Goal: Task Accomplishment & Management: Use online tool/utility

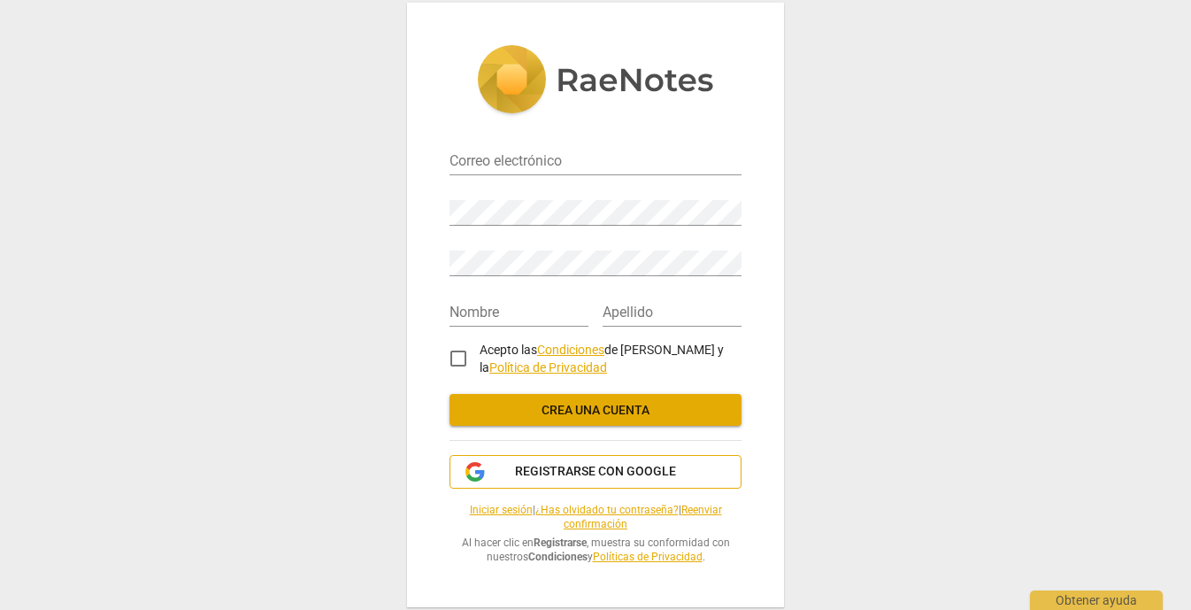
click at [564, 474] on span "Registrarse con Google" at bounding box center [595, 472] width 161 height 18
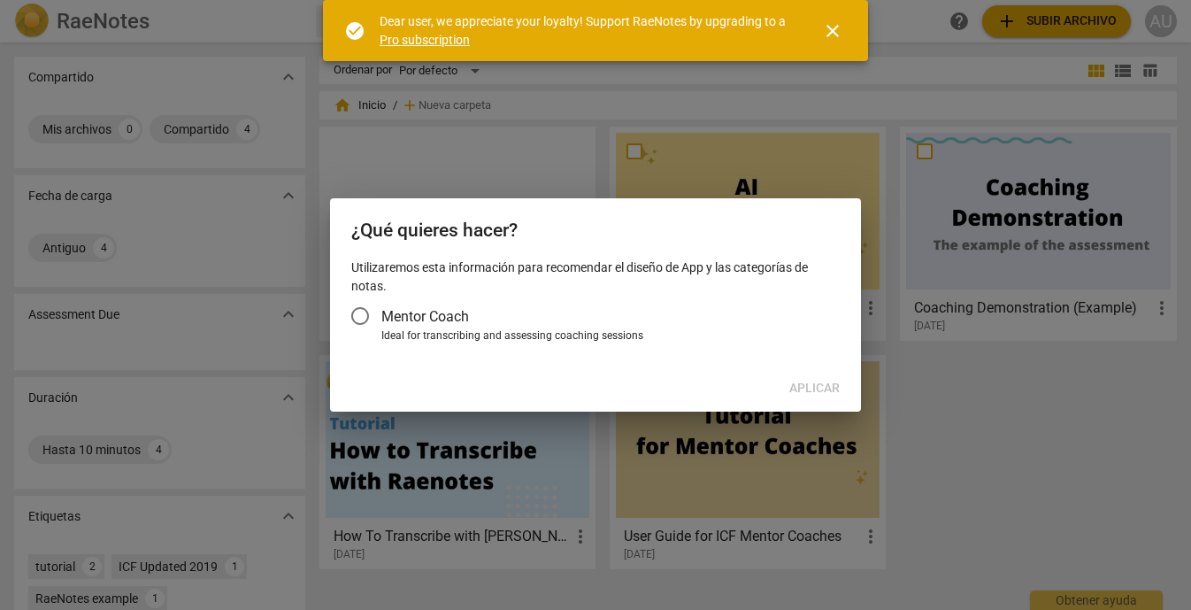
click at [357, 320] on input "Mentor Coach" at bounding box center [360, 316] width 42 height 42
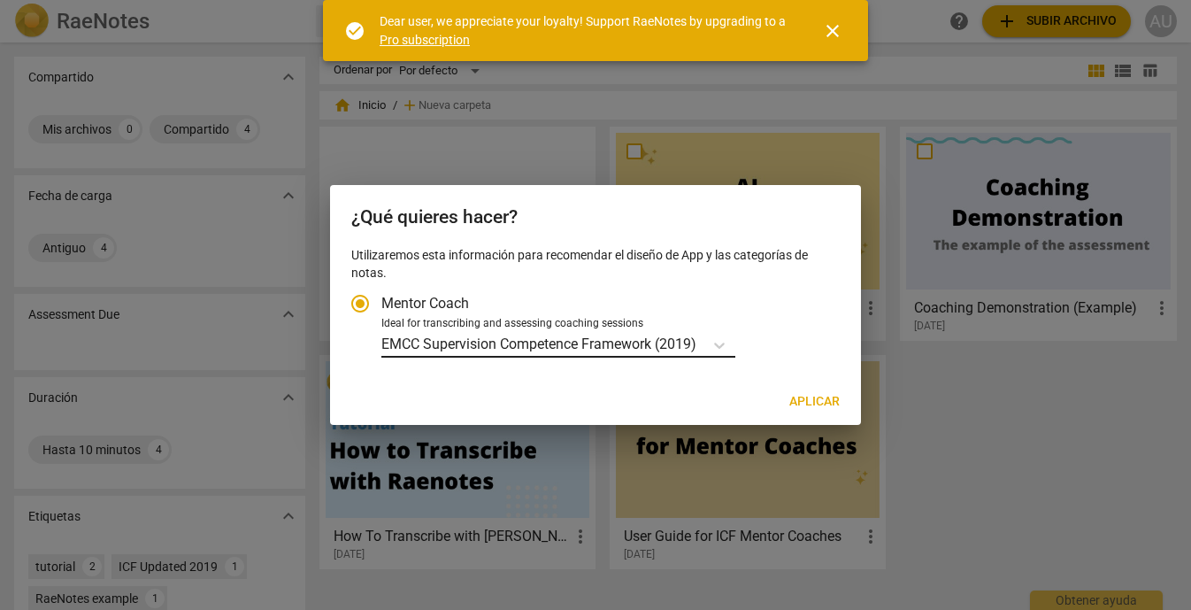
click at [460, 353] on p "EMCC Supervision Competence Framework (2019)" at bounding box center [538, 344] width 315 height 20
click at [0, 0] on input "Ideal for transcribing and assessing coaching sessions EMCC Supervision Compete…" at bounding box center [0, 0] width 0 height 0
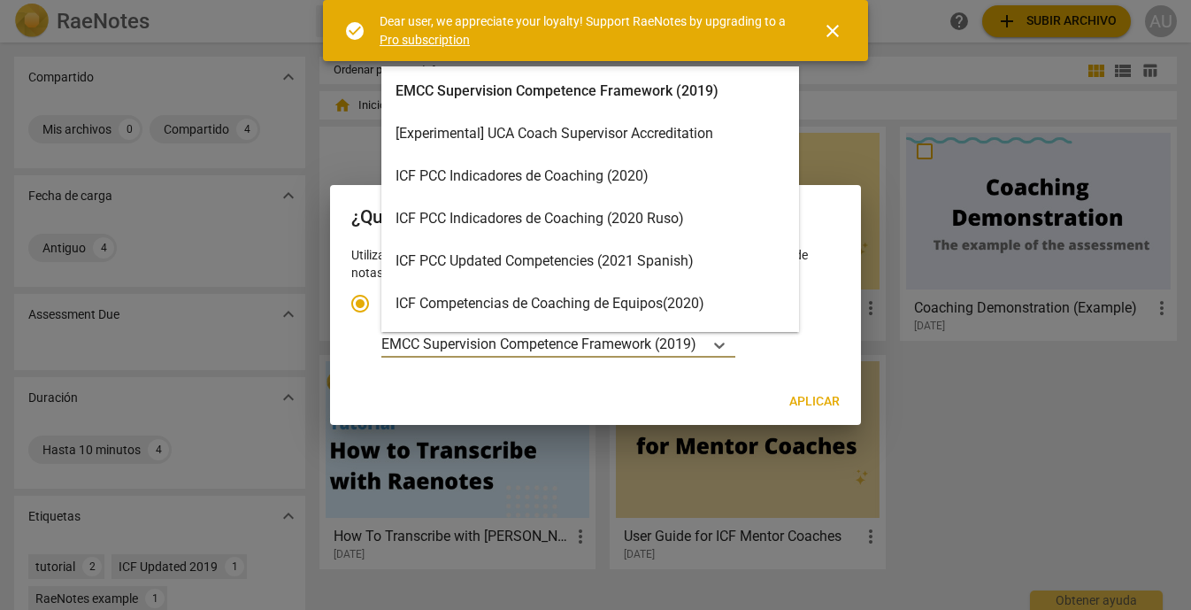
scroll to position [7, 0]
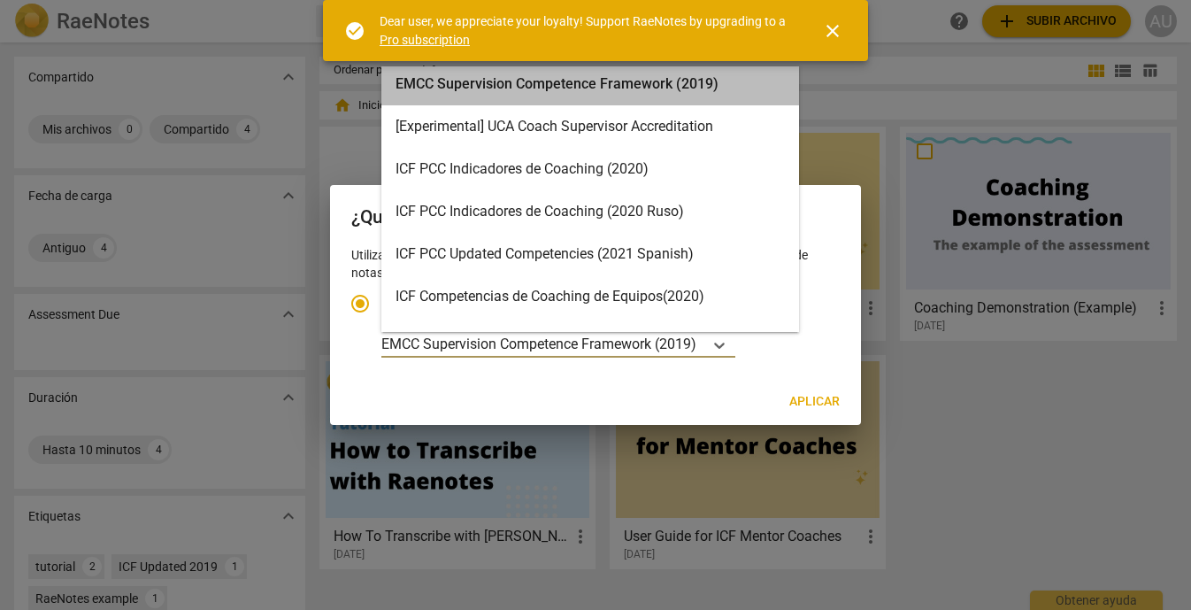
click at [612, 86] on div "EMCC Supervision Competence Framework (2019)" at bounding box center [590, 84] width 418 height 42
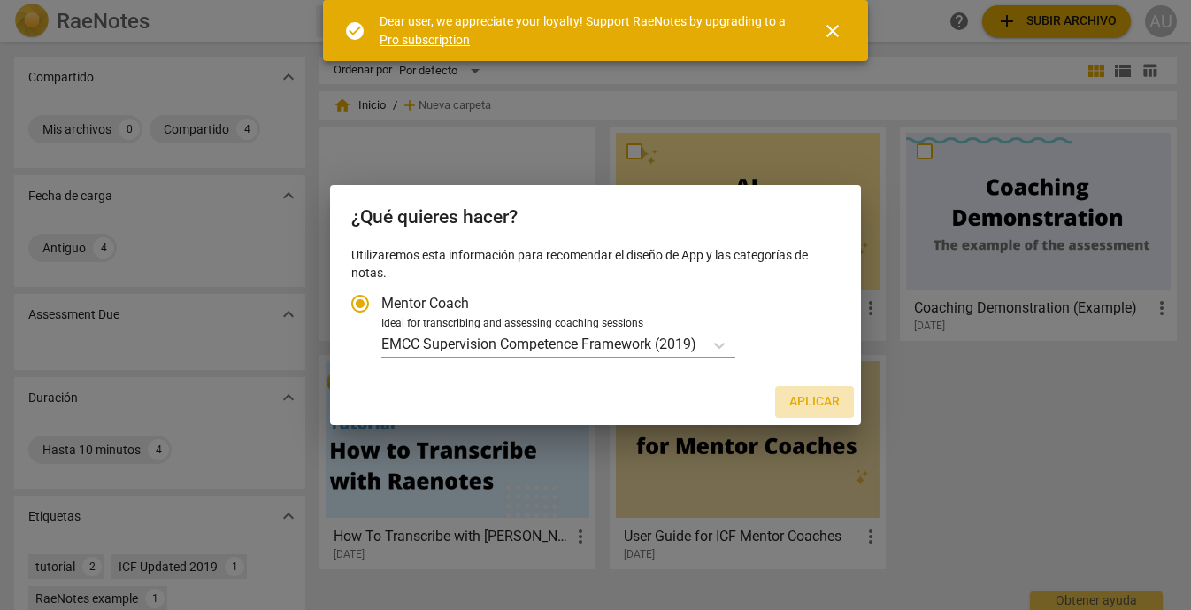
click at [815, 411] on button "Aplicar" at bounding box center [814, 402] width 79 height 32
radio input "false"
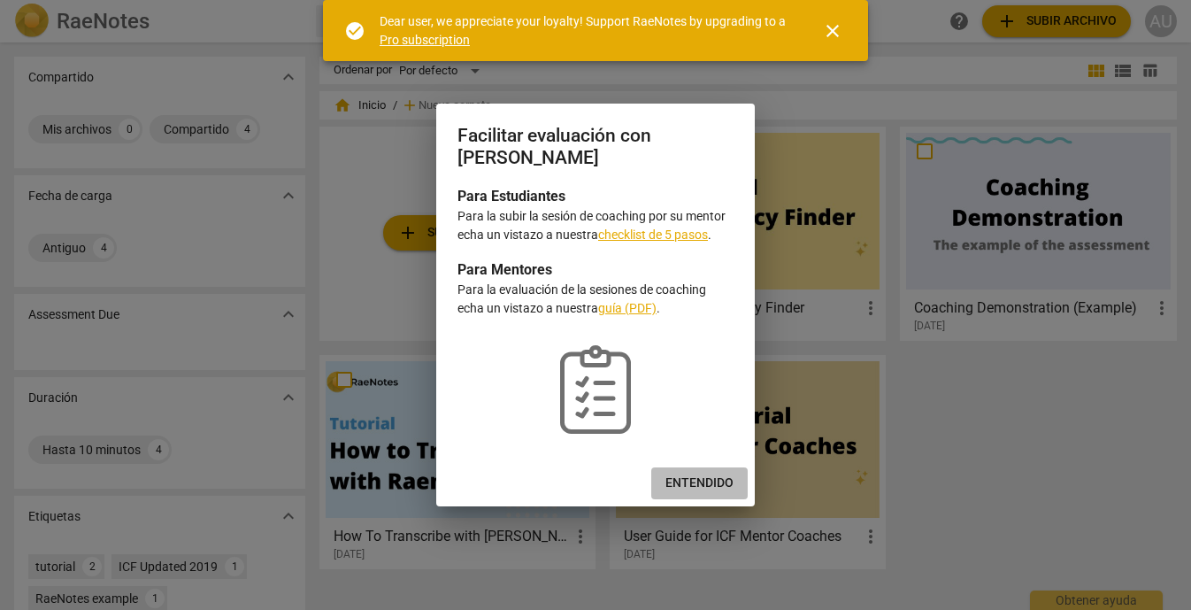
click at [720, 490] on span "Entendido" at bounding box center [699, 483] width 68 height 18
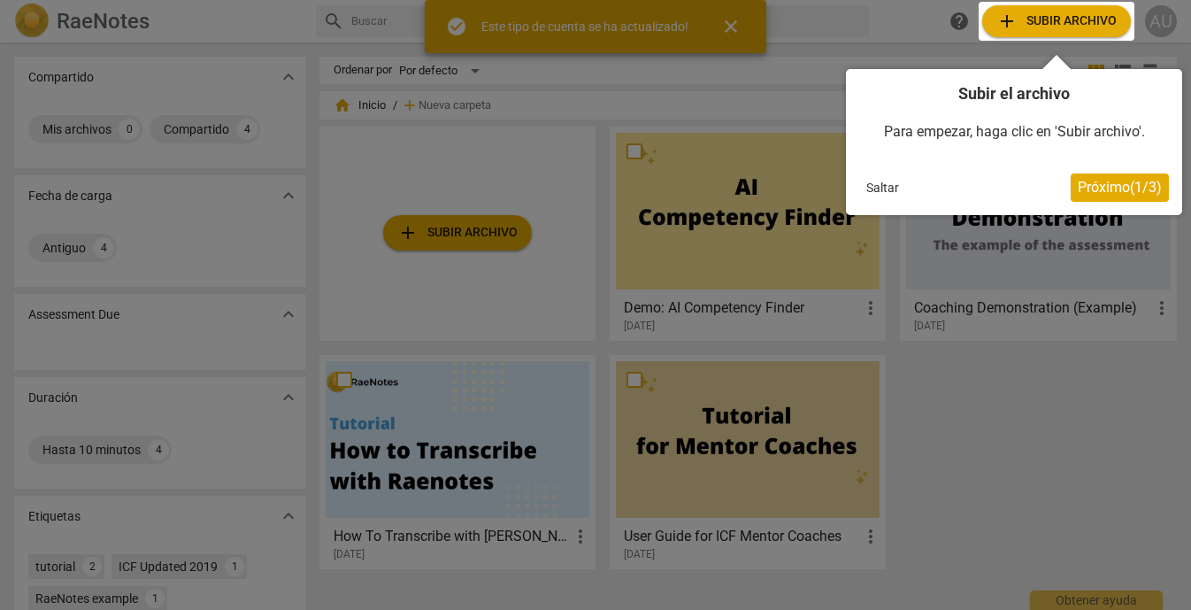
click at [460, 233] on div at bounding box center [595, 305] width 1191 height 610
click at [1112, 198] on button "Próximo ( 1 / 3 )" at bounding box center [1120, 187] width 98 height 28
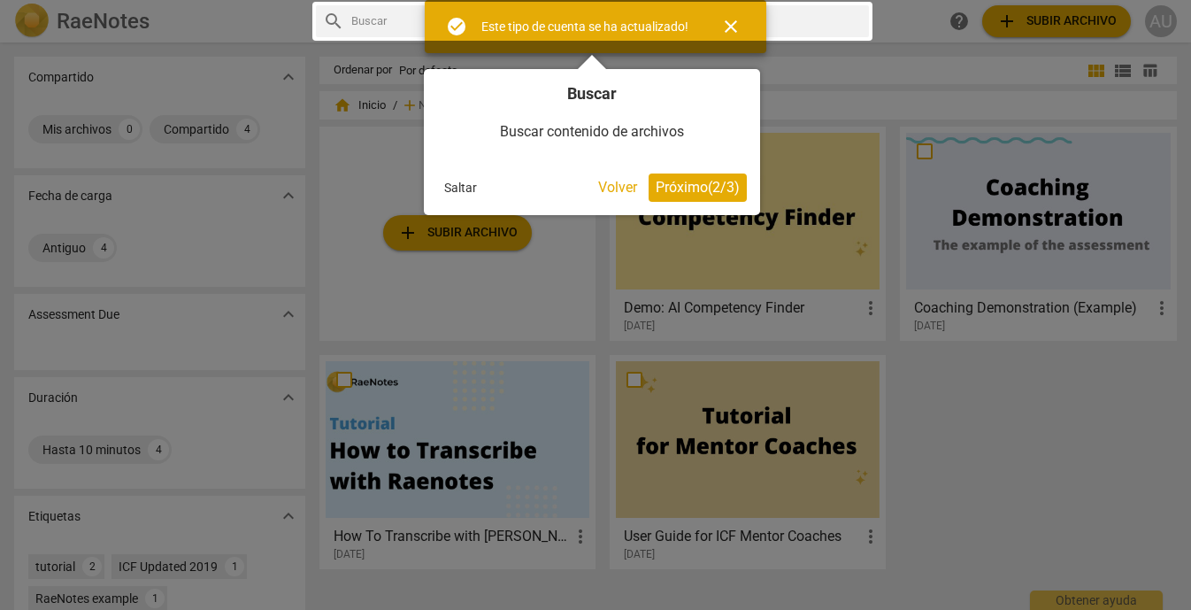
click at [682, 187] on span "Próximo ( 2 / 3 )" at bounding box center [698, 187] width 84 height 17
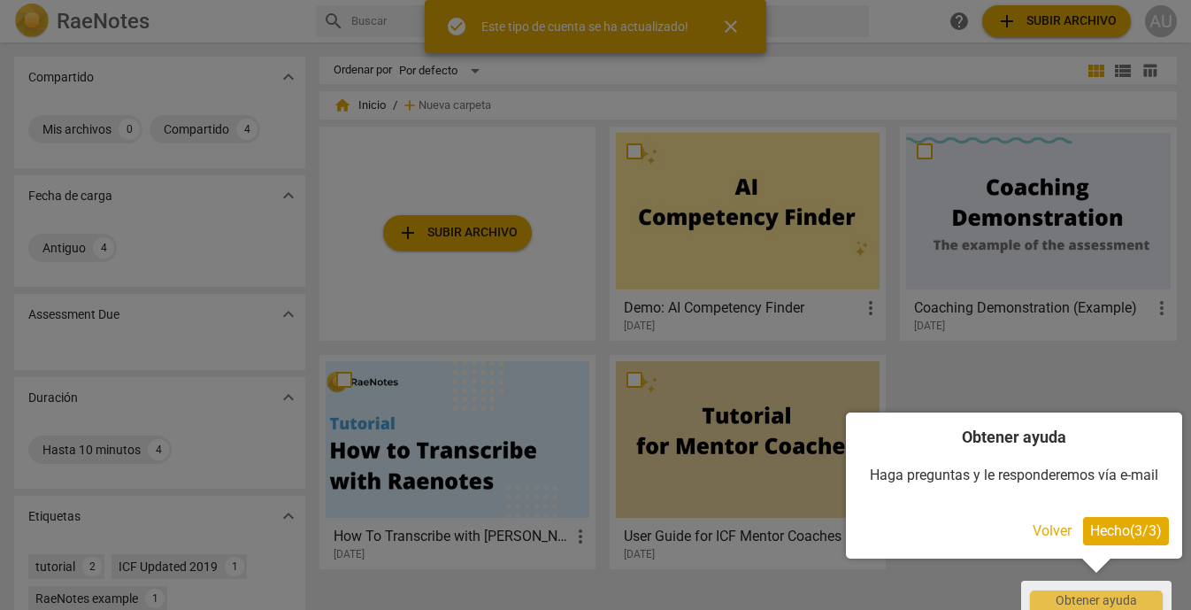
click at [1111, 523] on span "Hecho ( 3 / 3 )" at bounding box center [1126, 530] width 72 height 17
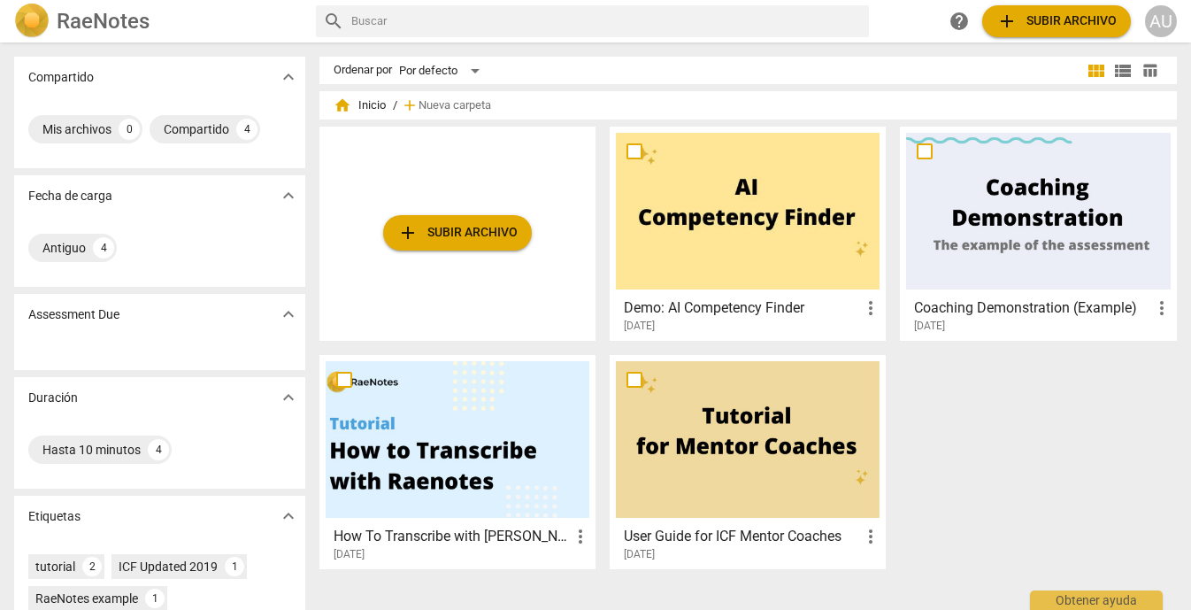
click at [469, 230] on span "add Subir archivo" at bounding box center [457, 232] width 120 height 21
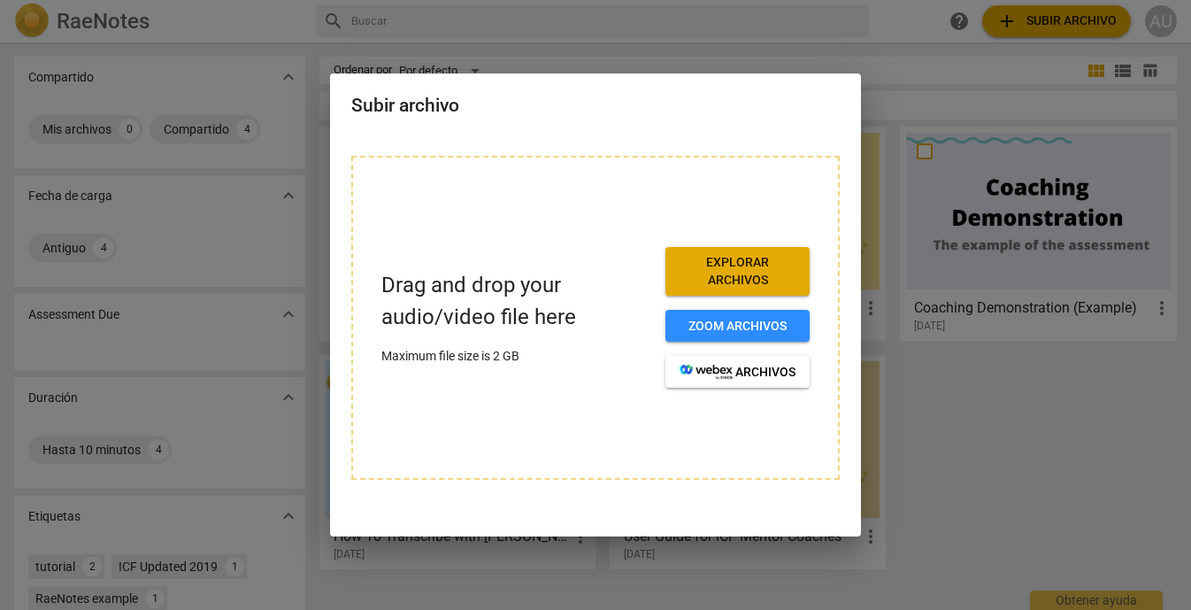
click at [769, 268] on span "Explorar archivos" at bounding box center [737, 271] width 116 height 35
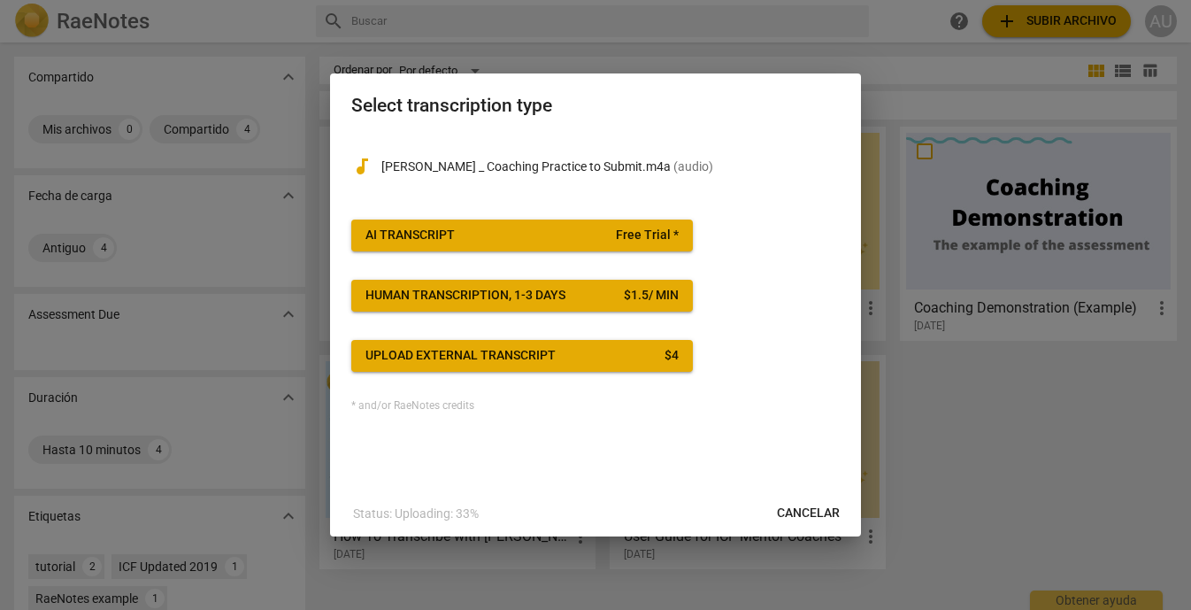
click at [433, 230] on div "AI Transcript" at bounding box center [409, 235] width 89 height 18
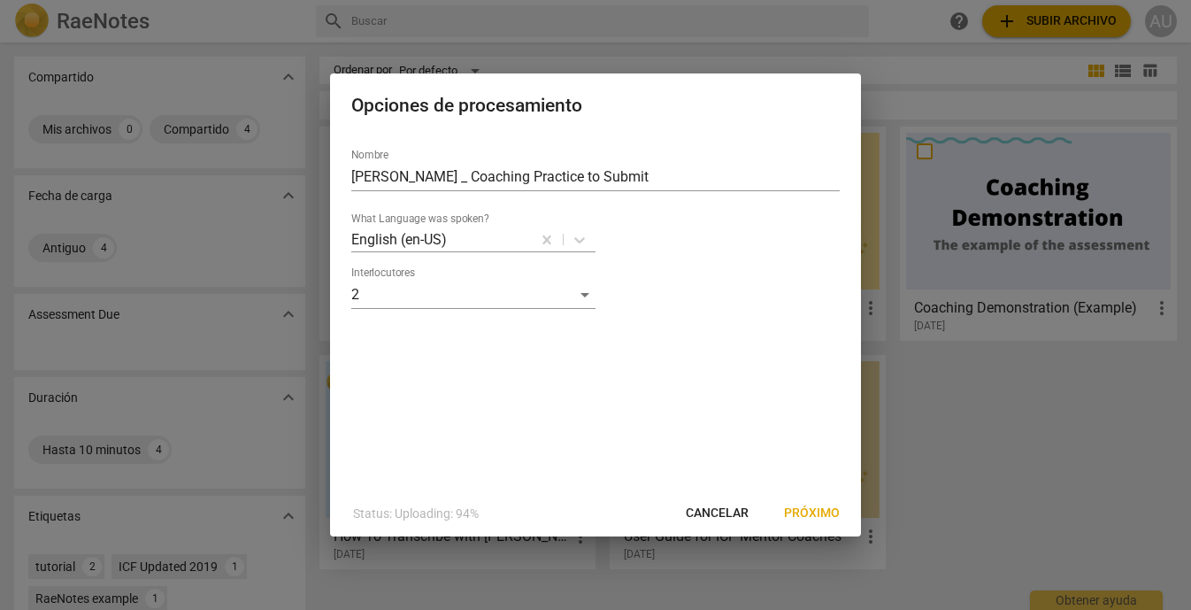
click at [812, 509] on span "Próximo" at bounding box center [812, 513] width 56 height 18
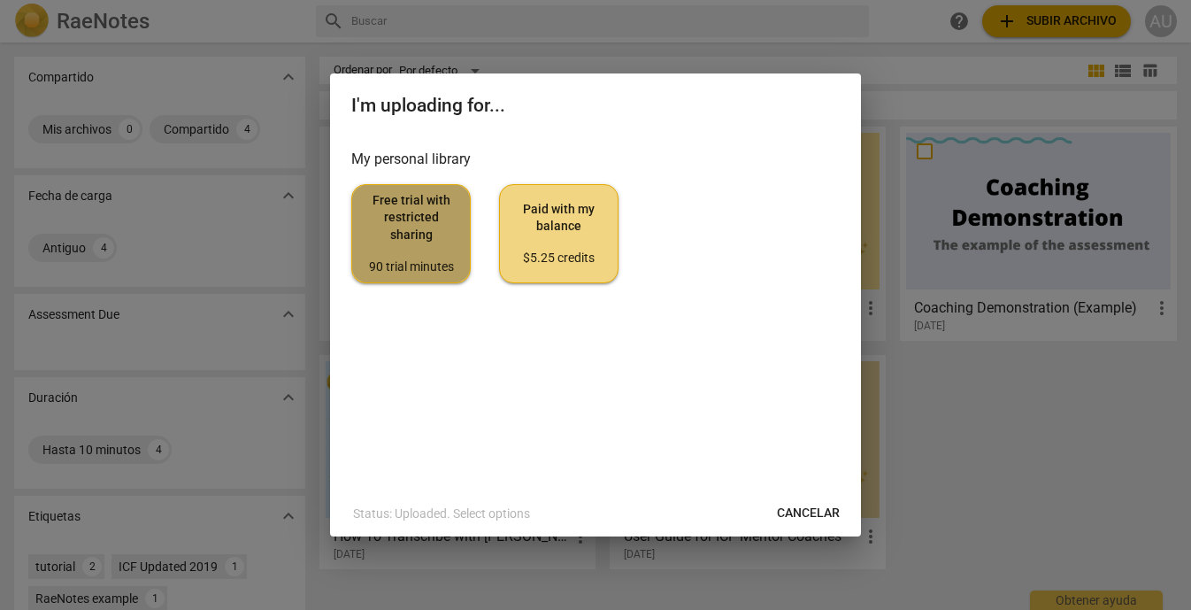
click at [426, 254] on span "Free trial with restricted sharing 90 trial minutes" at bounding box center [410, 233] width 89 height 83
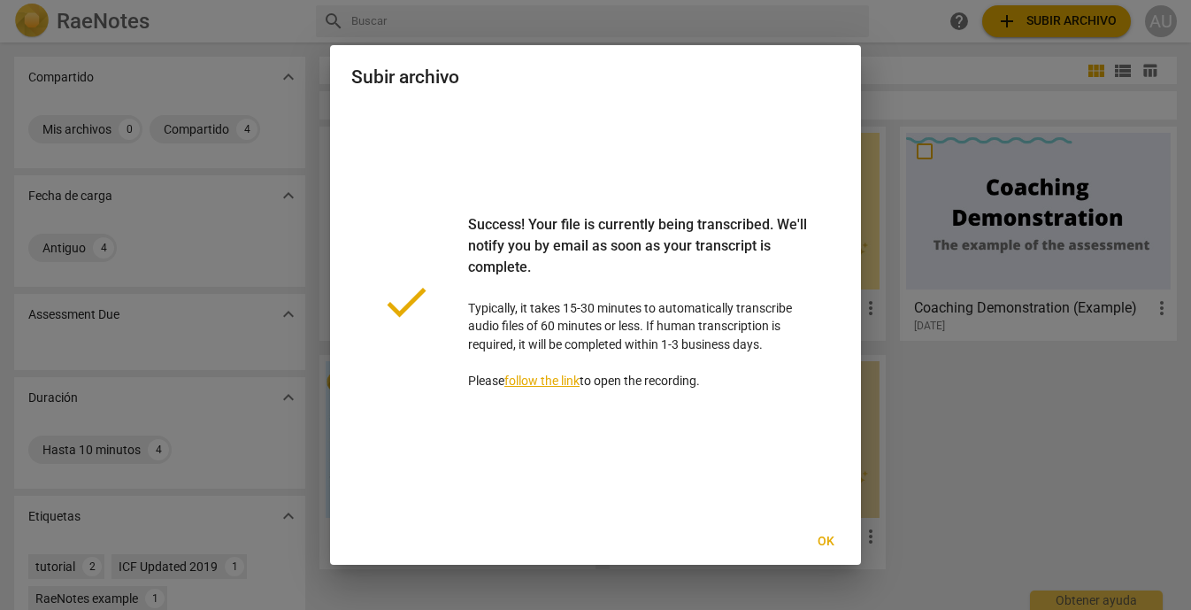
click at [831, 538] on span "Ok" at bounding box center [825, 542] width 28 height 18
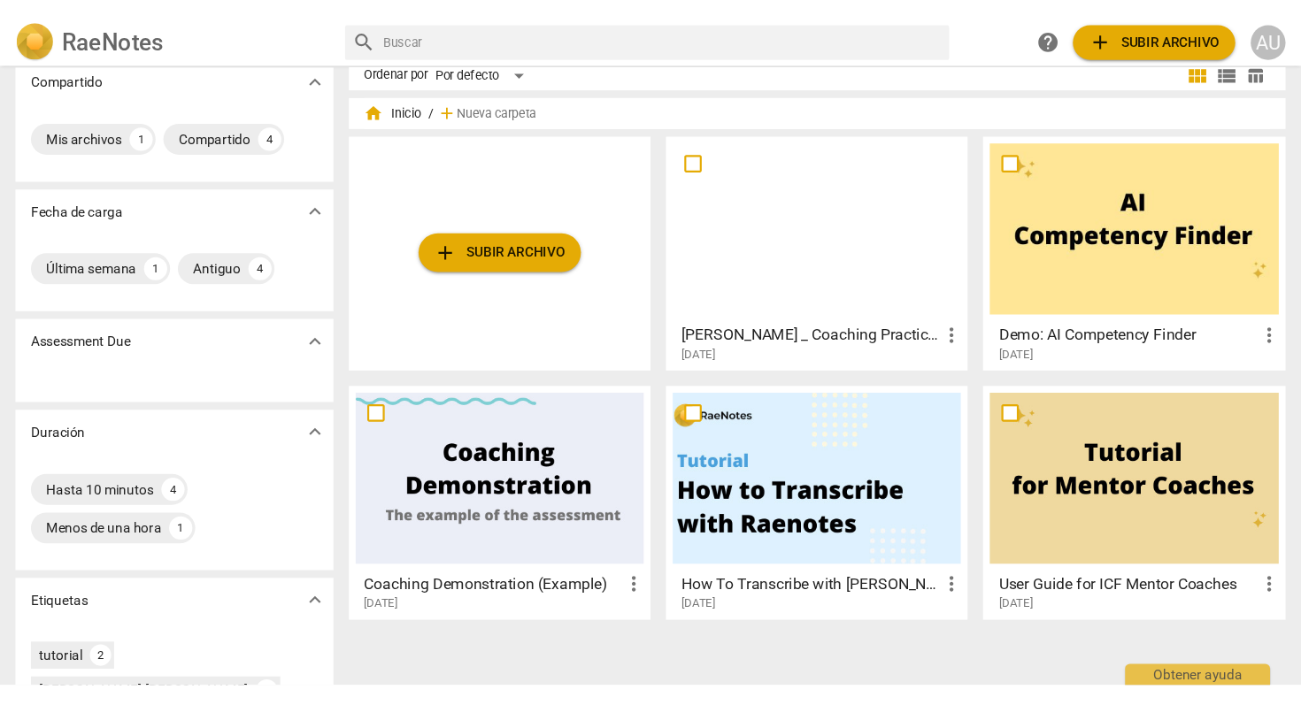
scroll to position [0, 0]
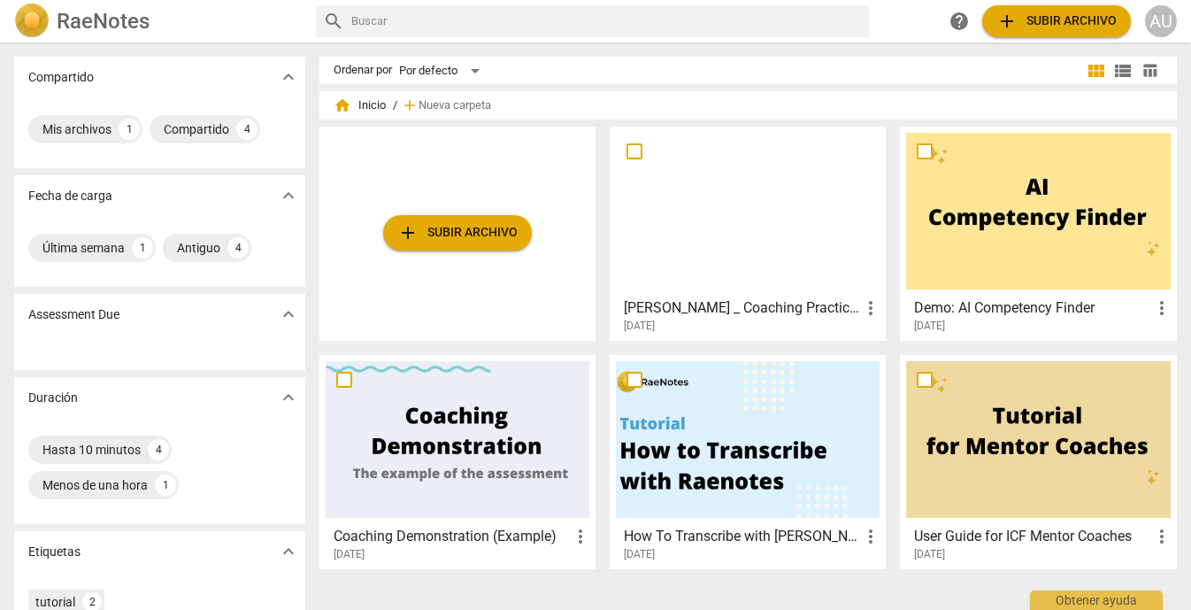
click at [735, 289] on div "[PERSON_NAME] _ Coaching Practice to Submit more_vert [DATE]" at bounding box center [748, 311] width 265 height 44
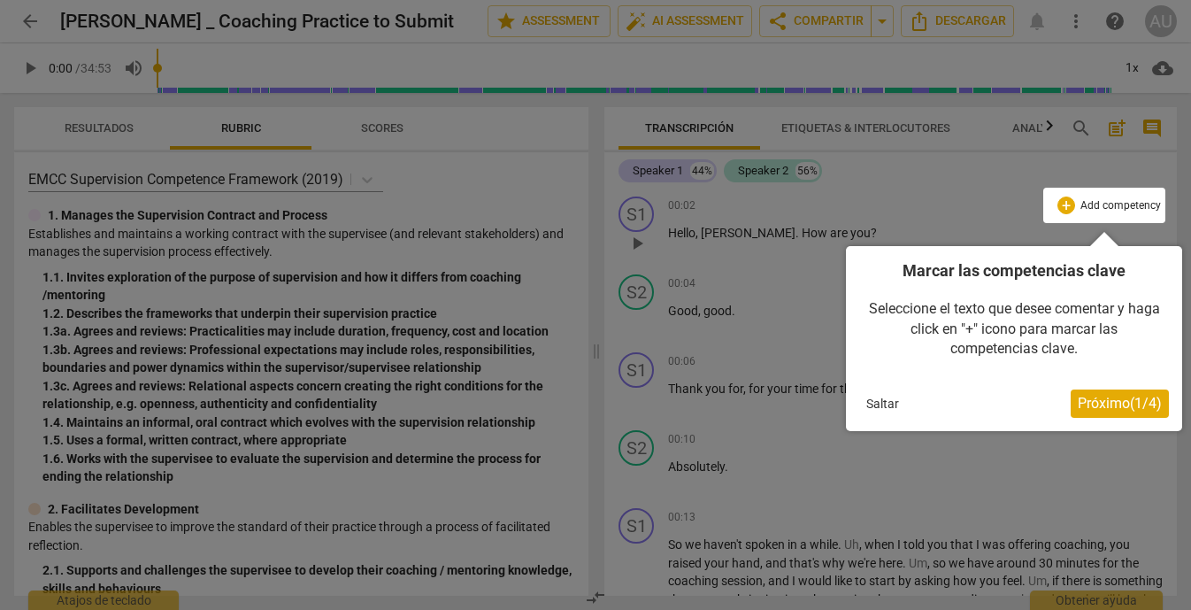
click at [1115, 402] on span "Próximo ( 1 / 4 )" at bounding box center [1120, 403] width 84 height 17
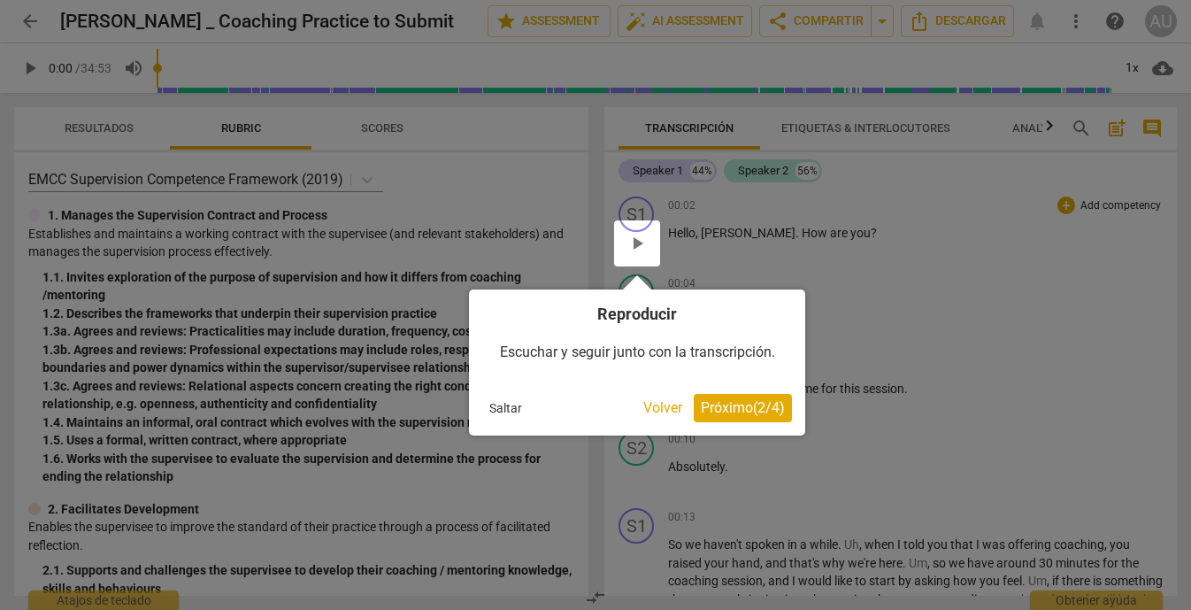
click at [764, 407] on span "Próximo ( 2 / 4 )" at bounding box center [743, 407] width 84 height 17
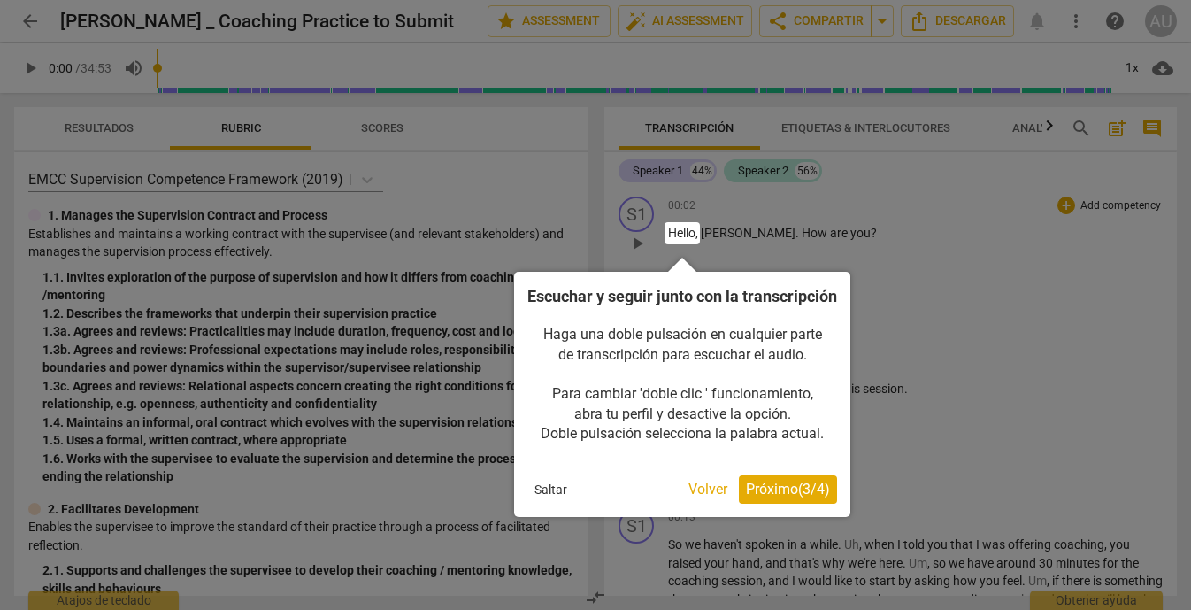
click at [762, 497] on span "Próximo ( 3 / 4 )" at bounding box center [788, 488] width 84 height 17
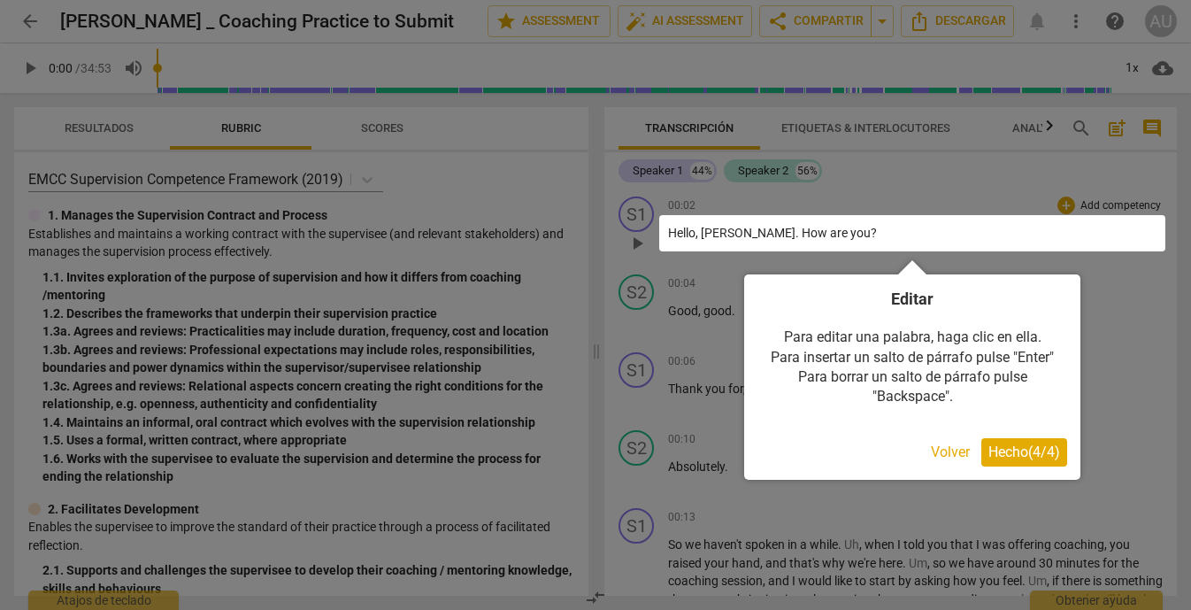
click at [993, 446] on span "Hecho ( 4 / 4 )" at bounding box center [1024, 451] width 72 height 17
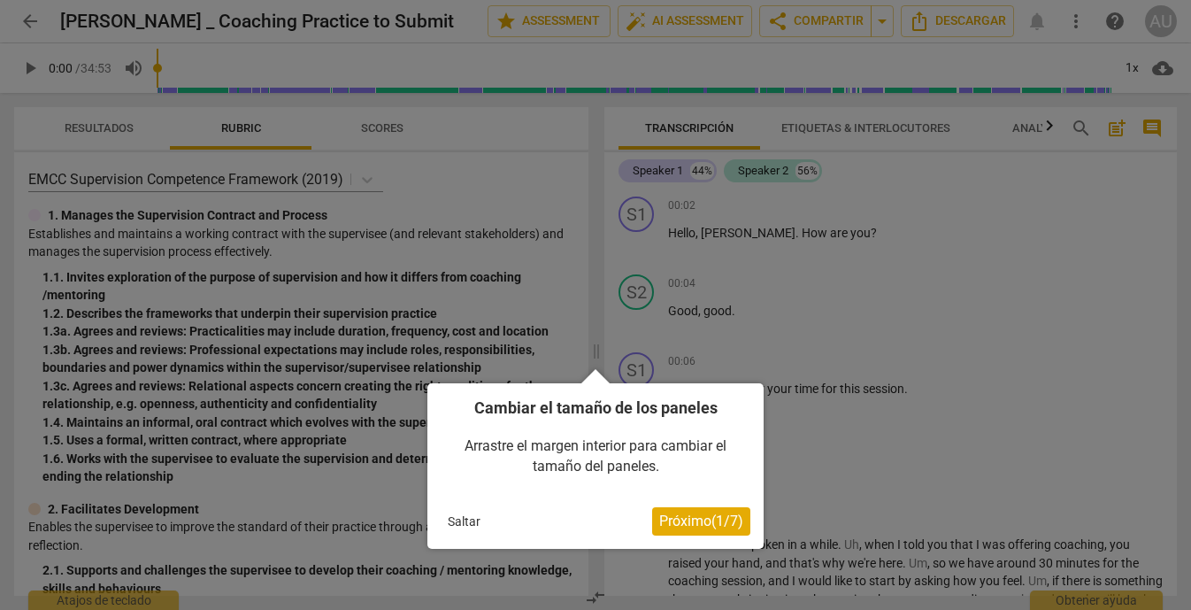
click at [679, 513] on span "Próximo ( 1 / 7 )" at bounding box center [701, 520] width 84 height 17
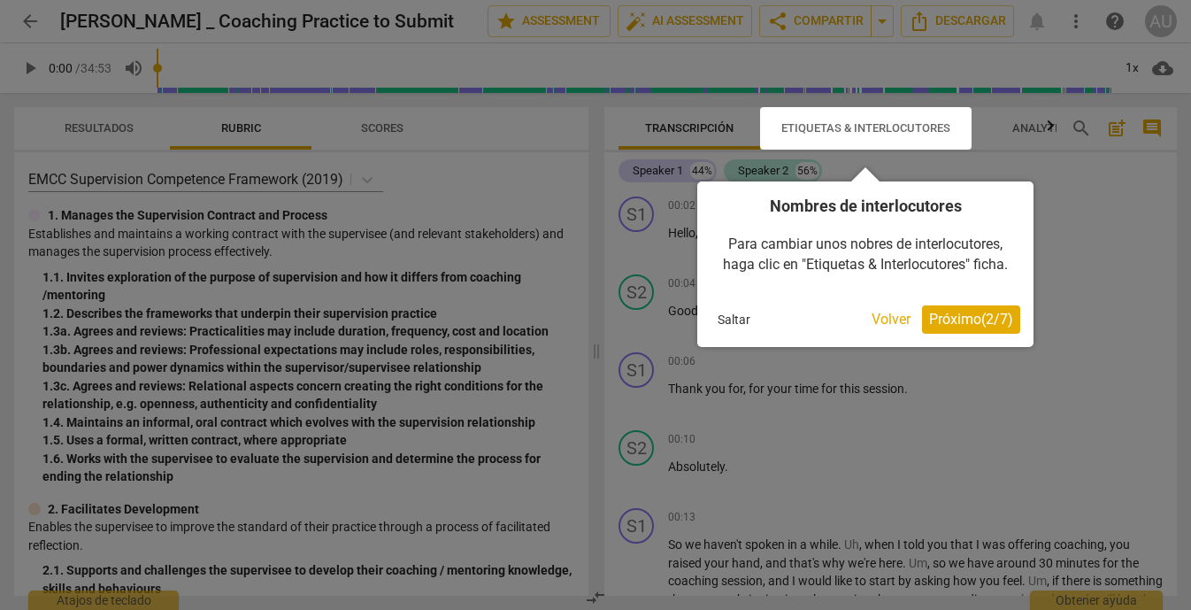
click at [986, 316] on span "Próximo ( 2 / 7 )" at bounding box center [971, 319] width 84 height 17
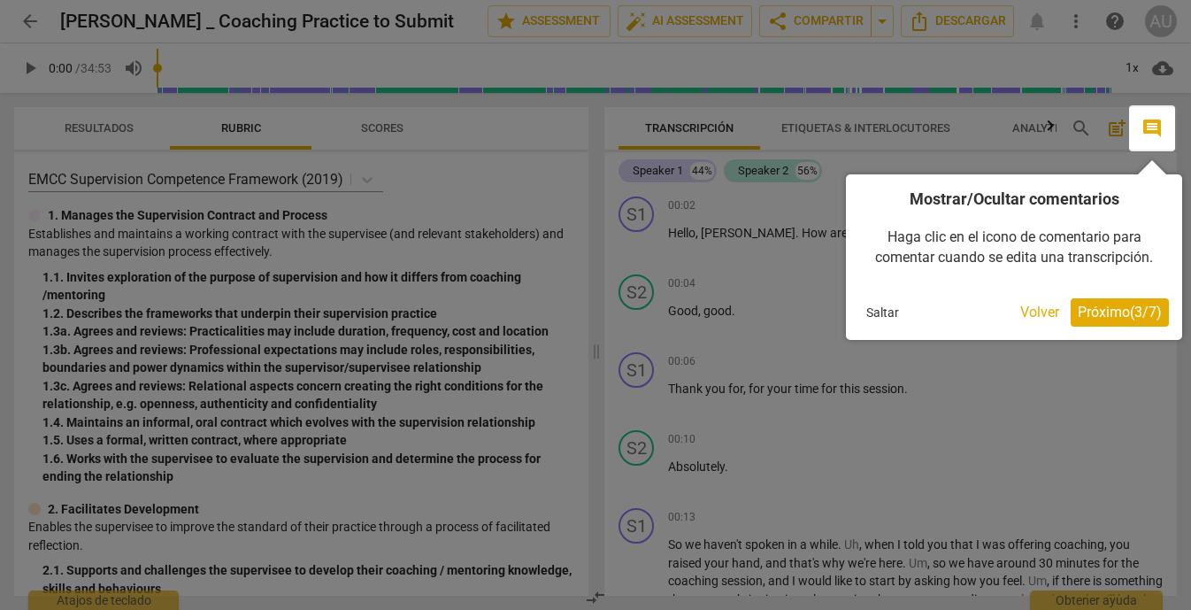
click at [1136, 316] on span "Próximo ( 3 / 7 )" at bounding box center [1120, 311] width 84 height 17
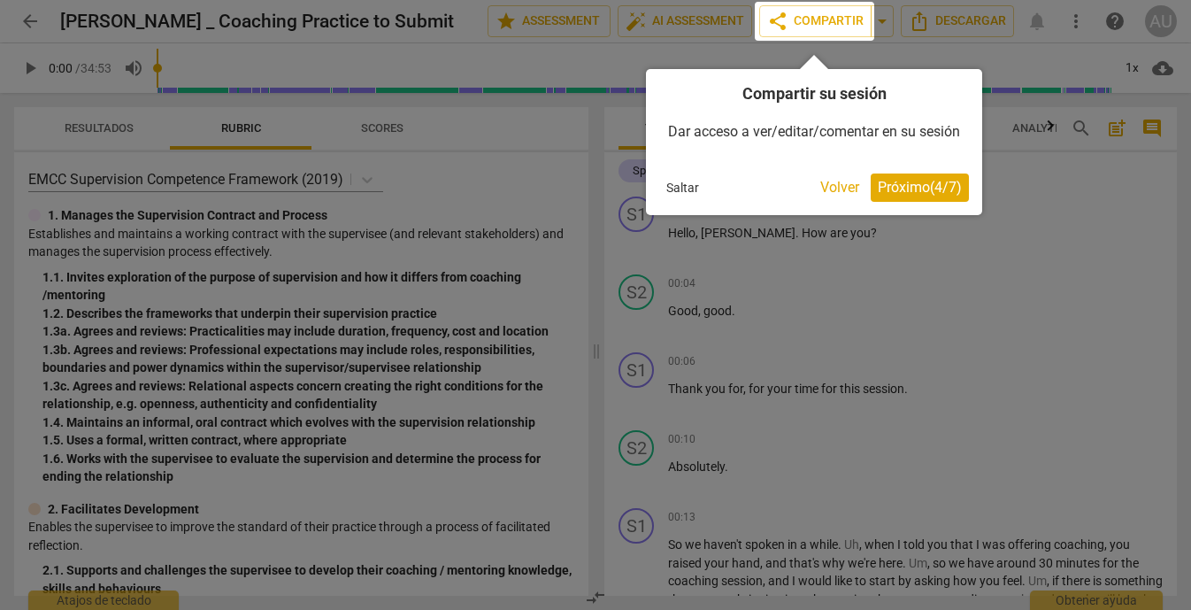
click at [935, 202] on button "Próximo ( 4 / 7 )" at bounding box center [920, 187] width 98 height 28
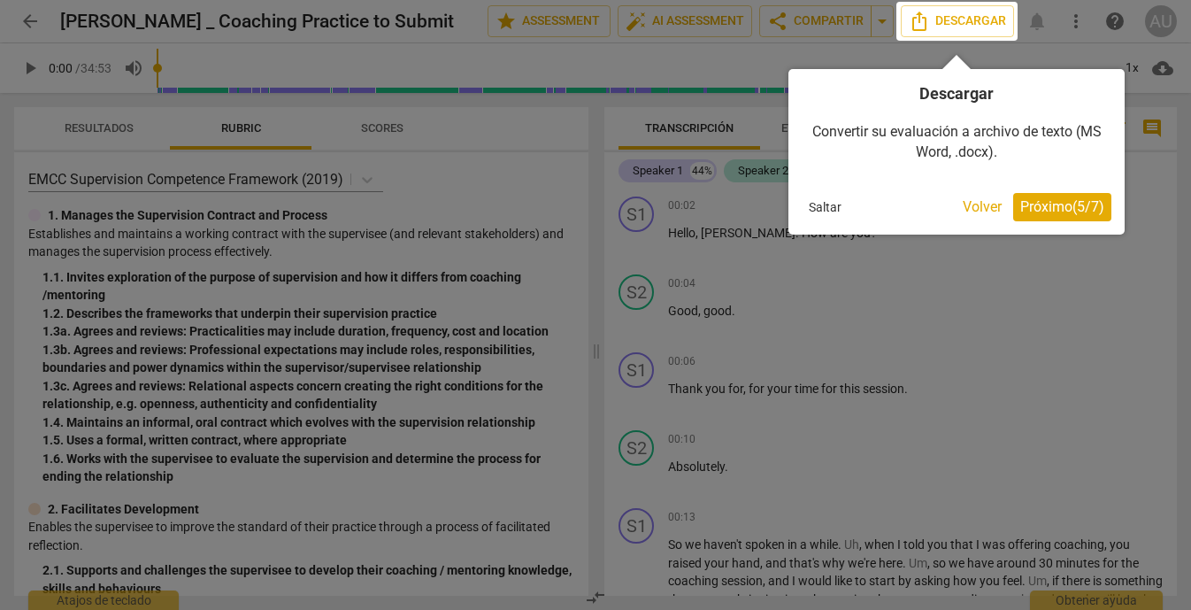
click at [1059, 211] on span "Próximo ( 5 / 7 )" at bounding box center [1062, 206] width 84 height 17
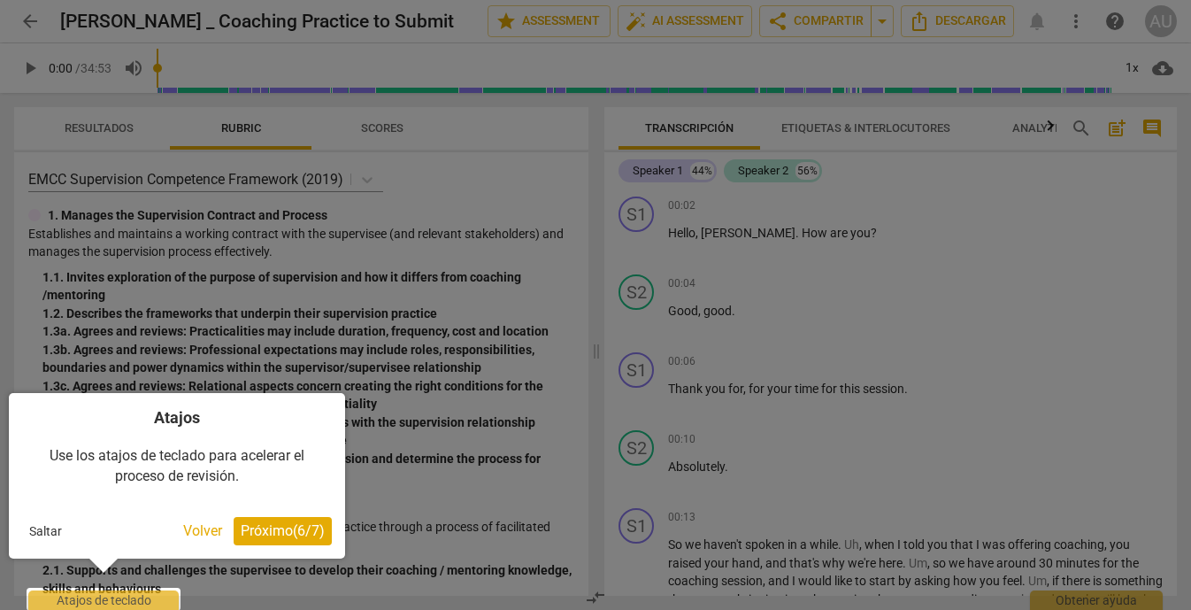
click at [288, 534] on span "Próximo ( 6 / 7 )" at bounding box center [283, 530] width 84 height 17
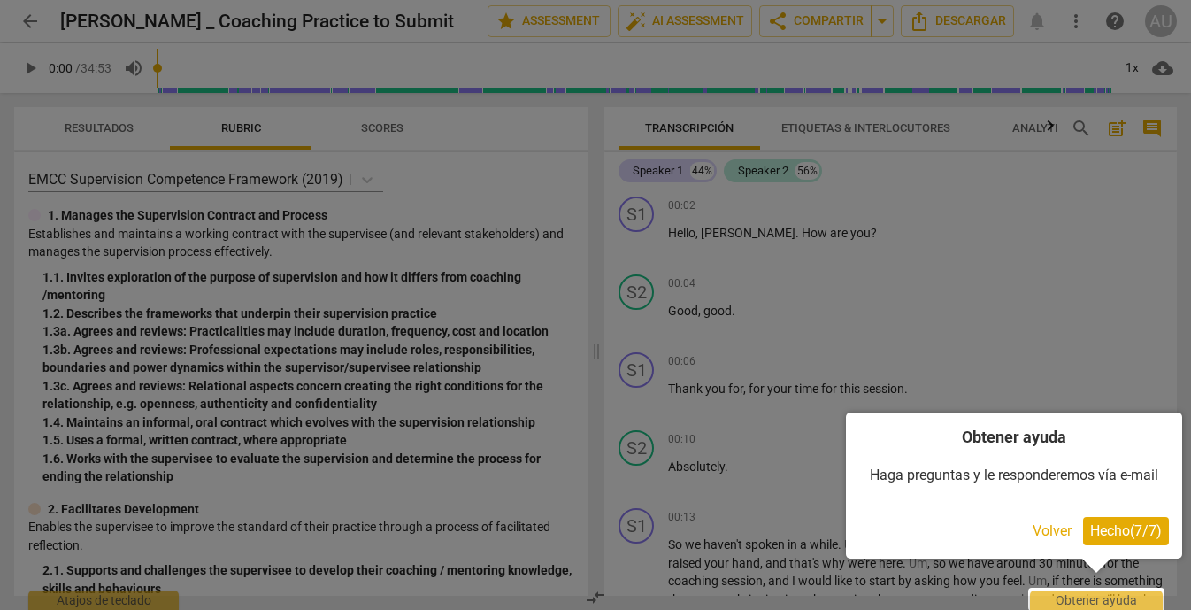
click at [1127, 526] on span "Hecho ( 7 / 7 )" at bounding box center [1126, 530] width 72 height 17
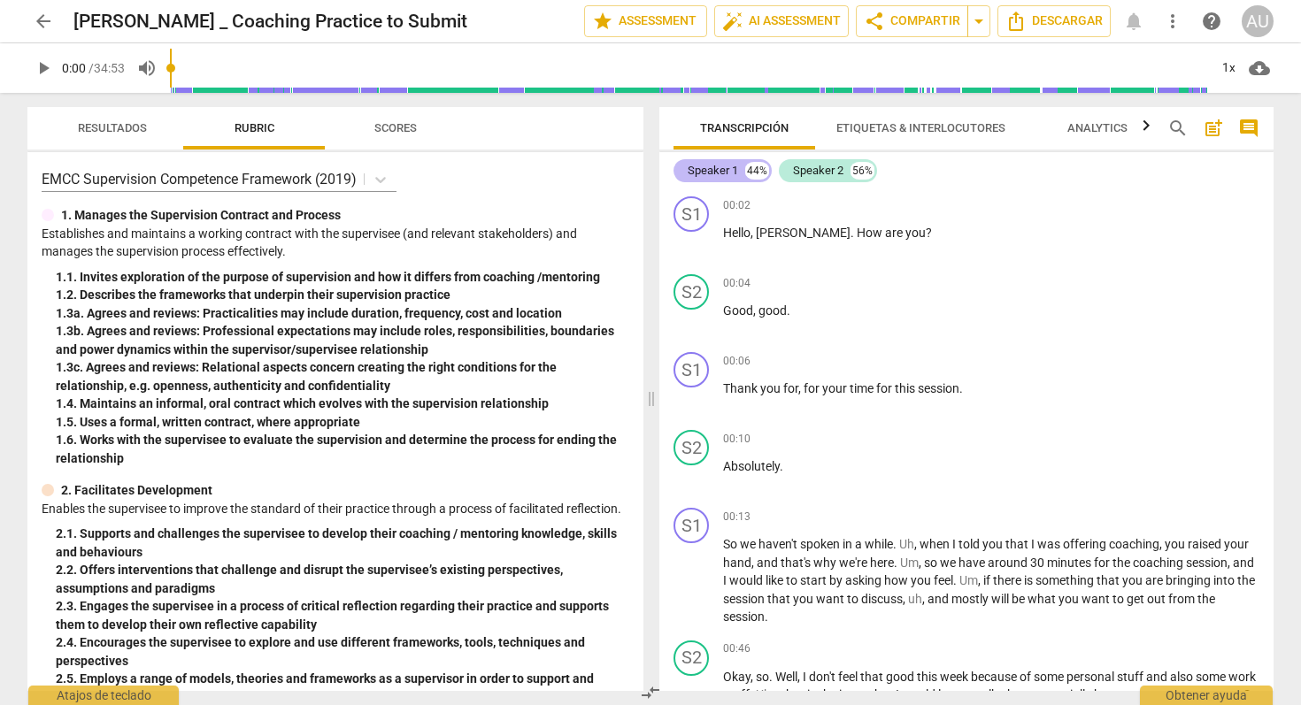
click at [738, 173] on div "Speaker 1 44%" at bounding box center [722, 170] width 98 height 23
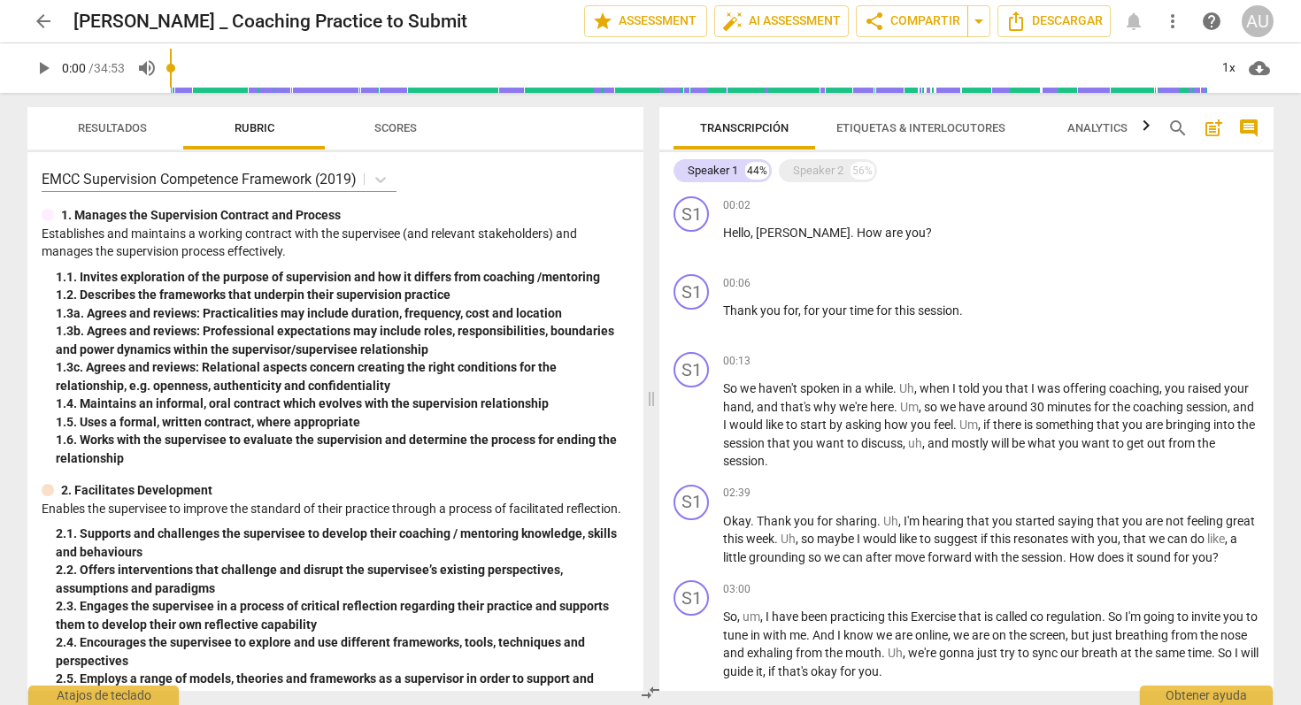
click at [871, 120] on span "Etiquetas & Interlocutores" at bounding box center [920, 129] width 211 height 24
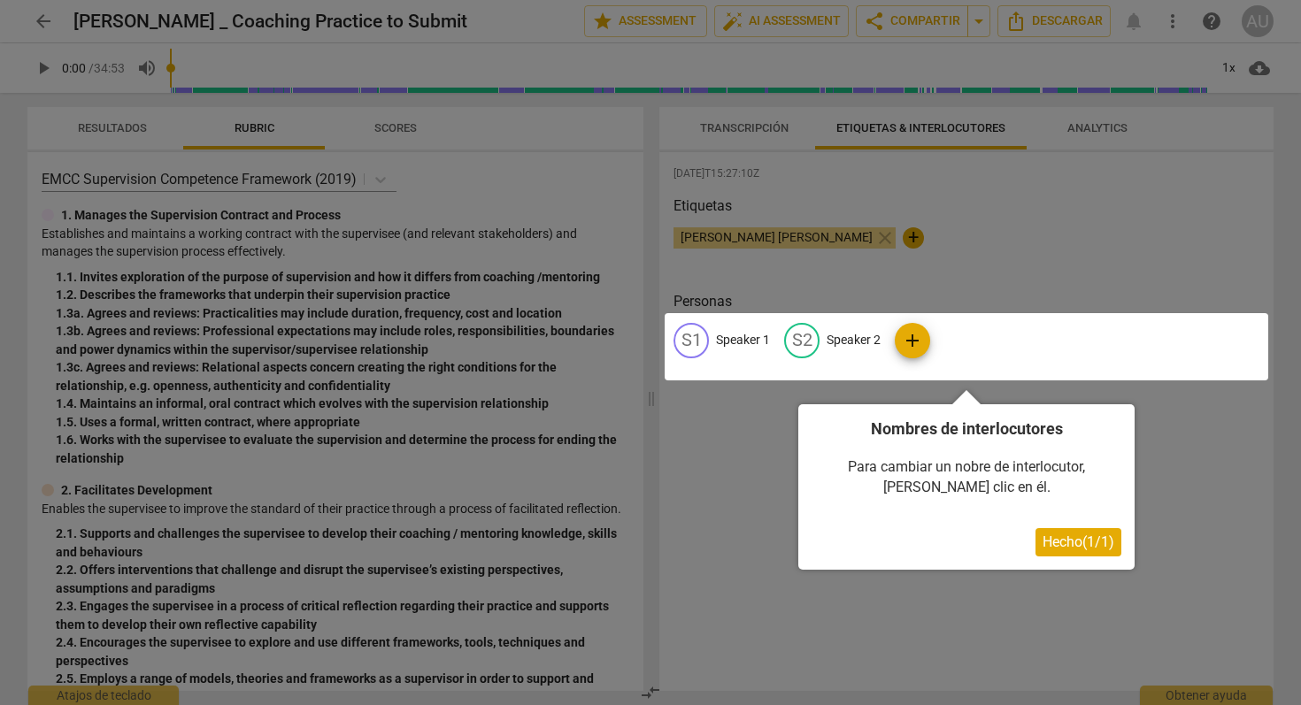
click at [1055, 542] on span "Hecho ( 1 / 1 )" at bounding box center [1078, 541] width 72 height 17
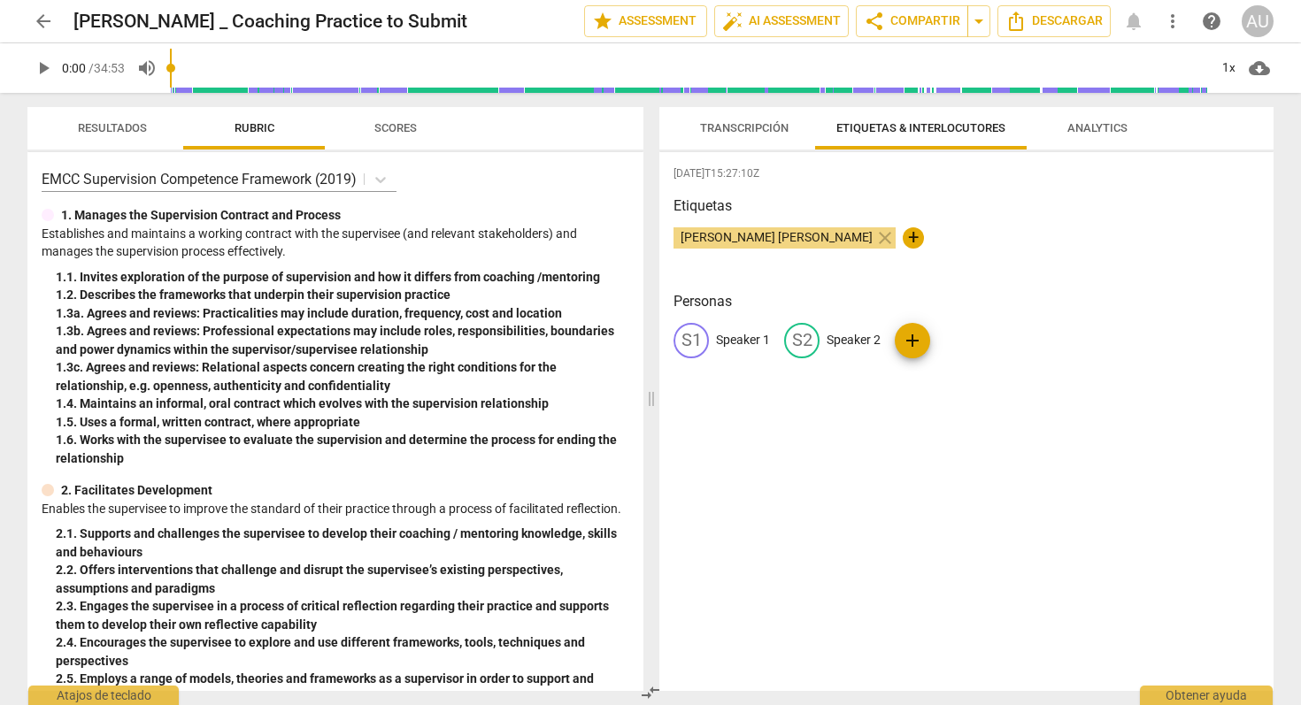
click at [740, 341] on p "Speaker 1" at bounding box center [743, 340] width 54 height 19
type input "a"
type input "[PERSON_NAME]"
click at [906, 341] on span "edit" at bounding box center [916, 340] width 21 height 21
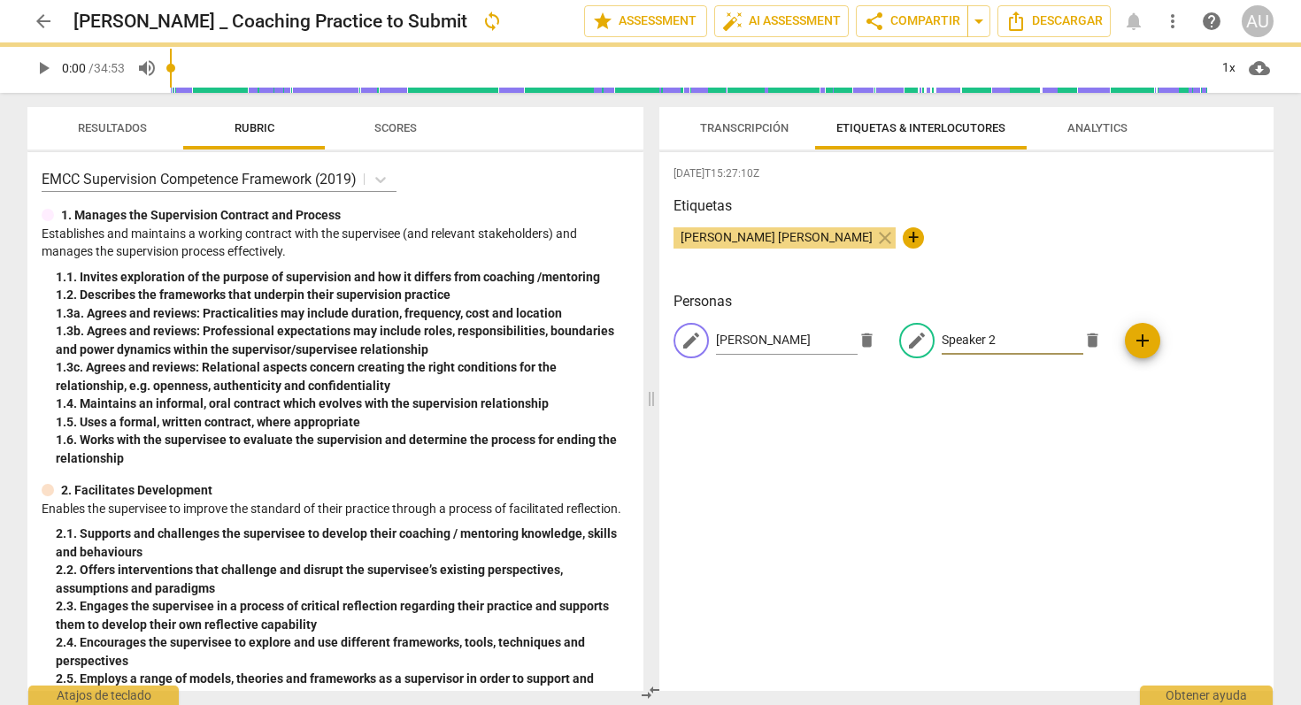
click at [902, 341] on div "edit Speaker 2 delete" at bounding box center [1004, 340] width 211 height 35
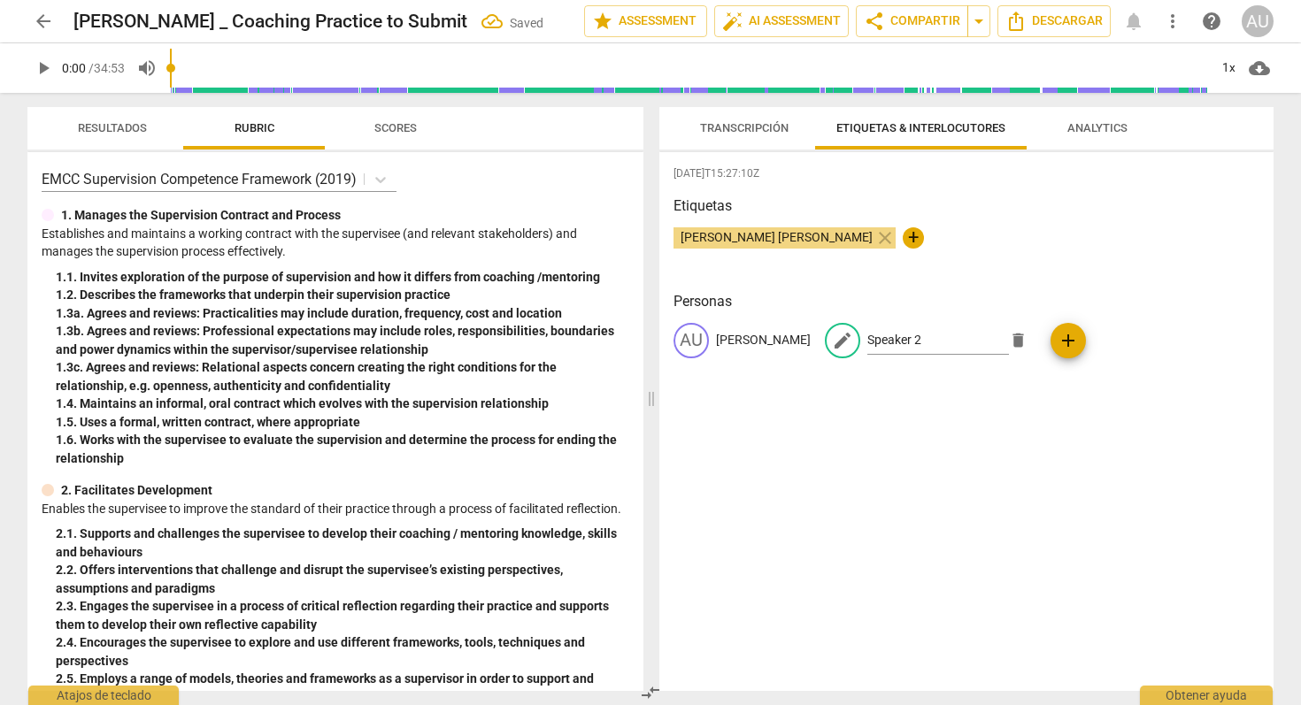
click at [992, 337] on div "AU [PERSON_NAME] edit Speaker 2 delete add" at bounding box center [966, 348] width 586 height 50
click at [867, 336] on p "Speaker 2" at bounding box center [894, 340] width 54 height 19
type input "e"
type input "[PERSON_NAME]"
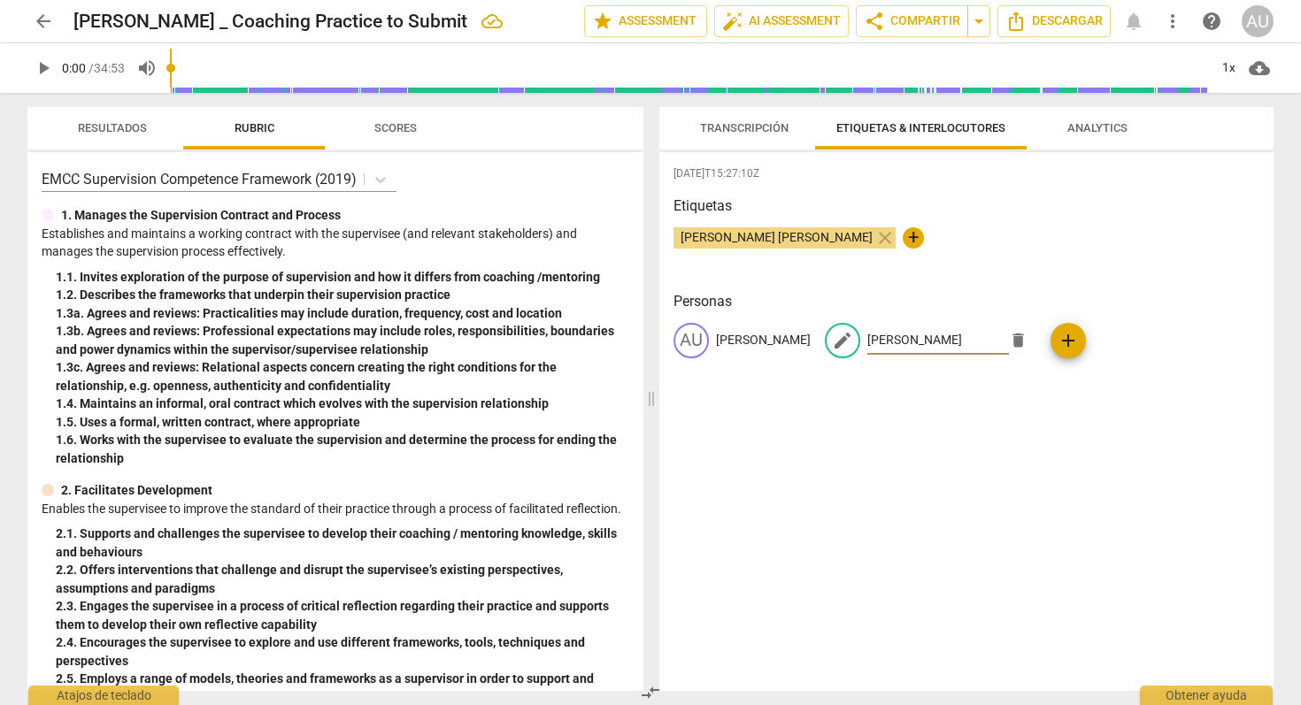
click at [943, 463] on div "[DATE]T15:27:10Z Etiquetas [PERSON_NAME] [PERSON_NAME] close + Personas AU [PER…" at bounding box center [966, 421] width 614 height 539
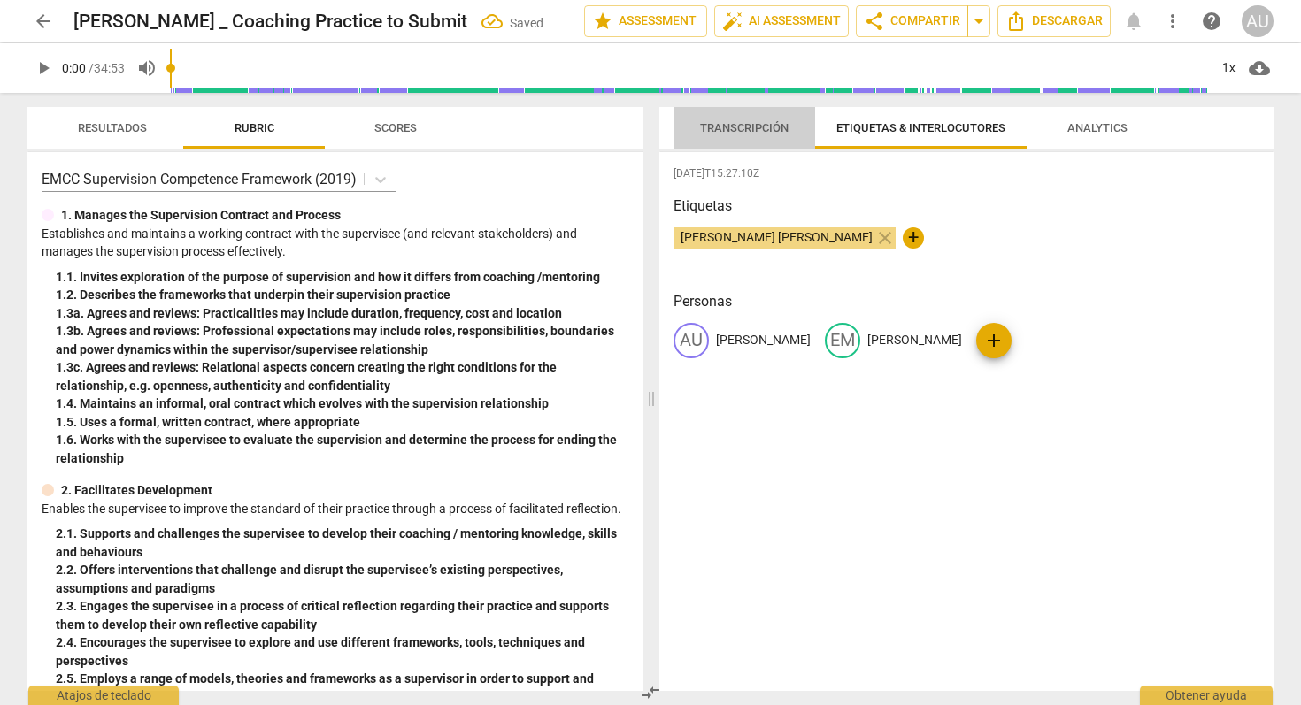
click at [743, 127] on span "Transcripción" at bounding box center [744, 127] width 88 height 13
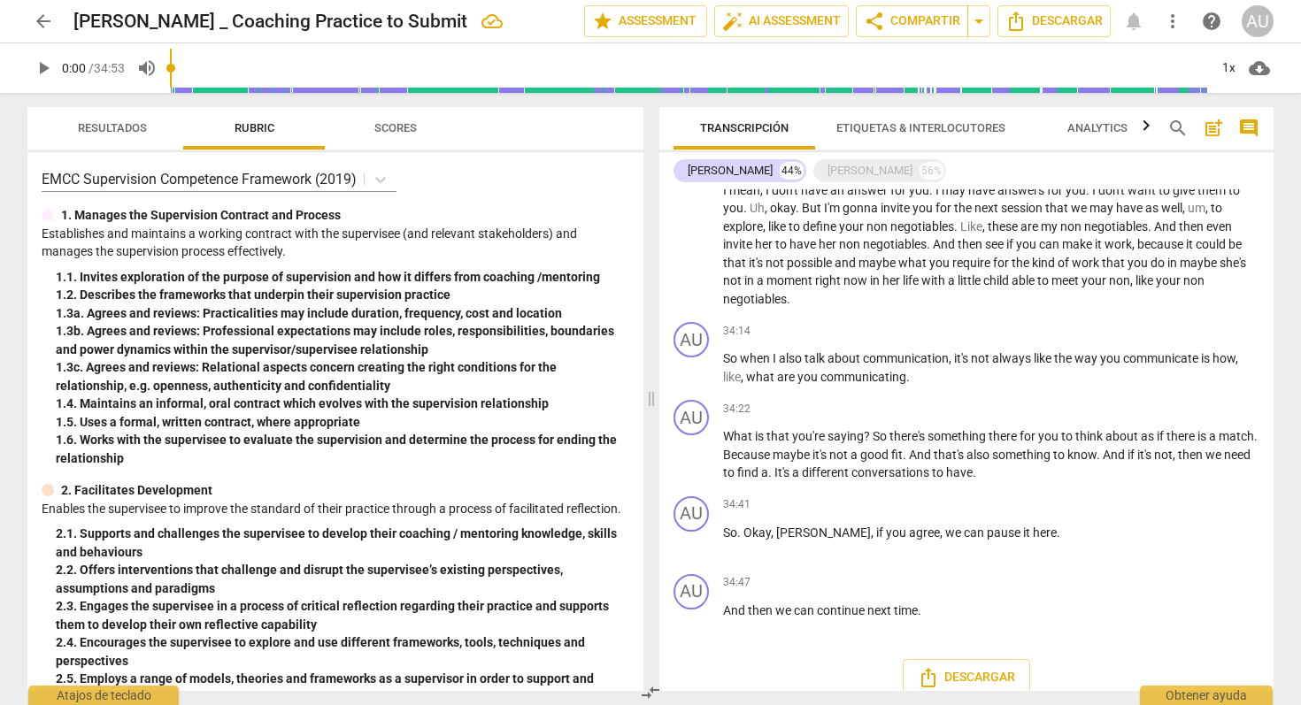
scroll to position [3450, 0]
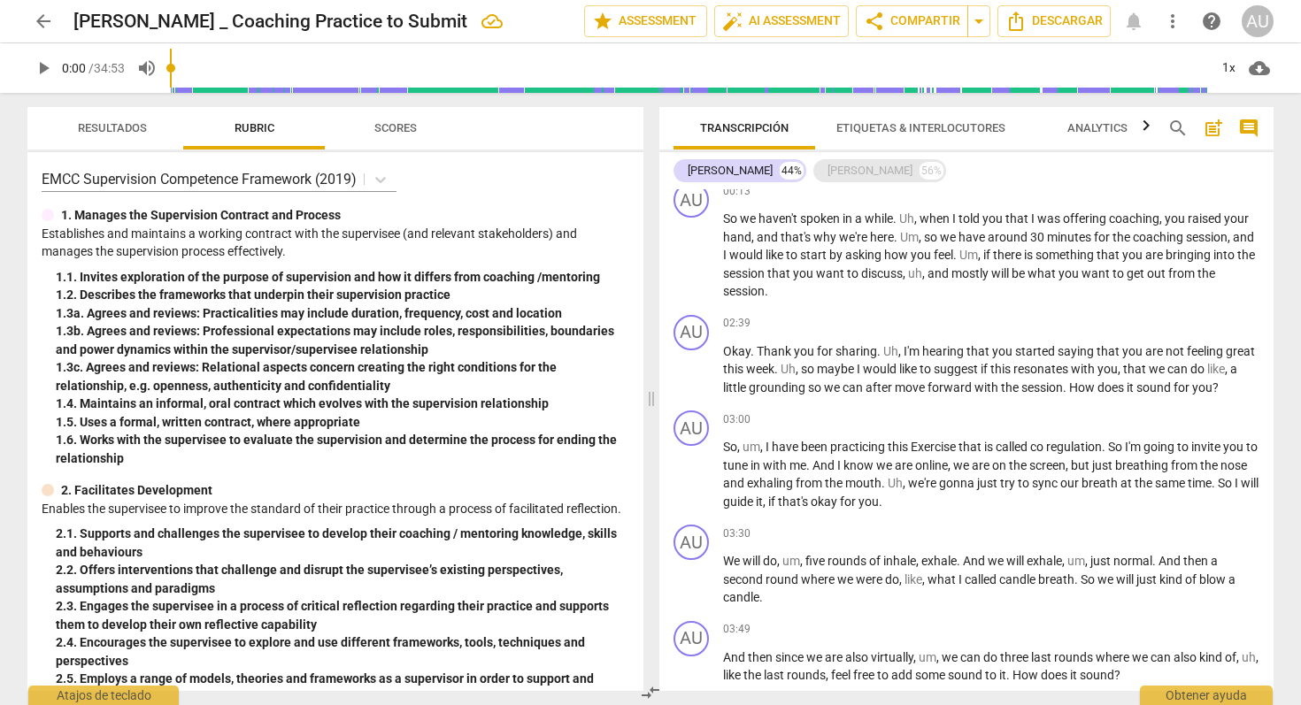
click at [827, 170] on div "[PERSON_NAME]" at bounding box center [869, 171] width 85 height 18
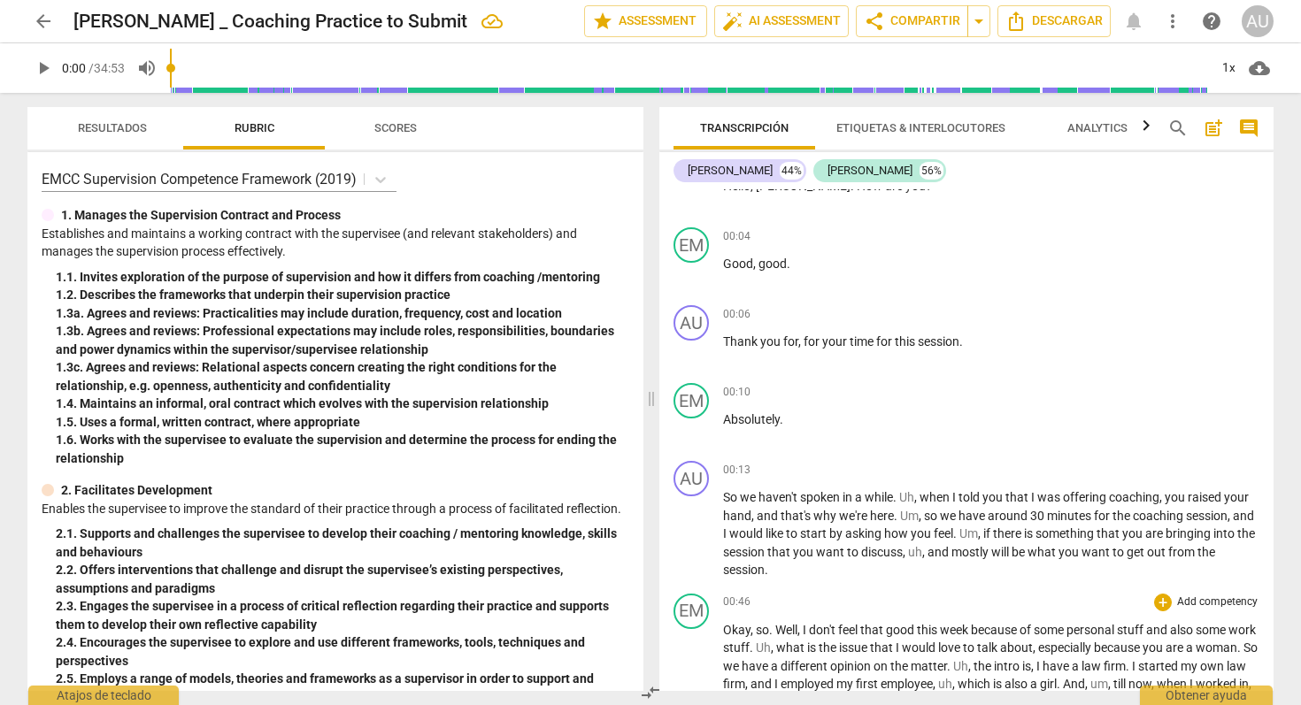
scroll to position [0, 0]
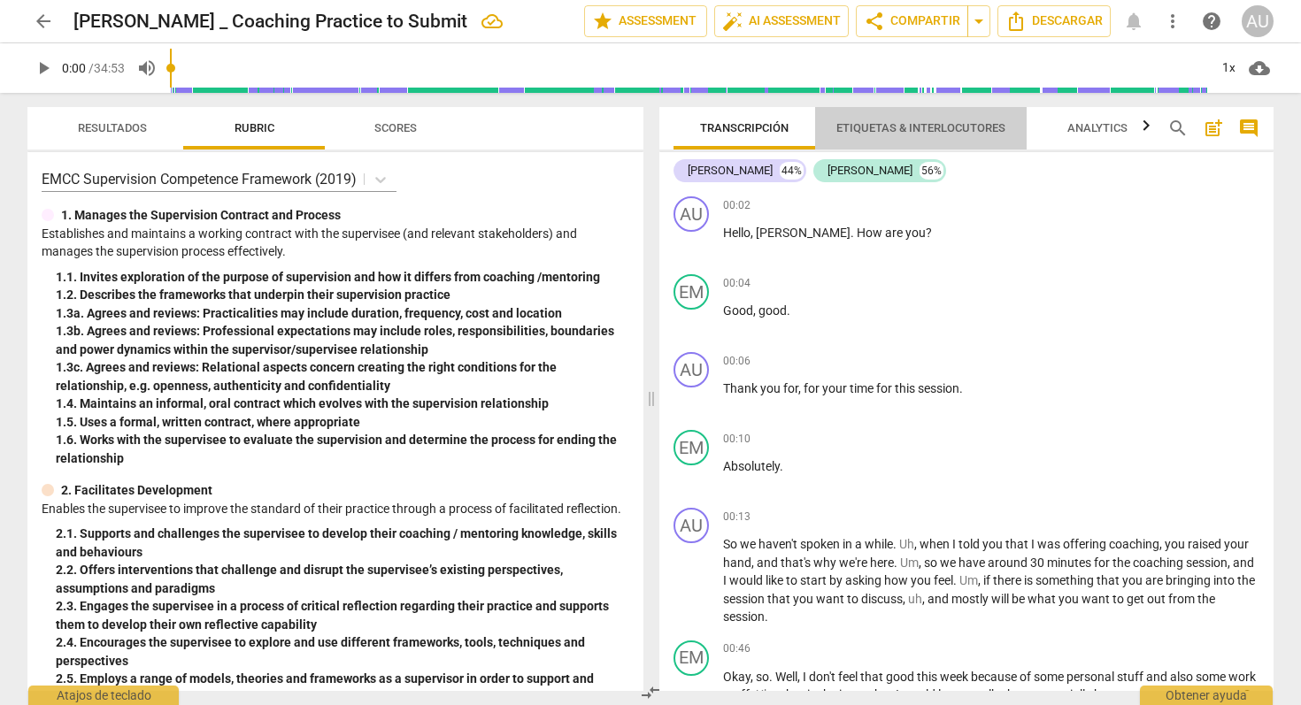
click at [940, 127] on span "Etiquetas & Interlocutores" at bounding box center [920, 127] width 169 height 13
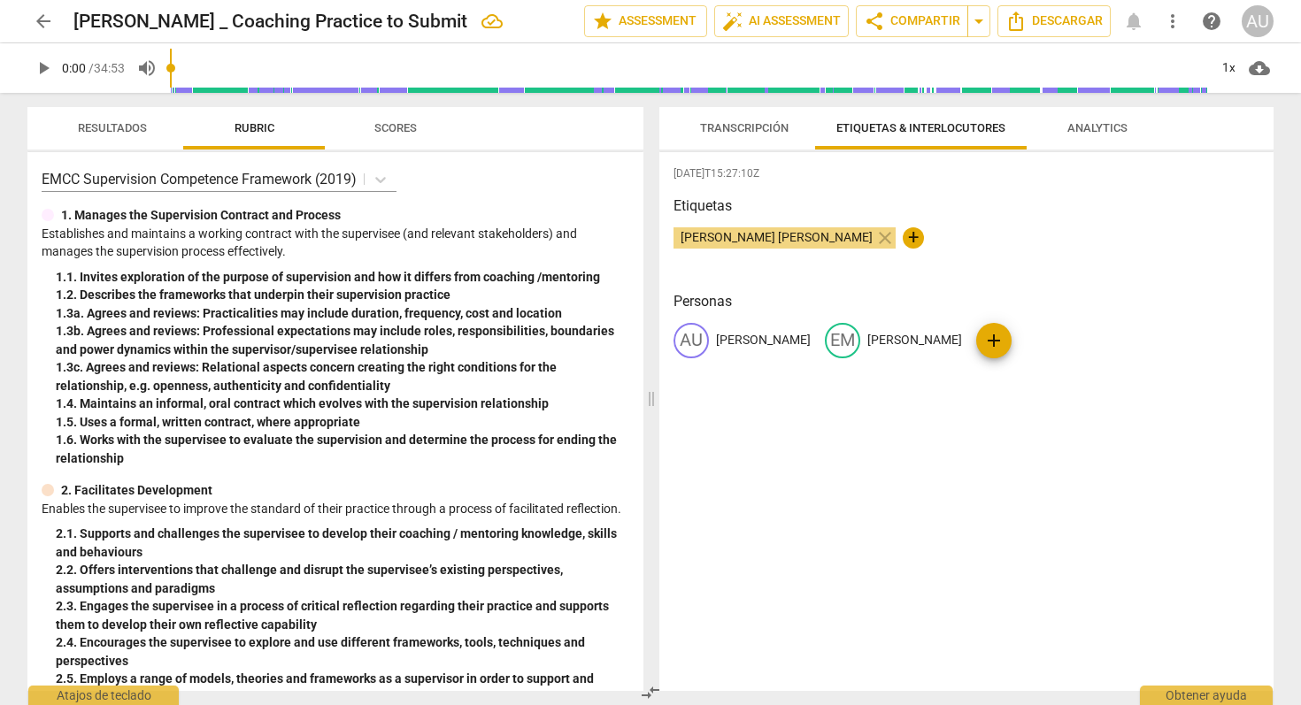
click at [1094, 137] on span "Analytics" at bounding box center [1097, 129] width 103 height 24
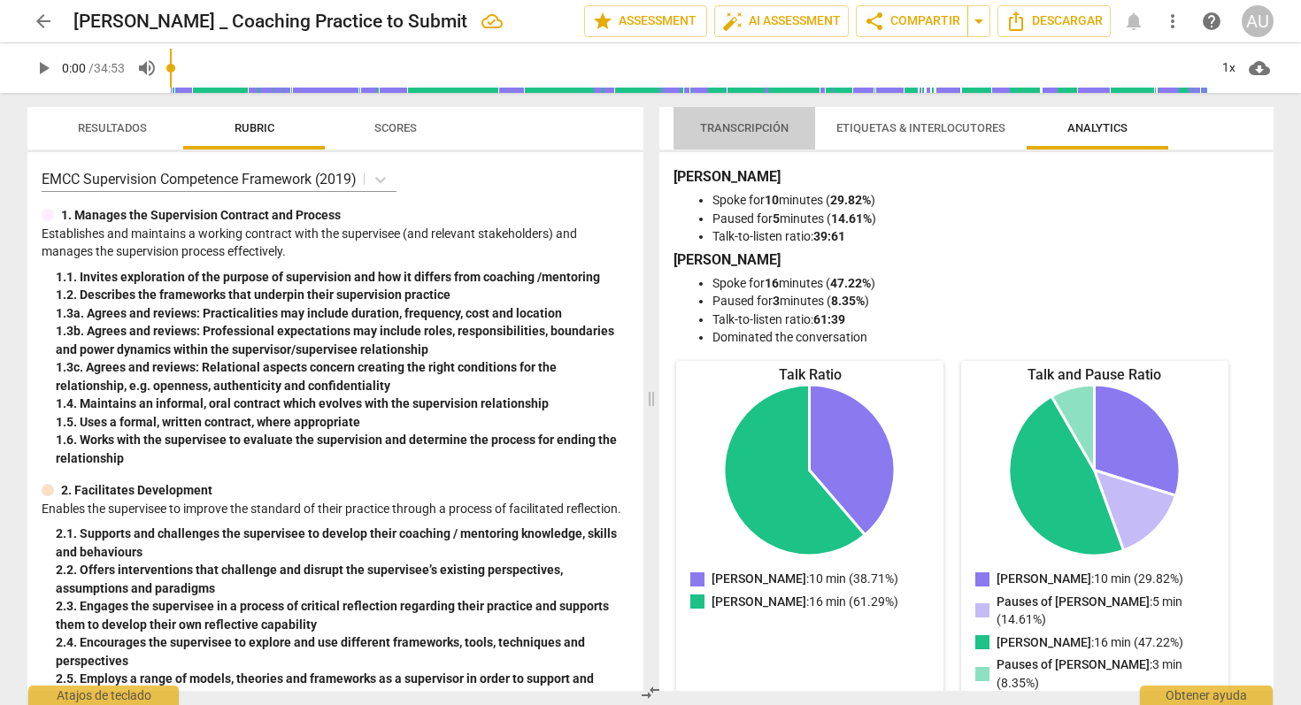
click at [756, 133] on span "Transcripción" at bounding box center [744, 127] width 88 height 13
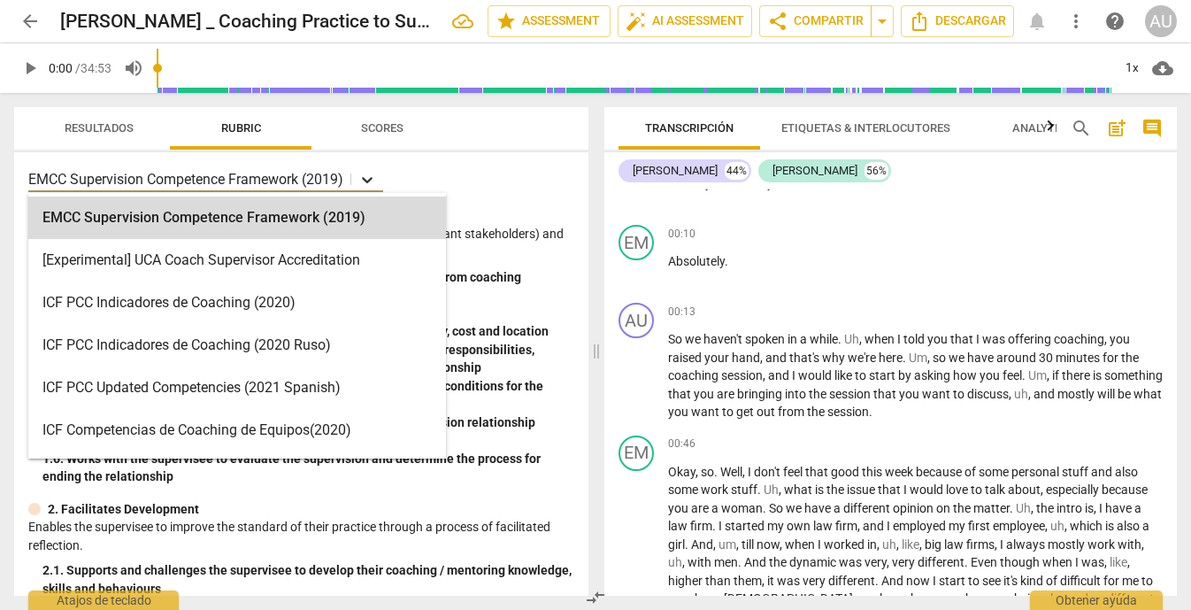
click at [376, 178] on icon at bounding box center [367, 180] width 18 height 18
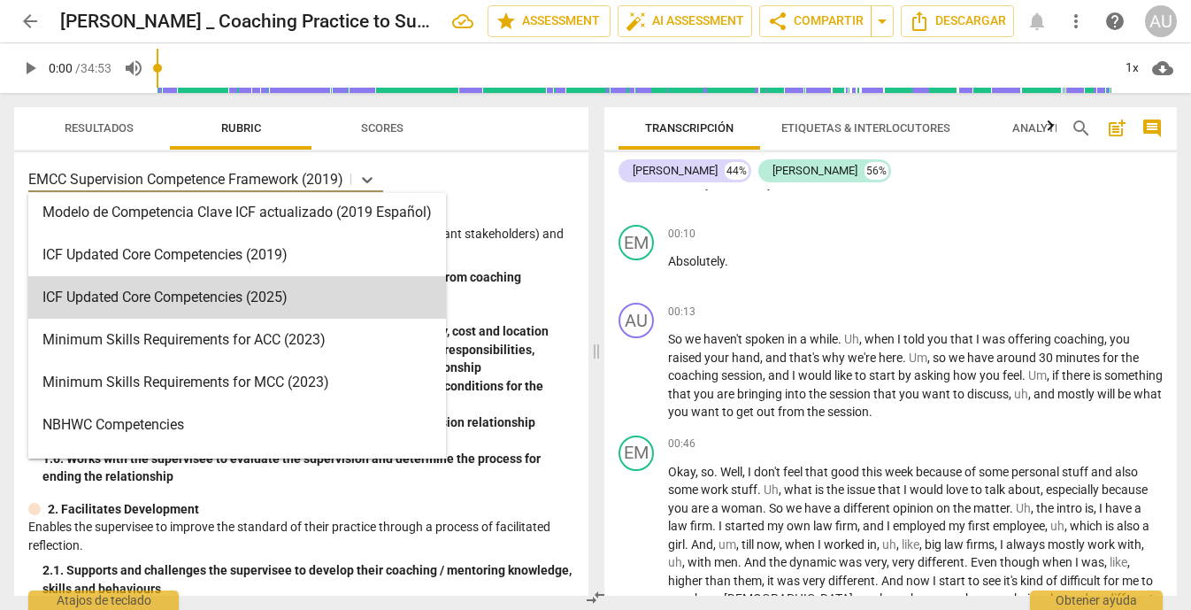
scroll to position [312, 0]
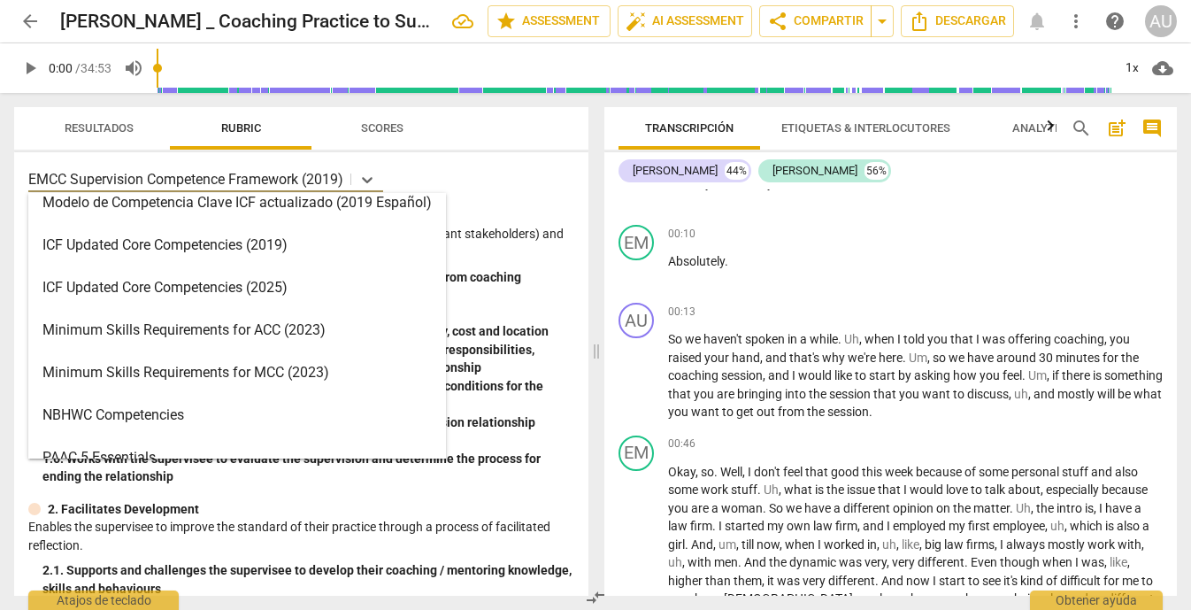
click at [112, 285] on div "ICF Updated Core Competencies (2025)" at bounding box center [237, 287] width 418 height 42
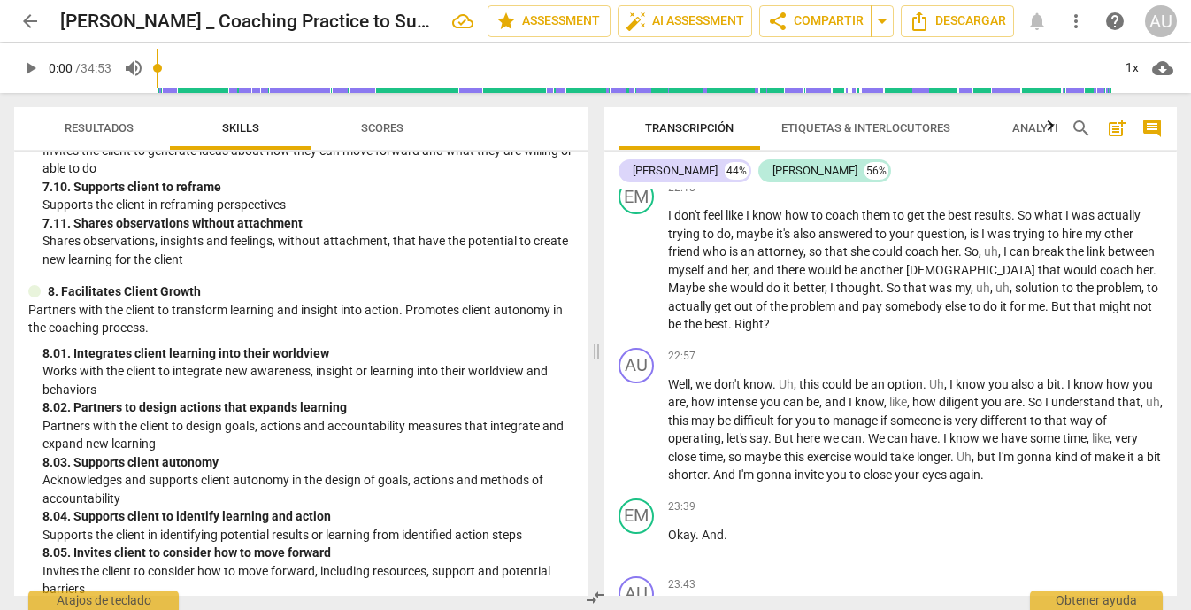
scroll to position [3229, 0]
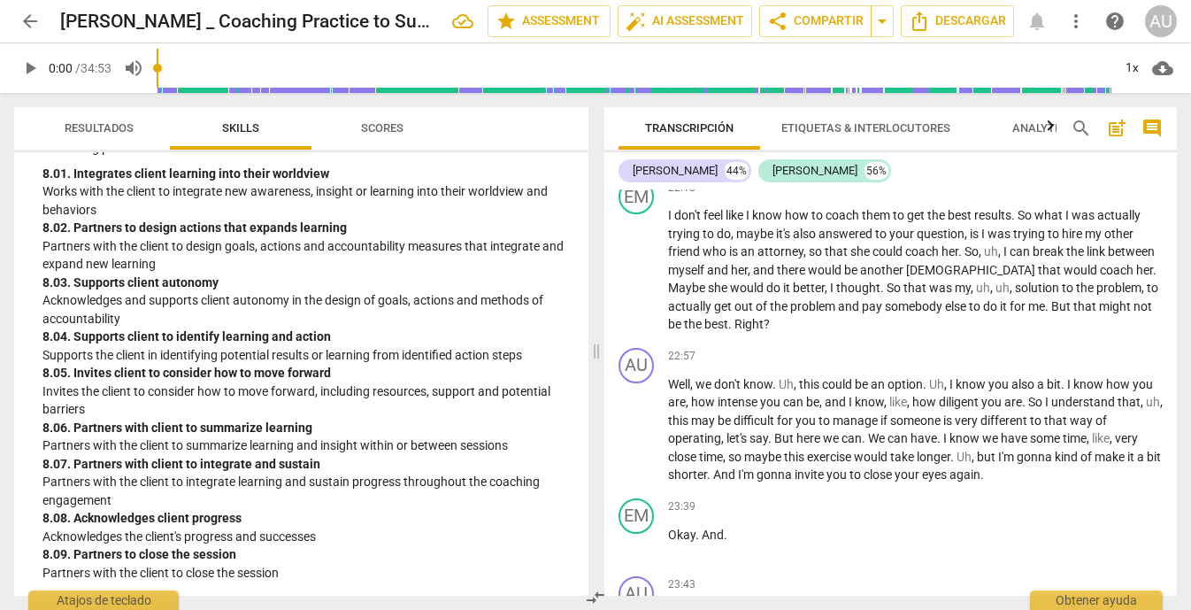
click at [1115, 121] on span "post_add" at bounding box center [1116, 128] width 21 height 21
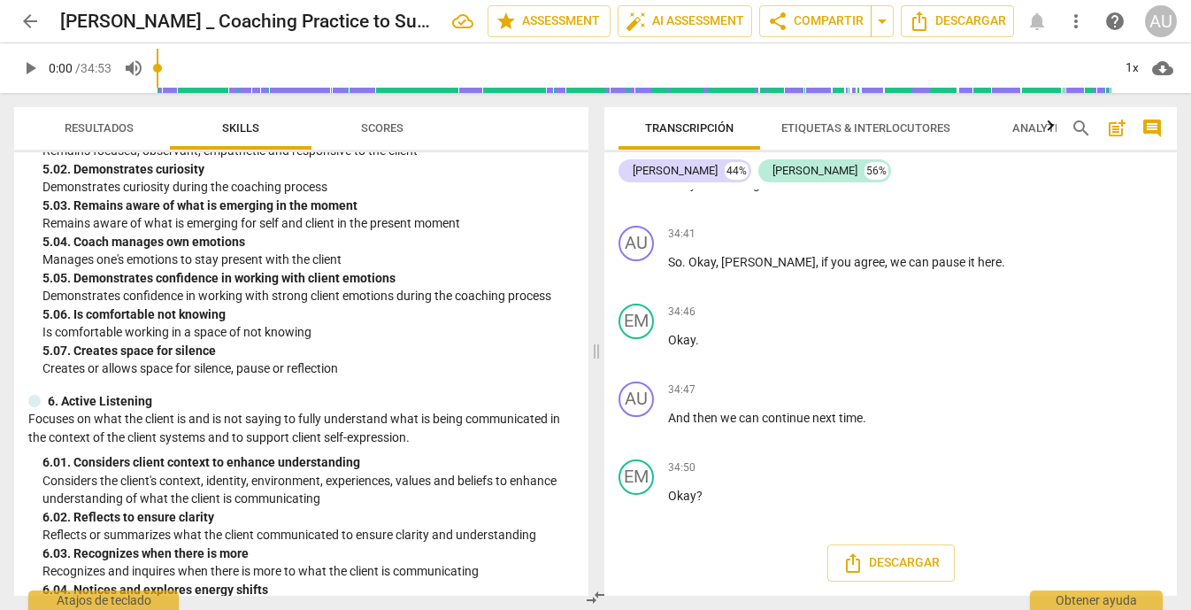
scroll to position [1149, 0]
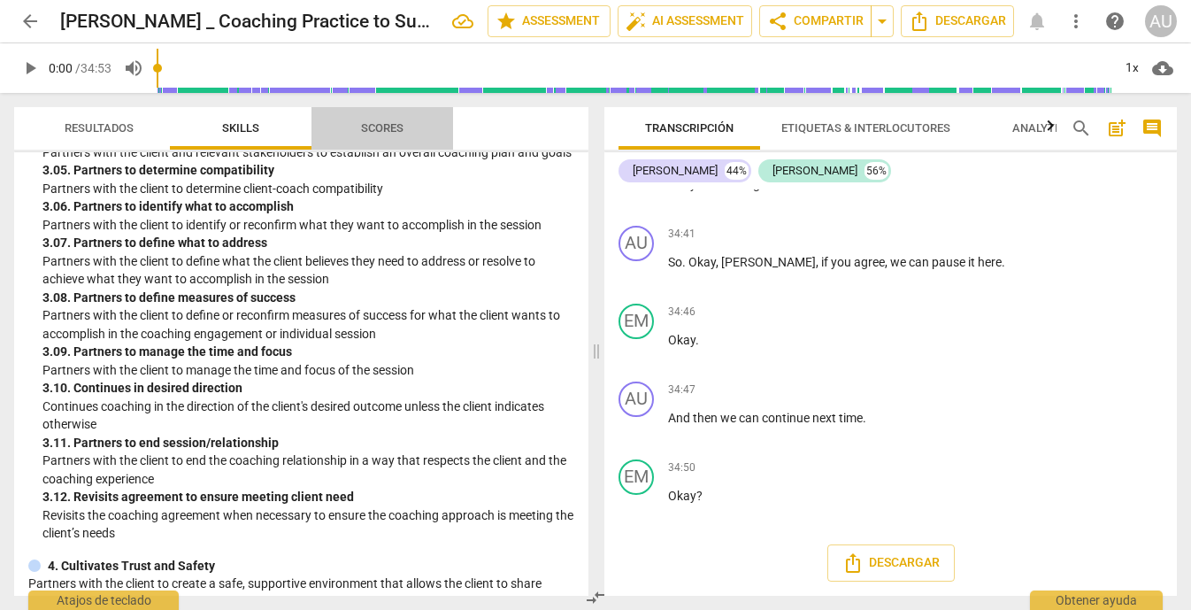
click at [383, 123] on span "Scores" at bounding box center [382, 127] width 42 height 13
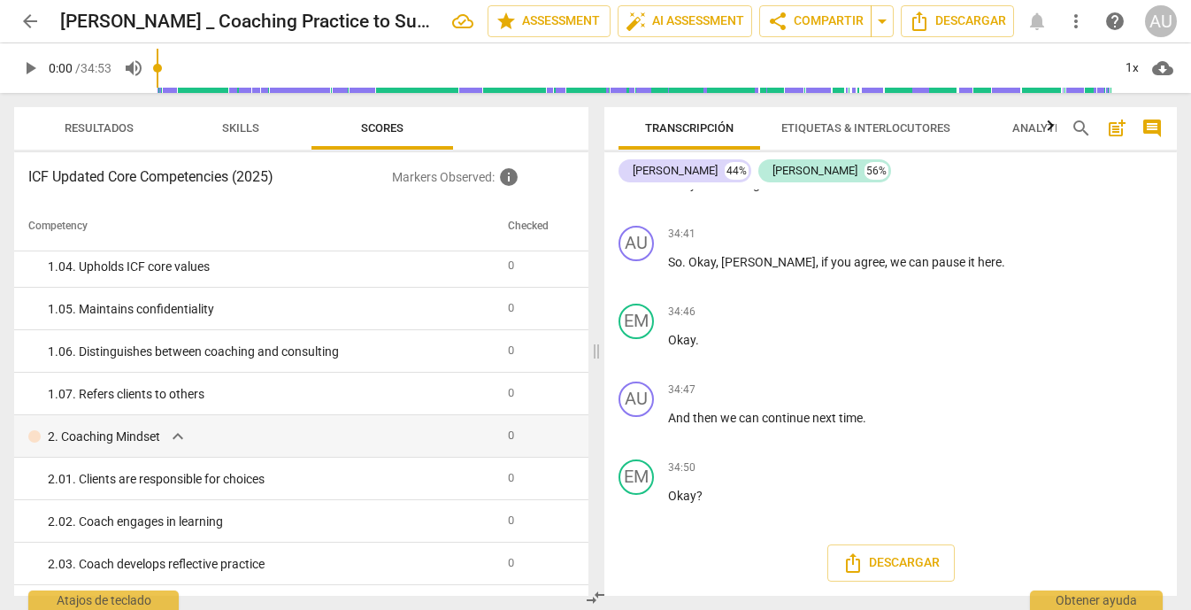
scroll to position [0, 0]
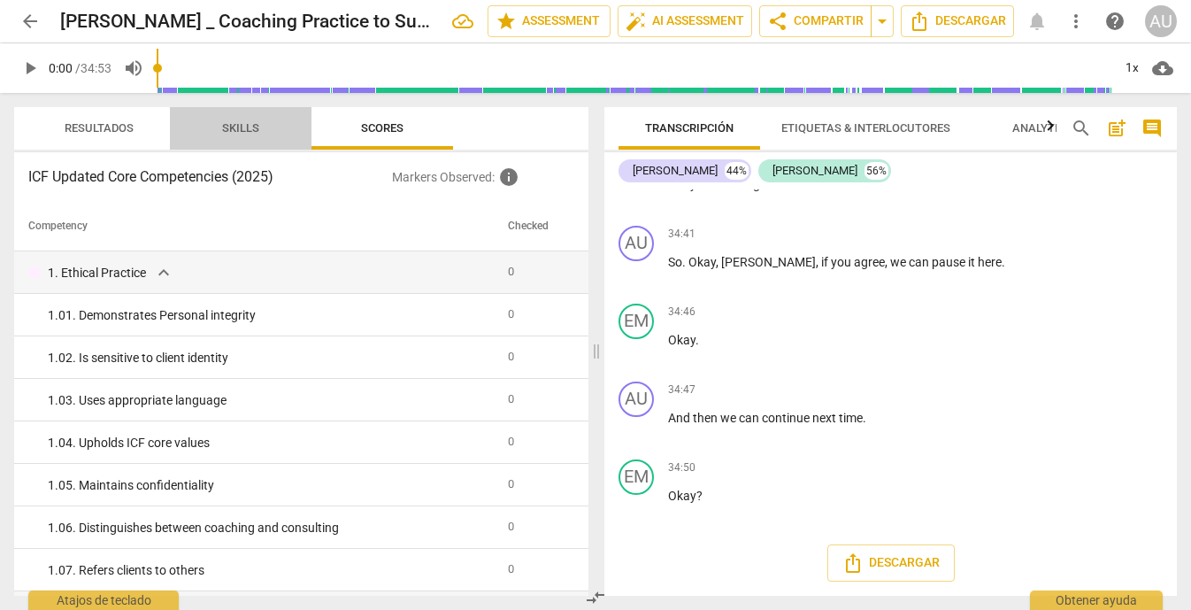
click at [249, 131] on span "Skills" at bounding box center [240, 127] width 37 height 13
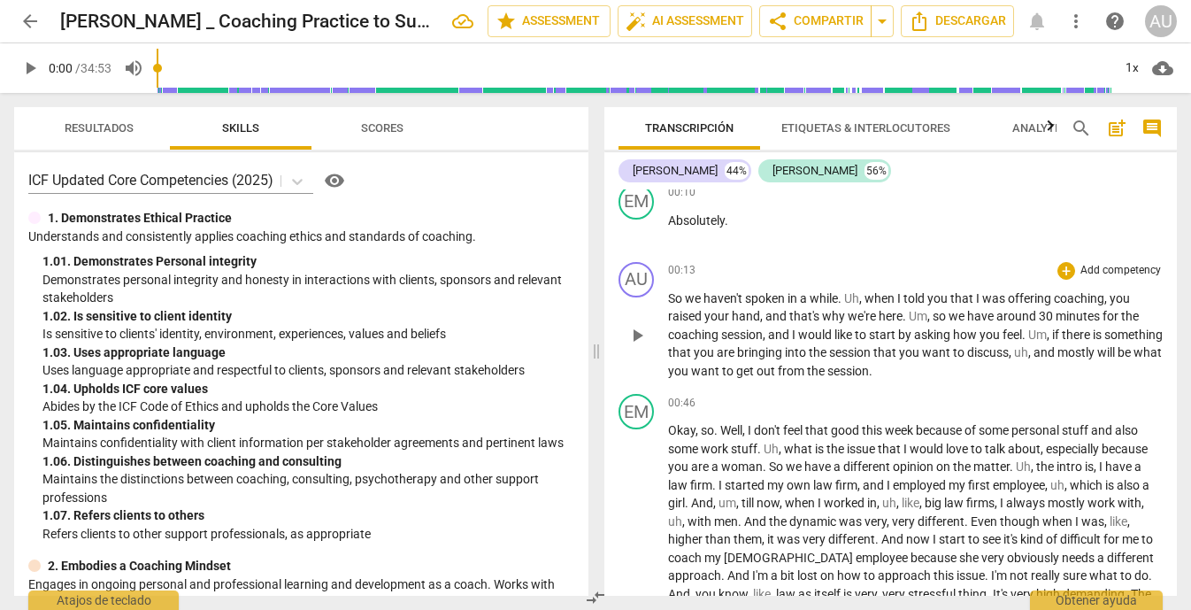
click at [639, 333] on span "play_arrow" at bounding box center [636, 335] width 21 height 21
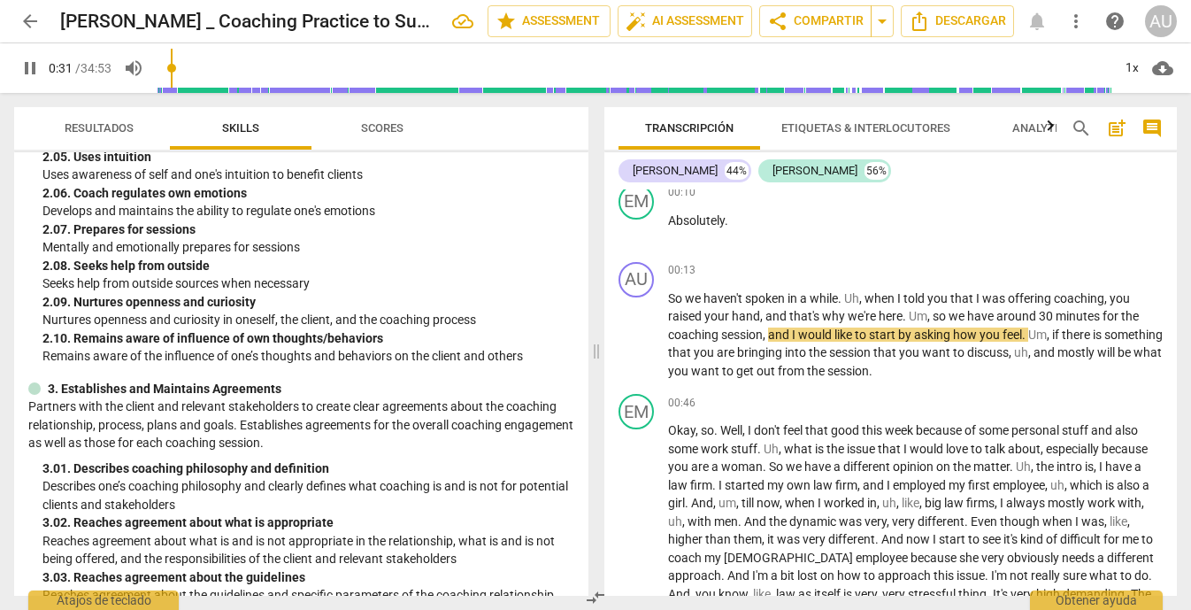
scroll to position [697, 0]
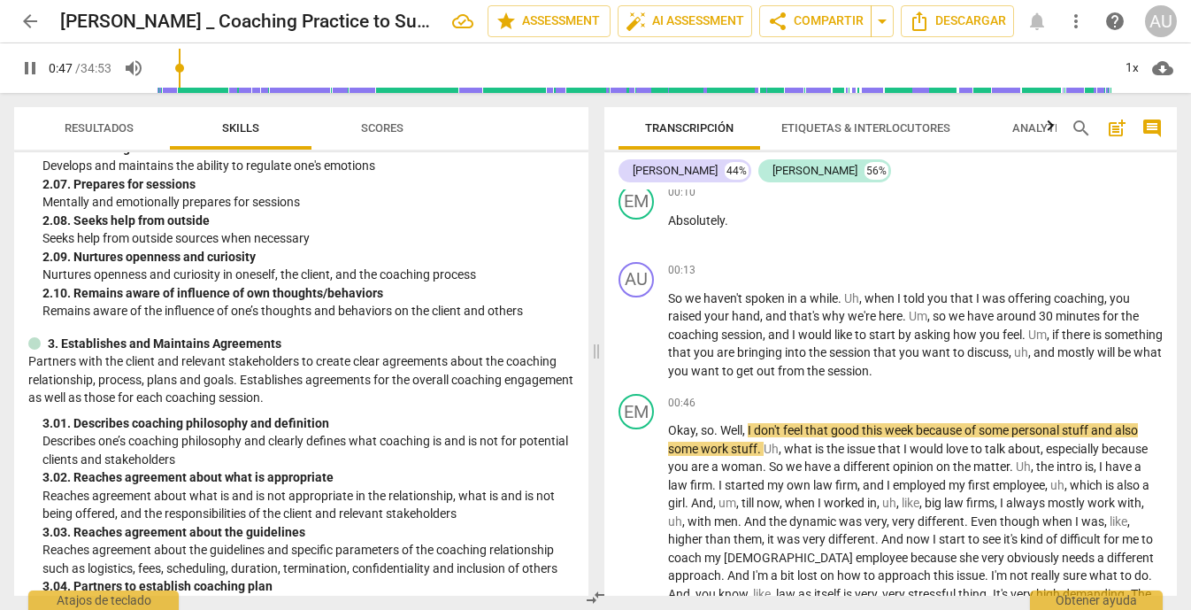
click at [28, 62] on span "pause" at bounding box center [29, 68] width 21 height 21
type input "48"
click at [1143, 272] on p "Add competency" at bounding box center [1120, 271] width 84 height 16
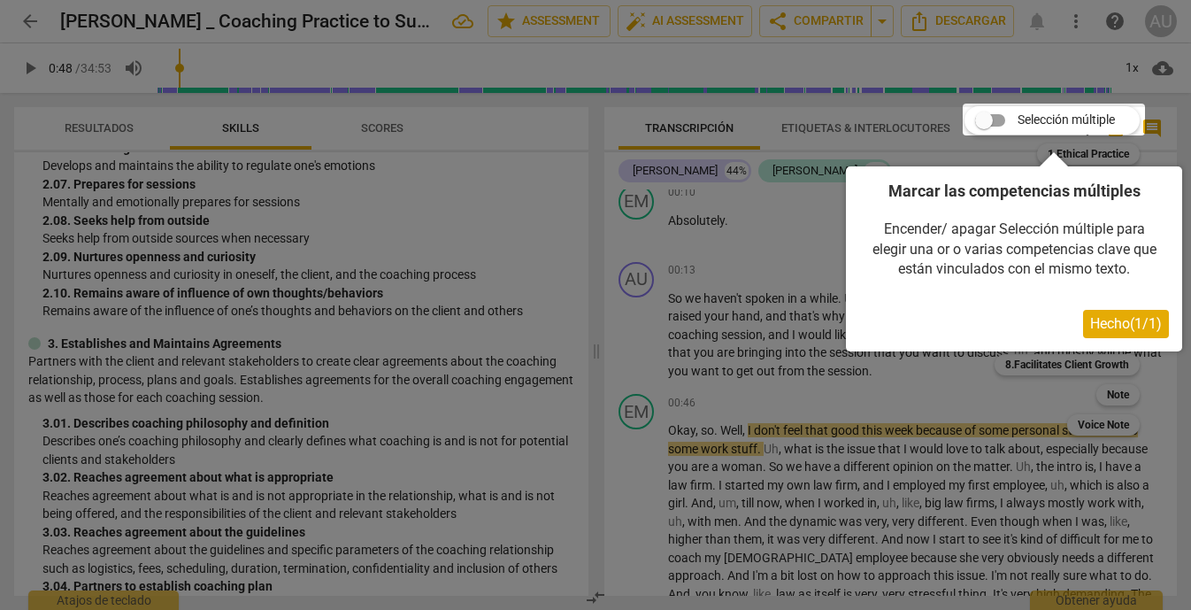
click at [1118, 331] on span "Hecho ( 1 / 1 )" at bounding box center [1126, 323] width 72 height 17
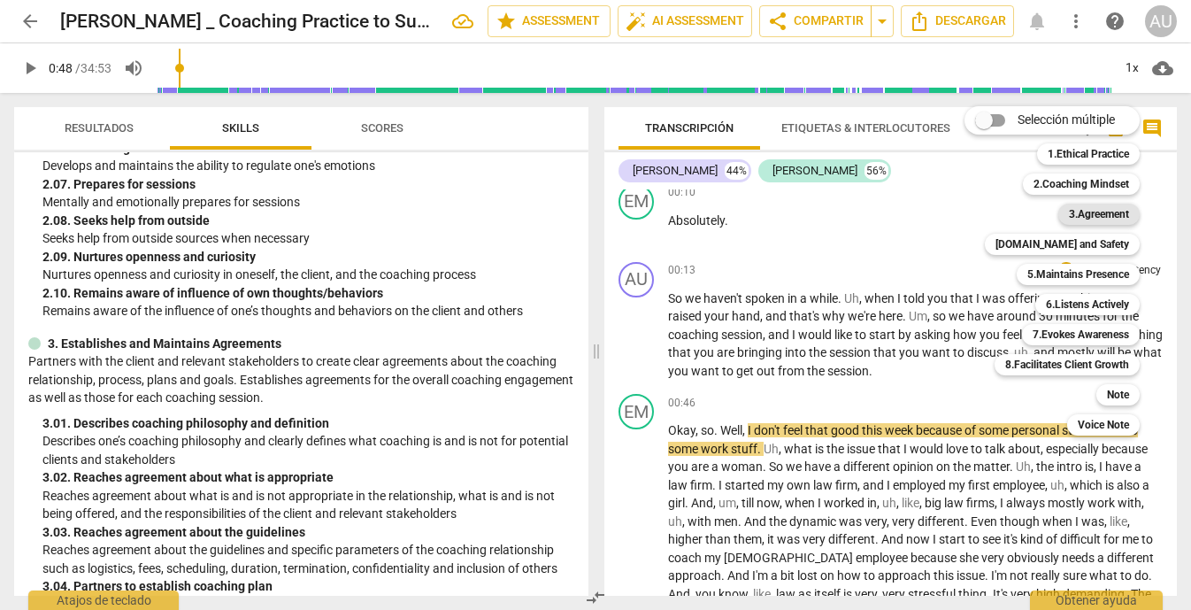
click at [1106, 217] on b "3.Agreement" at bounding box center [1099, 213] width 60 height 21
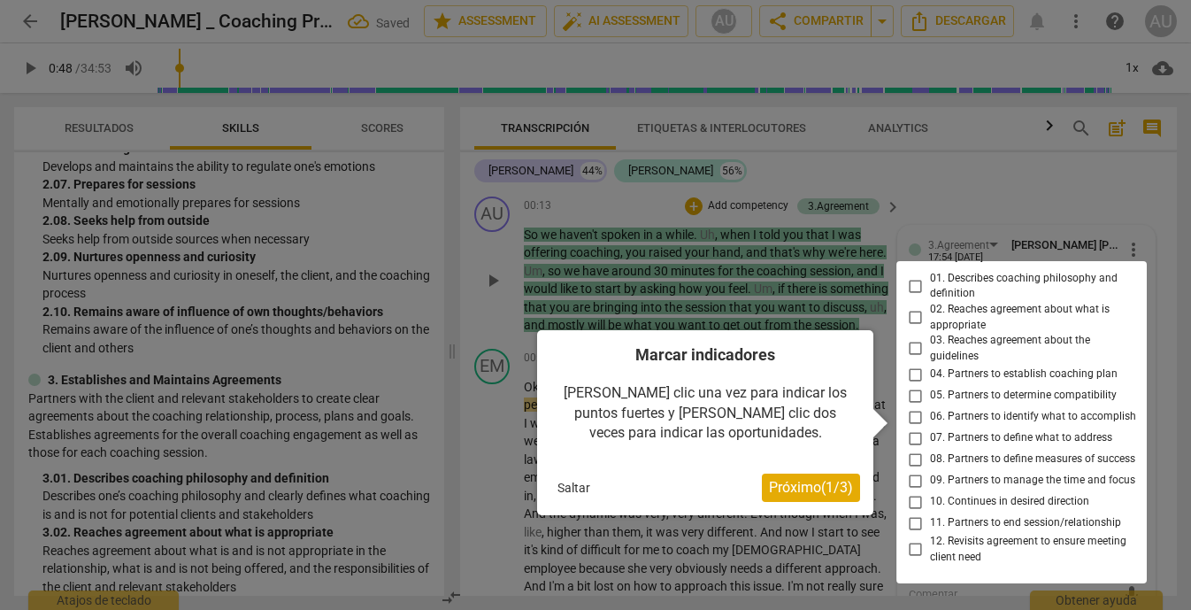
scroll to position [382, 0]
click at [914, 420] on div at bounding box center [1021, 423] width 250 height 322
click at [911, 442] on div at bounding box center [1021, 423] width 250 height 322
click at [816, 485] on span "Próximo ( 1 / 3 )" at bounding box center [811, 488] width 84 height 17
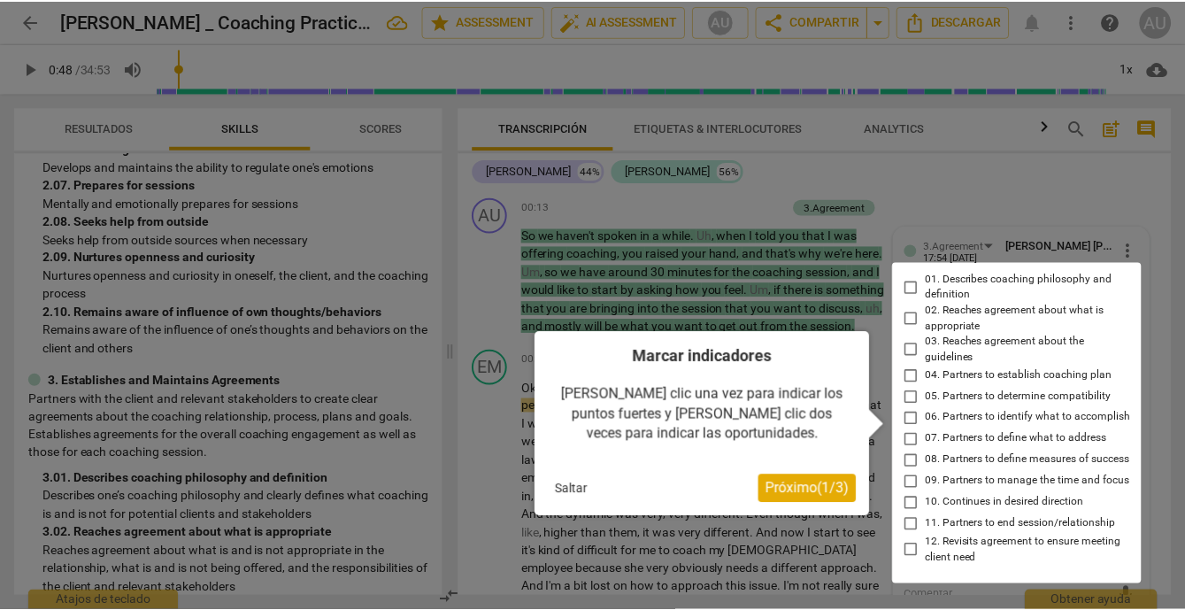
scroll to position [12, 0]
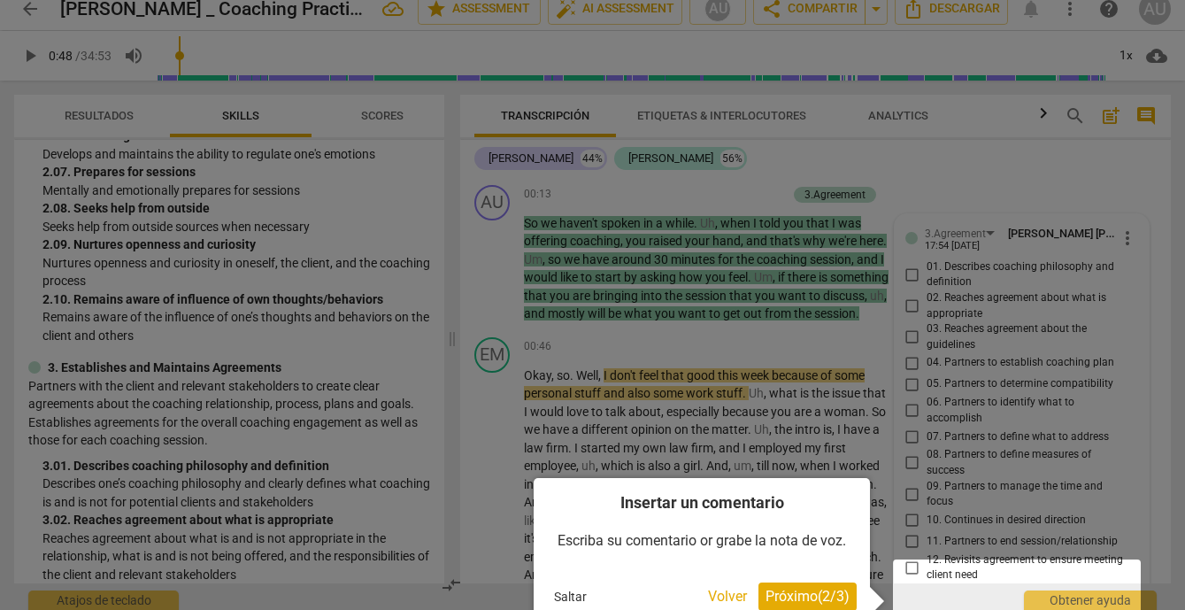
click at [813, 597] on span "Próximo ( 2 / 3 )" at bounding box center [807, 595] width 84 height 17
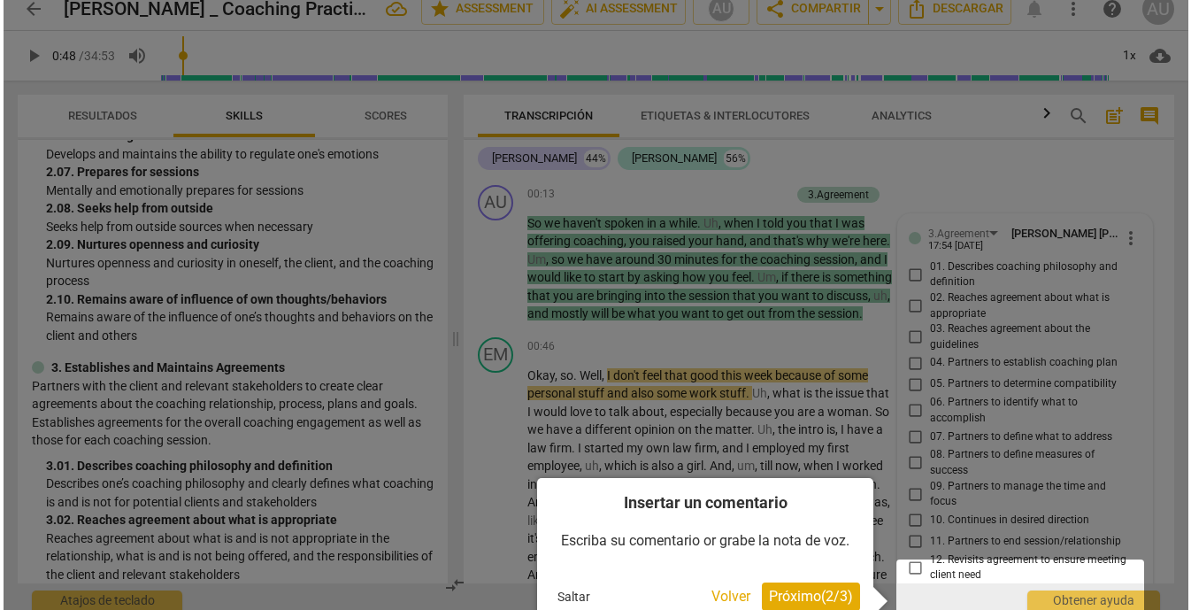
scroll to position [0, 0]
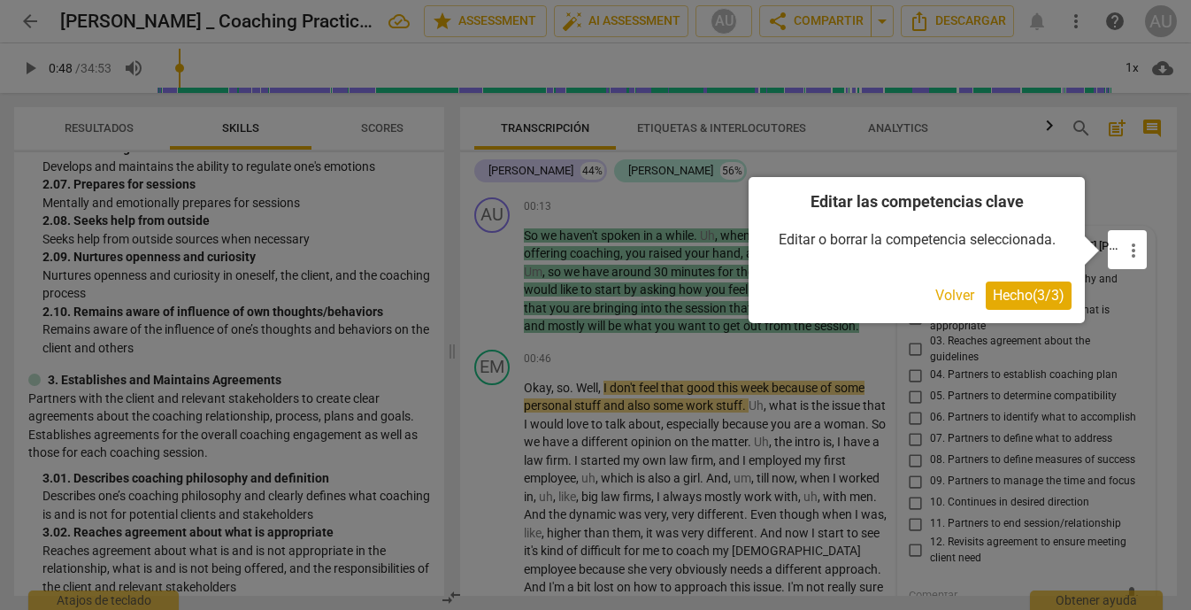
click at [1041, 288] on span "Hecho ( 3 / 3 )" at bounding box center [1029, 295] width 72 height 17
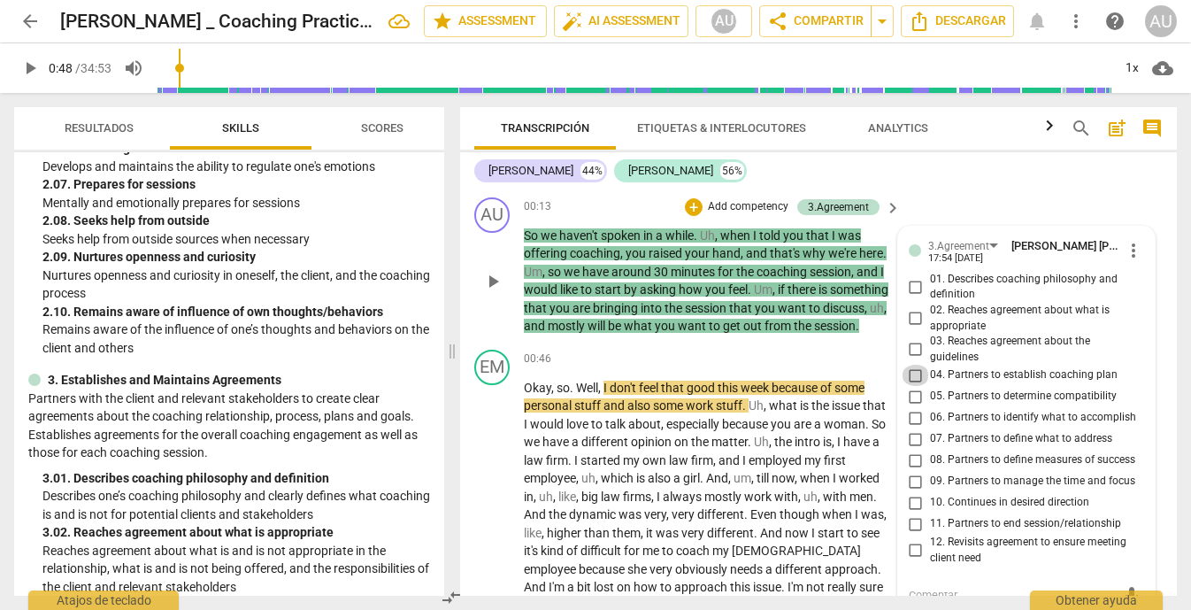
click at [908, 375] on input "04. Partners to establish coaching plan" at bounding box center [916, 375] width 28 height 21
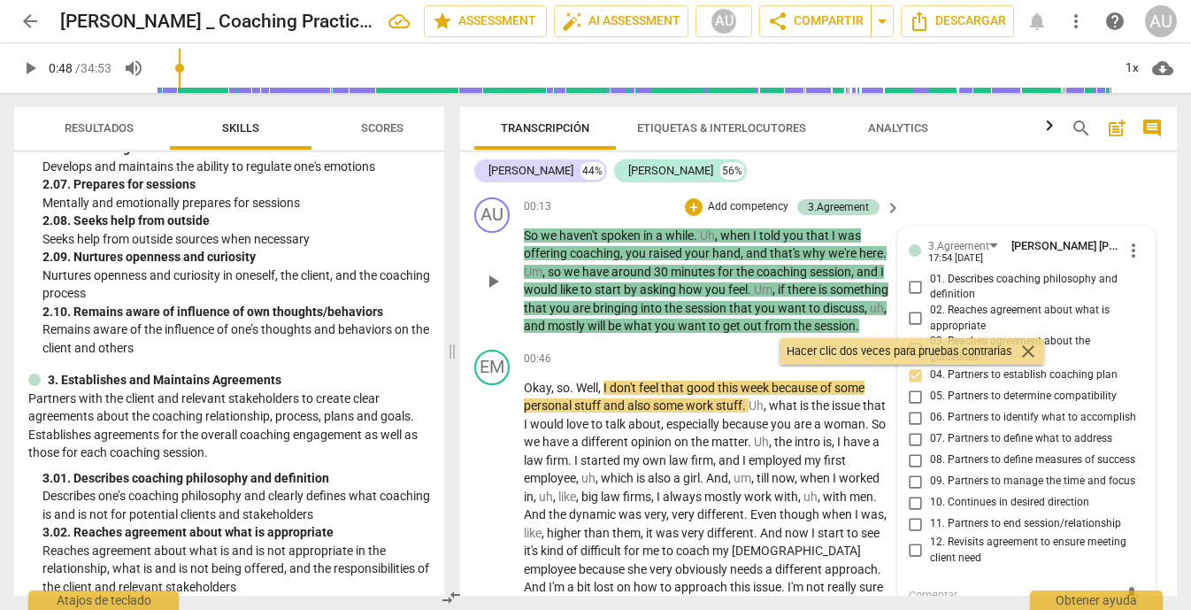
click at [908, 375] on input "04. Partners to establish coaching plan" at bounding box center [916, 375] width 28 height 21
checkbox input "true"
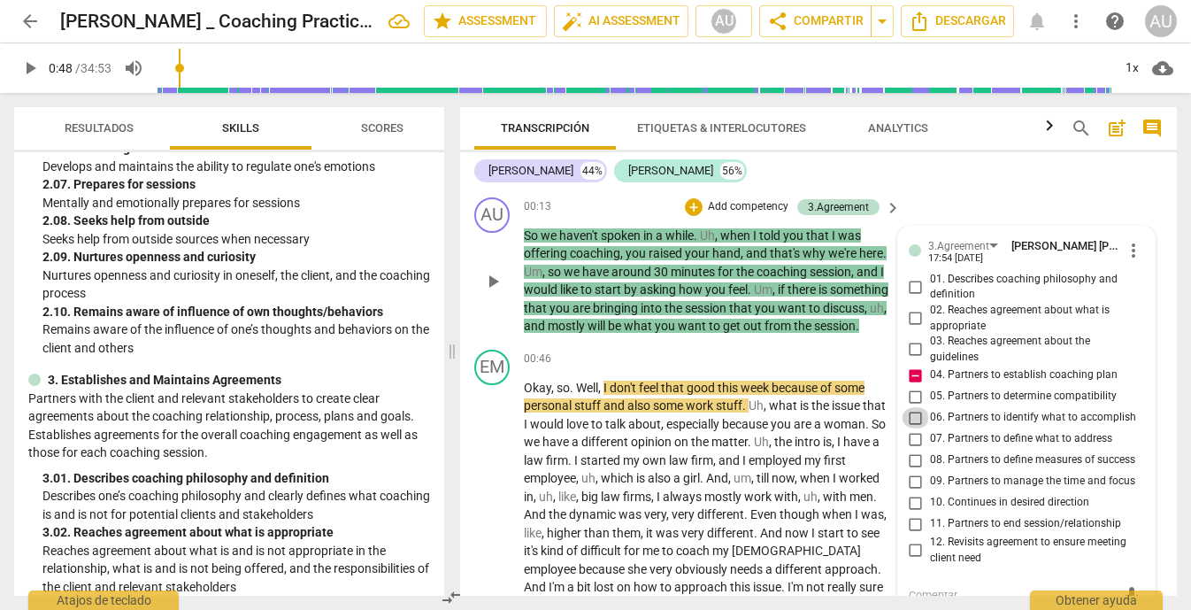
click at [911, 413] on input "06. Partners to identify what to accomplish" at bounding box center [916, 417] width 28 height 21
checkbox input "true"
click at [915, 439] on input "07. Partners to define what to address" at bounding box center [916, 438] width 28 height 21
checkbox input "true"
drag, startPoint x: 911, startPoint y: 467, endPoint x: 910, endPoint y: 492, distance: 24.8
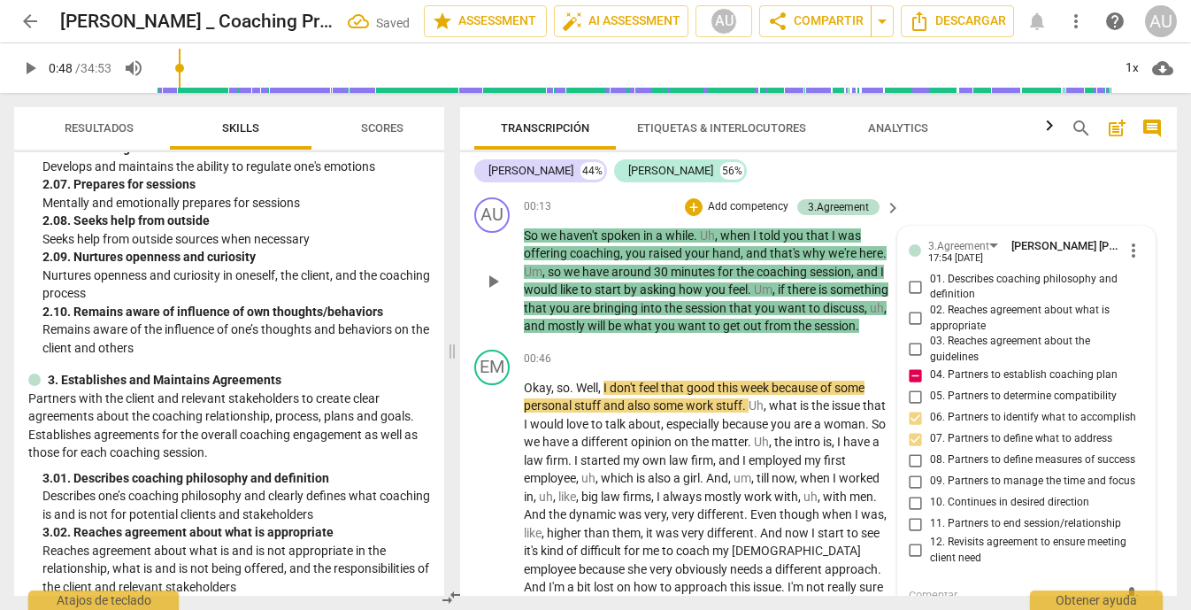
click at [910, 492] on div "01. Describes coaching philosophy and definition 02. Reaches agreement about wh…" at bounding box center [1027, 419] width 236 height 295
click at [910, 492] on input "09. Partners to manage the time and focus" at bounding box center [916, 481] width 28 height 21
checkbox input "true"
click at [911, 512] on input "10. Continues in desired direction" at bounding box center [916, 502] width 28 height 21
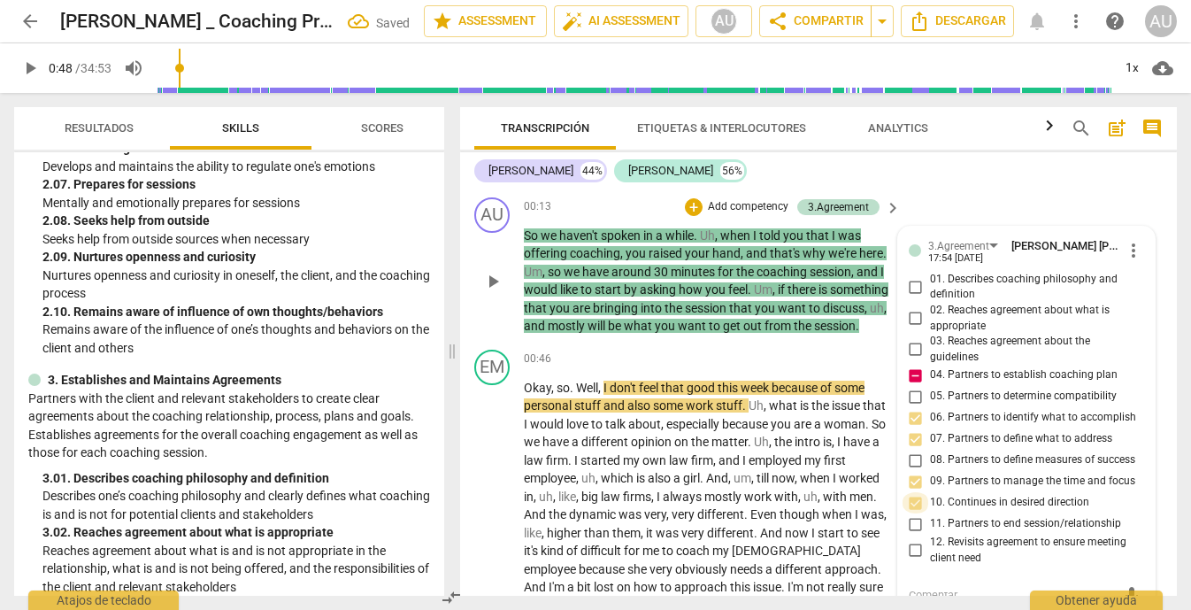
checkbox input "true"
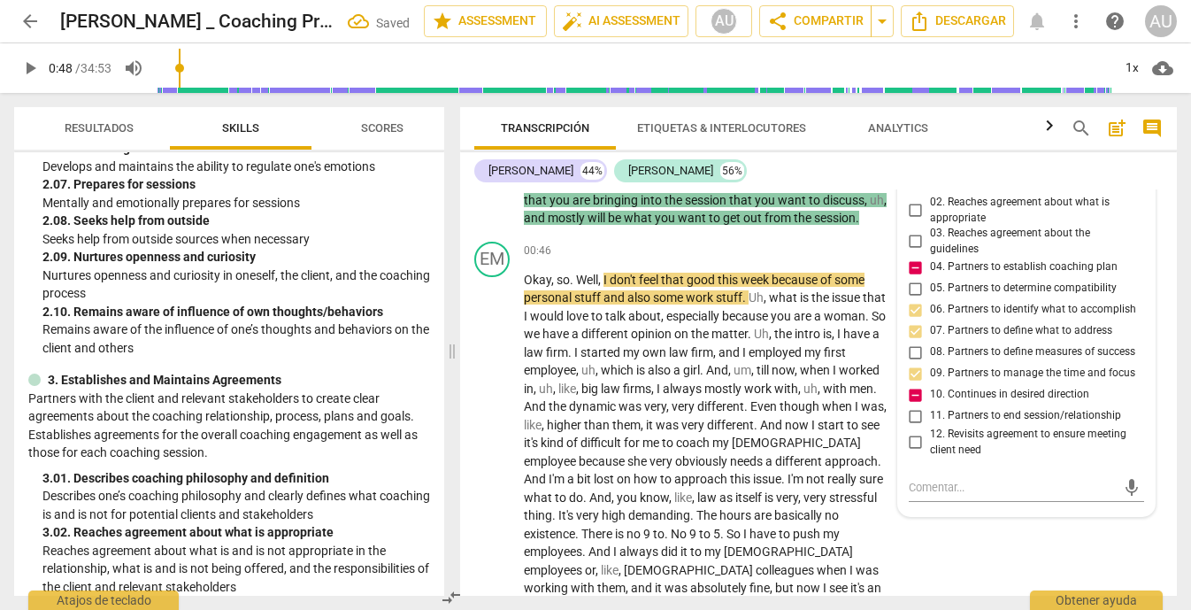
scroll to position [496, 0]
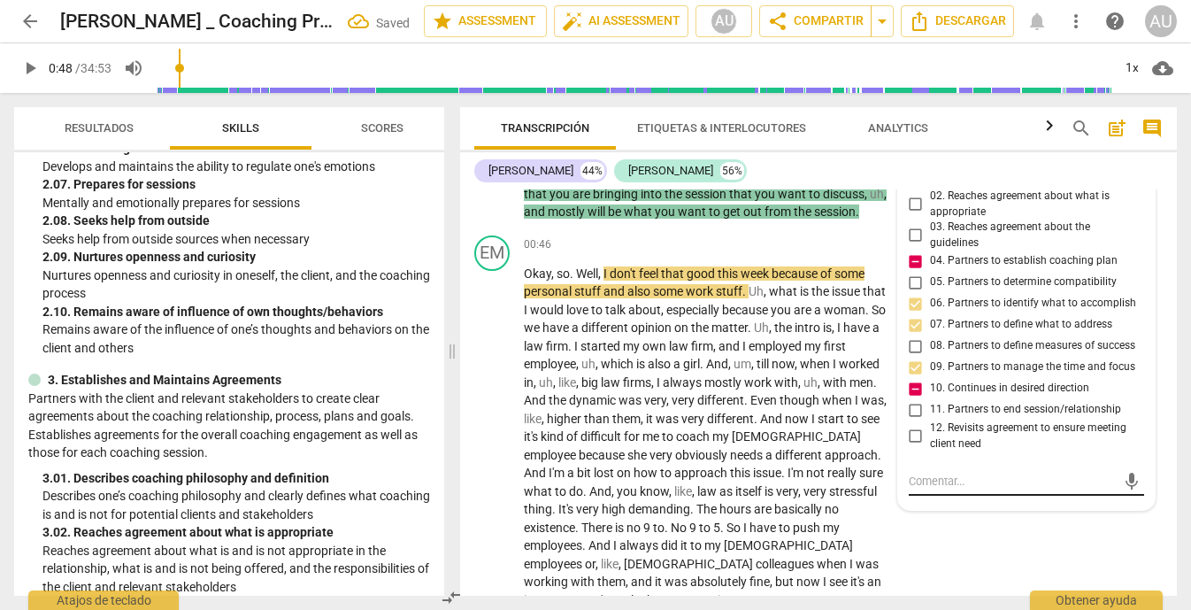
click at [971, 489] on textarea at bounding box center [1013, 480] width 208 height 17
type textarea "W"
type textarea "We"
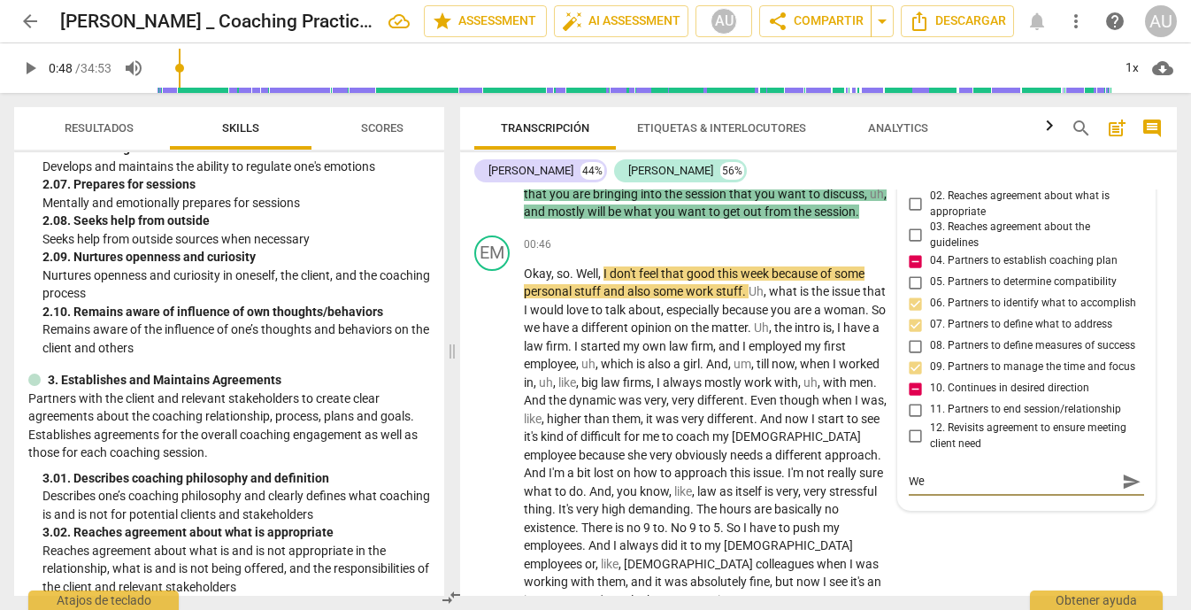
type textarea "We"
type textarea "We s"
type textarea "We st"
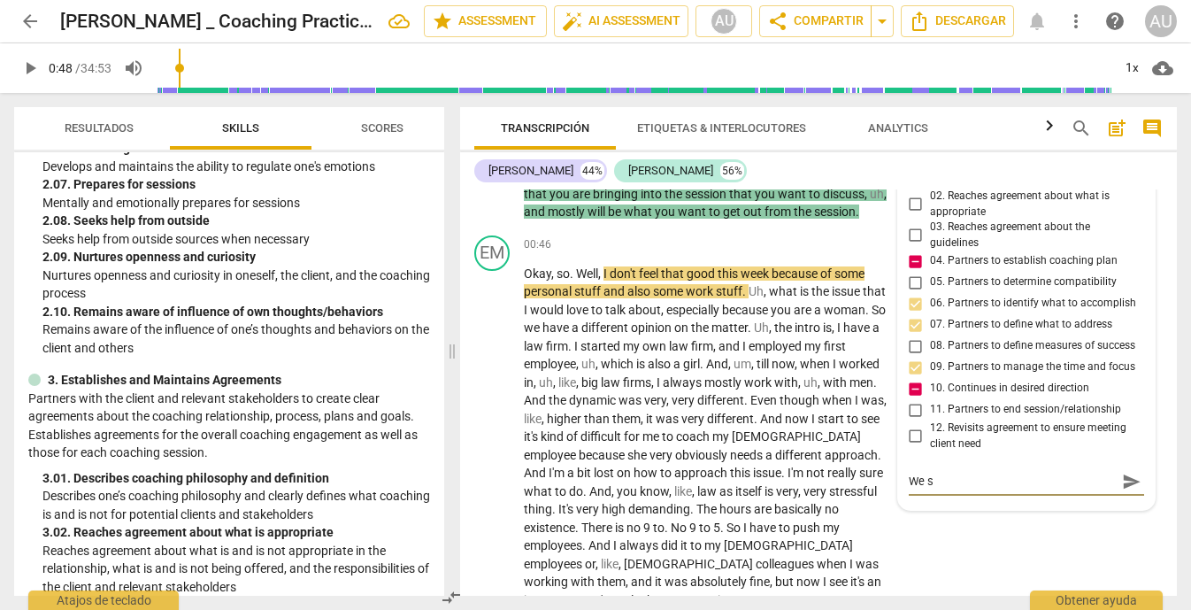
type textarea "We st"
type textarea "We s"
type textarea "We"
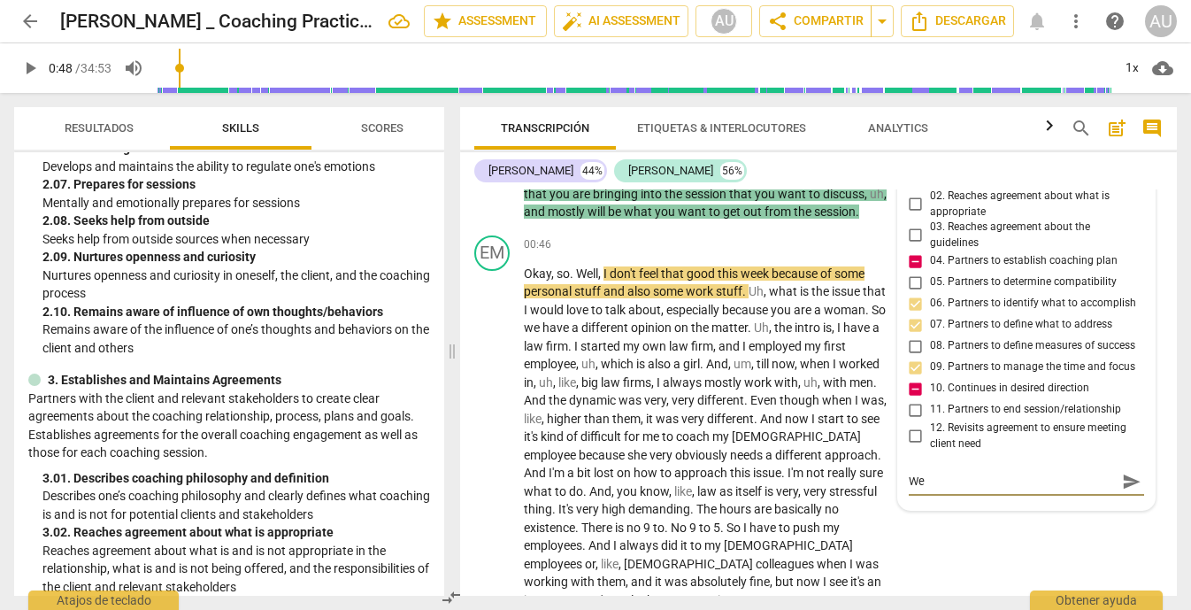
type textarea "We"
type textarea "W"
type textarea "H"
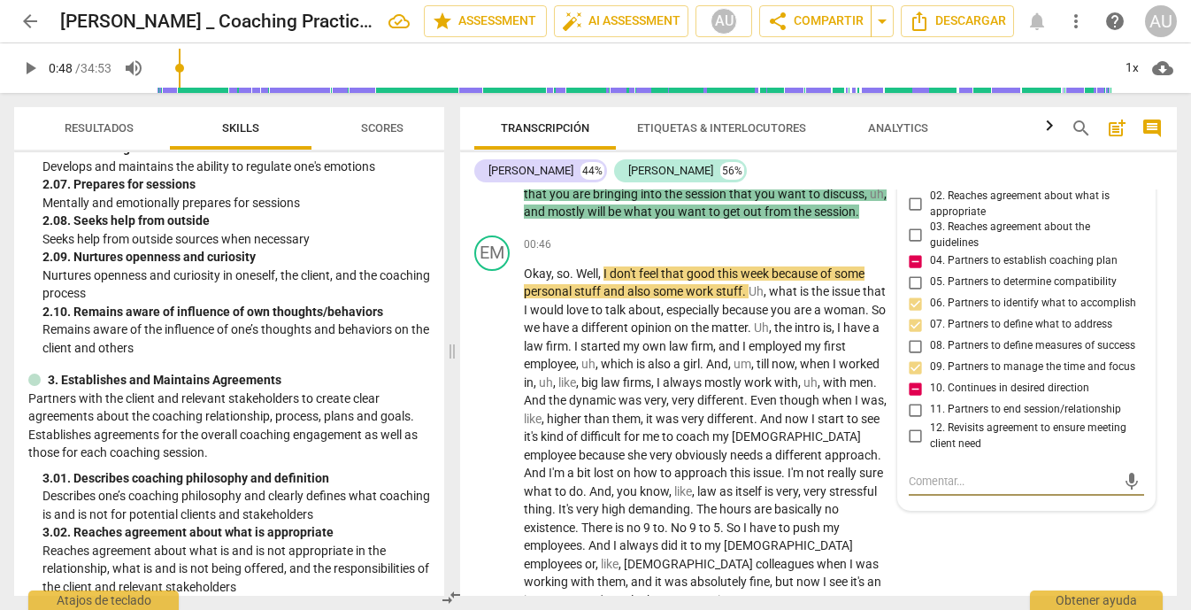
type textarea "H"
type textarea "He"
type textarea "Her"
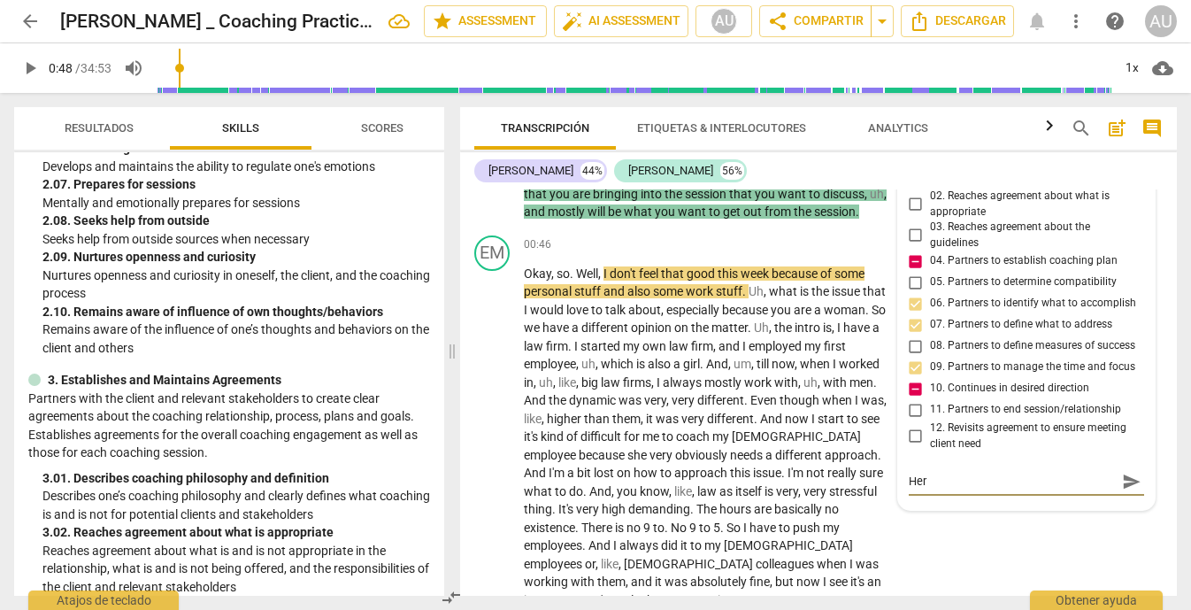
type textarea "Here"
type textarea "Here C"
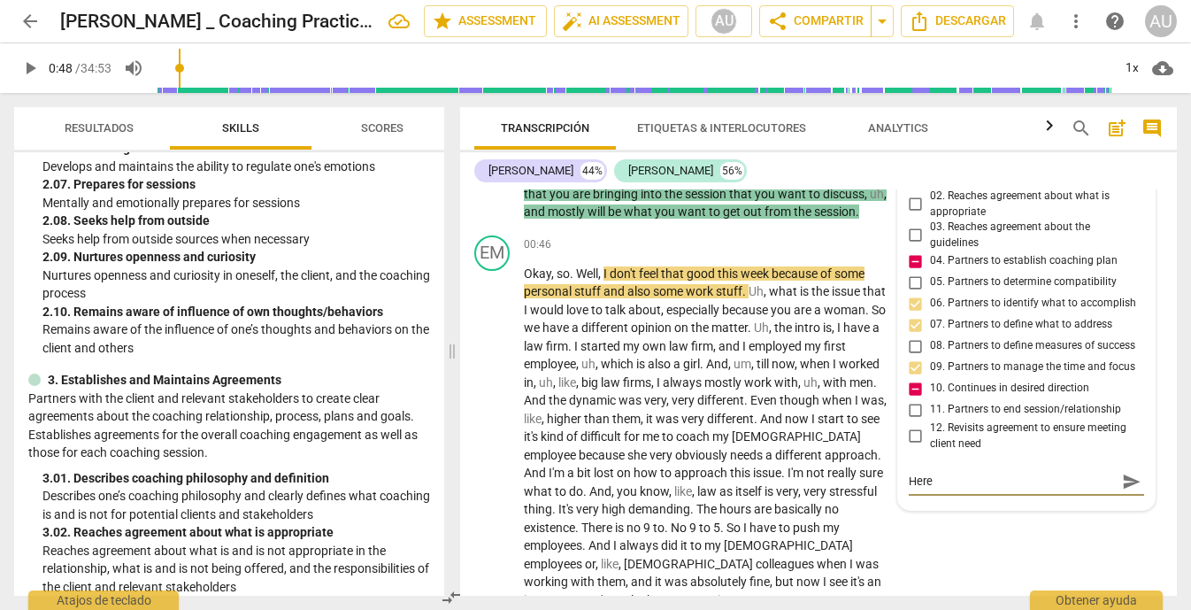
type textarea "Here C"
type textarea "Here Co"
type textarea "Here Coa"
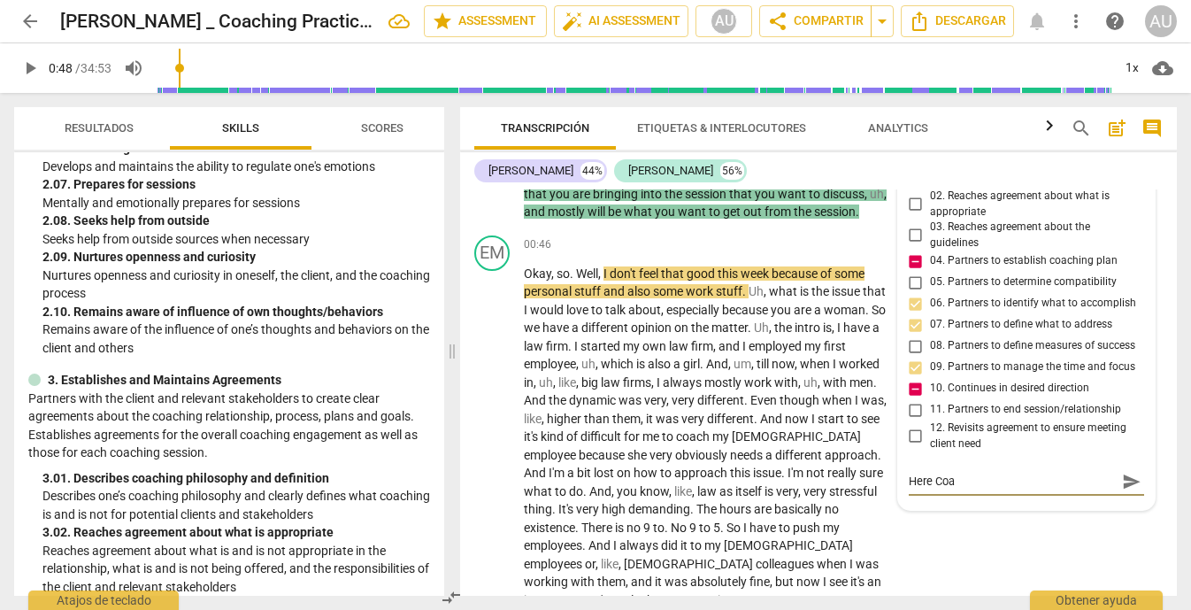
type textarea "Here Coac"
type textarea "Here Coach"
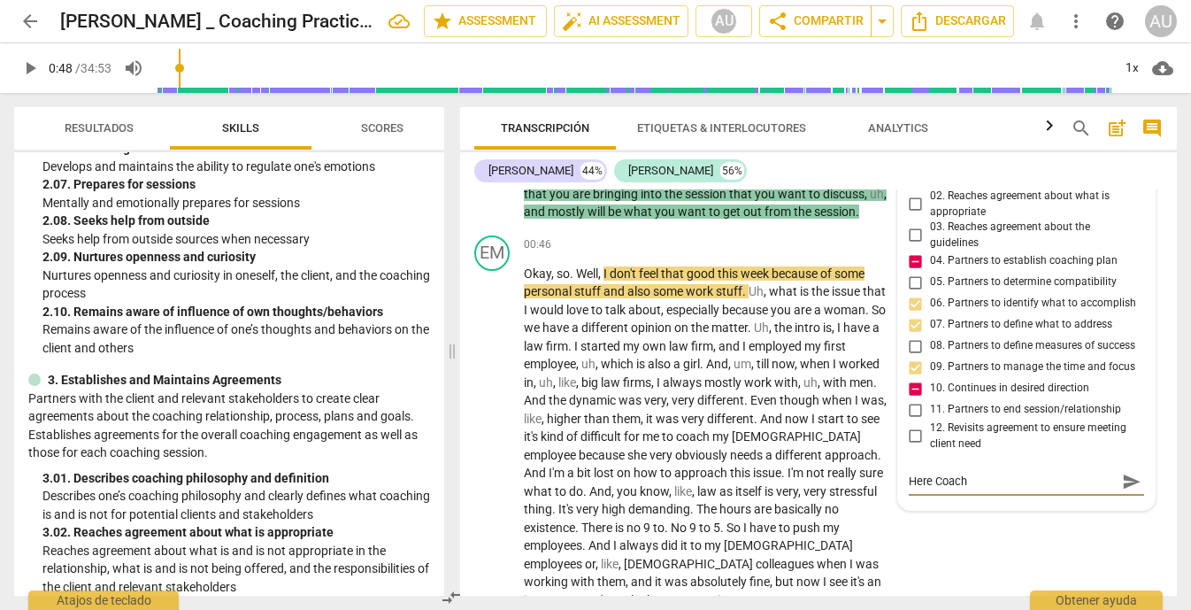
type textarea "Here Coach"
type textarea "Here Coach e"
type textarea "Here Coach es"
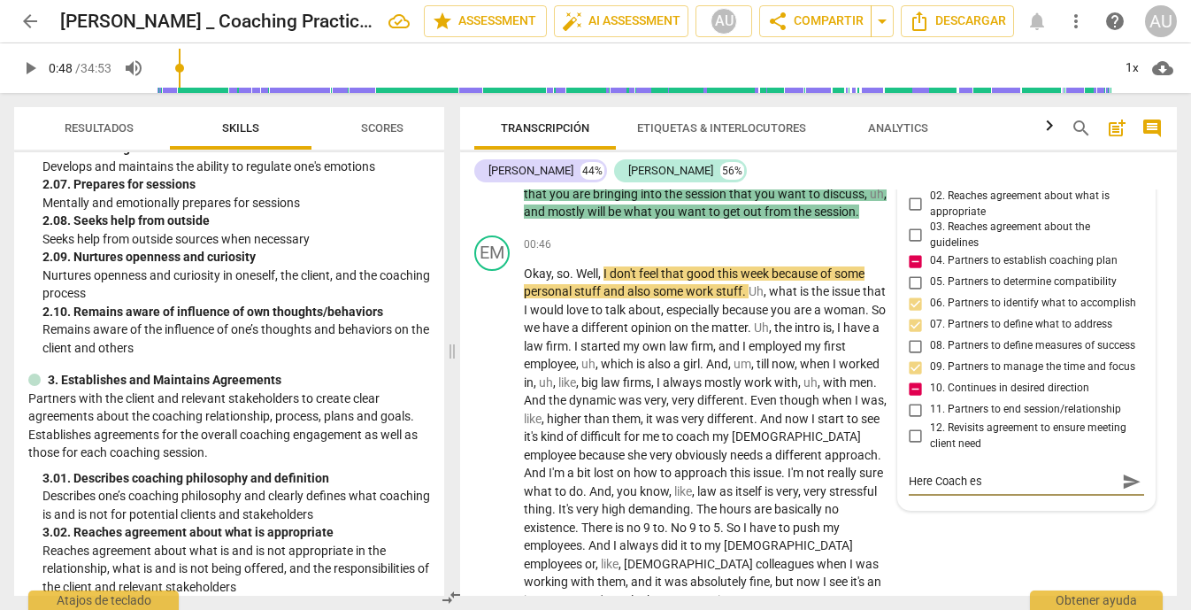
type textarea "Here Coach est"
type textarea "Here Coach esta"
type textarea "Here Coach estab"
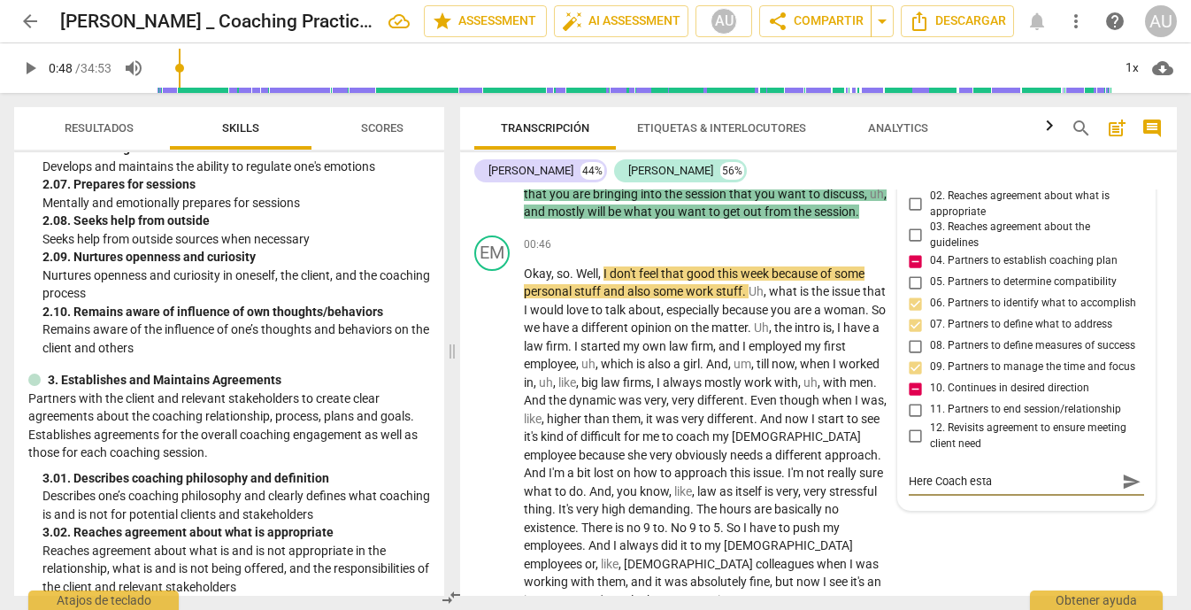
type textarea "Here Coach estab"
type textarea "Here Coach establ"
type textarea "Here Coach establi"
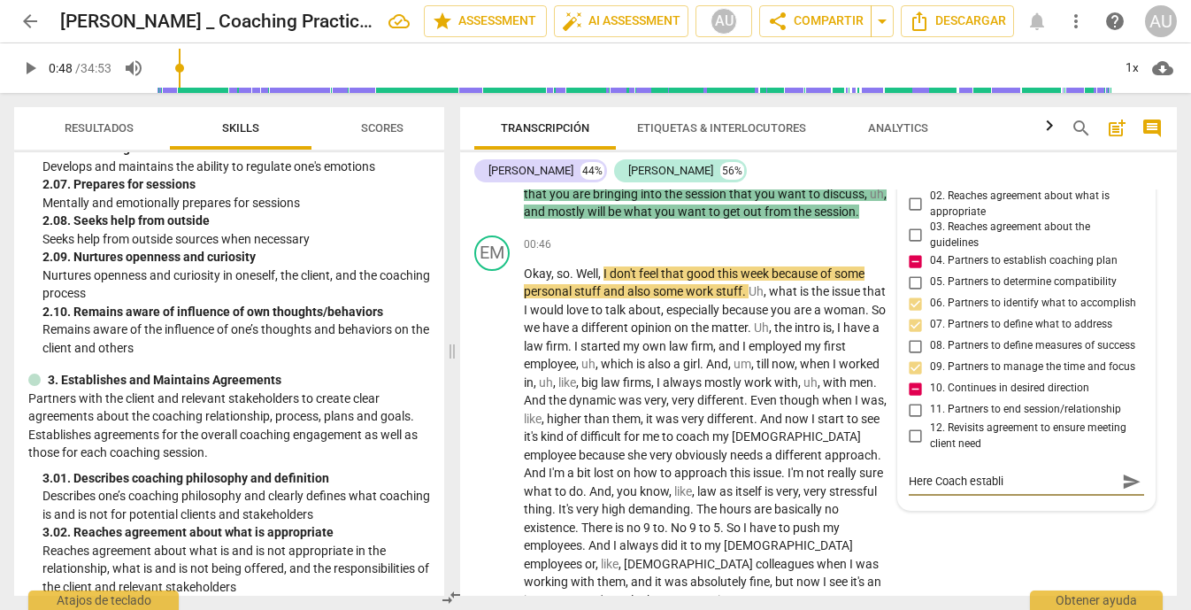
type textarea "Here Coach establis"
type textarea "Here Coach establish"
type textarea "Here Coach establishe"
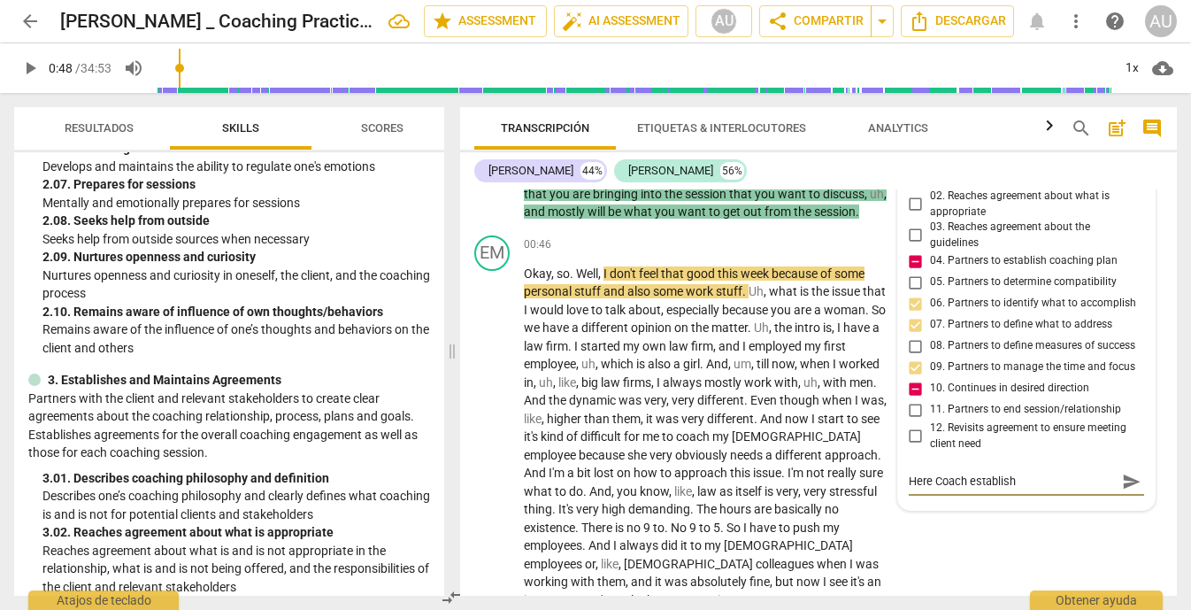
type textarea "Here Coach establishe"
type textarea "Here Coach established"
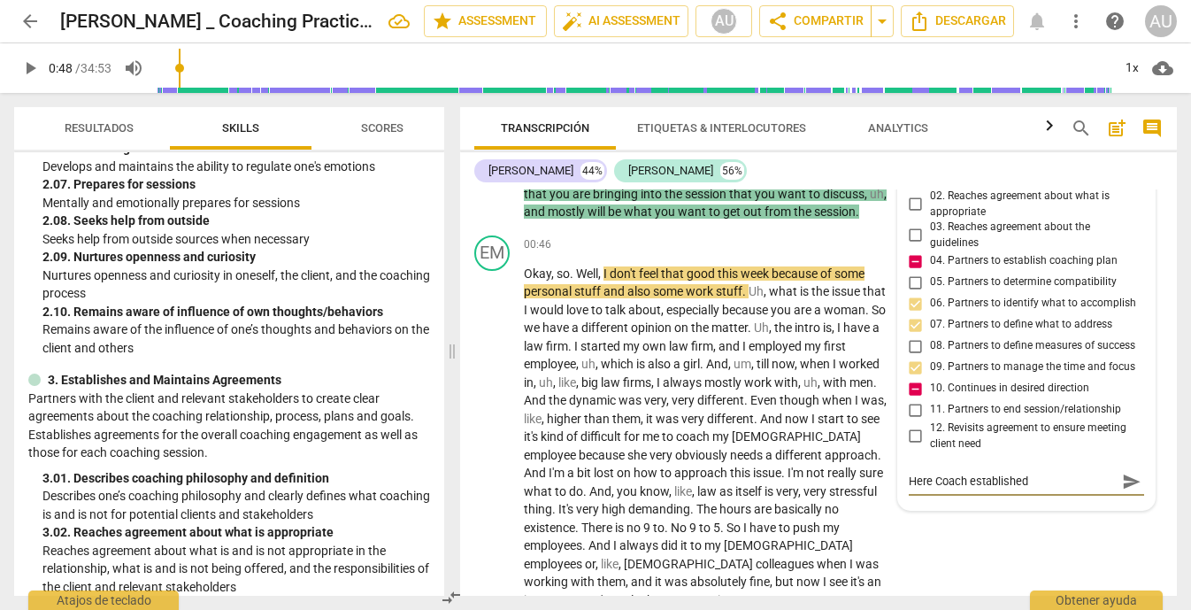
type textarea "Here Coach established"
type textarea "Here Coach establishe"
type textarea "Here Coach establishes"
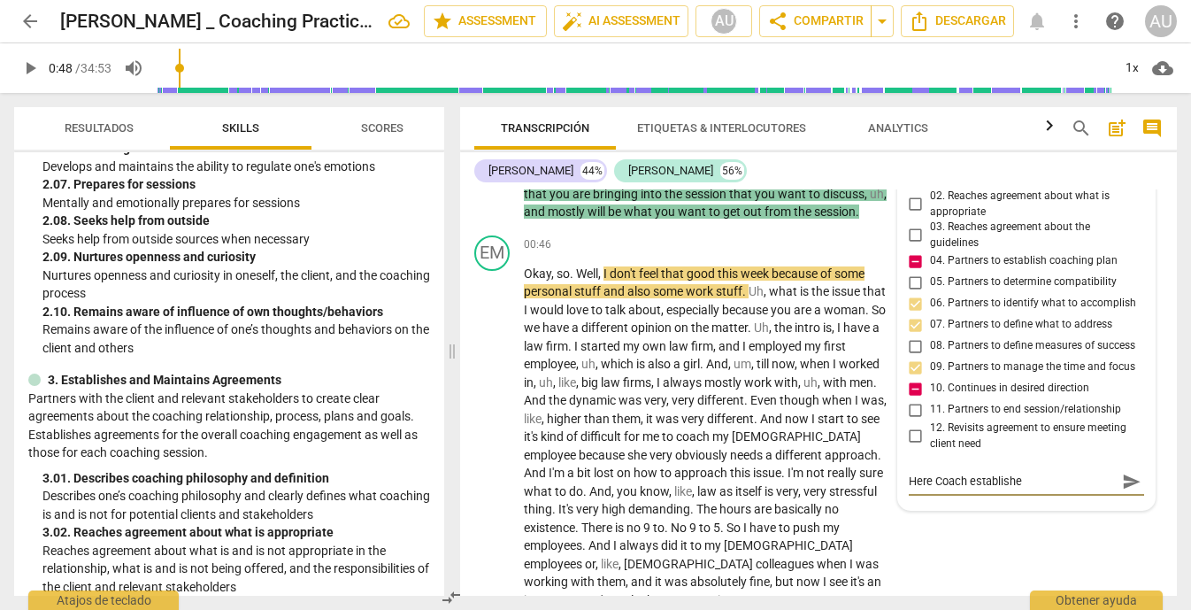
type textarea "Here Coach establishes"
type textarea "Here Coach establishes t"
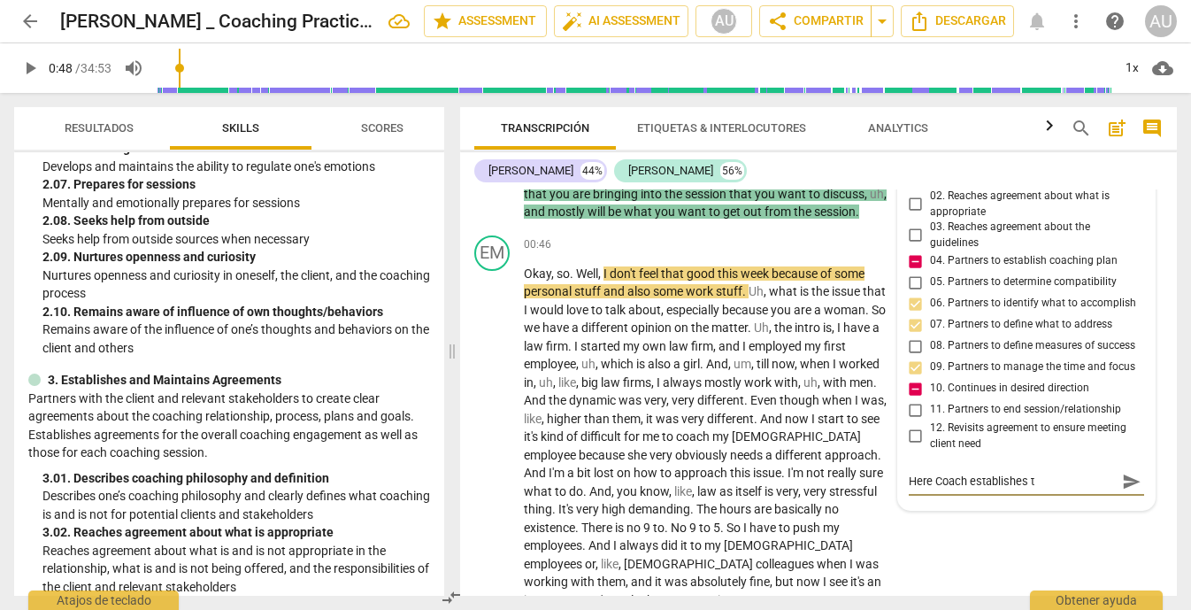
type textarea "Here Coach establishes th"
type textarea "Here Coach establishes the"
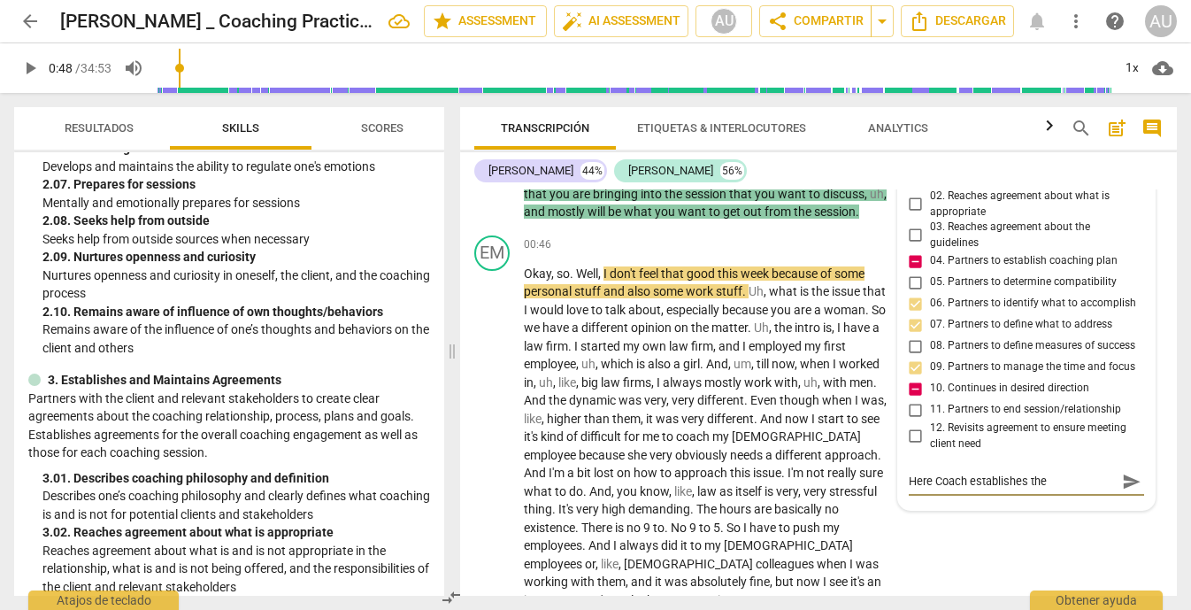
type textarea "Here Coach establishes the"
type textarea "Here Coach establishes the t"
type textarea "Here Coach establishes the ti"
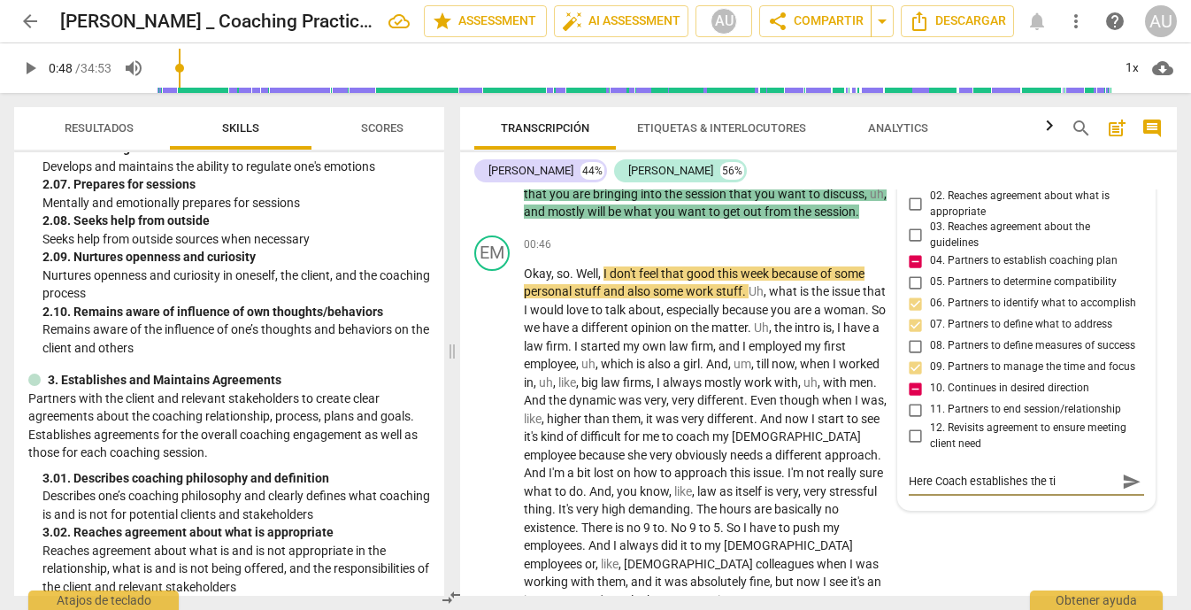
type textarea "Here Coach establishes the [PERSON_NAME]"
type textarea "Here Coach establishes the time"
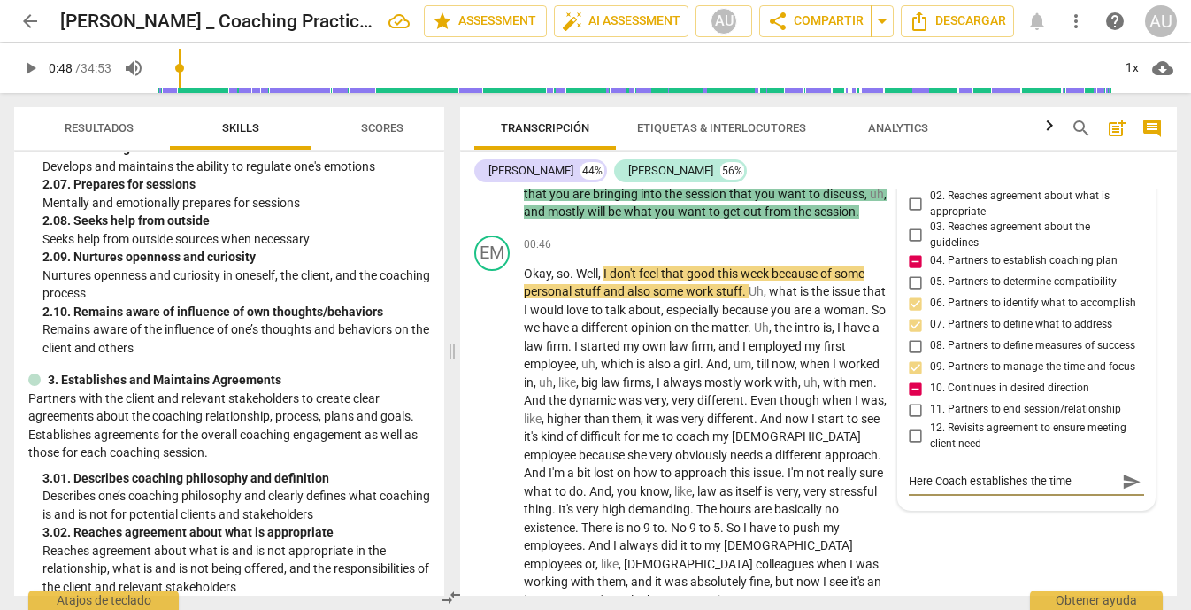
type textarea "Here Coach establishes the time"
type textarea "Here Coach establishes the [PERSON_NAME]"
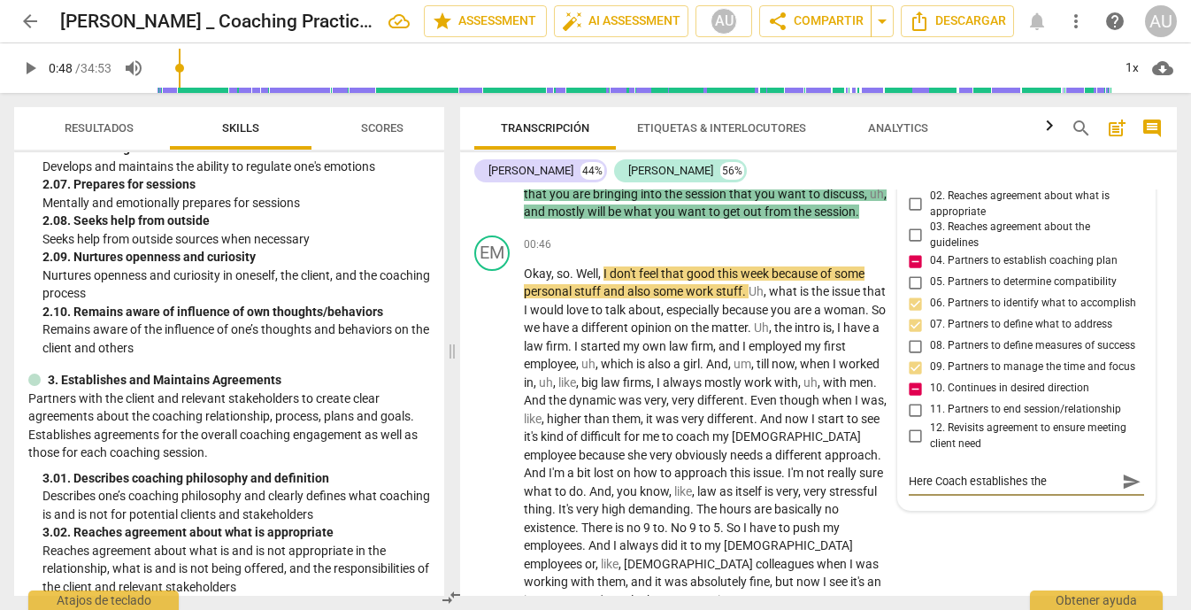
type textarea "Here Coach establishes the ti"
type textarea "Here Coach establishes the t"
type textarea "Here Coach establishes the"
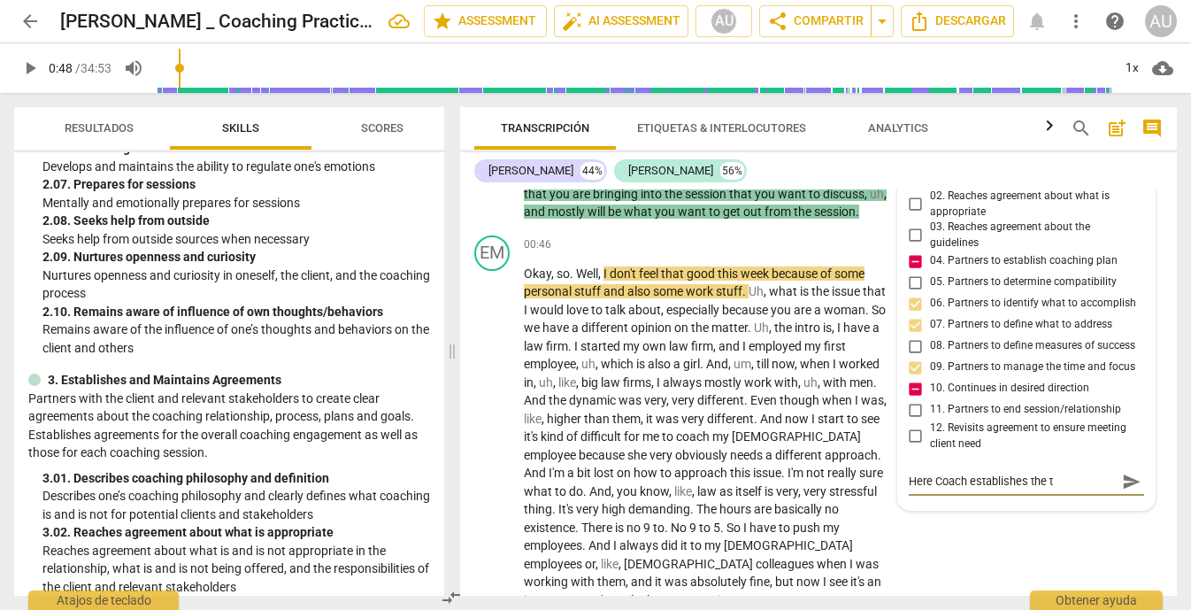
type textarea "Here Coach establishes the"
type textarea "Here Coach establishes the l"
type textarea "Here Coach establishes the lo"
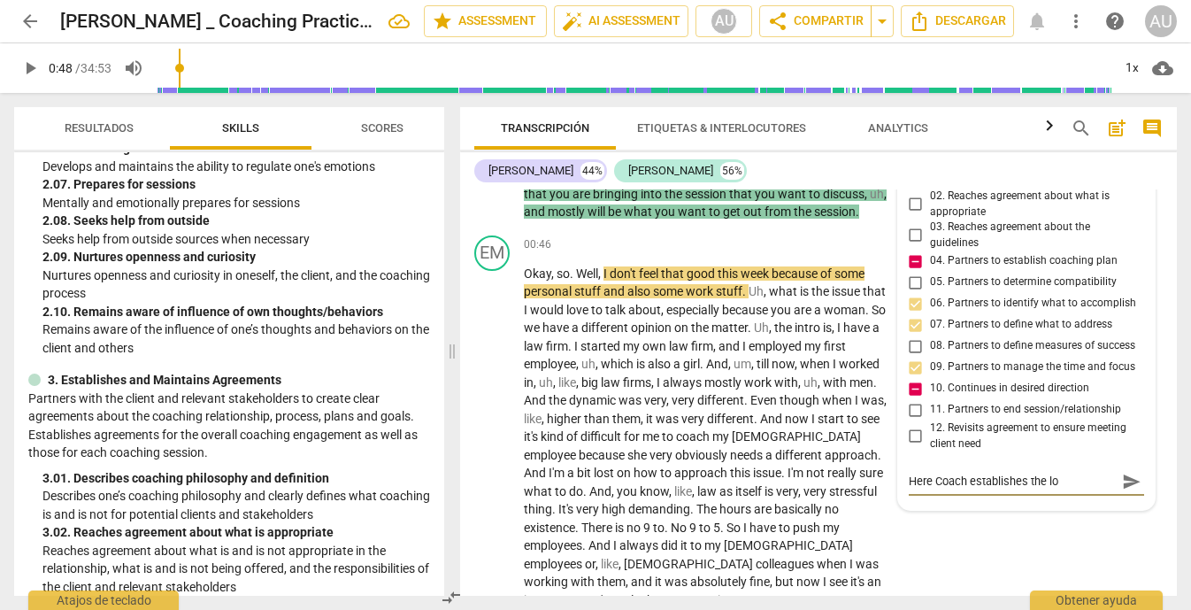
type textarea "Here Coach establishes the log"
type textarea "Here Coach establishes the logi"
type textarea "Here Coach establishes the logis"
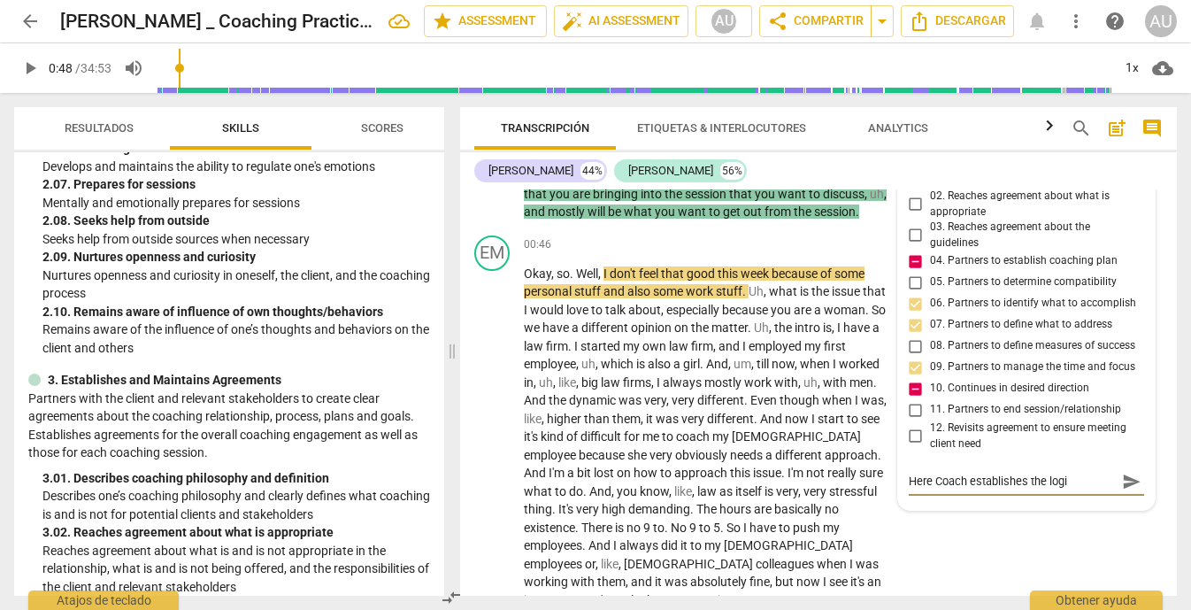
type textarea "Here Coach establishes the logis"
type textarea "Here Coach establishes the logist"
type textarea "Here Coach establishes the logisti"
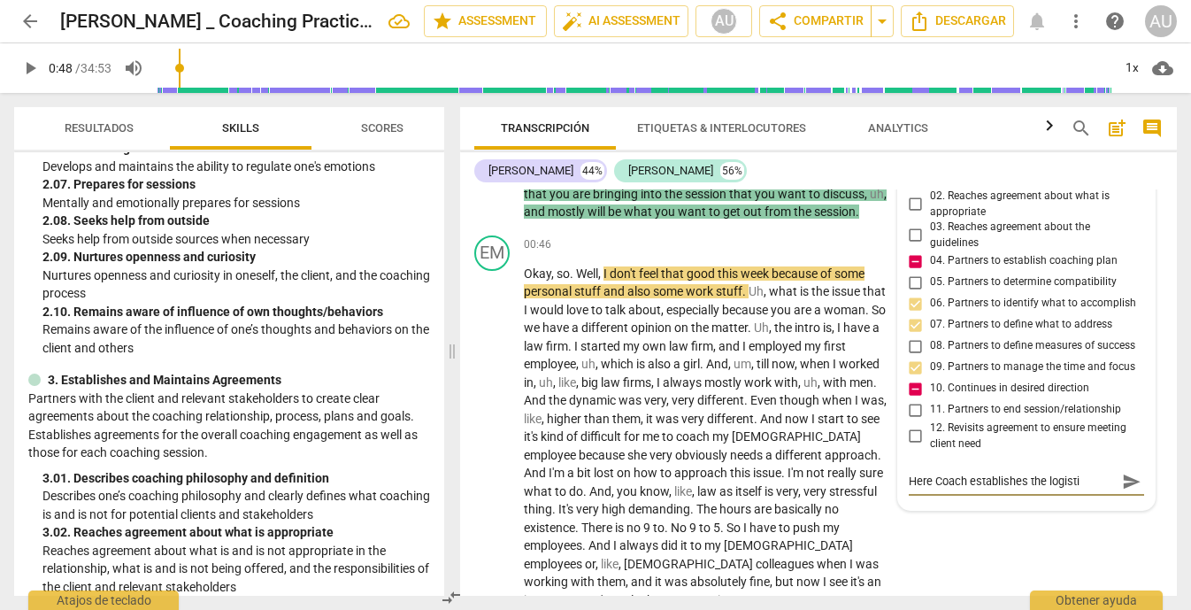
type textarea "Here Coach establishes the logist"
type textarea "Here Coach establishes the logis"
type textarea "Here Coach establishes the logi"
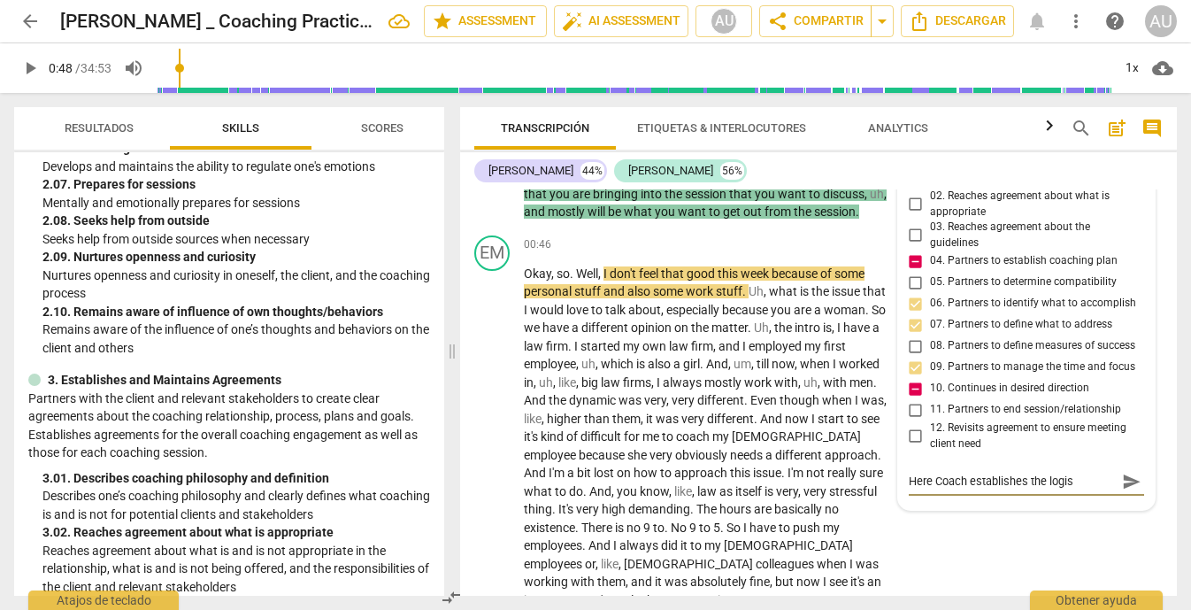
type textarea "Here Coach establishes the logi"
type textarea "Here Coach establishes the log"
type textarea "Here Coach establishes the lo"
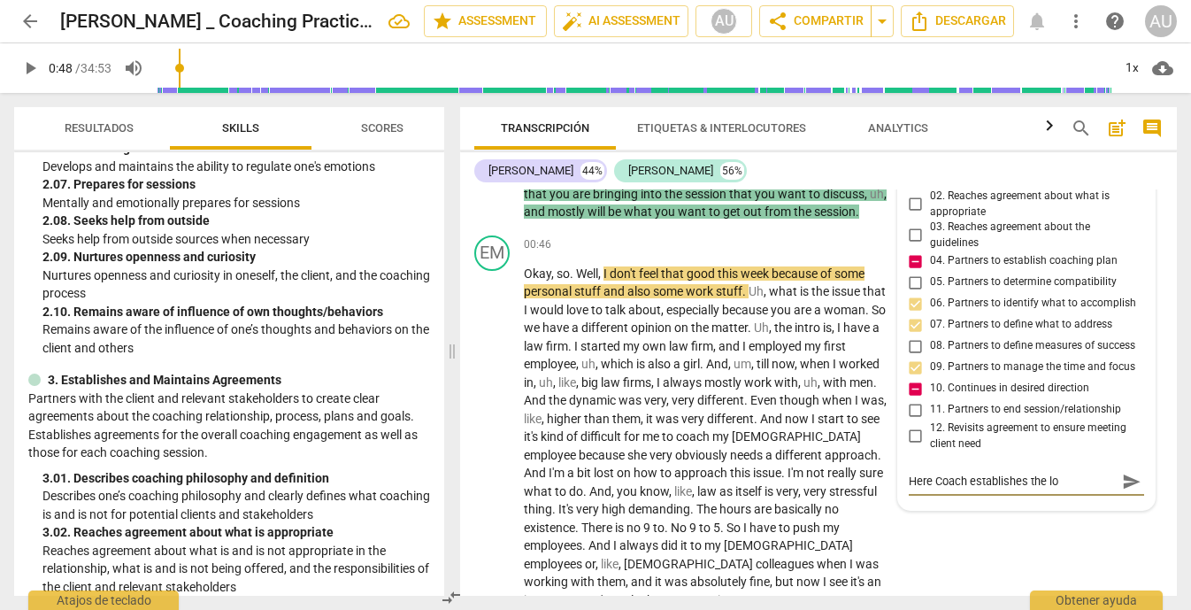
type textarea "Here Coach establishes the l"
type textarea "Here Coach establishes the"
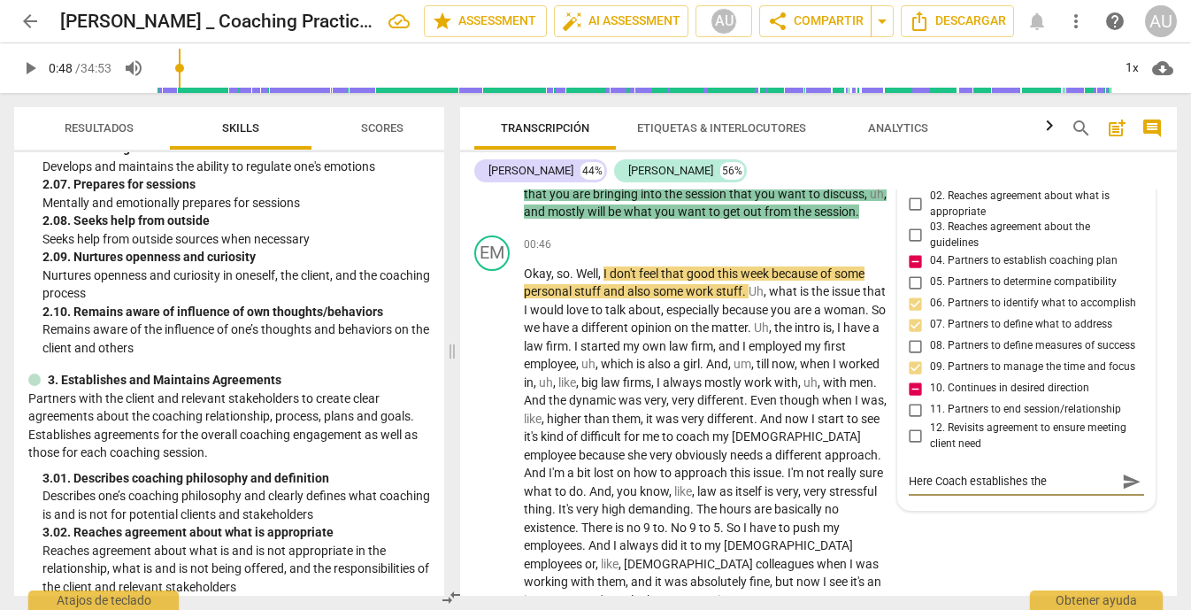
type textarea "Here Coach establishes the"
type textarea "Here Coach establishes th"
type textarea "Here Coach establishes t"
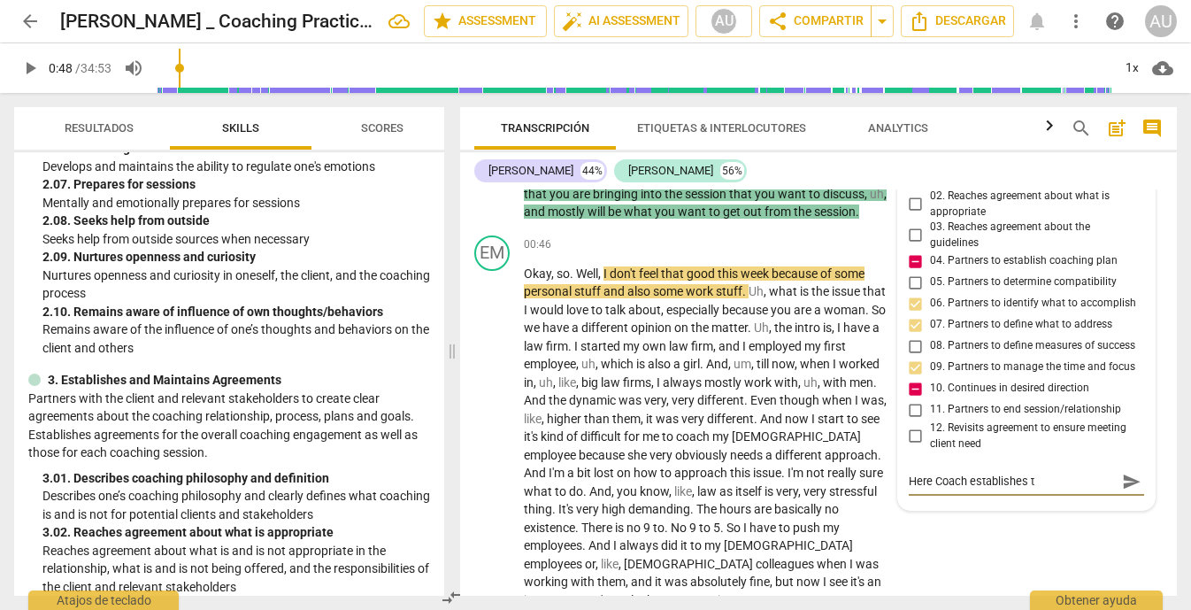
type textarea "Here Coach establishes"
type textarea "Here Coach establishes a"
type textarea "Here Coach establishes a l"
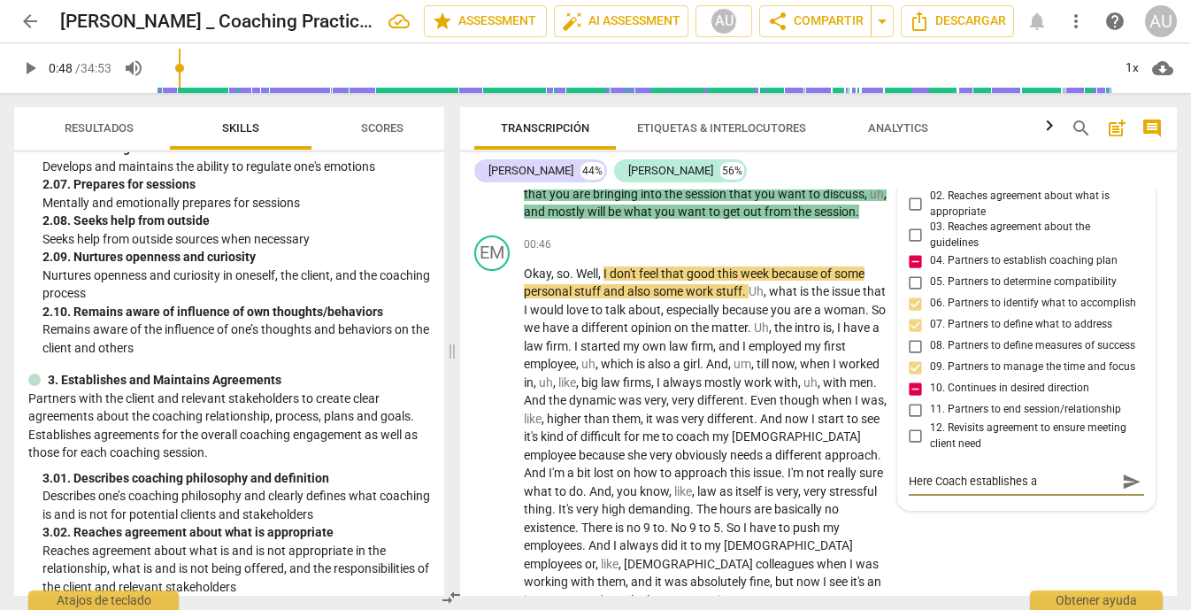
type textarea "Here Coach establishes a l"
type textarea "Here Coach establishes a li"
type textarea "Here Coach establishes a lit"
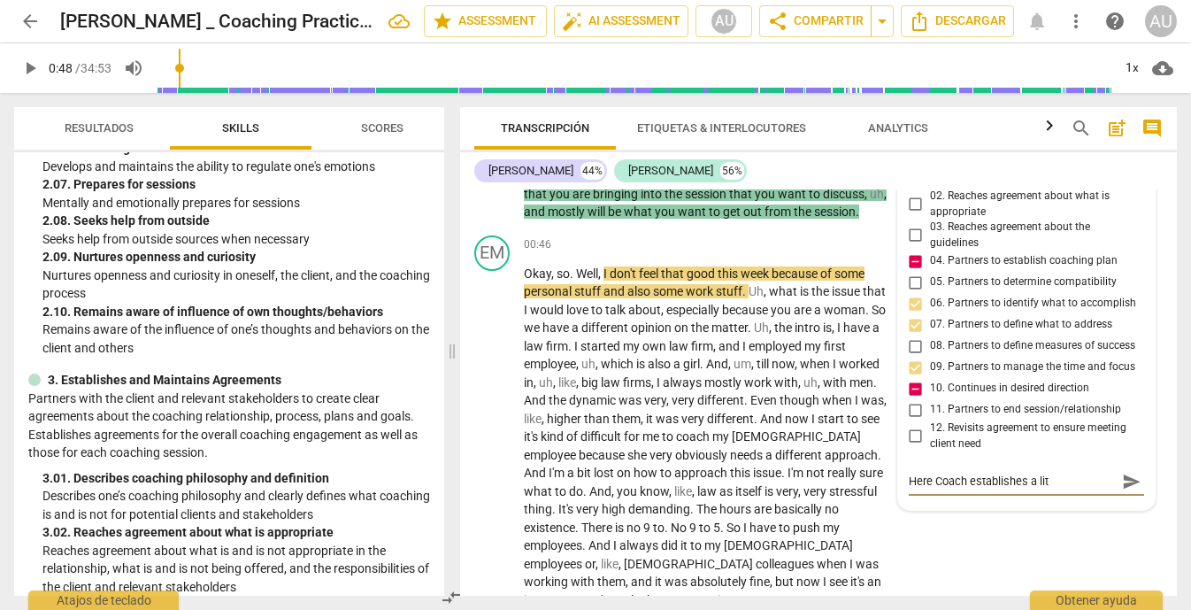
type textarea "Here Coach establishes a li"
type textarea "Here Coach establishes a l"
type textarea "Here Coach establishes a"
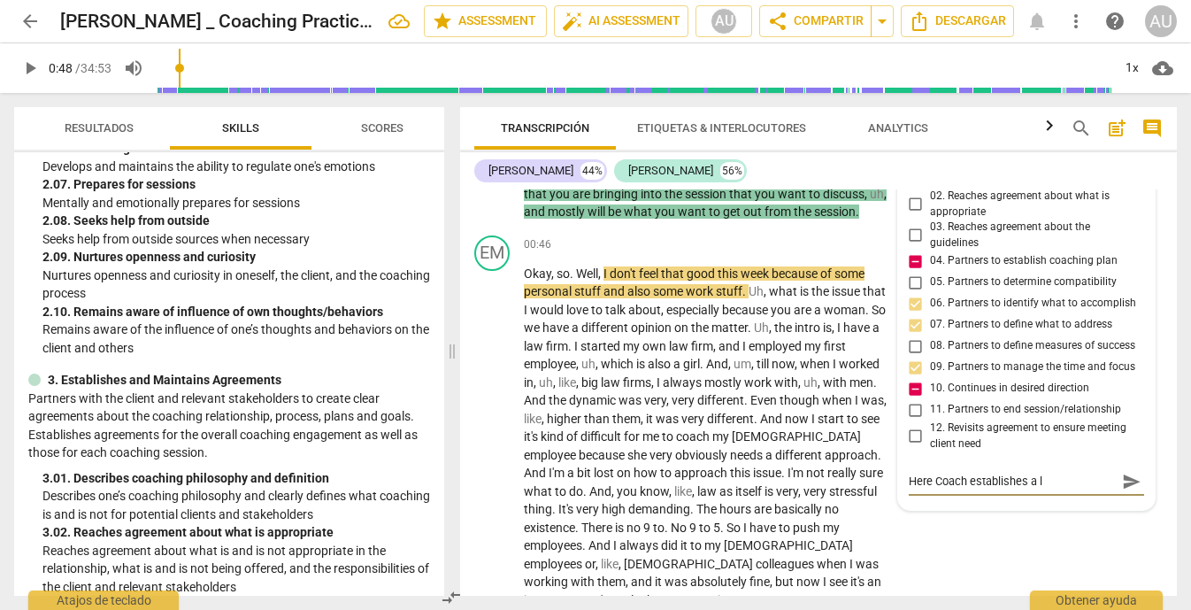
type textarea "Here Coach establishes a"
type textarea "Here Coach establishes"
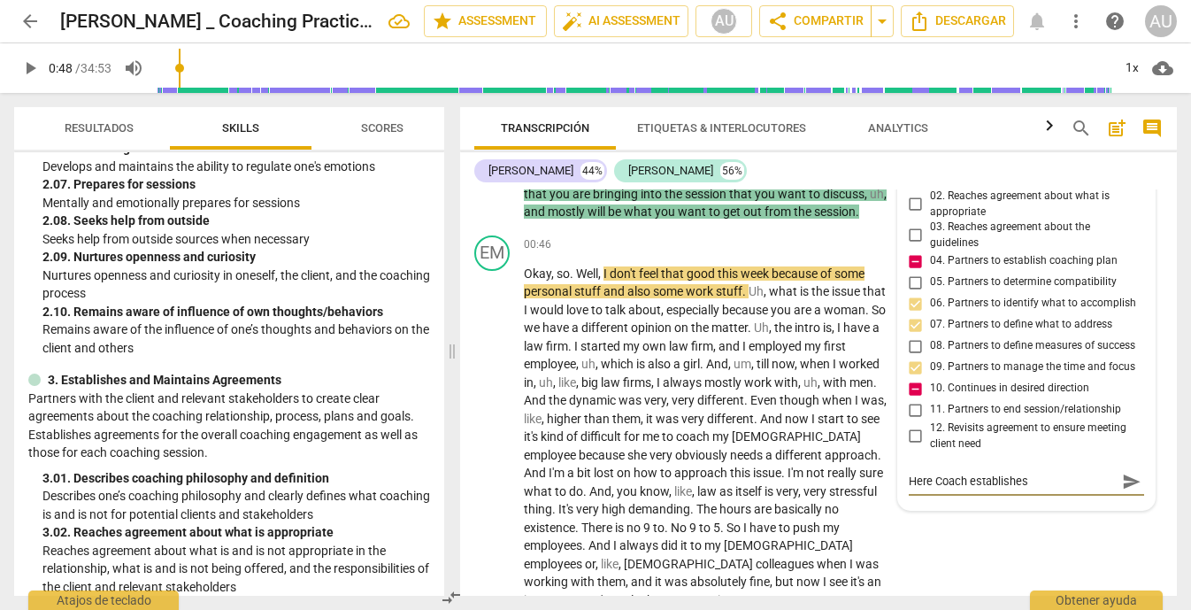
type textarea "Here Coach establishes t"
type textarea "Here Coach establishes th"
type textarea "Here Coach establishes the"
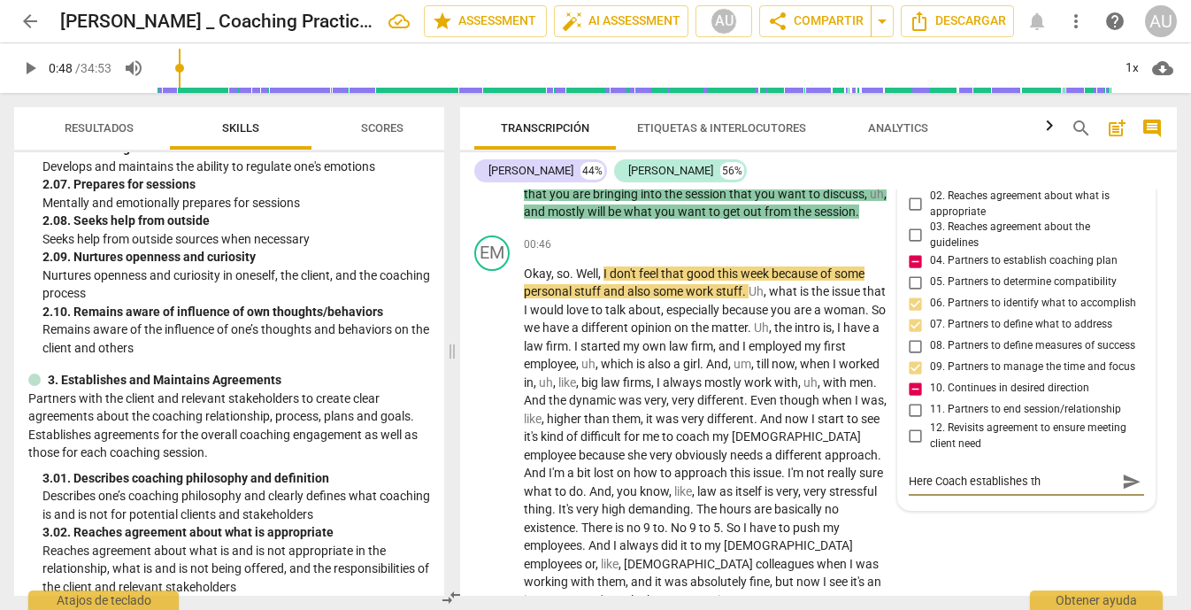
type textarea "Here Coach establishes the"
type textarea "Here Coach establishes the h"
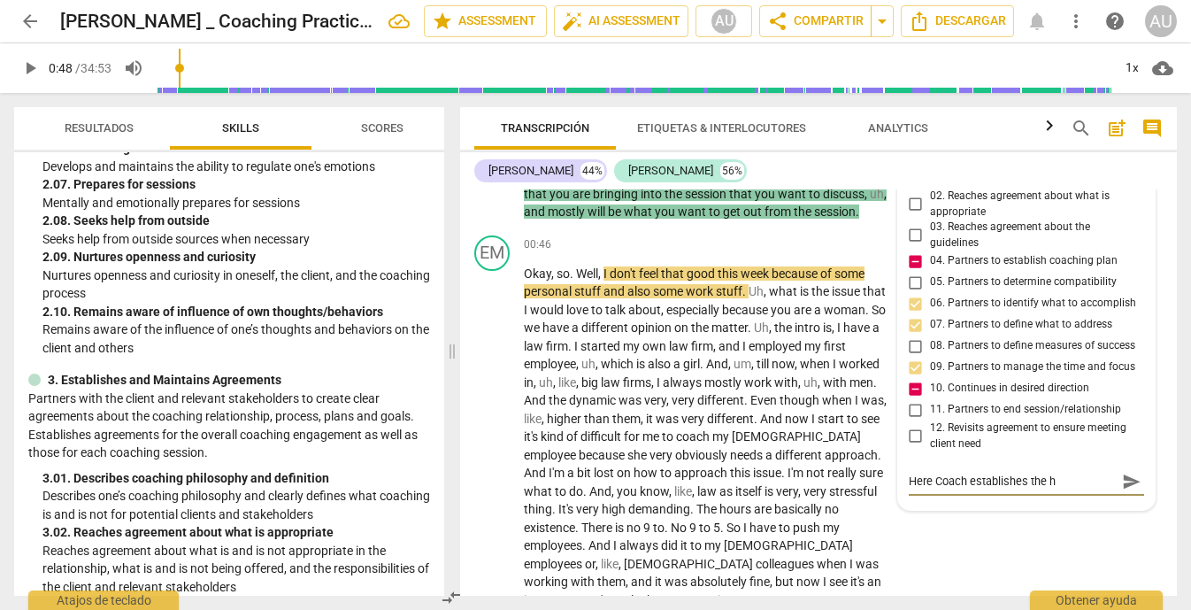
type textarea "Here Coach establishes the ho"
type textarea "Here Coach establishes the hou"
type textarea "Here Coach establishes the hous"
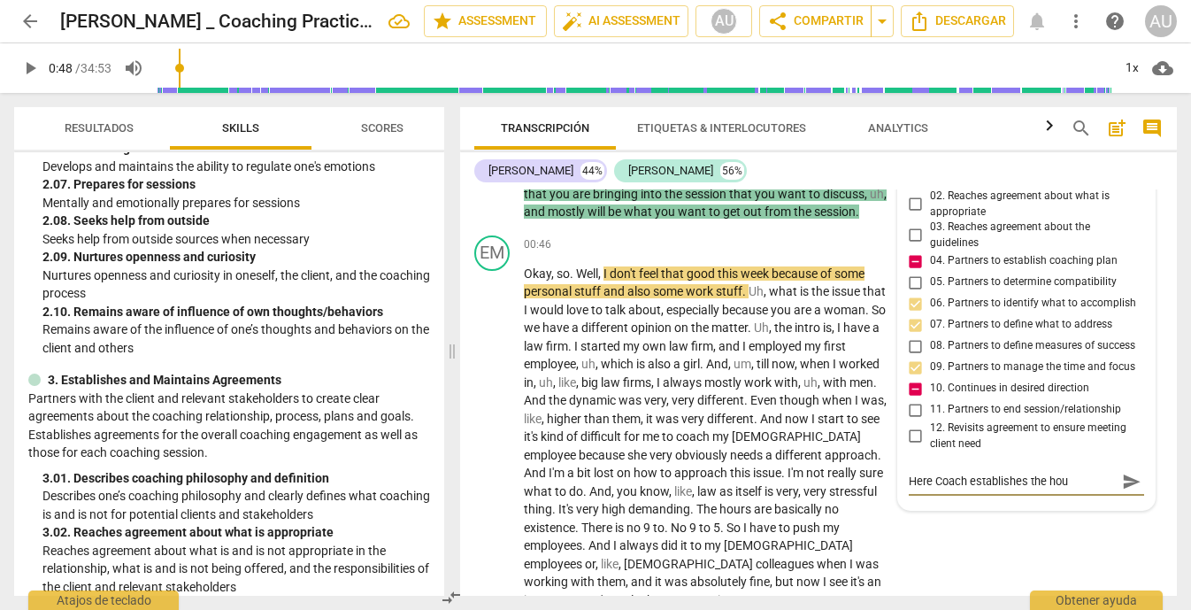
type textarea "Here Coach establishes the hous"
type textarea "Here Coach establishes the house"
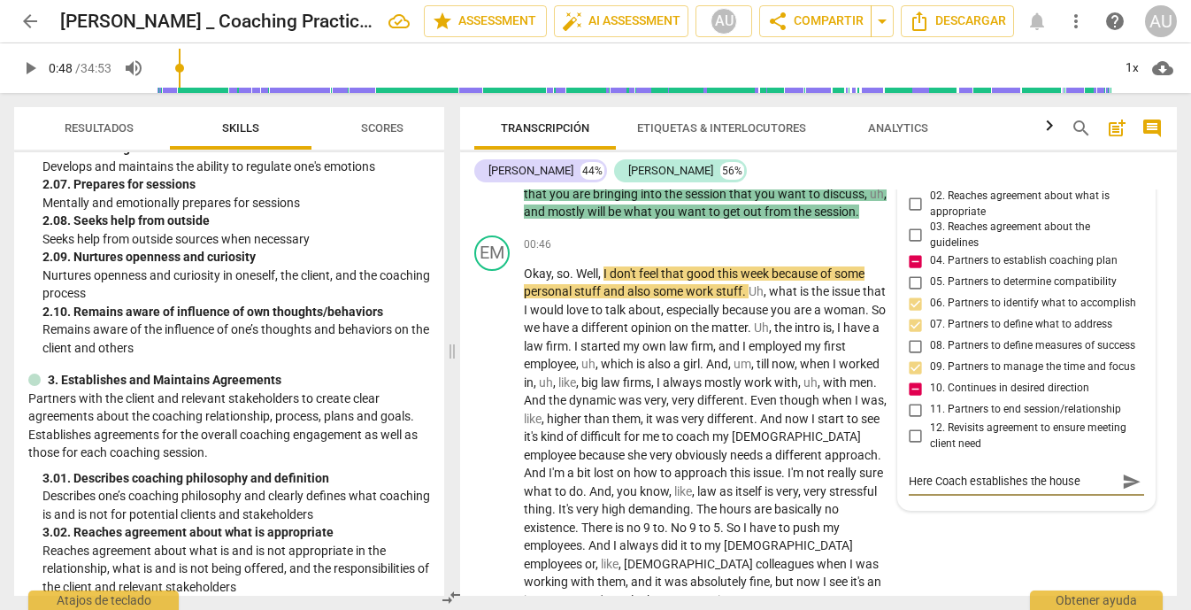
type textarea "Here Coach establishes the house k"
type textarea "Here Coach establishes the house ke"
type textarea "Here Coach establishes the house [PERSON_NAME]"
type textarea "Here Coach establishes the house keep"
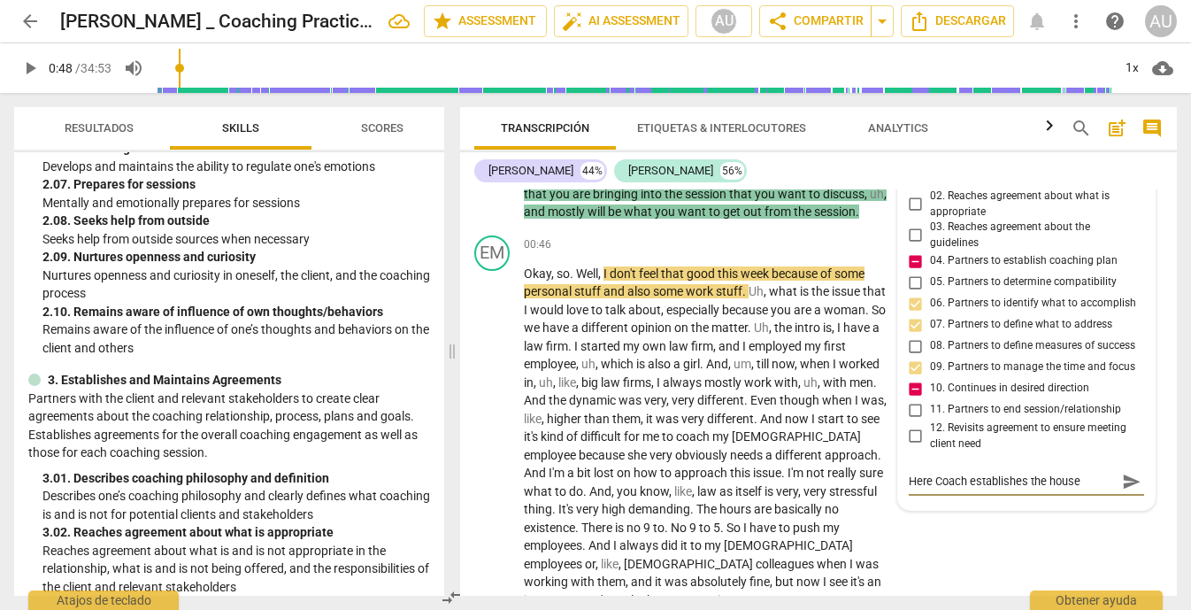
type textarea "Here Coach establishes the house keep"
type textarea "Here Coach establishes the house keepi"
type textarea "Here Coach establishes the house keepin"
type textarea "Here Coach establishes the house keeping"
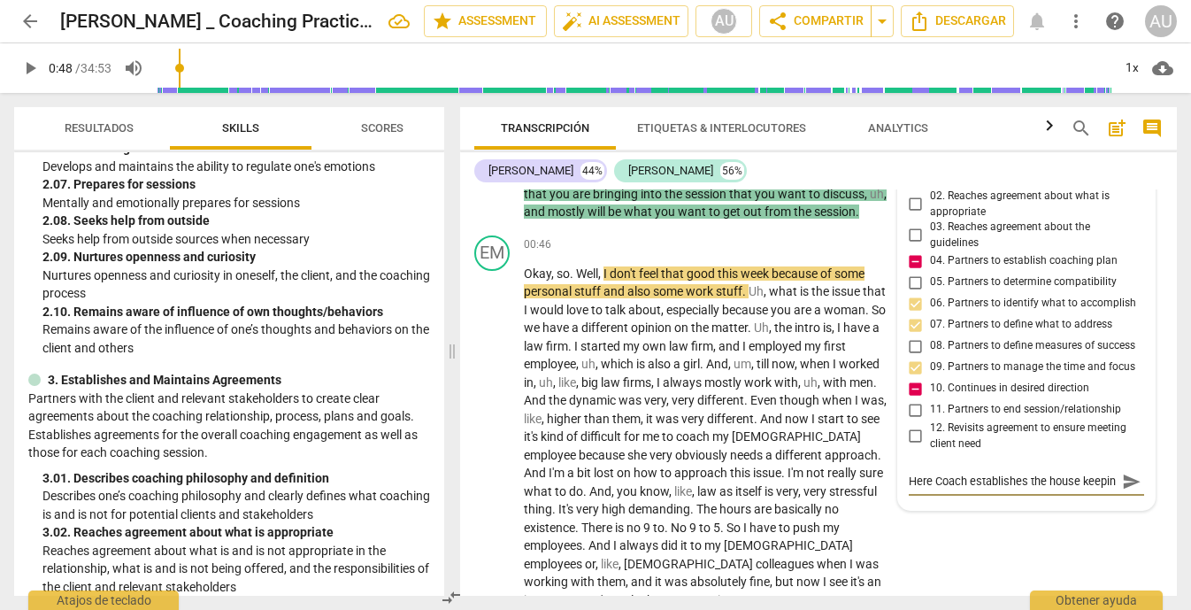
type textarea "Here Coach establishes the house keeping"
type textarea "Here Coach establishes the house keeping."
click at [1131, 506] on span "send" at bounding box center [1131, 497] width 19 height 19
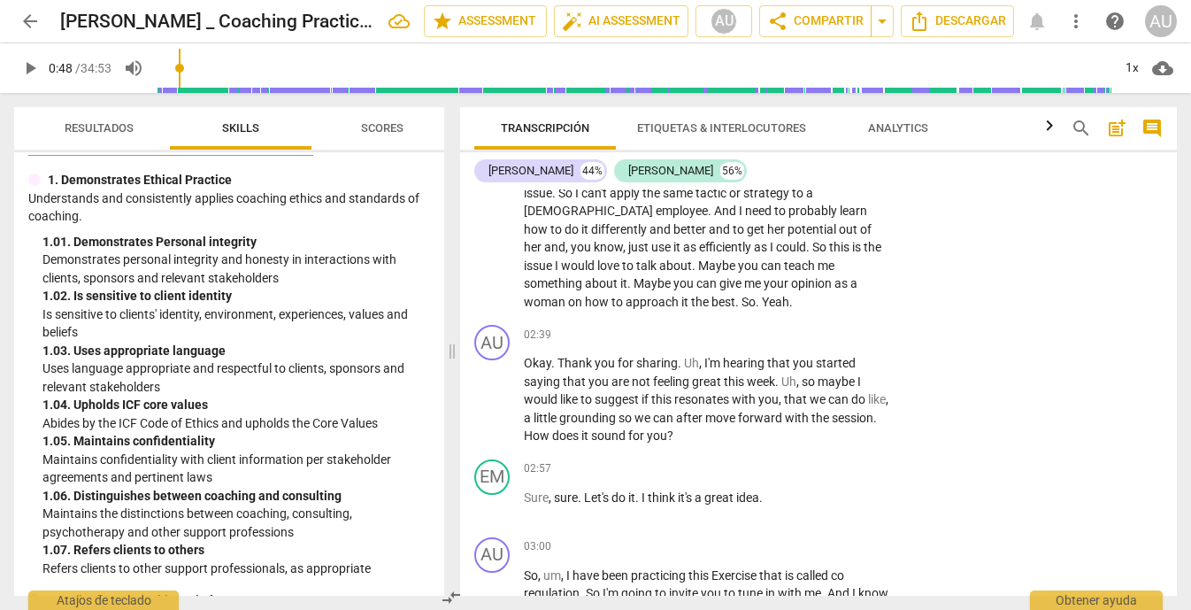
scroll to position [907, 0]
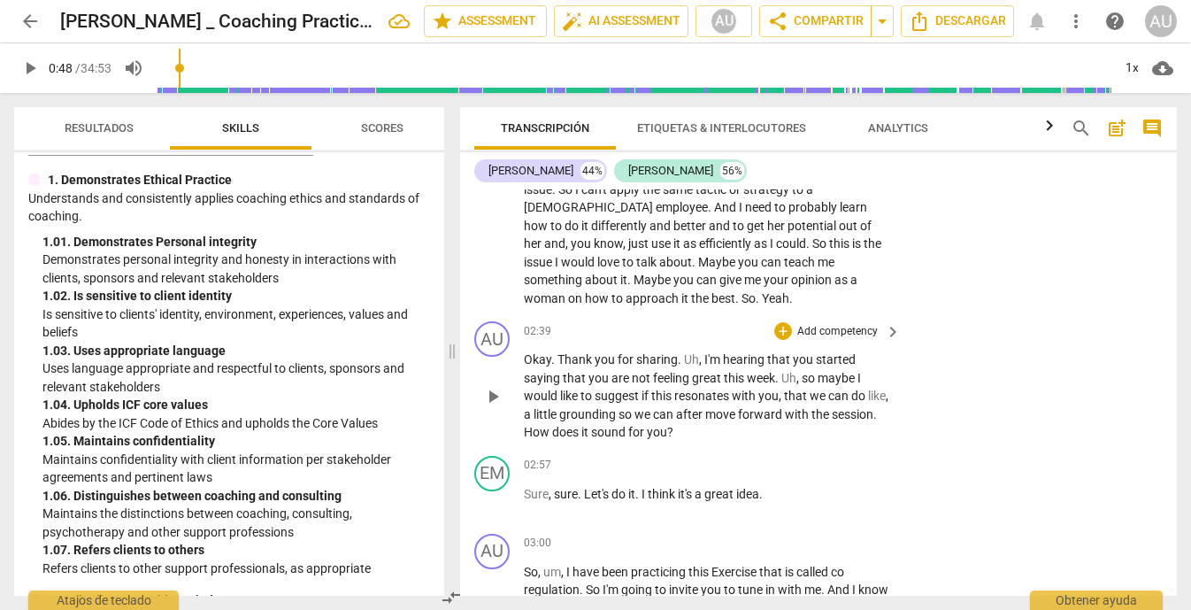
click at [487, 400] on span "play_arrow" at bounding box center [492, 396] width 21 height 21
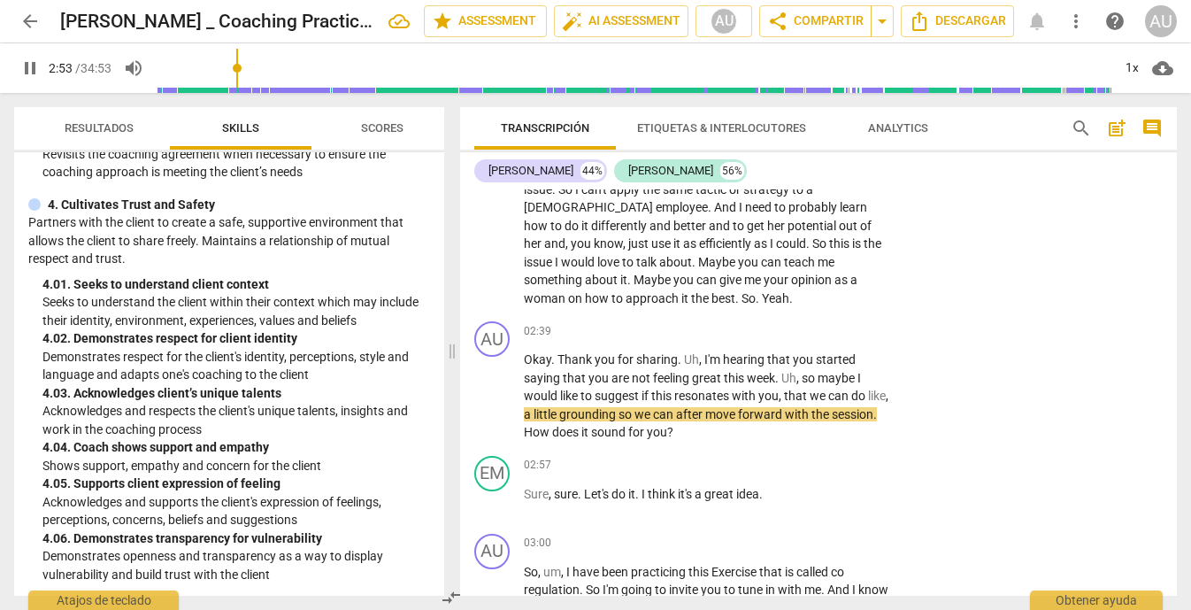
scroll to position [1810, 0]
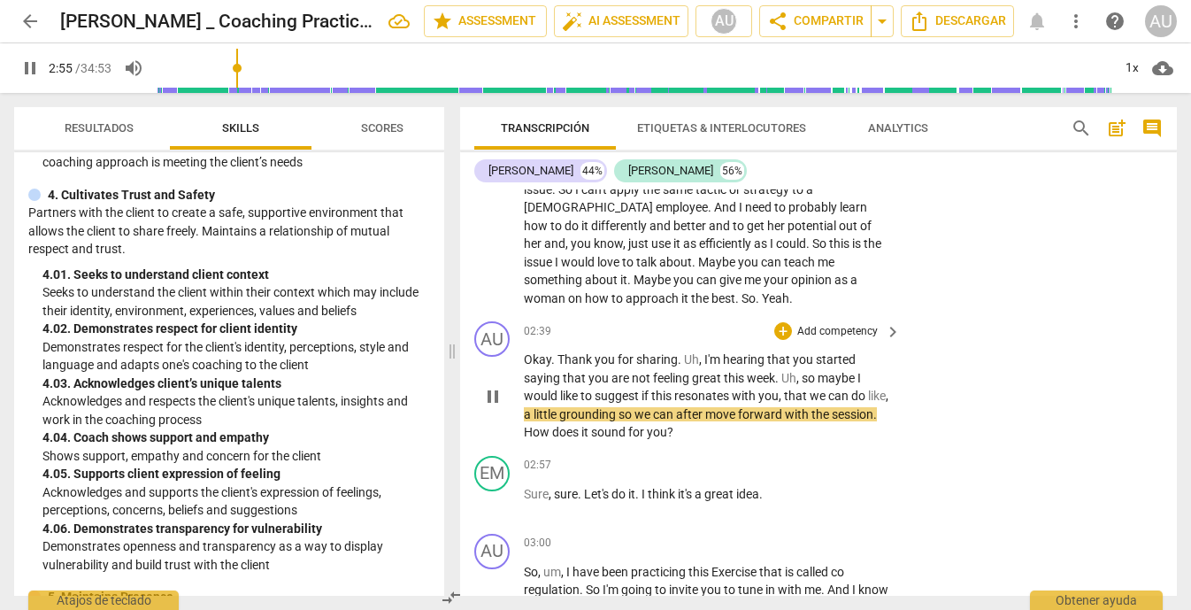
click at [852, 325] on p "Add competency" at bounding box center [837, 332] width 84 height 16
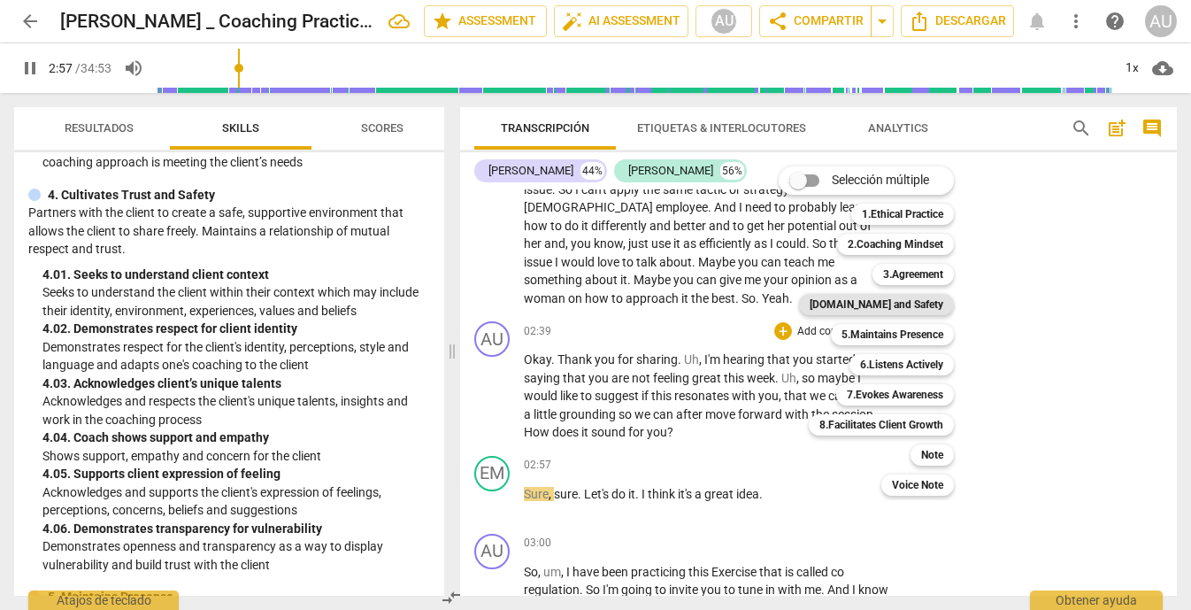
click at [935, 303] on b "[DOMAIN_NAME] and Safety" at bounding box center [877, 304] width 134 height 21
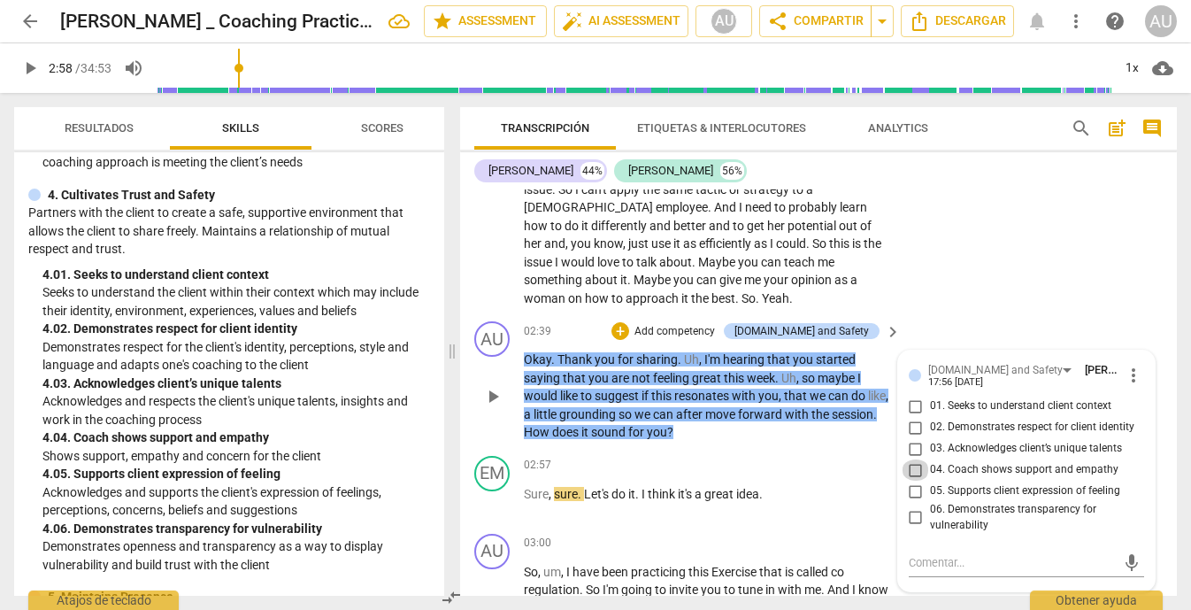
click at [912, 468] on input "04. Coach shows support and empathy" at bounding box center [916, 469] width 28 height 21
click at [916, 494] on input "05. Supports client expression of feeling" at bounding box center [916, 490] width 28 height 21
click at [944, 569] on textarea at bounding box center [1013, 562] width 208 height 17
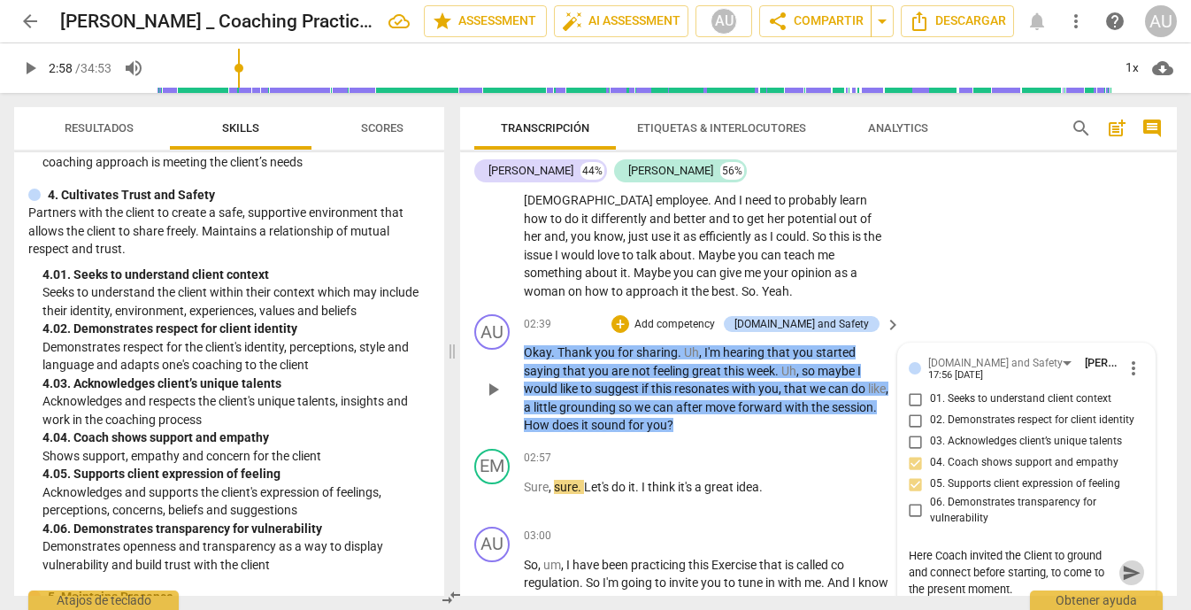
click at [1126, 564] on span "send" at bounding box center [1131, 572] width 19 height 19
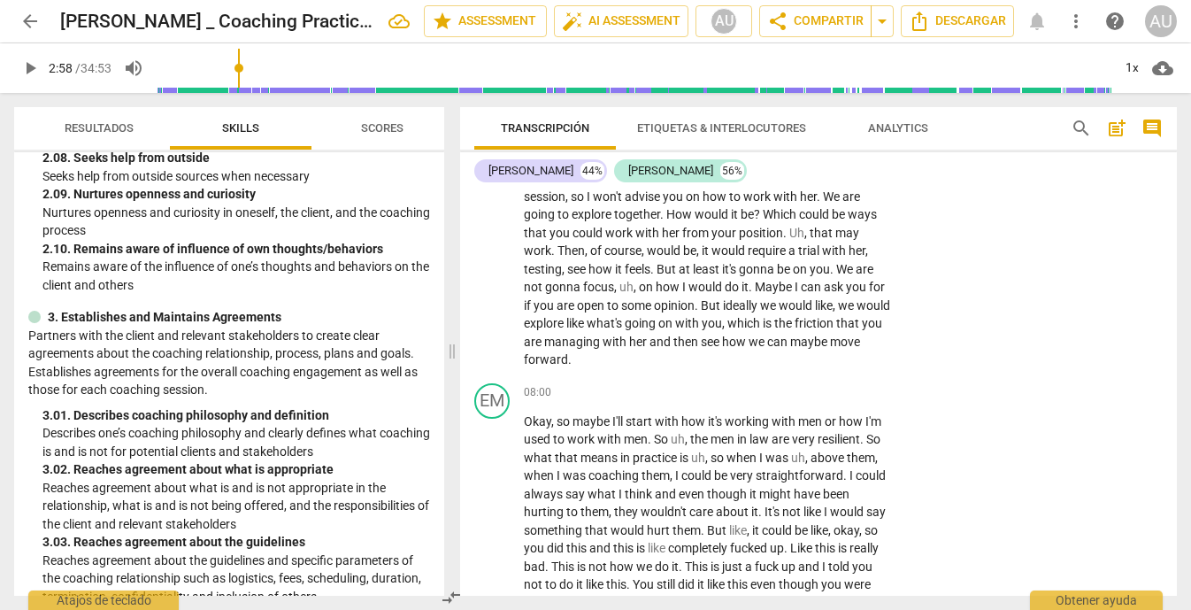
scroll to position [880, 0]
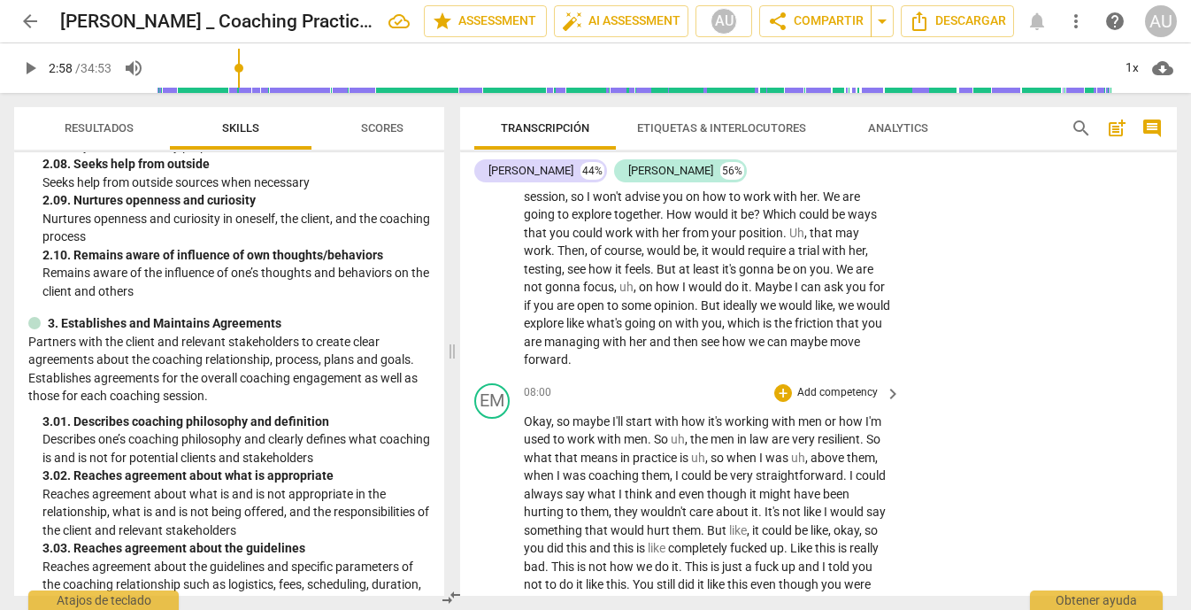
click at [817, 401] on p "Add competency" at bounding box center [837, 393] width 84 height 16
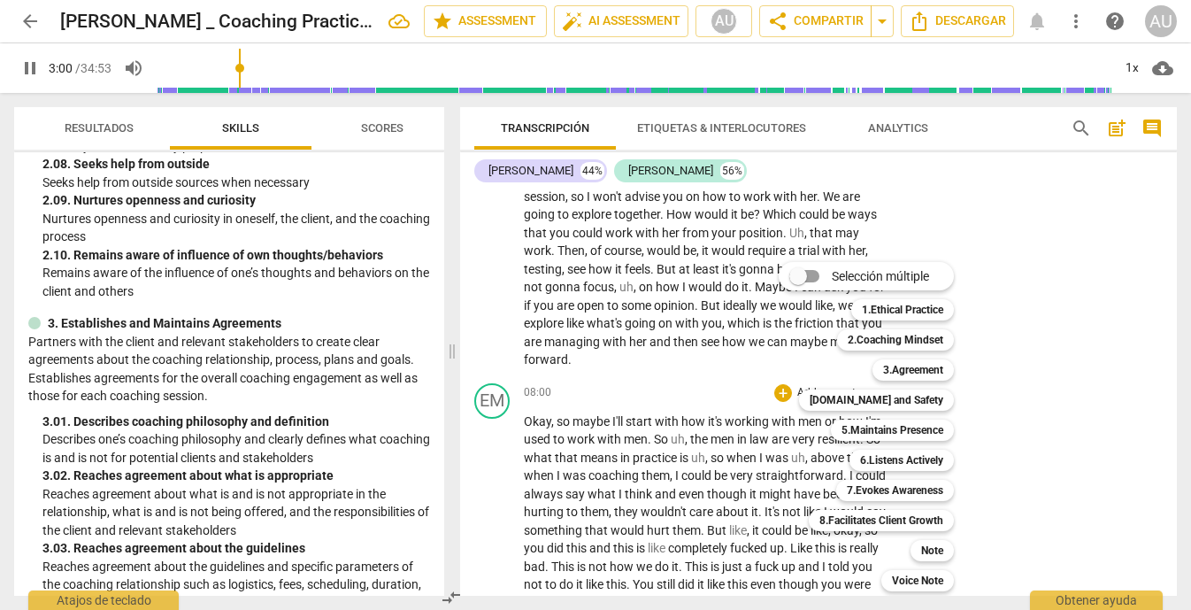
click at [783, 427] on div "Selección múltiple m 1.Ethical Practice 1 2.Coaching Mindset 2 3.Agreement 3 [D…" at bounding box center [879, 426] width 216 height 338
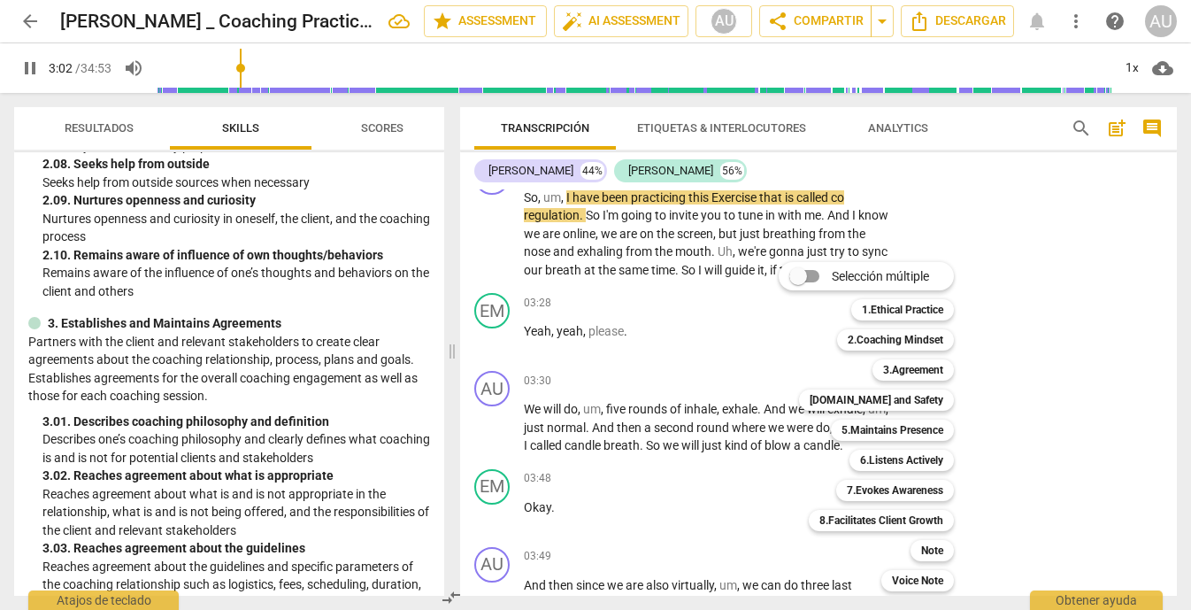
click at [27, 66] on div at bounding box center [595, 305] width 1191 height 610
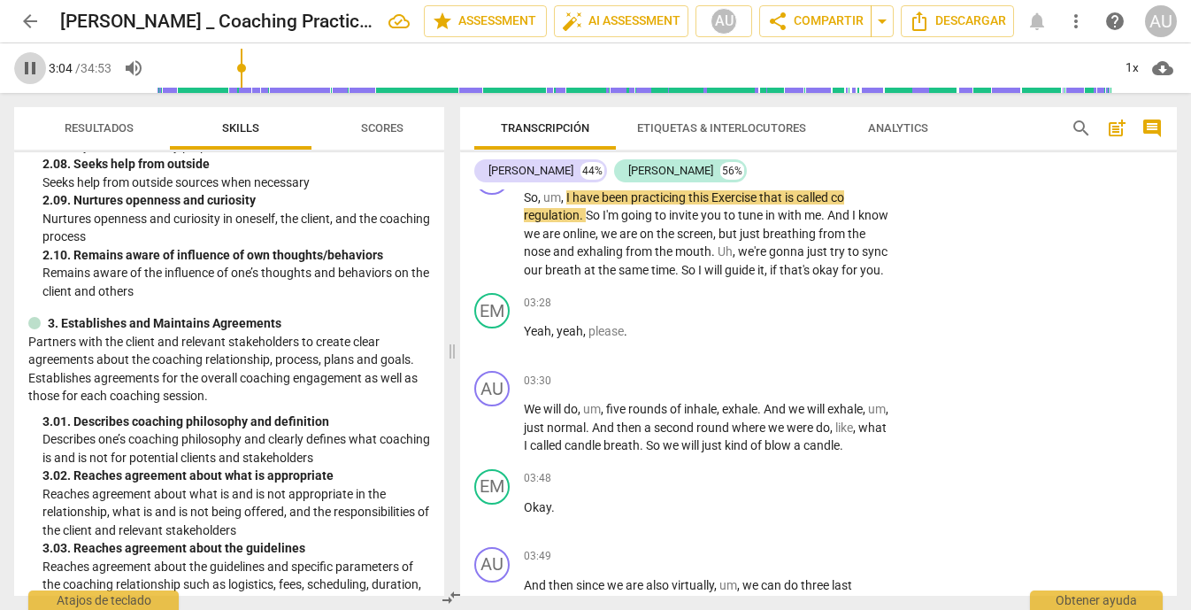
click at [30, 70] on span "pause" at bounding box center [29, 68] width 21 height 21
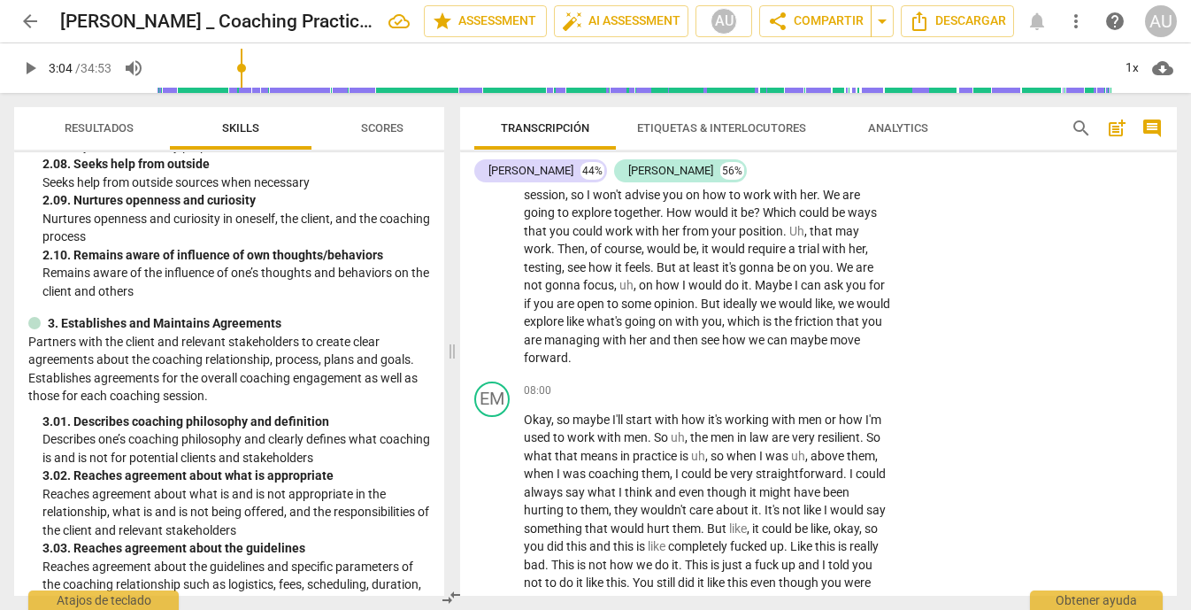
scroll to position [2437, 0]
click at [488, 275] on div "play_arrow pause" at bounding box center [501, 255] width 45 height 206
click at [494, 265] on span "play_arrow" at bounding box center [492, 254] width 21 height 21
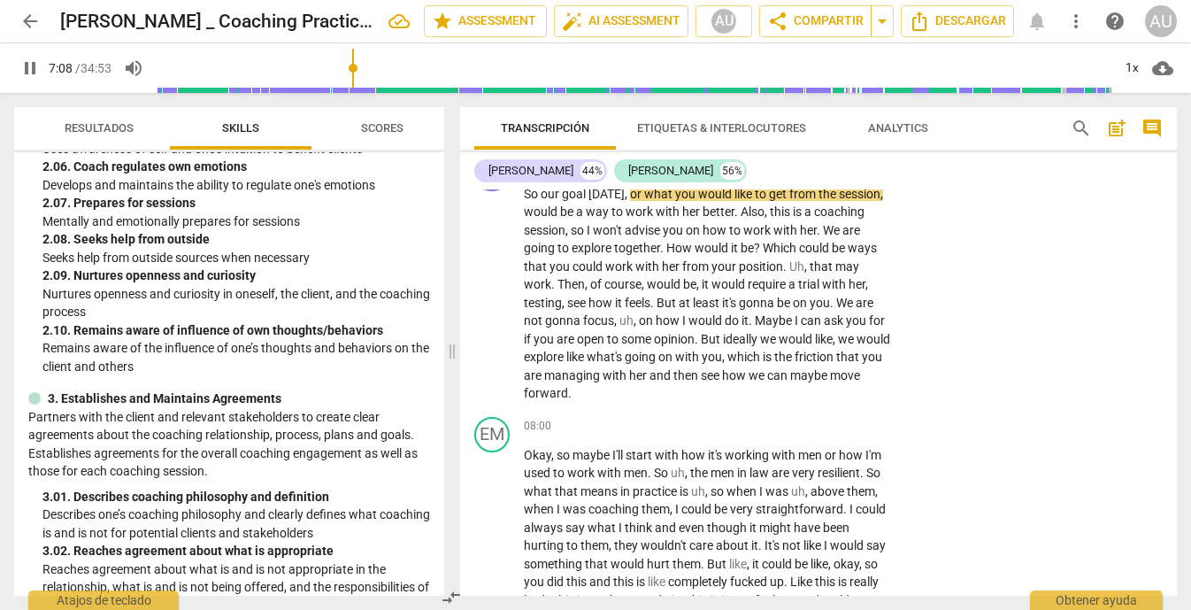
scroll to position [801, 0]
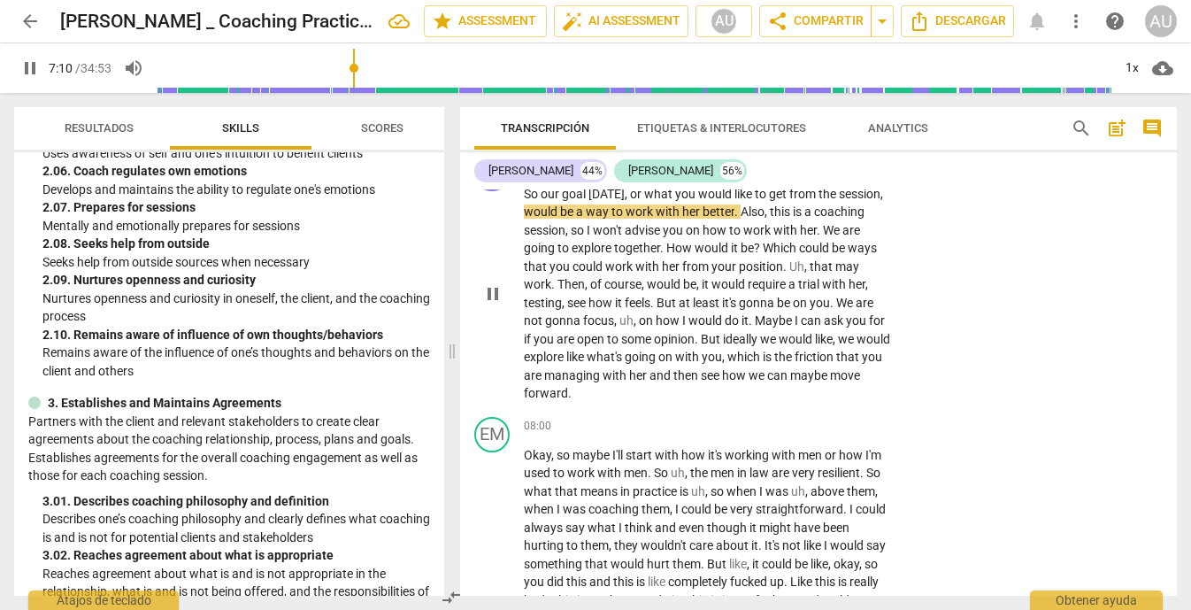
click at [860, 173] on p "Add competency" at bounding box center [837, 165] width 84 height 16
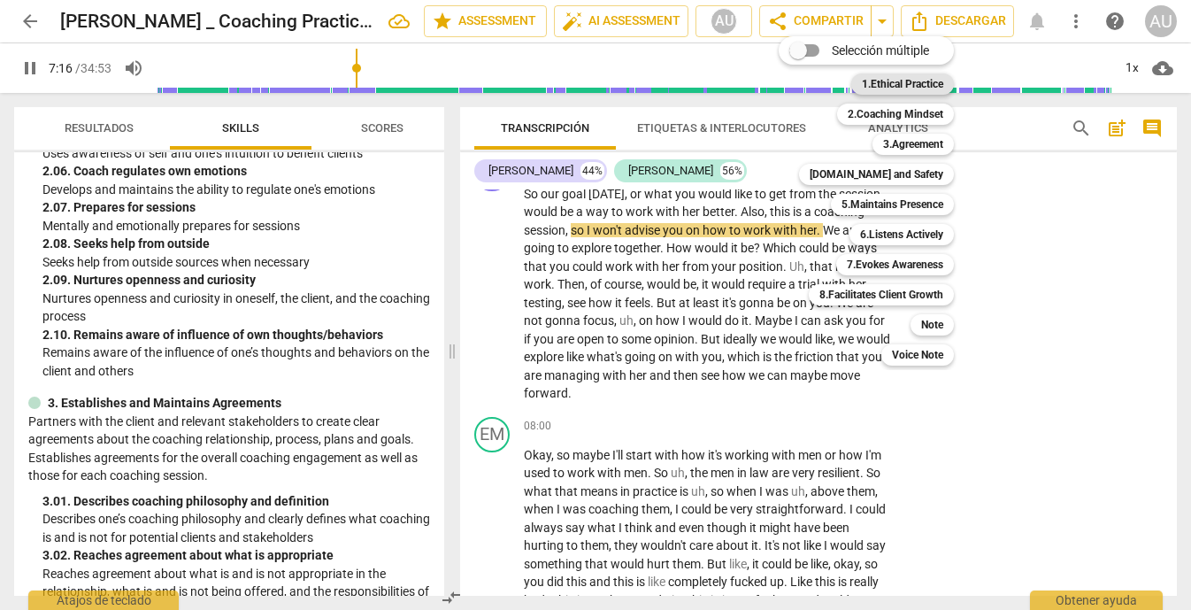
click at [930, 84] on b "1.Ethical Practice" at bounding box center [902, 83] width 81 height 21
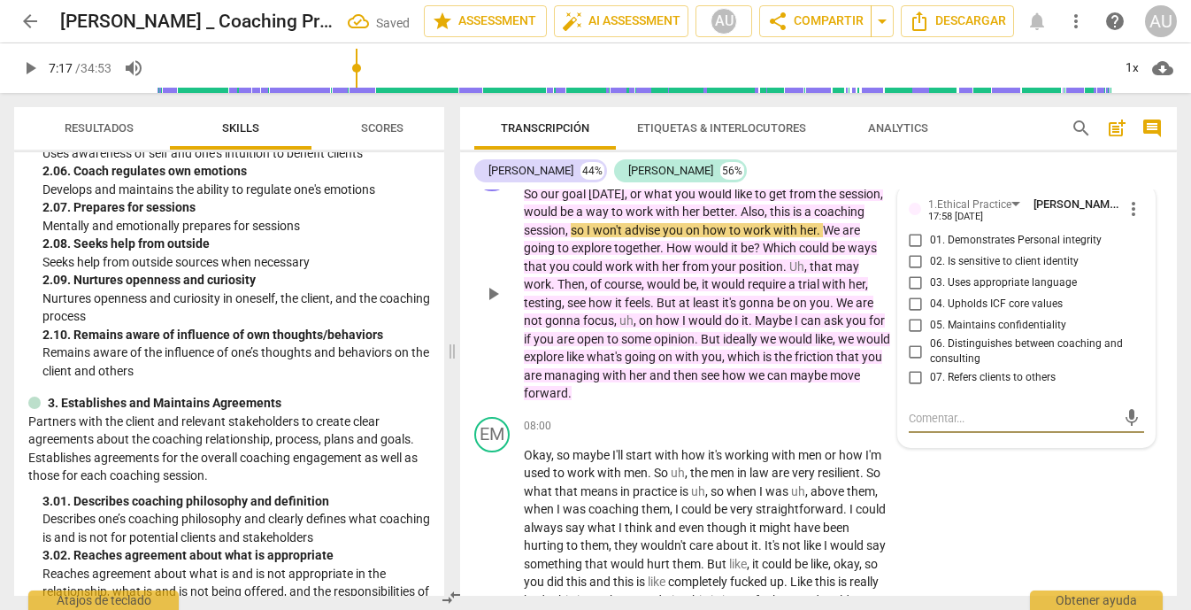
click at [910, 251] on input "01. Demonstrates Personal integrity" at bounding box center [916, 240] width 28 height 21
click at [911, 315] on input "04. Upholds ICF core values" at bounding box center [916, 304] width 28 height 21
click at [914, 336] on input "05. Maintains confidentiality" at bounding box center [916, 325] width 28 height 21
click at [910, 362] on input "06. Distinguishes between coaching and consulting" at bounding box center [916, 351] width 28 height 21
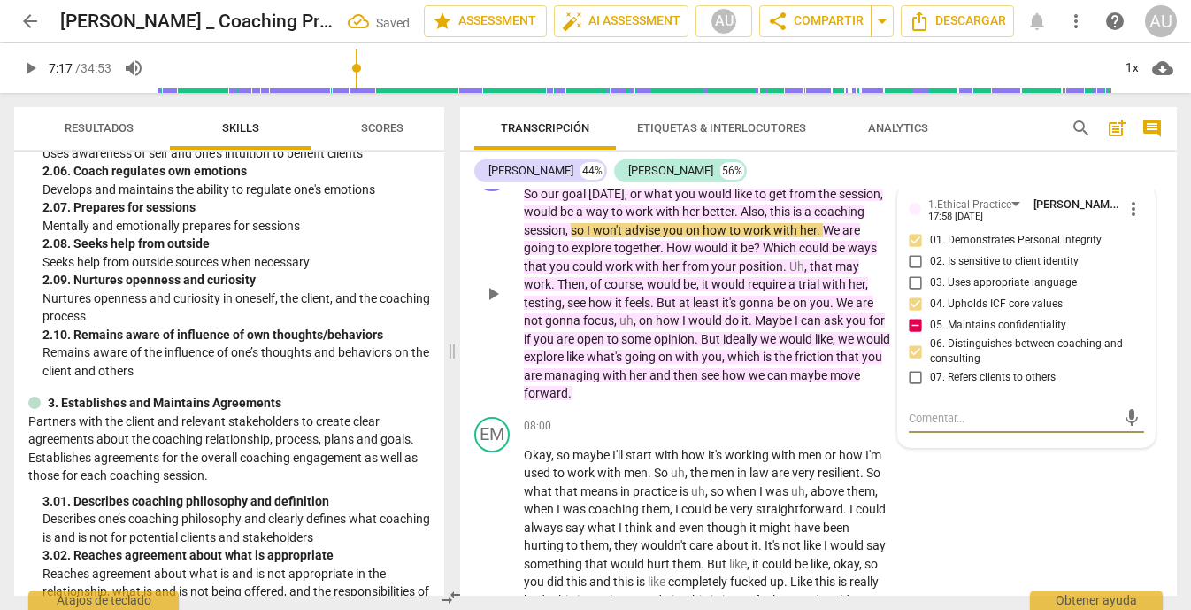
click at [991, 426] on textarea at bounding box center [1013, 418] width 208 height 17
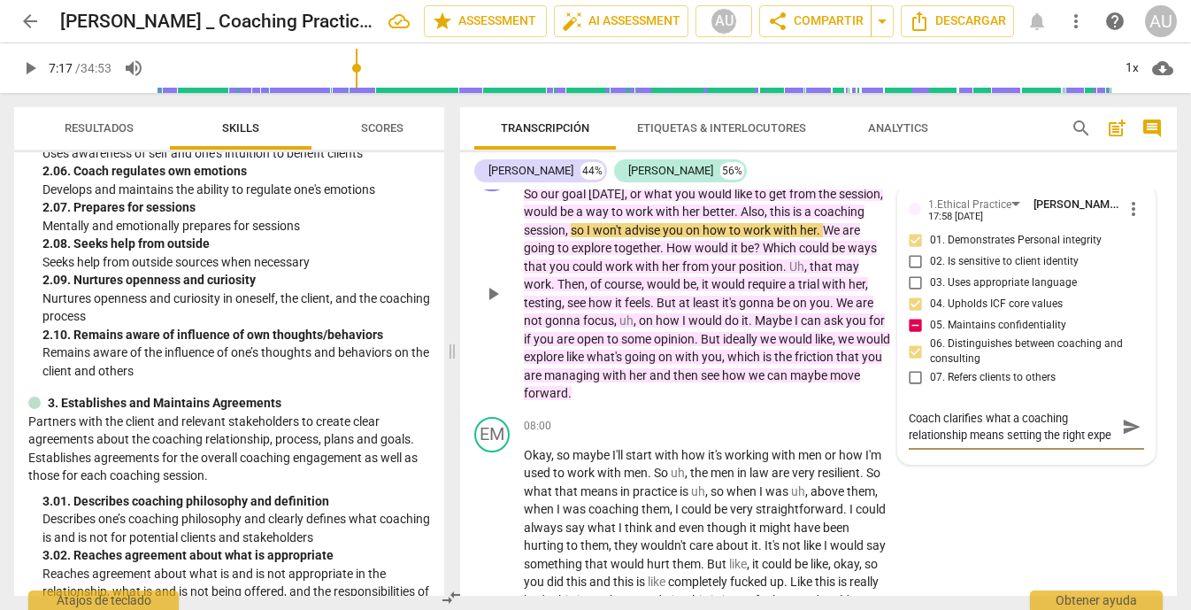
scroll to position [15, 0]
click at [1124, 436] on span "send" at bounding box center [1131, 426] width 19 height 19
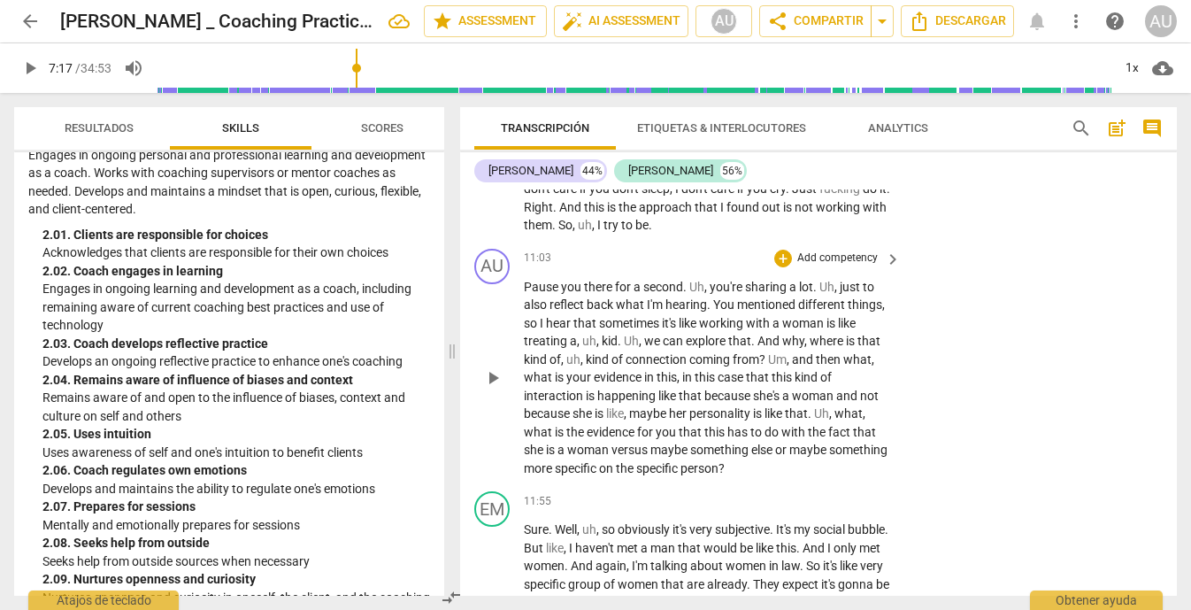
scroll to position [3338, 0]
click at [491, 386] on span "play_arrow" at bounding box center [492, 375] width 21 height 21
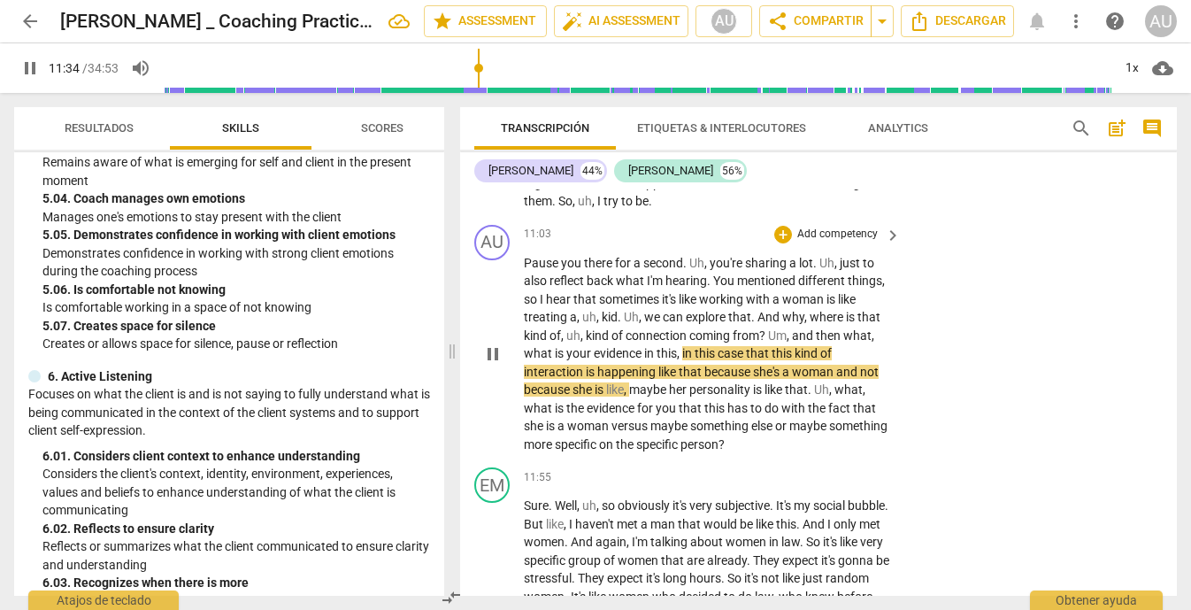
scroll to position [3386, 0]
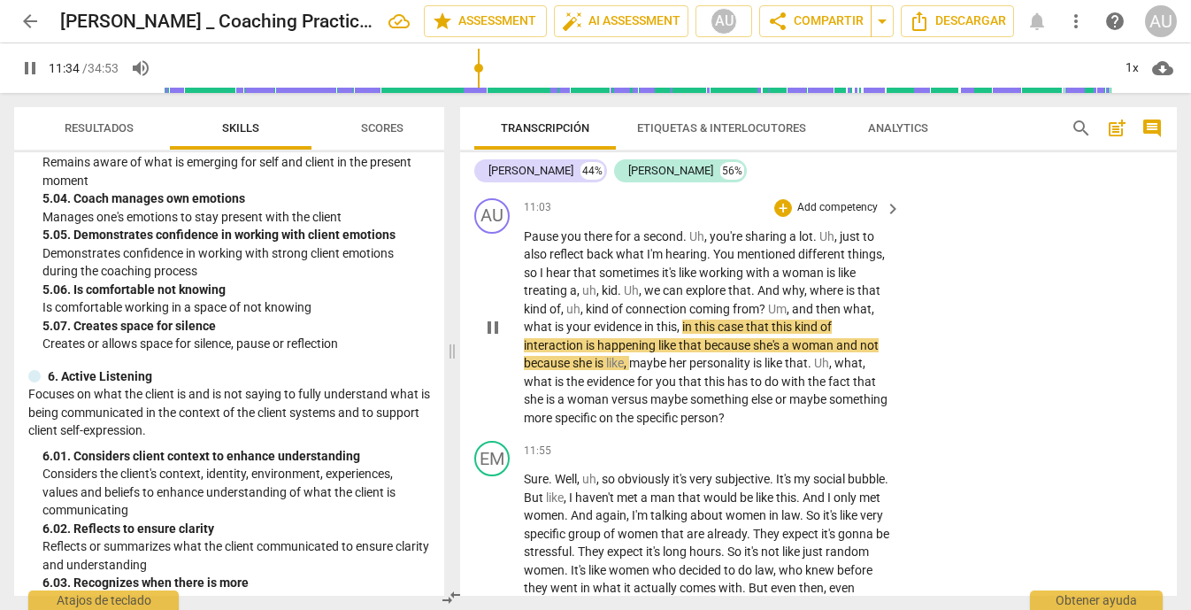
click at [852, 216] on p "Add competency" at bounding box center [837, 208] width 84 height 16
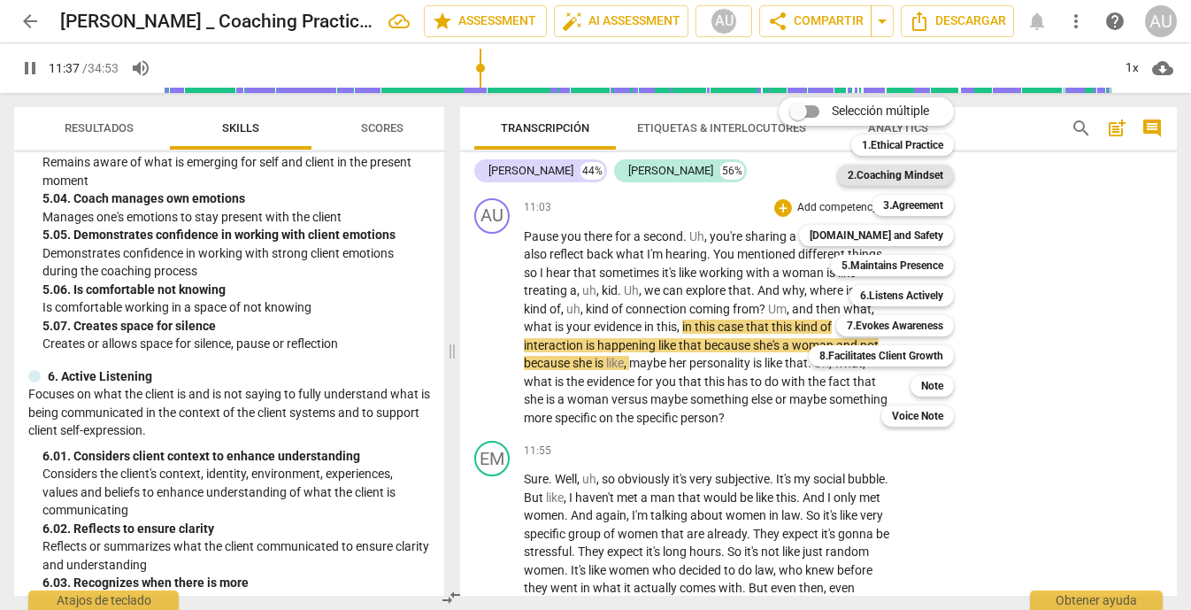
click at [882, 175] on b "2.Coaching Mindset" at bounding box center [896, 175] width 96 height 21
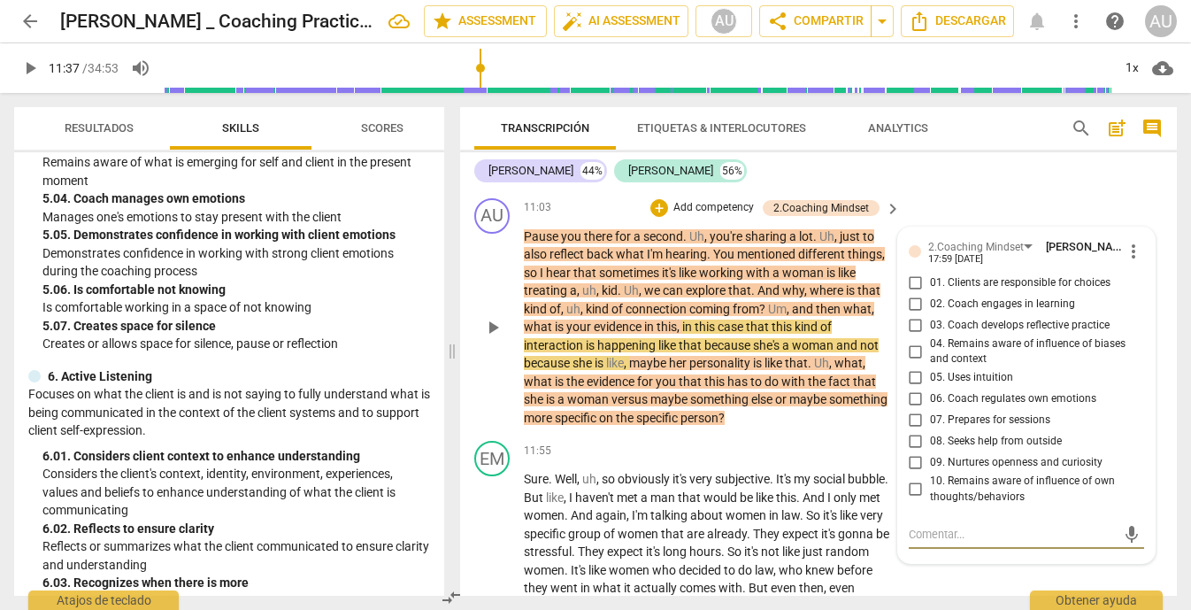
click at [915, 336] on input "03. Coach develops reflective practice" at bounding box center [916, 325] width 28 height 21
click at [911, 362] on input "04. Remains aware of influence of biases and context" at bounding box center [916, 351] width 28 height 21
click at [913, 473] on input "09. Nurtures openness and curiosity" at bounding box center [916, 462] width 28 height 21
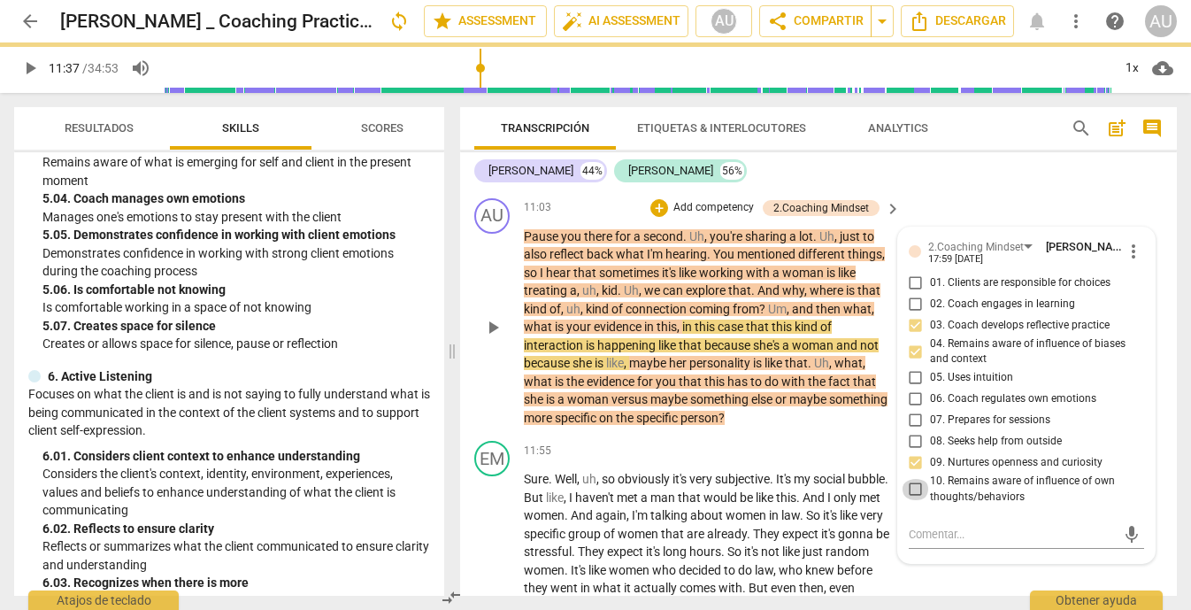
click at [909, 500] on input "10. Remains aware of influence of own thoughts/behaviors" at bounding box center [916, 489] width 28 height 21
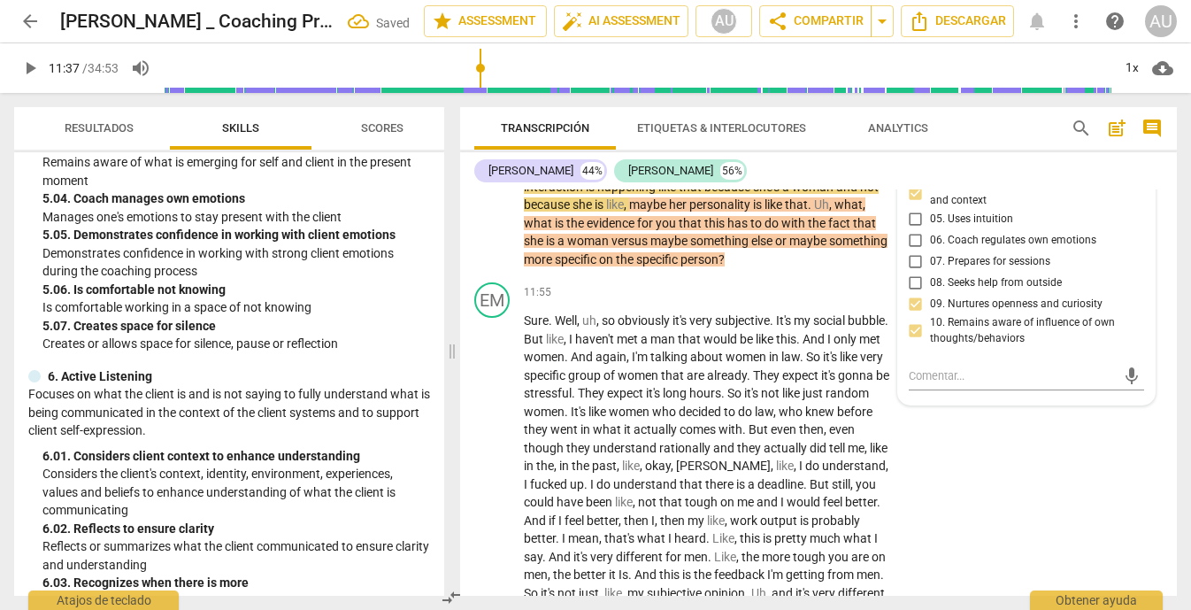
scroll to position [3553, 0]
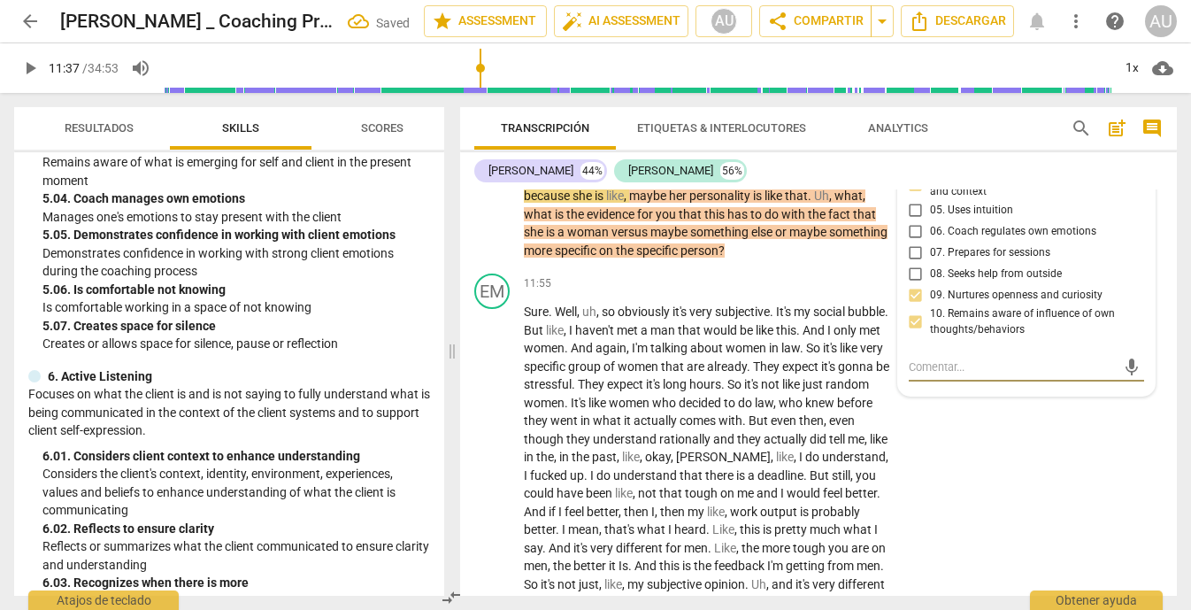
click at [948, 375] on textarea at bounding box center [1013, 366] width 208 height 17
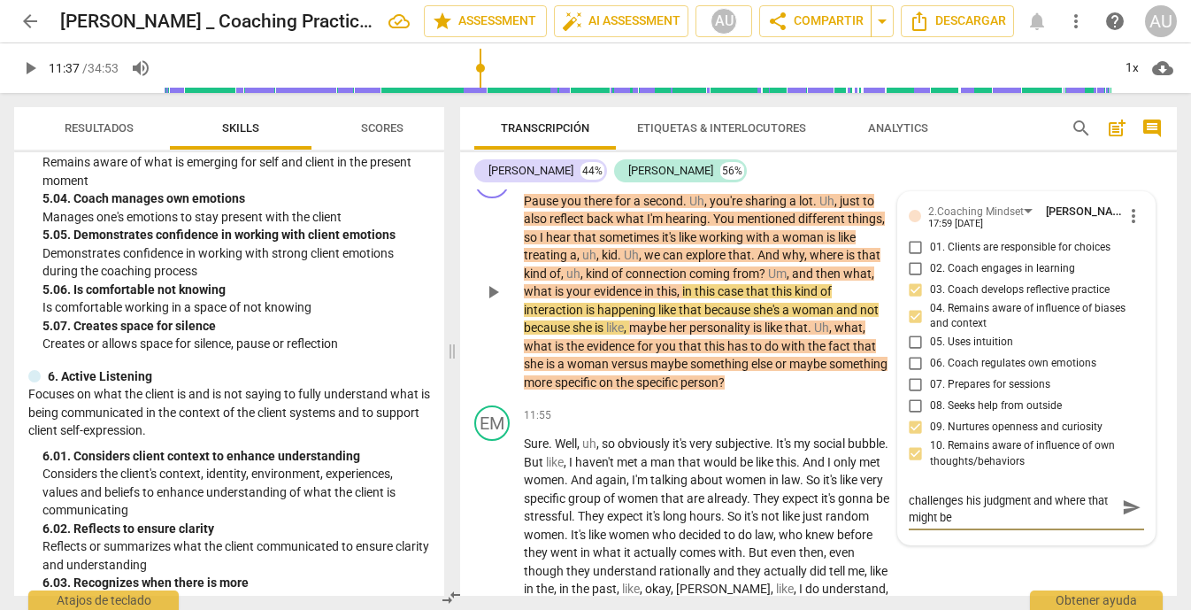
scroll to position [0, 0]
click at [1125, 526] on span "send" at bounding box center [1131, 515] width 19 height 19
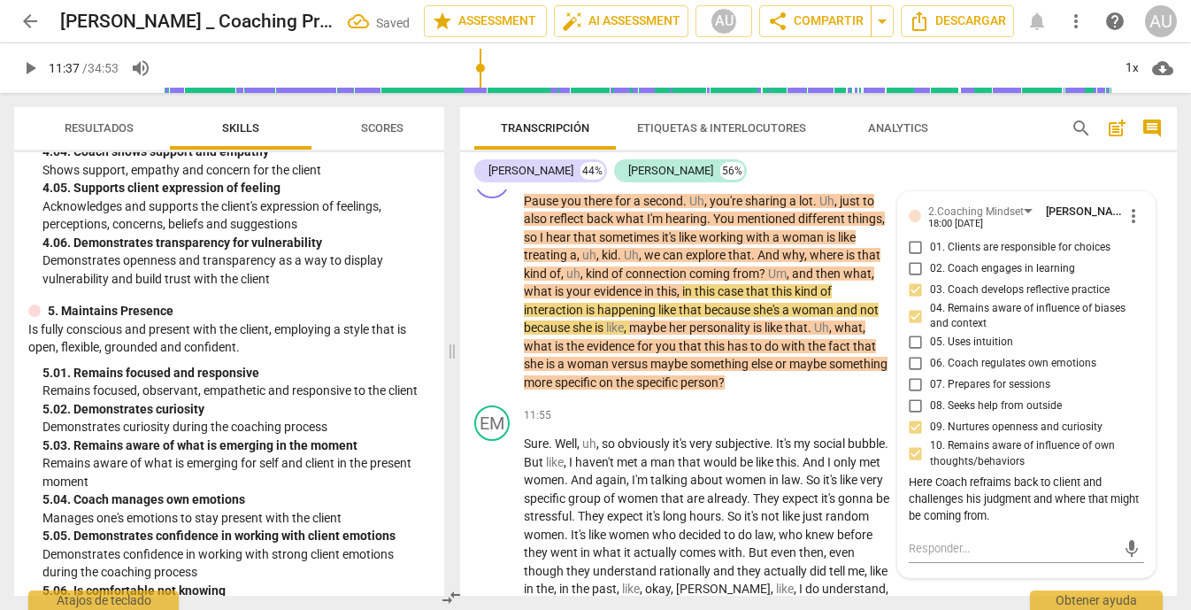
scroll to position [2046, 0]
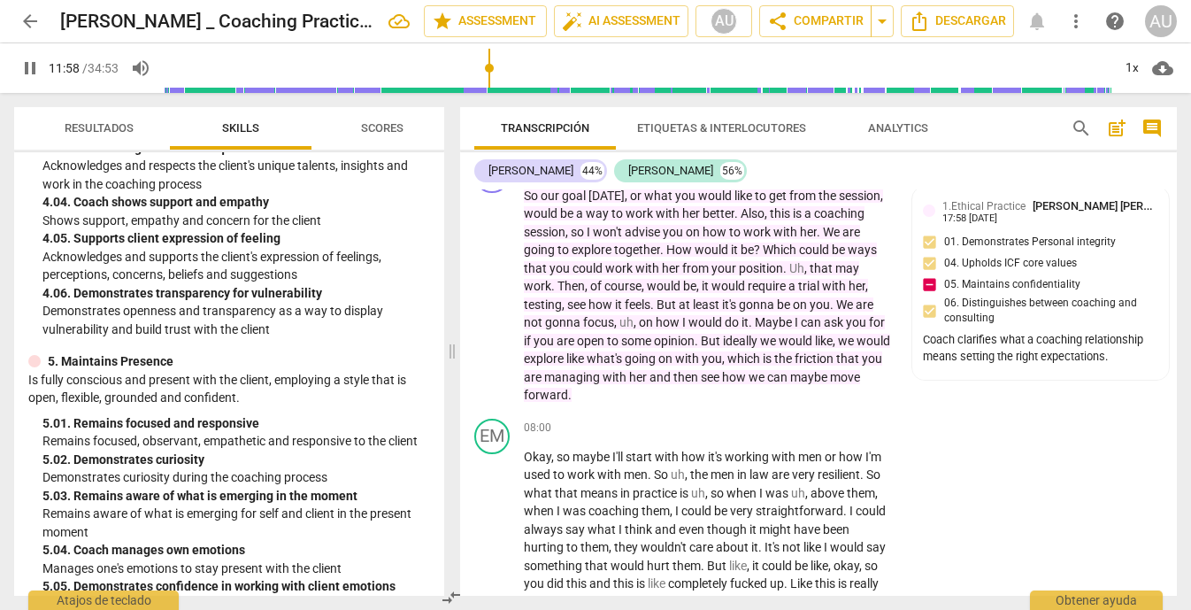
scroll to position [2400, 0]
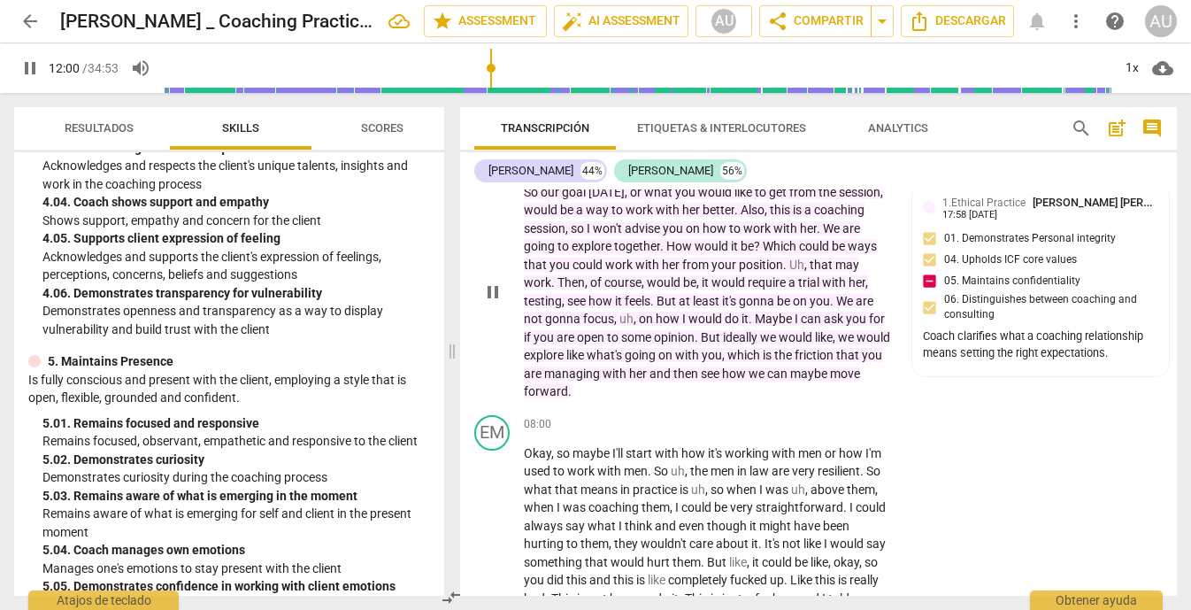
click at [721, 172] on p "Add competency" at bounding box center [726, 164] width 84 height 16
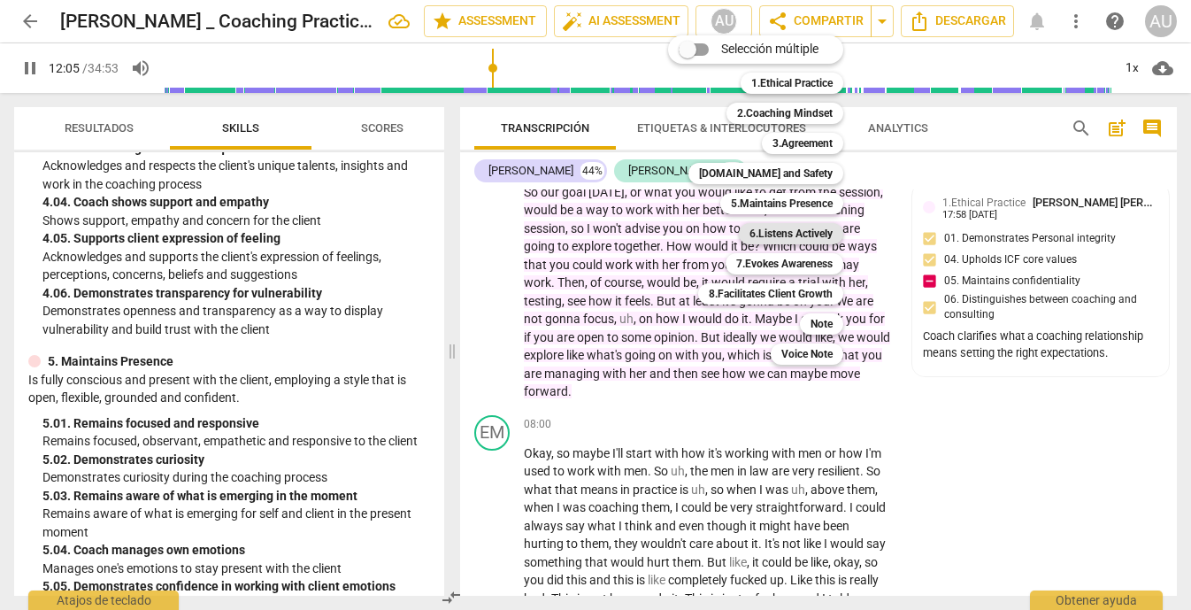
click at [822, 226] on b "6.Listens Actively" at bounding box center [790, 233] width 83 height 21
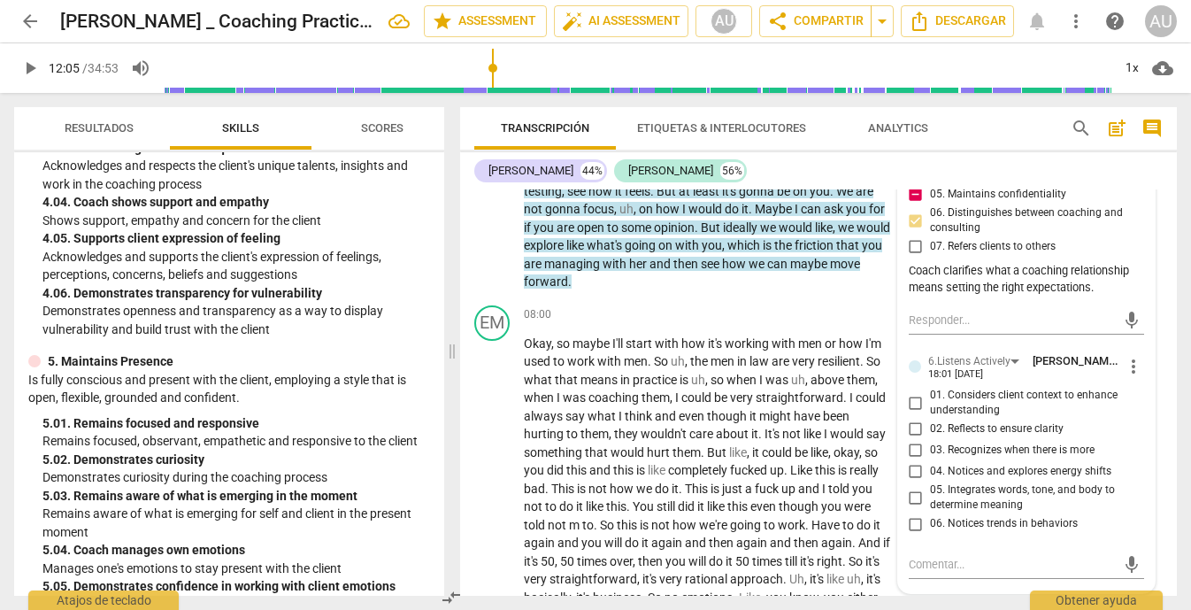
scroll to position [2525, 0]
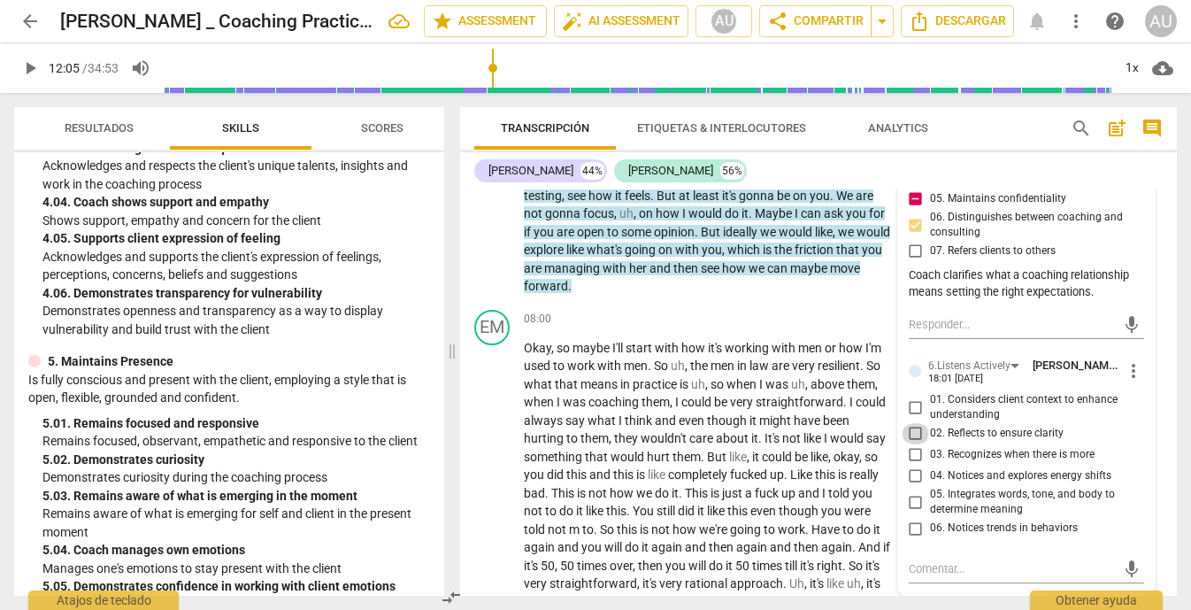
click at [910, 444] on input "02. Reflects to ensure clarity" at bounding box center [916, 433] width 28 height 21
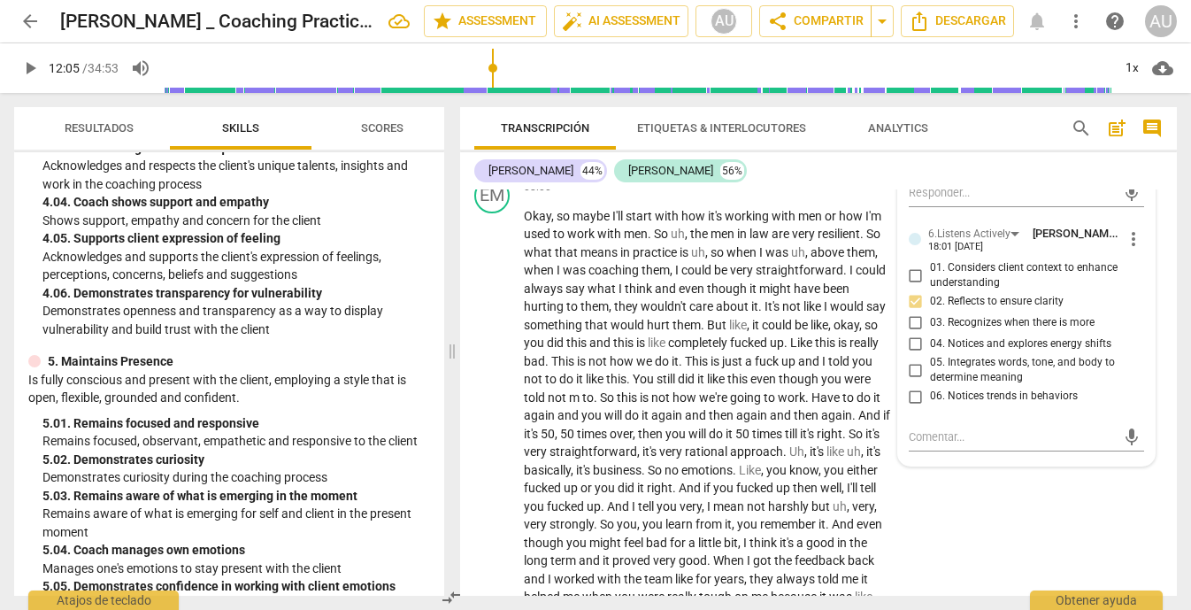
scroll to position [2658, 0]
click at [949, 444] on textarea at bounding box center [1013, 435] width 208 height 17
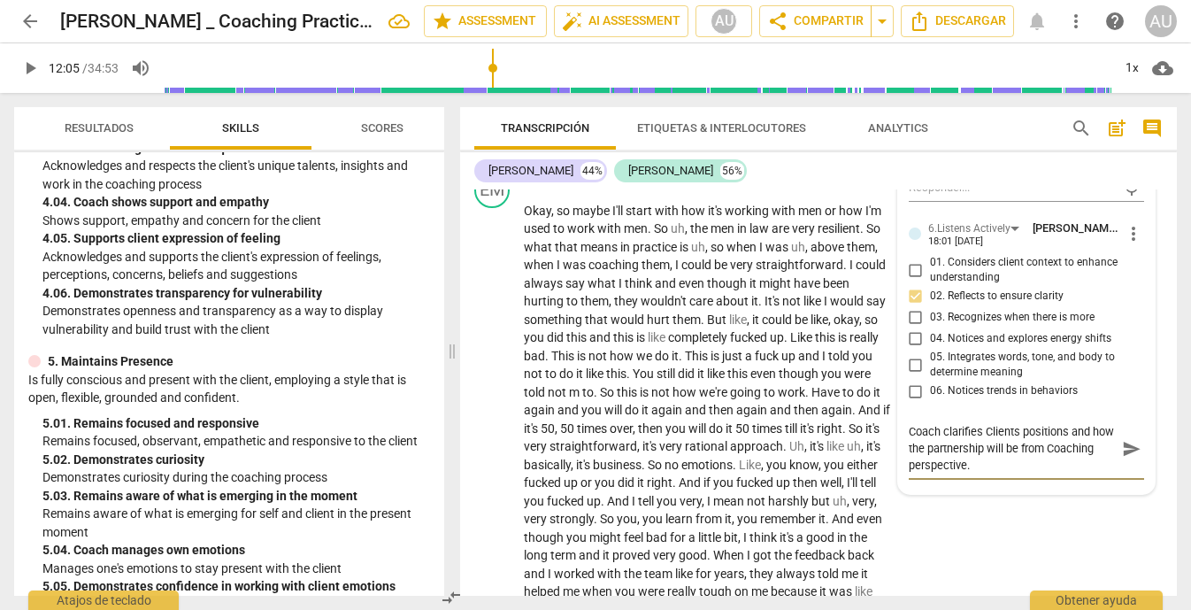
scroll to position [2654, 0]
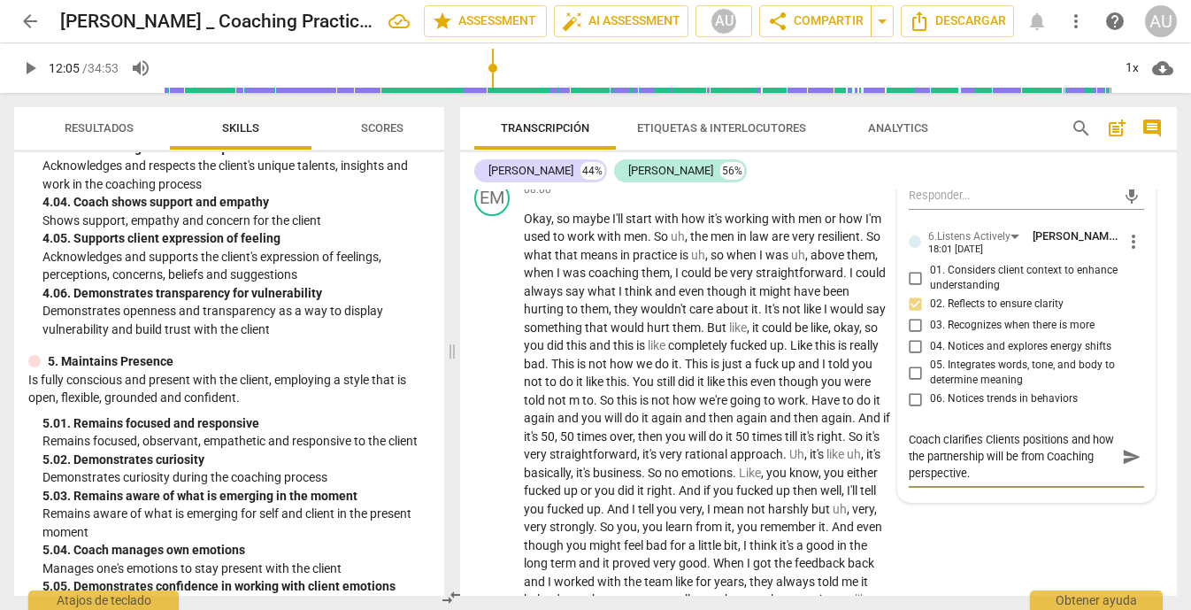
click at [1118, 467] on span "send" at bounding box center [1131, 456] width 26 height 21
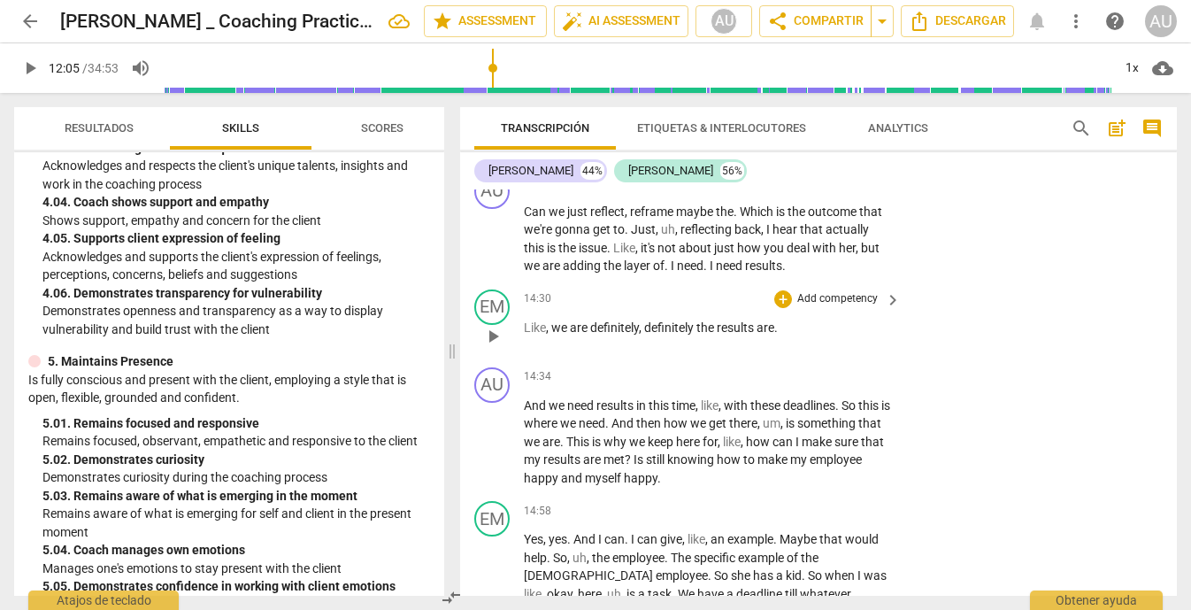
scroll to position [4241, 0]
click at [495, 251] on span "play_arrow" at bounding box center [492, 240] width 21 height 21
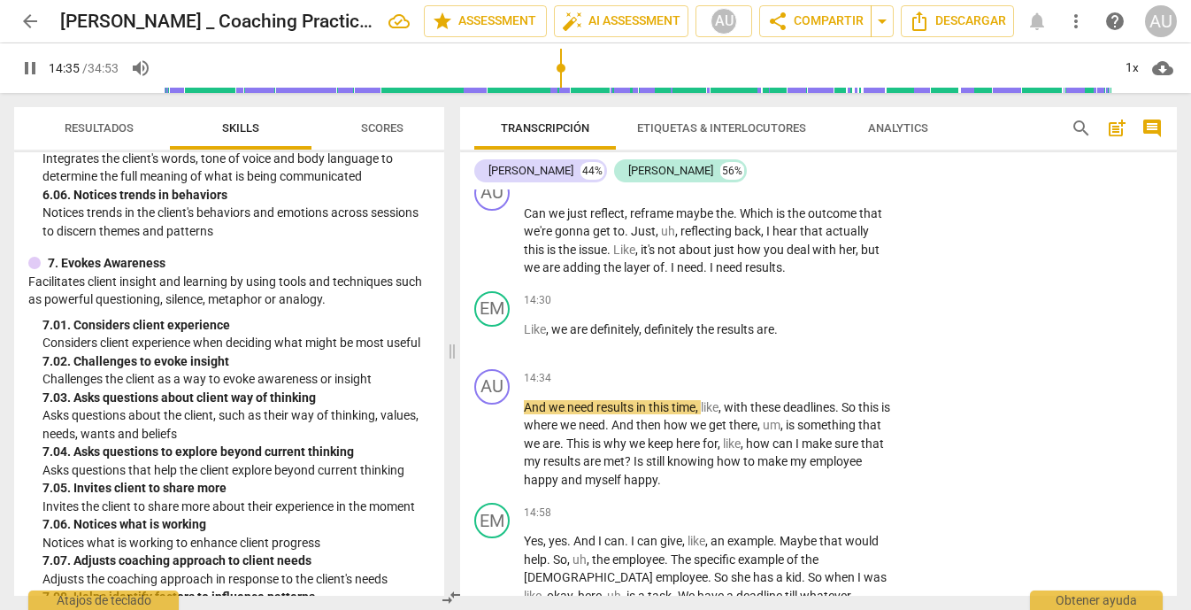
scroll to position [2997, 0]
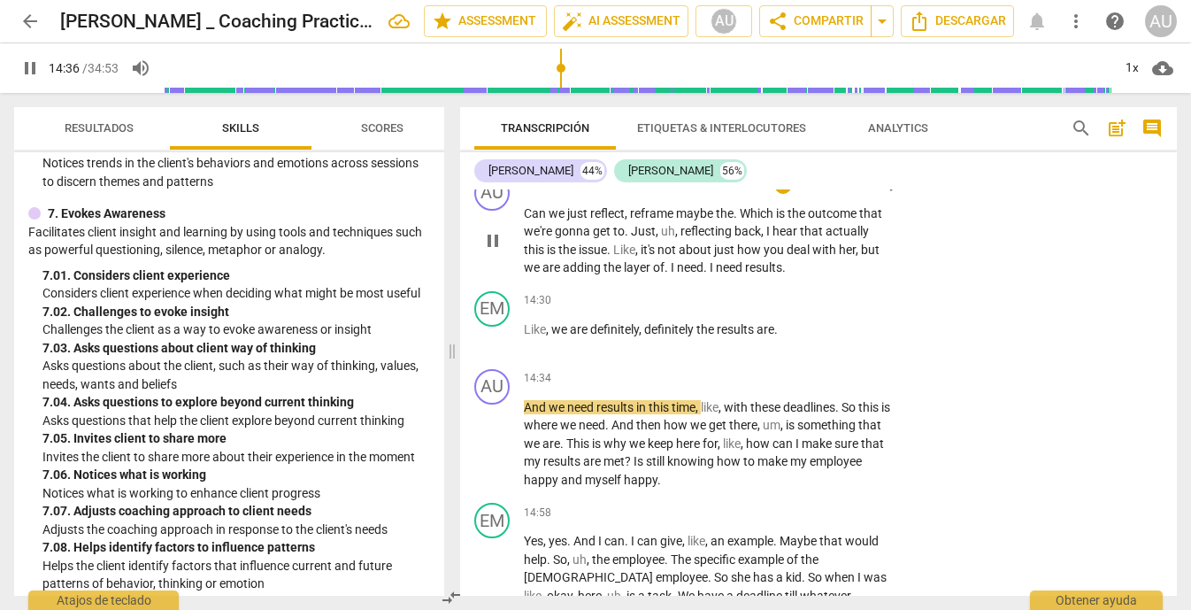
click at [847, 193] on p "Add competency" at bounding box center [837, 185] width 84 height 16
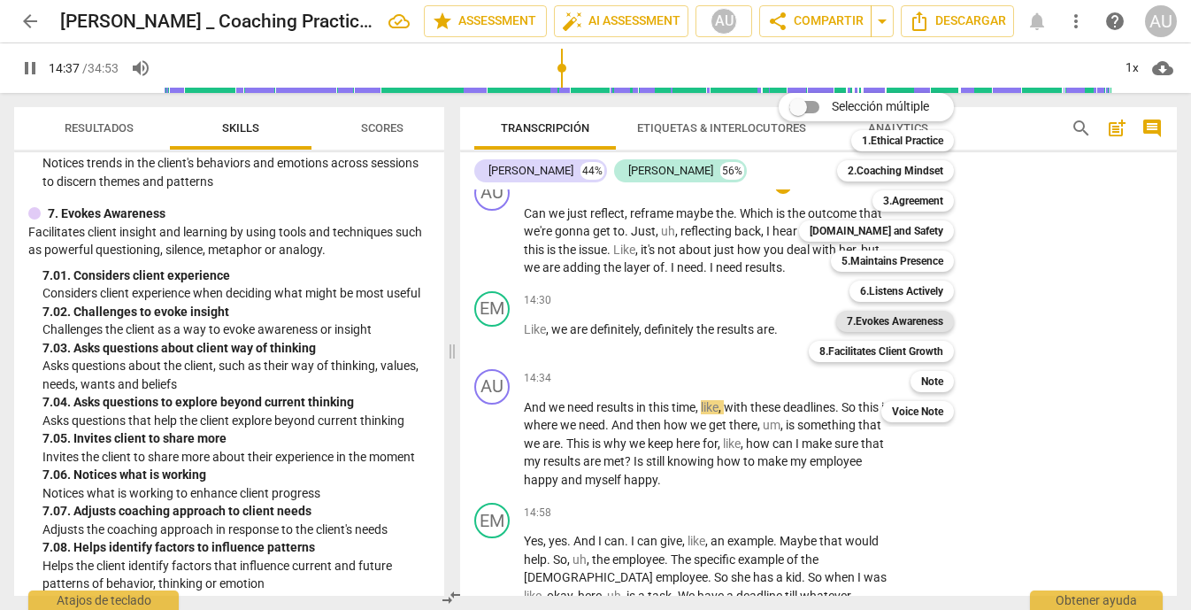
click at [924, 321] on b "7.Evokes Awareness" at bounding box center [895, 321] width 96 height 21
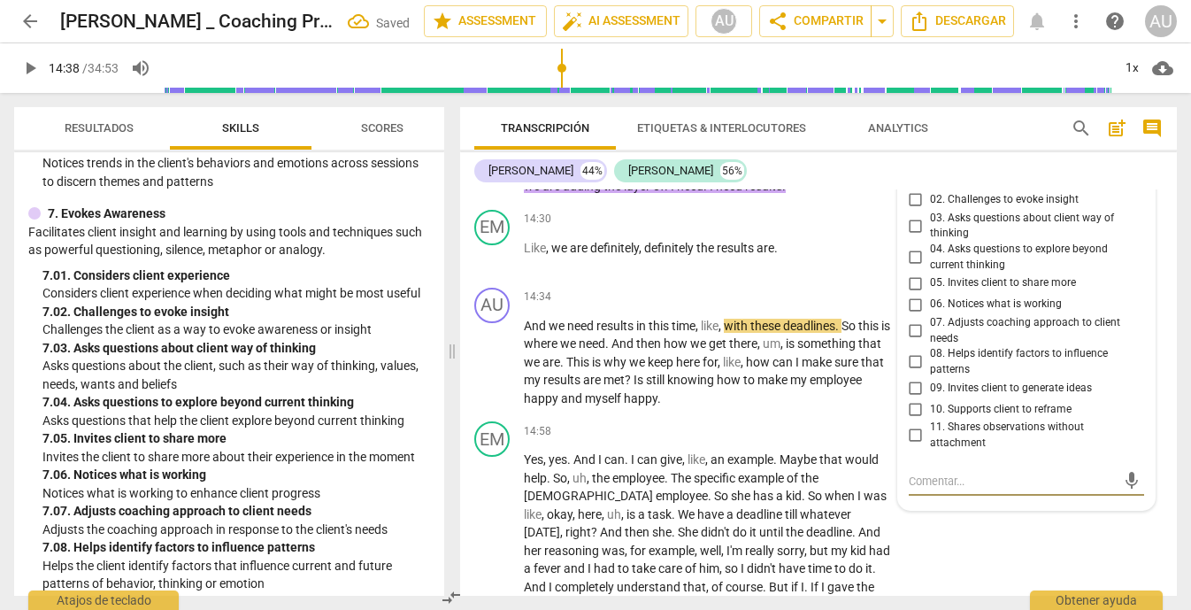
scroll to position [4295, 0]
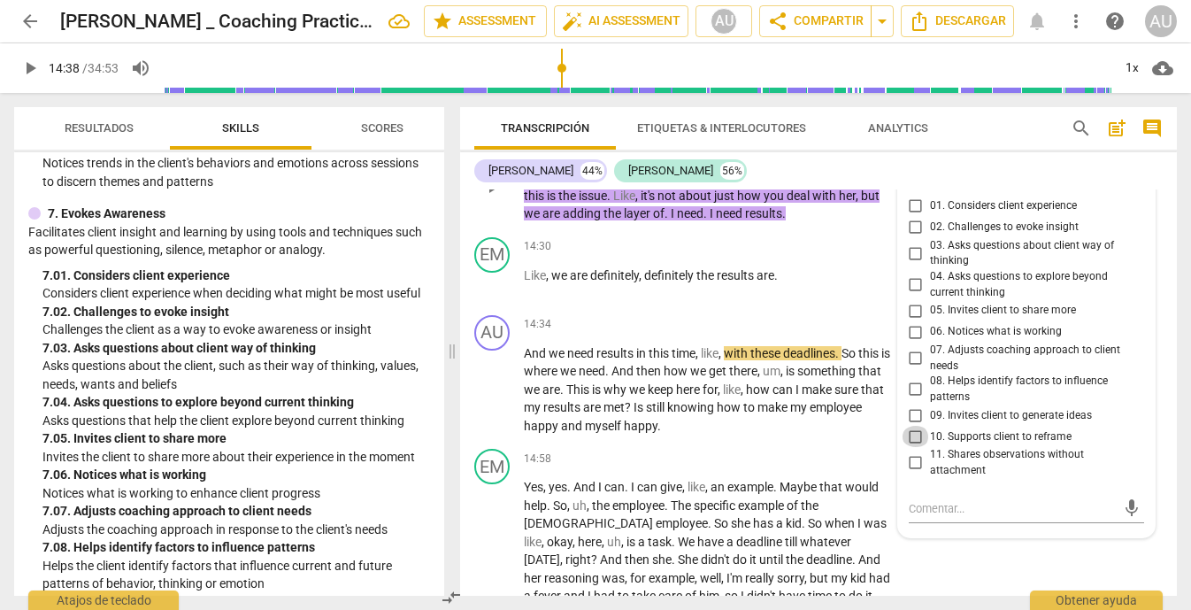
click at [910, 447] on input "10. Supports client to reframe" at bounding box center [916, 436] width 28 height 21
click at [912, 473] on input "11. Shares observations without attachment" at bounding box center [916, 462] width 28 height 21
click at [965, 235] on span "02. Challenges to evoke insight" at bounding box center [1004, 227] width 149 height 16
click at [930, 238] on input "02. Challenges to evoke insight" at bounding box center [916, 227] width 28 height 21
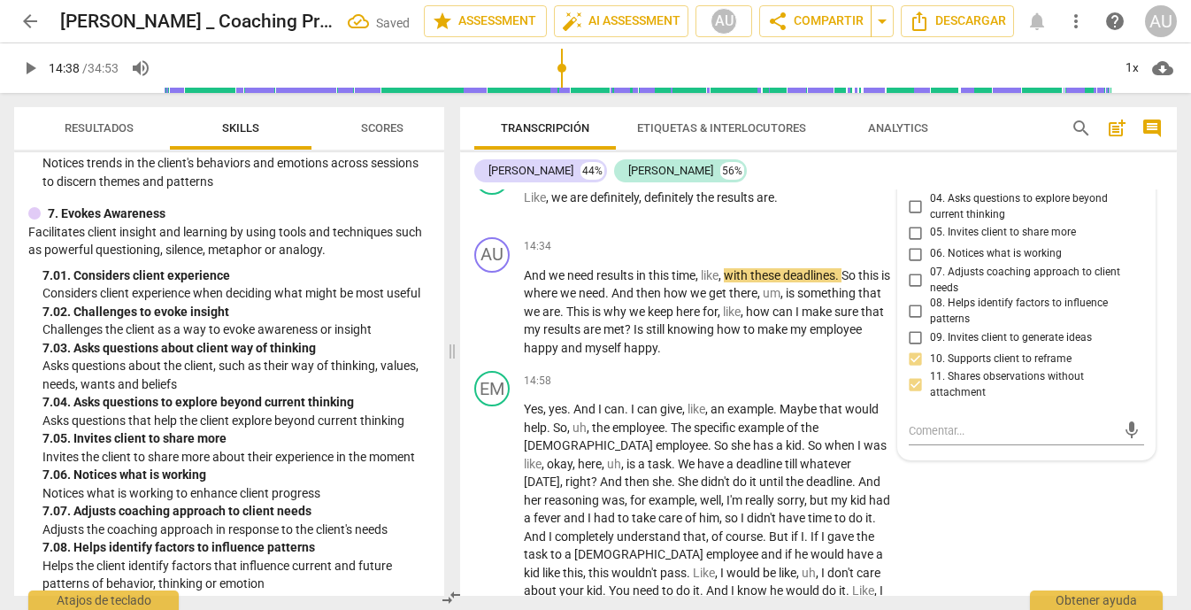
scroll to position [4411, 0]
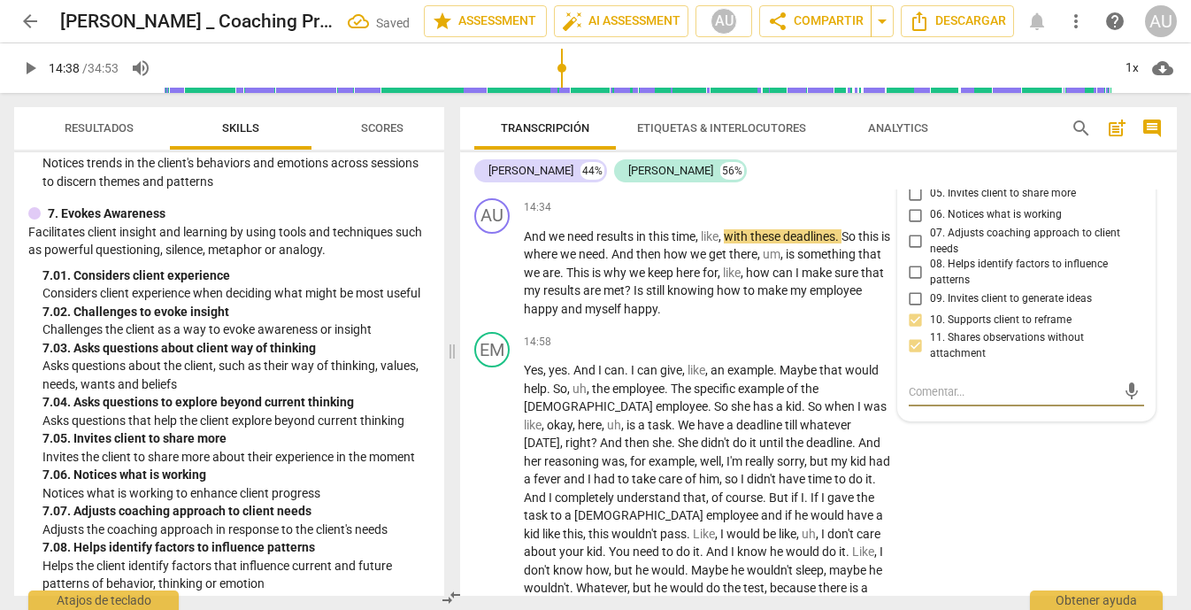
click at [958, 400] on textarea at bounding box center [1013, 391] width 208 height 17
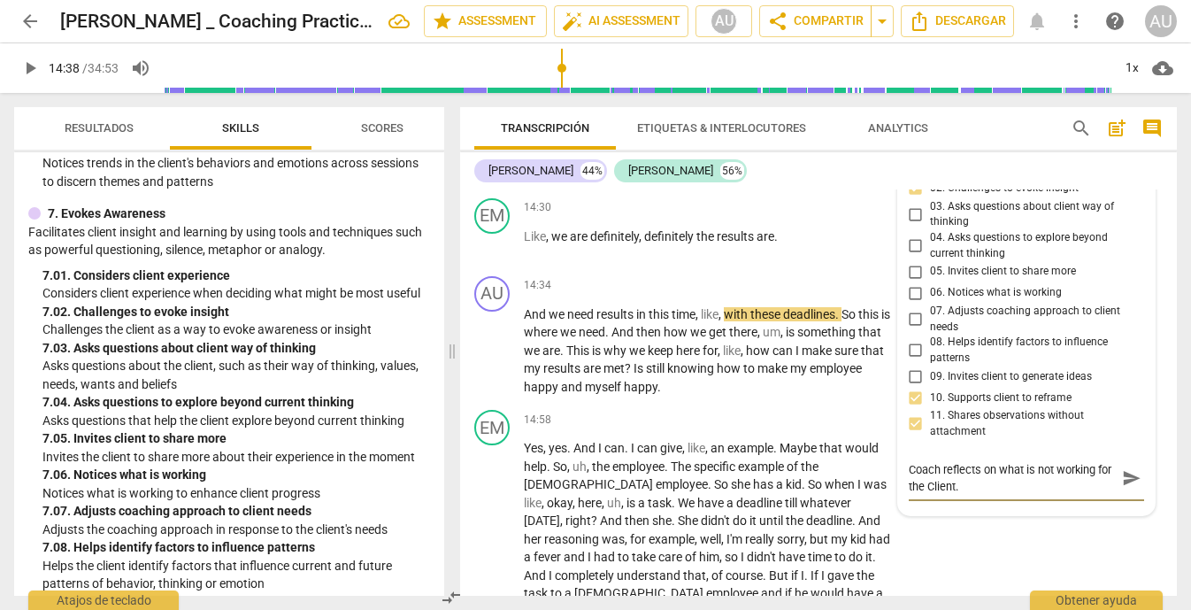
scroll to position [4349, 0]
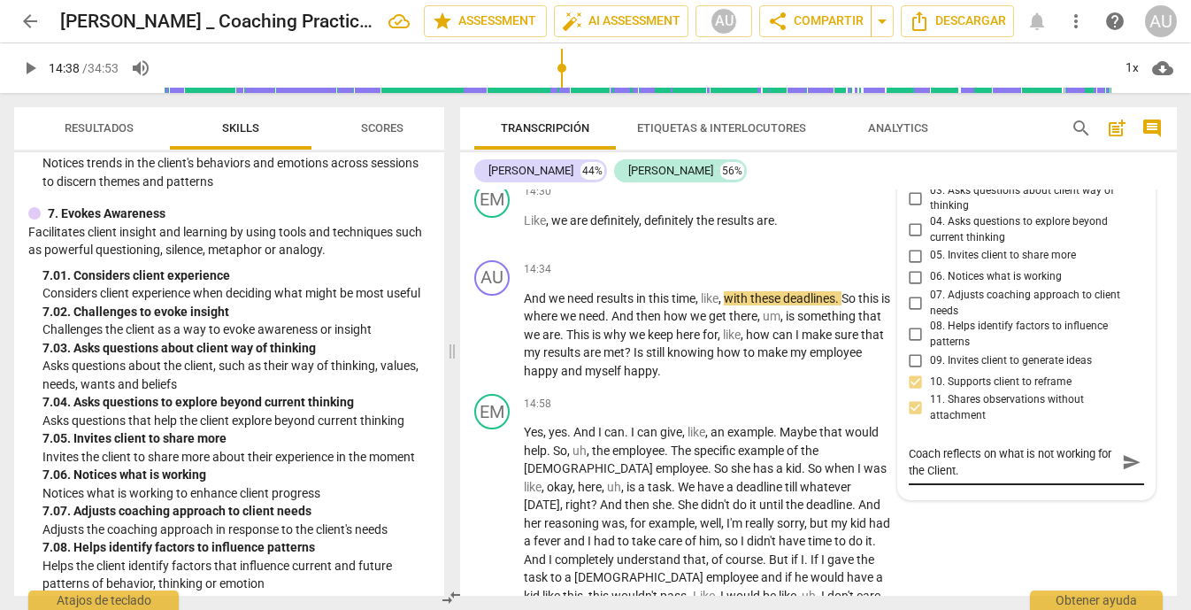
click at [1112, 479] on div "Coach reflects on what is not working for the Client. Coach reflects on what is…" at bounding box center [1027, 462] width 236 height 34
click at [1122, 472] on span "send" at bounding box center [1131, 461] width 19 height 19
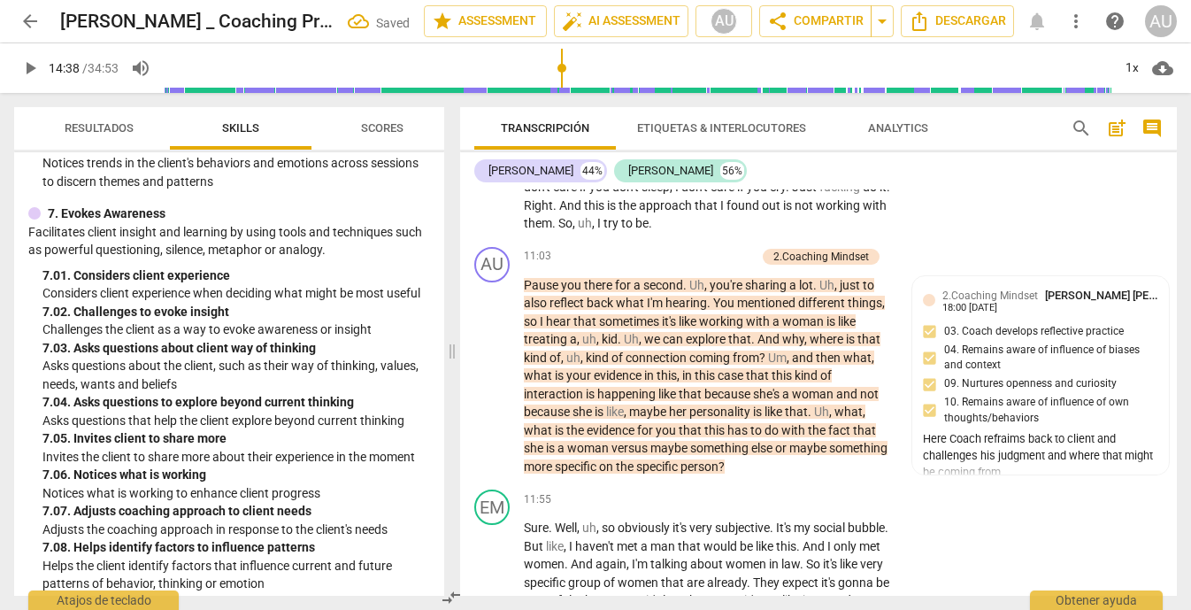
scroll to position [3358, 0]
click at [672, 263] on p "Add competency" at bounding box center [714, 255] width 84 height 16
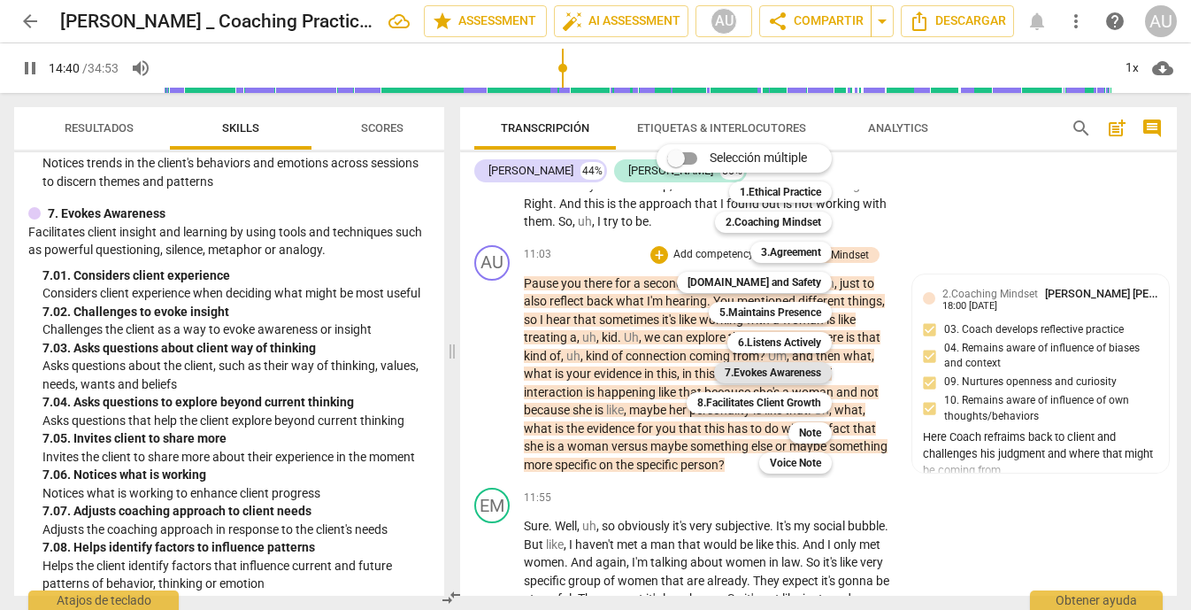
click at [802, 369] on b "7.Evokes Awareness" at bounding box center [773, 372] width 96 height 21
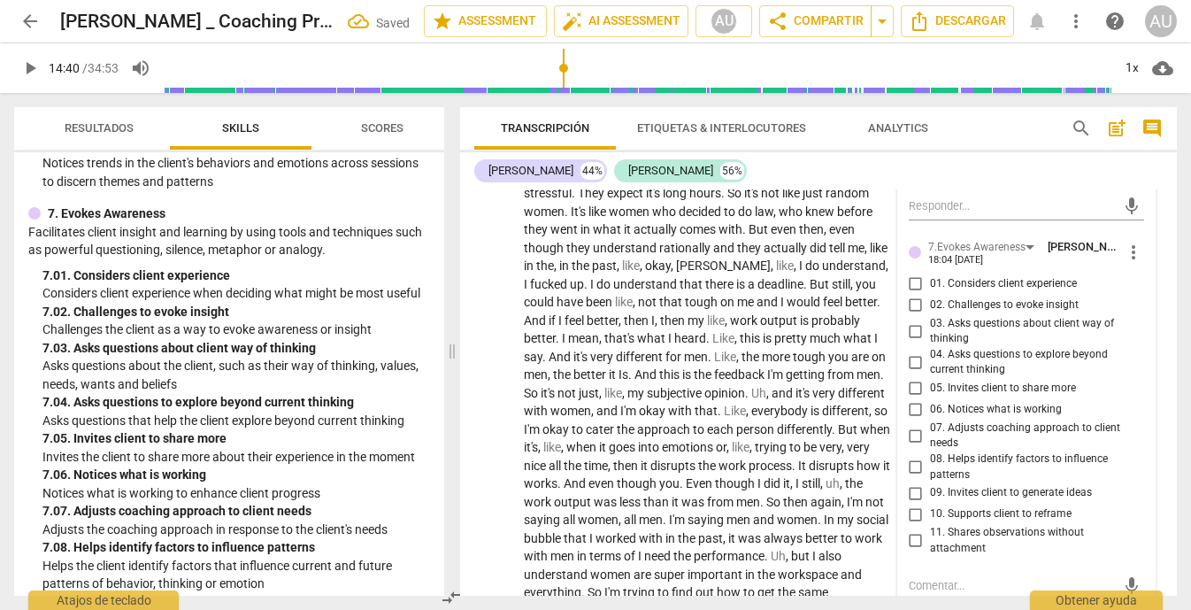
scroll to position [3812, 0]
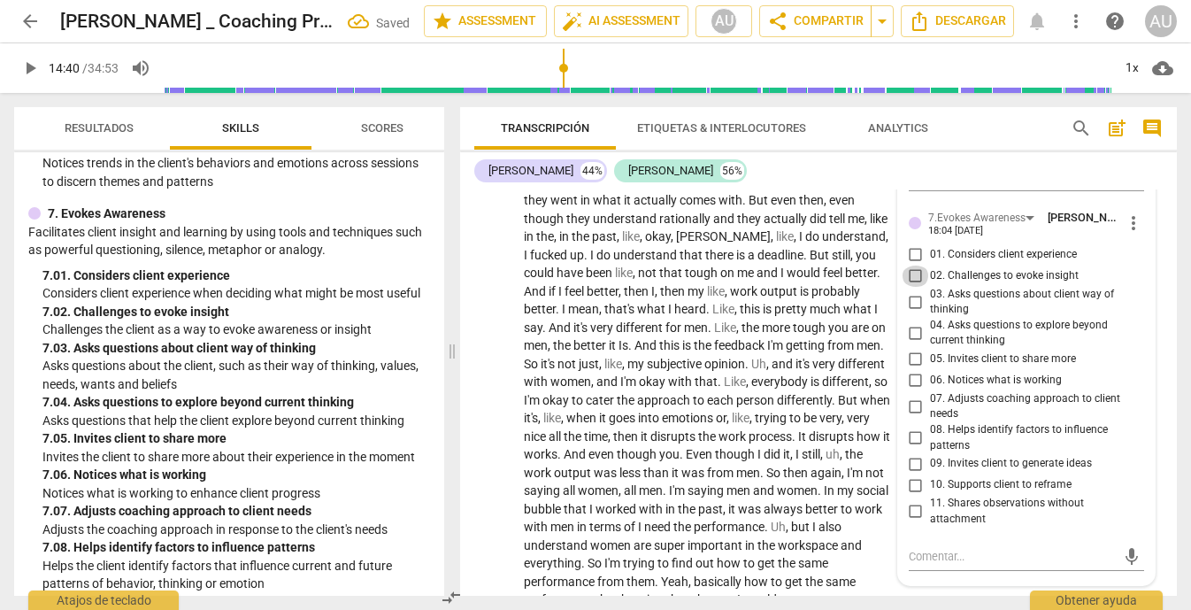
click at [912, 287] on input "02. Challenges to evoke insight" at bounding box center [916, 275] width 28 height 21
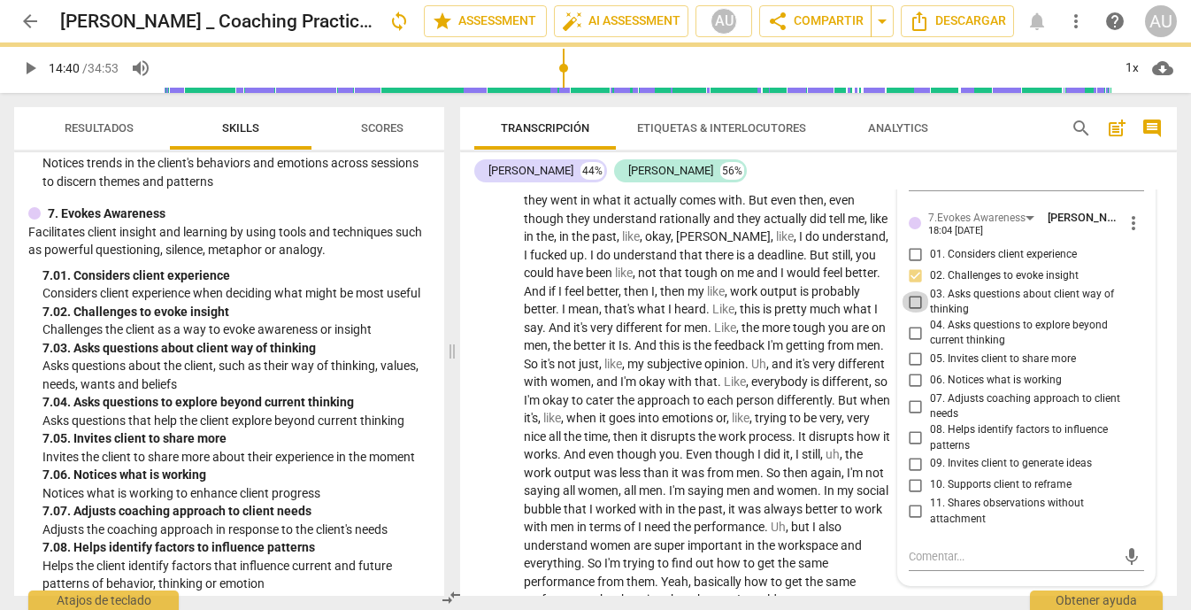
click at [907, 312] on input "03. Asks questions about client way of thinking" at bounding box center [916, 301] width 28 height 21
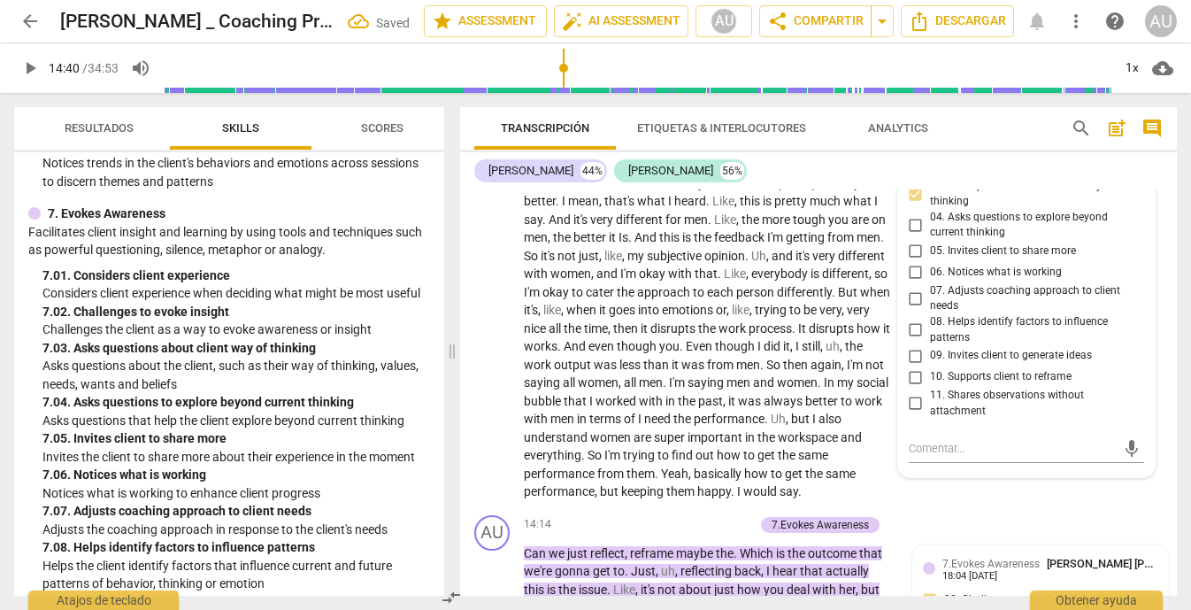
scroll to position [3922, 0]
click at [916, 260] on input "05. Invites client to share more" at bounding box center [916, 249] width 28 height 21
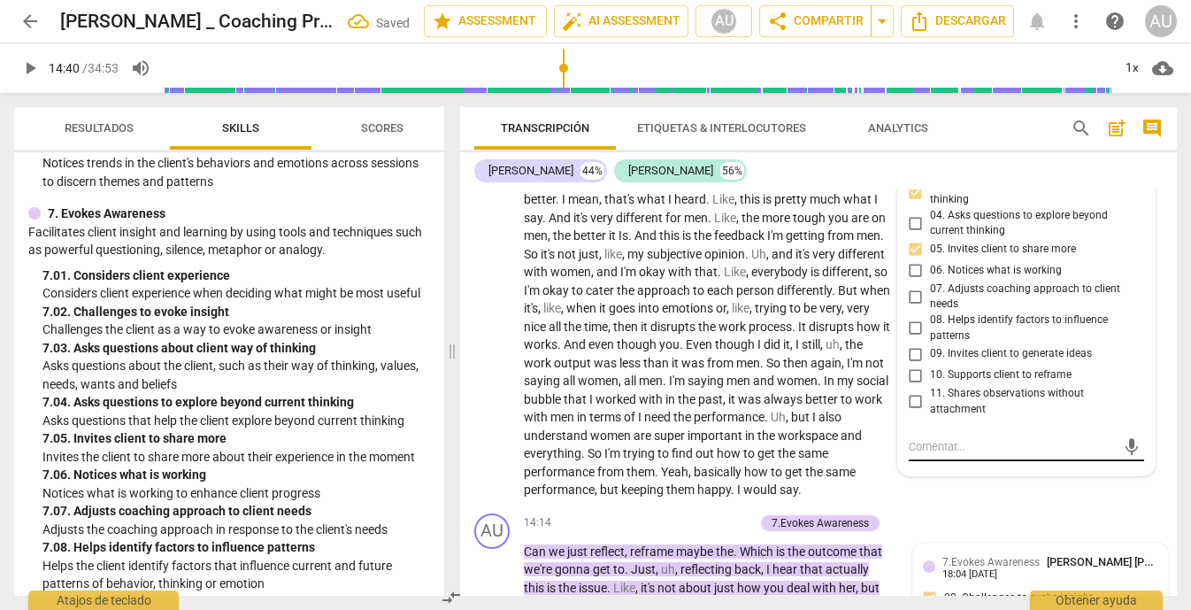
click at [1083, 455] on textarea at bounding box center [1013, 446] width 208 height 17
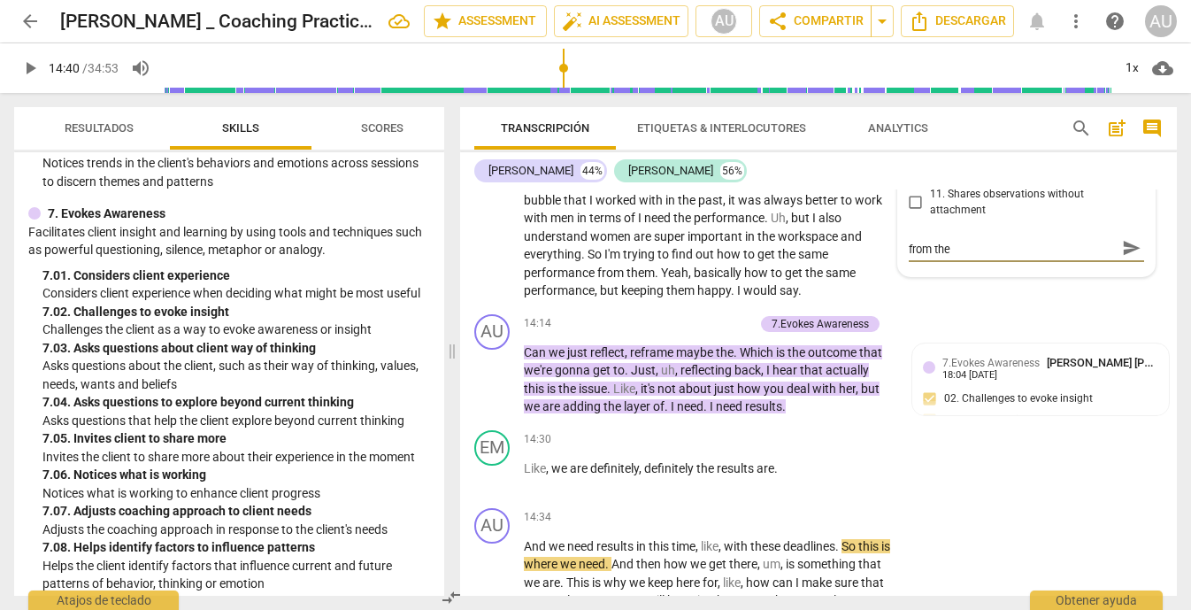
scroll to position [0, 0]
click at [1127, 266] on span "send" at bounding box center [1131, 256] width 19 height 19
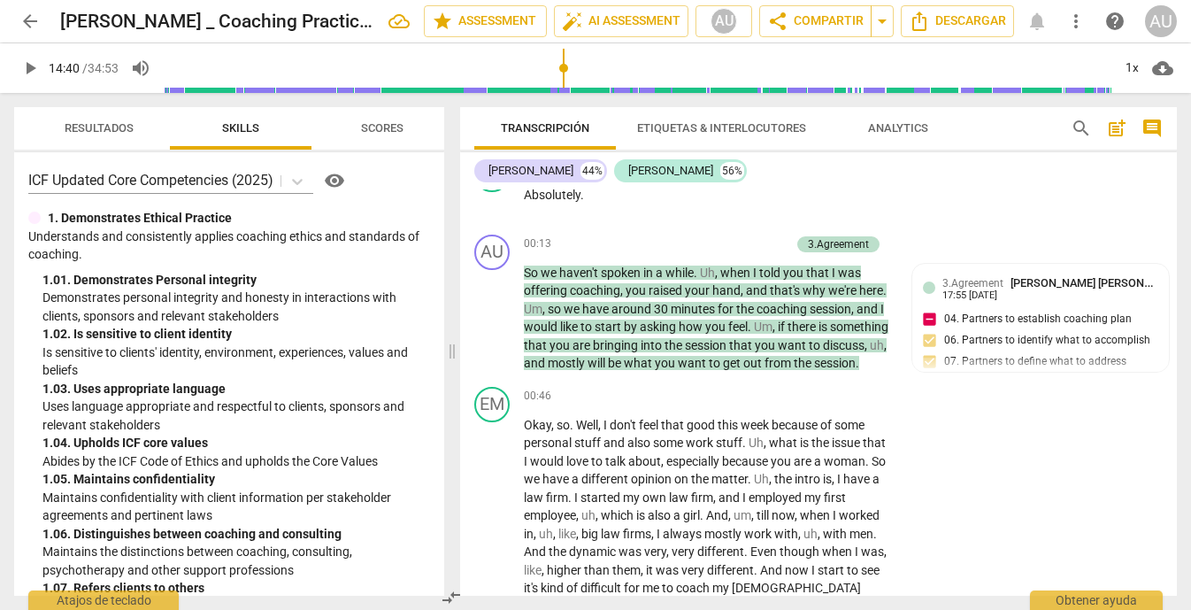
scroll to position [347, 0]
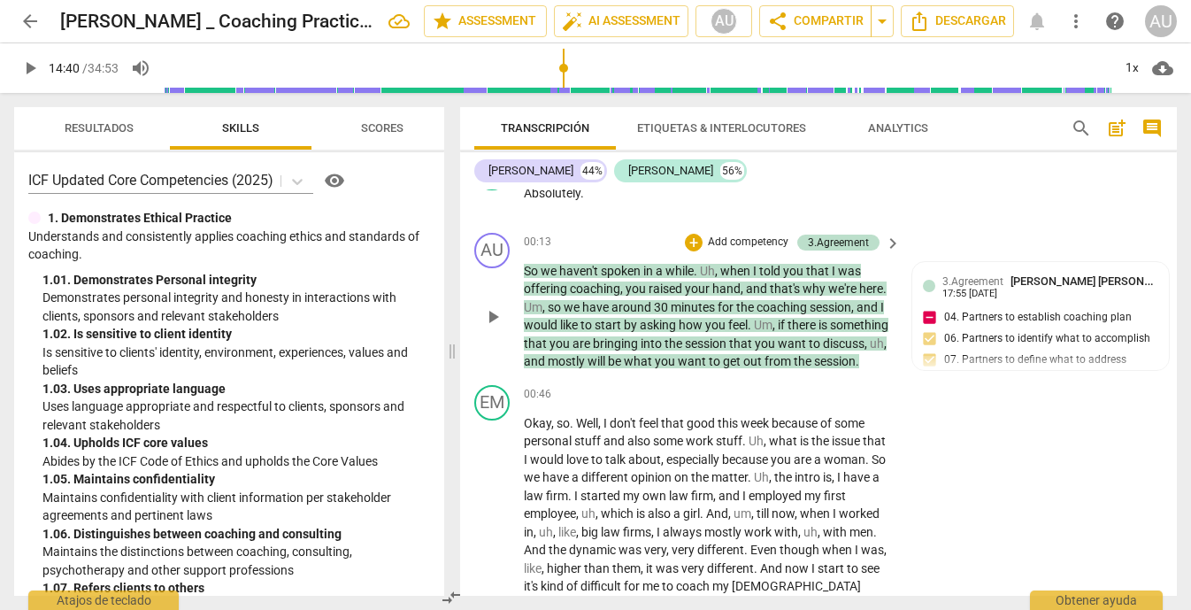
click at [743, 238] on p "Add competency" at bounding box center [748, 242] width 84 height 16
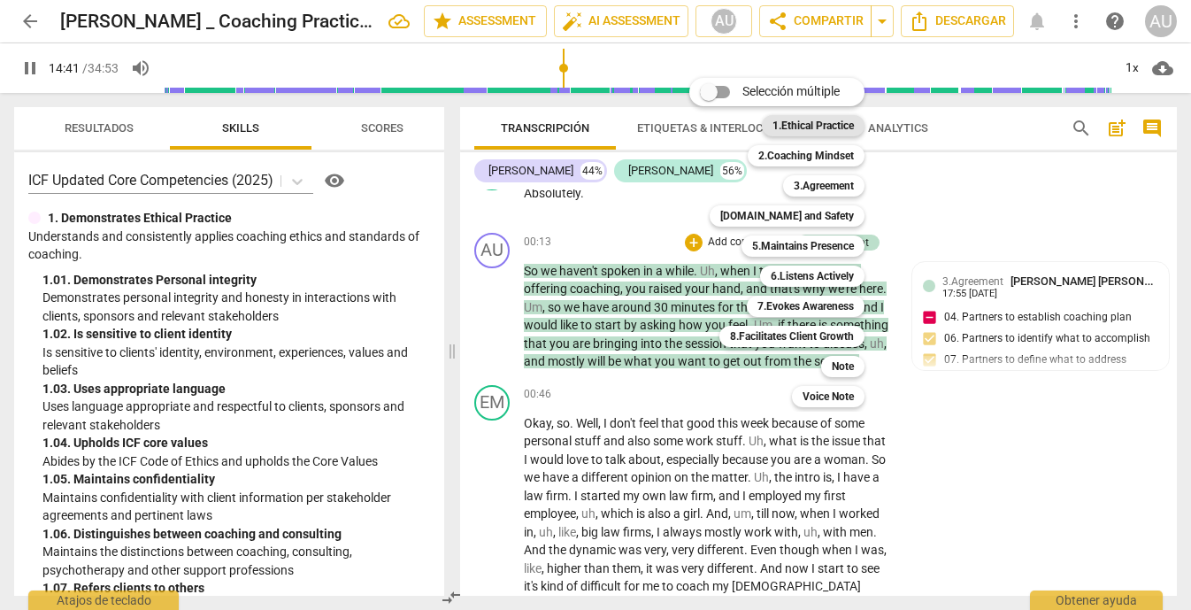
click at [834, 130] on b "1.Ethical Practice" at bounding box center [812, 125] width 81 height 21
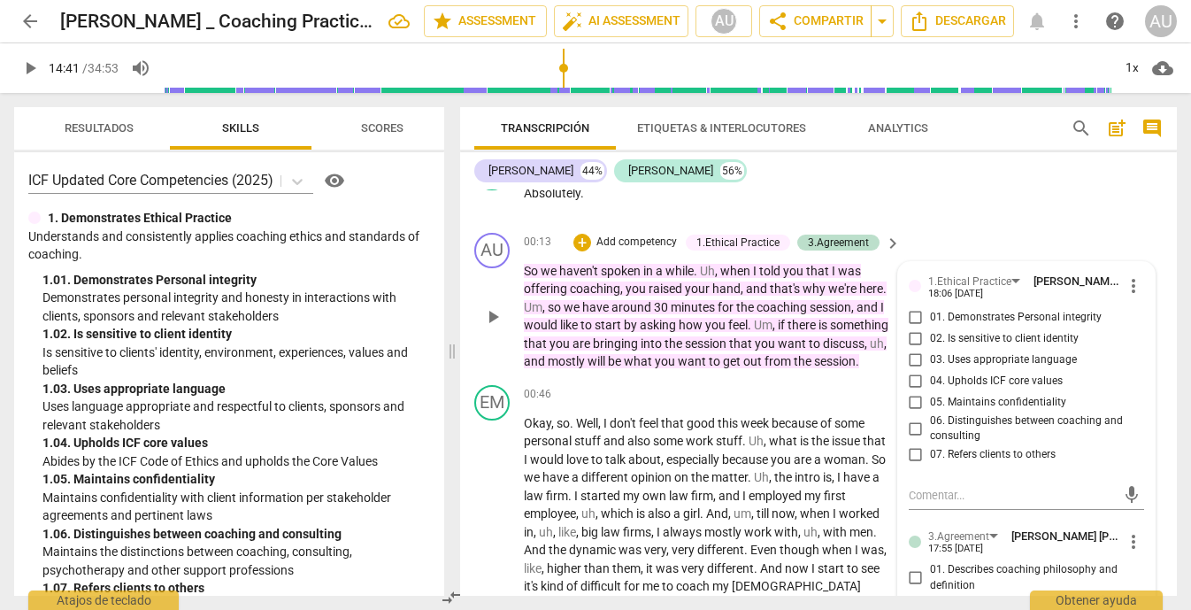
click at [1020, 357] on span "03. Uses appropriate language" at bounding box center [1003, 360] width 147 height 16
click at [930, 357] on input "03. Uses appropriate language" at bounding box center [916, 359] width 28 height 21
click at [911, 385] on input "04. Upholds ICF core values" at bounding box center [916, 381] width 28 height 21
click at [1029, 501] on textarea at bounding box center [1013, 495] width 208 height 17
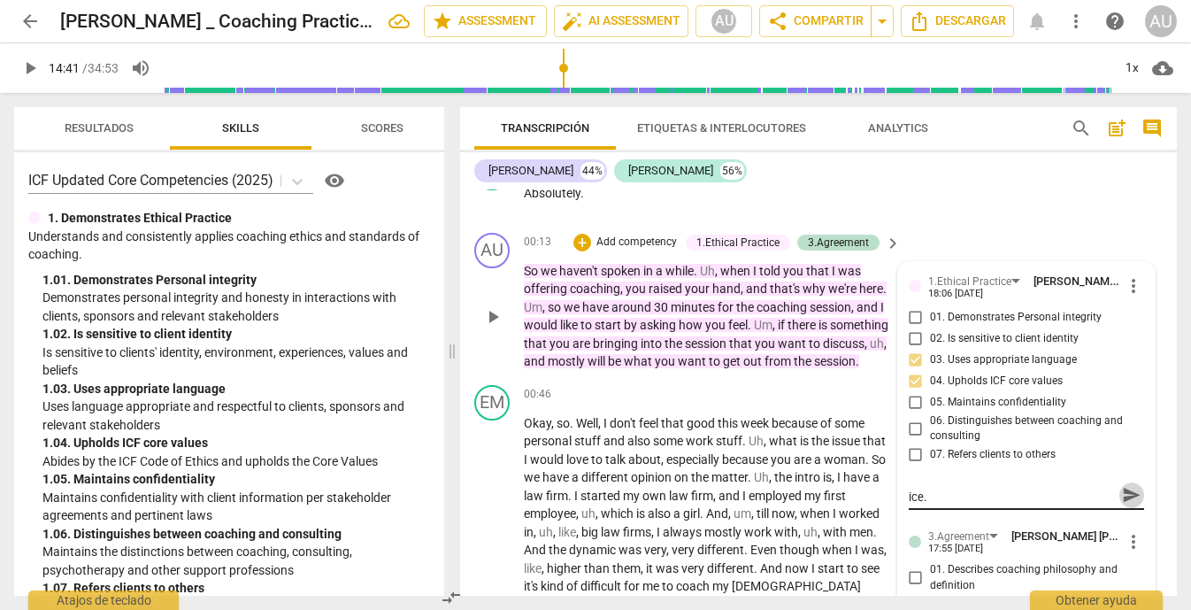
click at [1129, 496] on span "send" at bounding box center [1131, 495] width 19 height 19
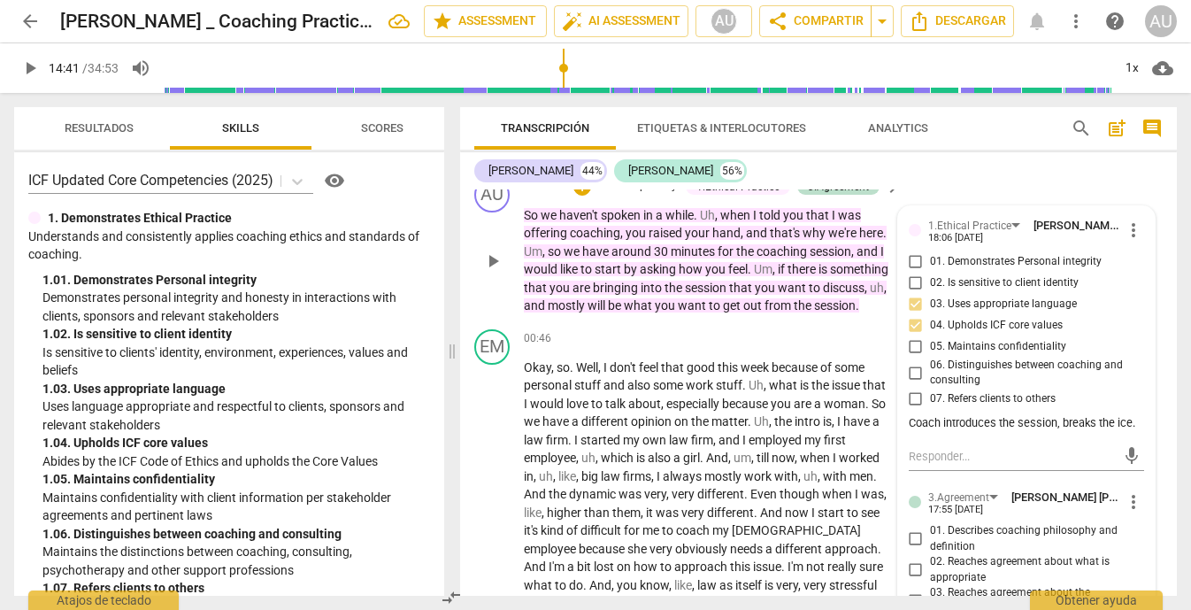
scroll to position [391, 0]
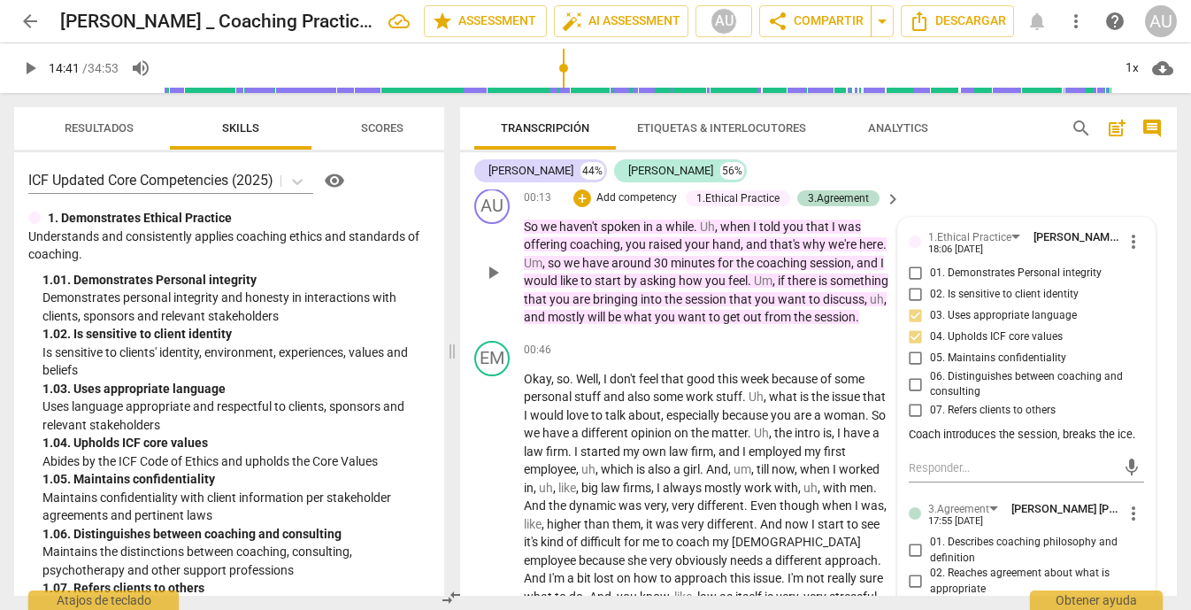
click at [972, 436] on div "Coach introduces the session, breaks the ice." at bounding box center [1027, 434] width 236 height 17
click at [926, 459] on textarea at bounding box center [1013, 467] width 208 height 17
click at [1123, 249] on span "more_vert" at bounding box center [1133, 241] width 21 height 21
click at [1160, 243] on li "Editar" at bounding box center [1147, 242] width 62 height 34
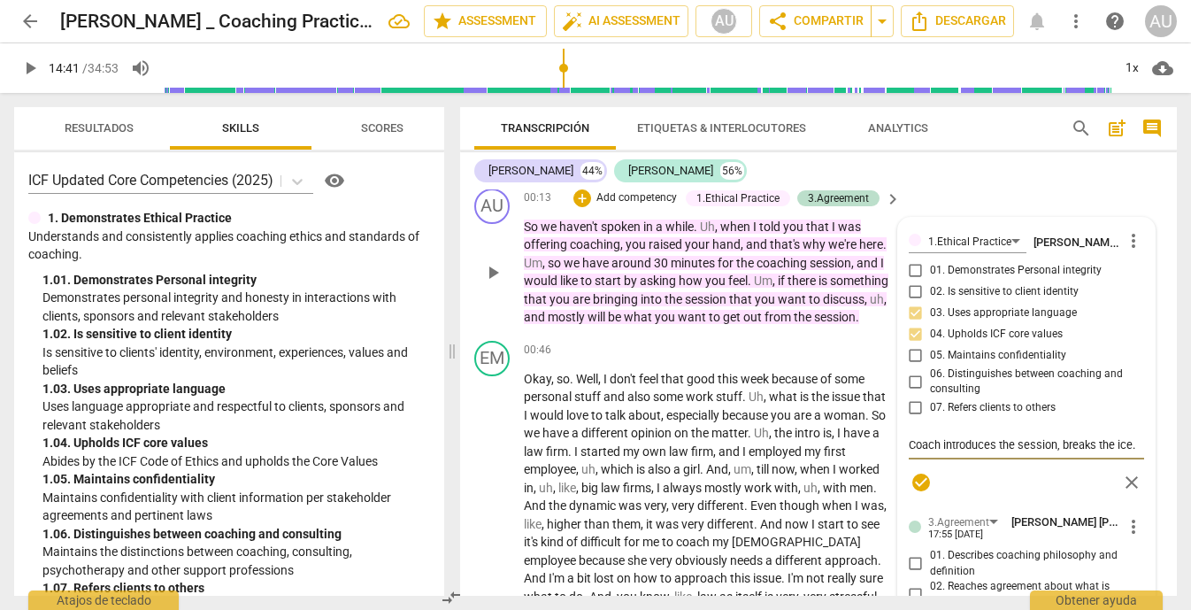
click at [1129, 443] on textarea "Coach introduces the session, breaks the ice." at bounding box center [1027, 444] width 236 height 17
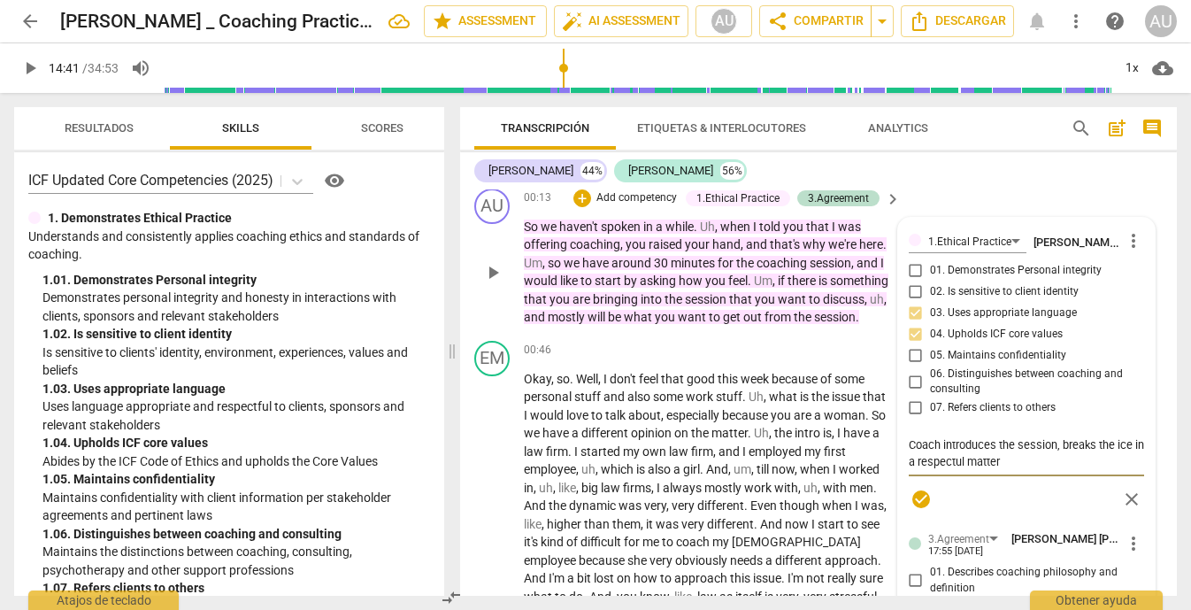
click at [960, 460] on textarea "Coach introduces the session, breaks the ice in a respectul matter" at bounding box center [1027, 453] width 236 height 34
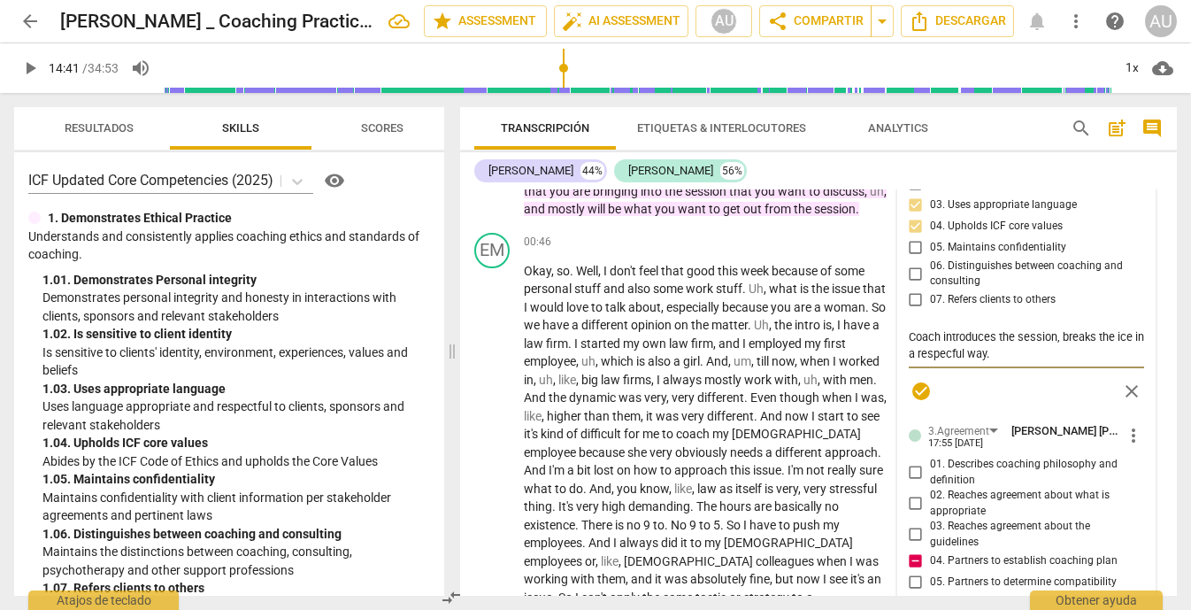
scroll to position [515, 0]
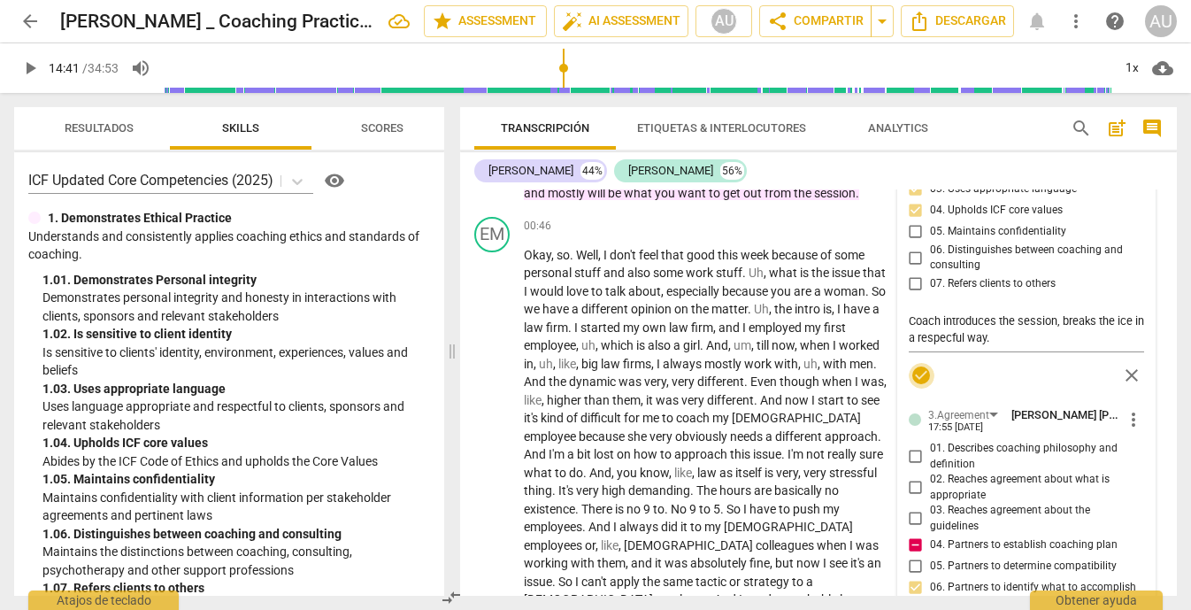
click at [919, 367] on span "check_circle" at bounding box center [920, 375] width 21 height 21
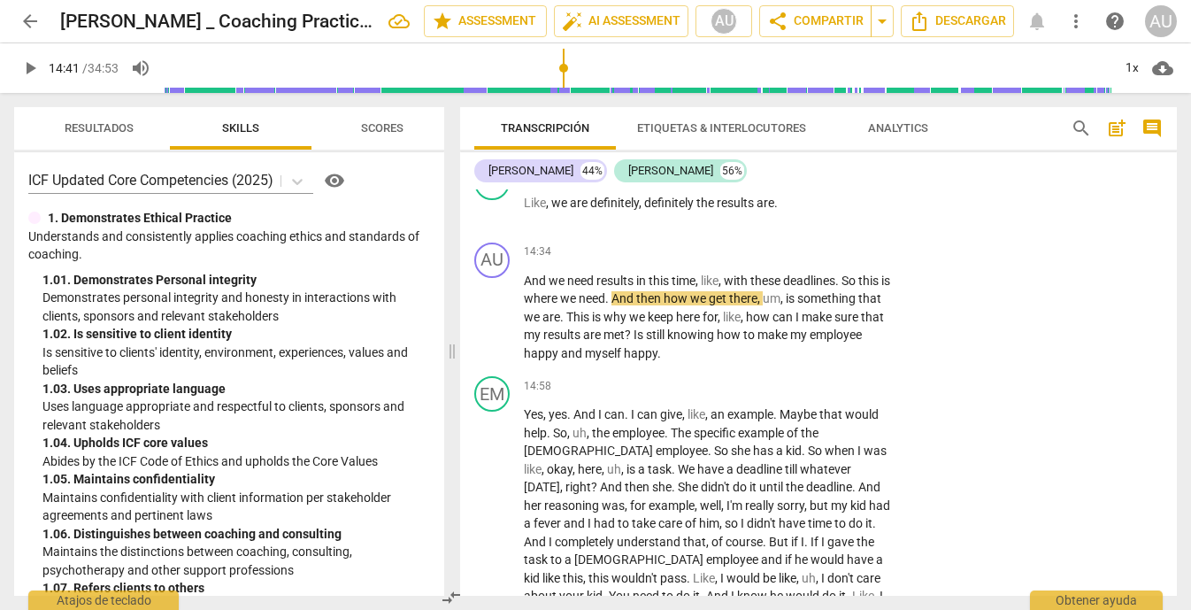
scroll to position [4413, 0]
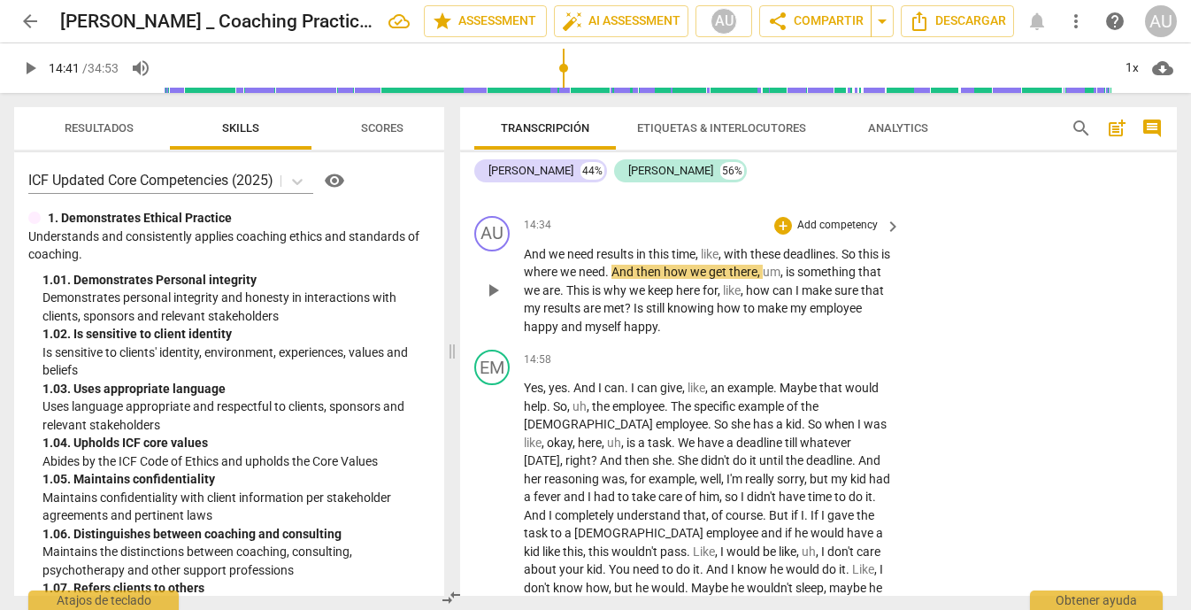
click at [497, 301] on span "play_arrow" at bounding box center [492, 290] width 21 height 21
click at [498, 301] on span "pause" at bounding box center [492, 290] width 21 height 21
click at [825, 234] on p "Add competency" at bounding box center [837, 226] width 84 height 16
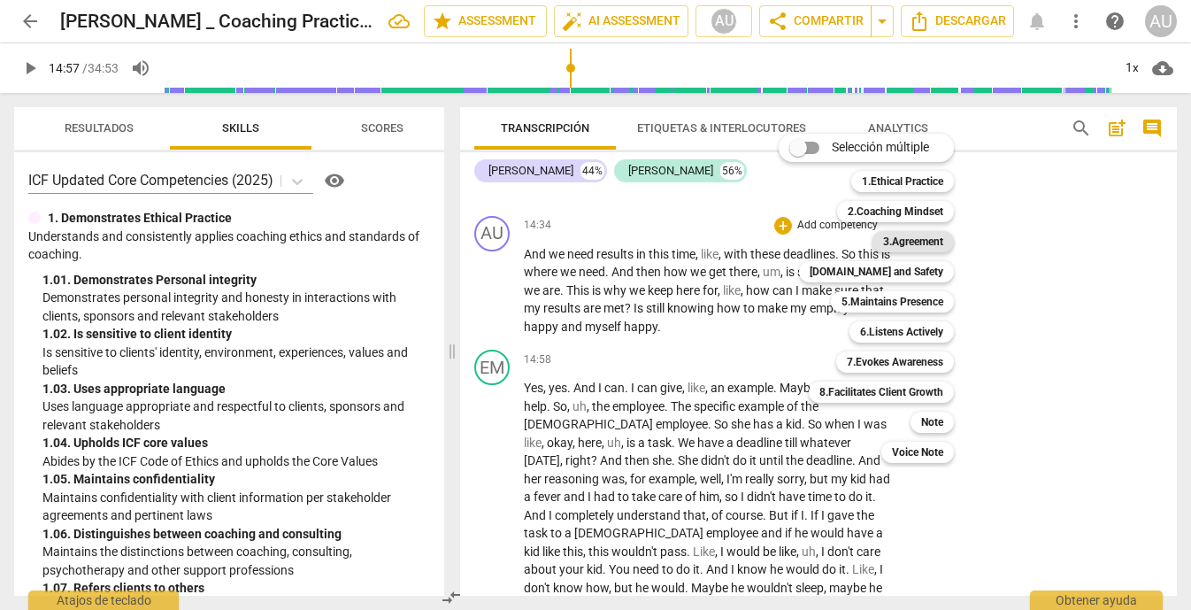
click at [915, 241] on b "3.Agreement" at bounding box center [913, 241] width 60 height 21
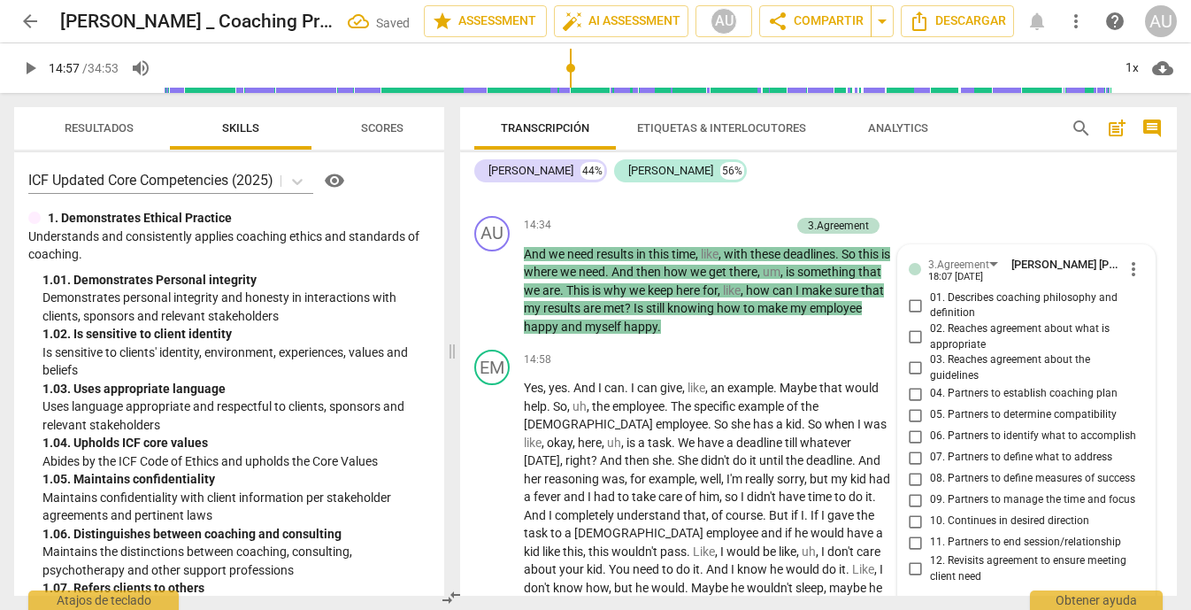
scroll to position [4717, 0]
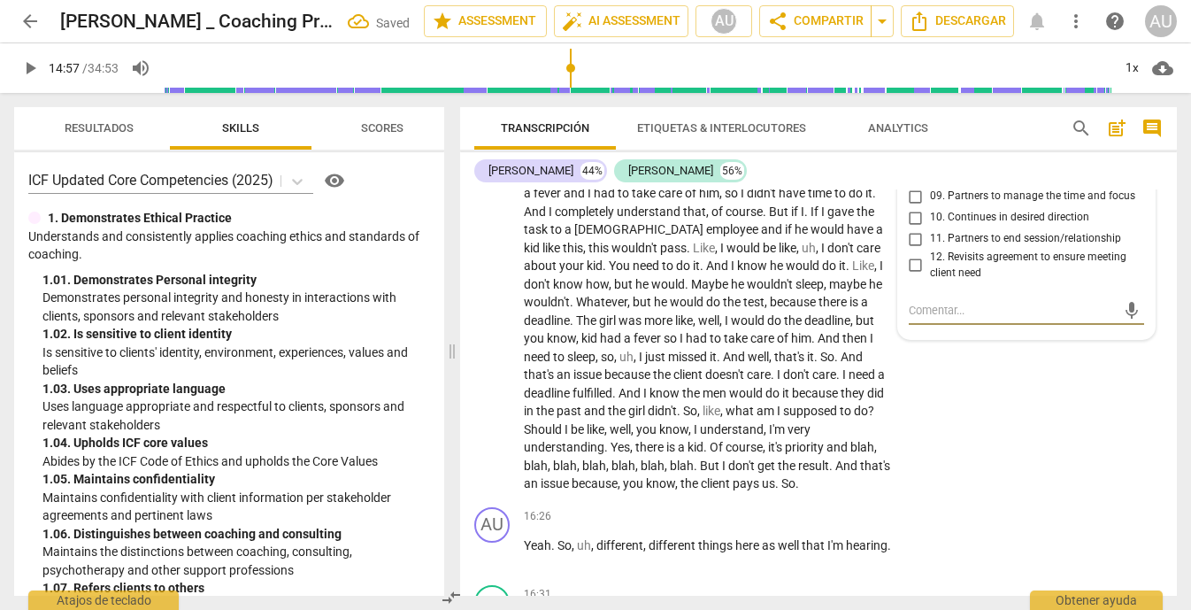
click at [1055, 226] on span "10. Continues in desired direction" at bounding box center [1009, 218] width 159 height 16
click at [930, 228] on input "10. Continues in desired direction" at bounding box center [916, 217] width 28 height 21
click at [1055, 226] on span "10. Continues in desired direction" at bounding box center [1009, 218] width 159 height 16
click at [930, 228] on input "10. Continues in desired direction" at bounding box center [916, 217] width 28 height 21
click at [951, 280] on span "12. Revisits agreement to ensure meeting client need" at bounding box center [1034, 264] width 208 height 31
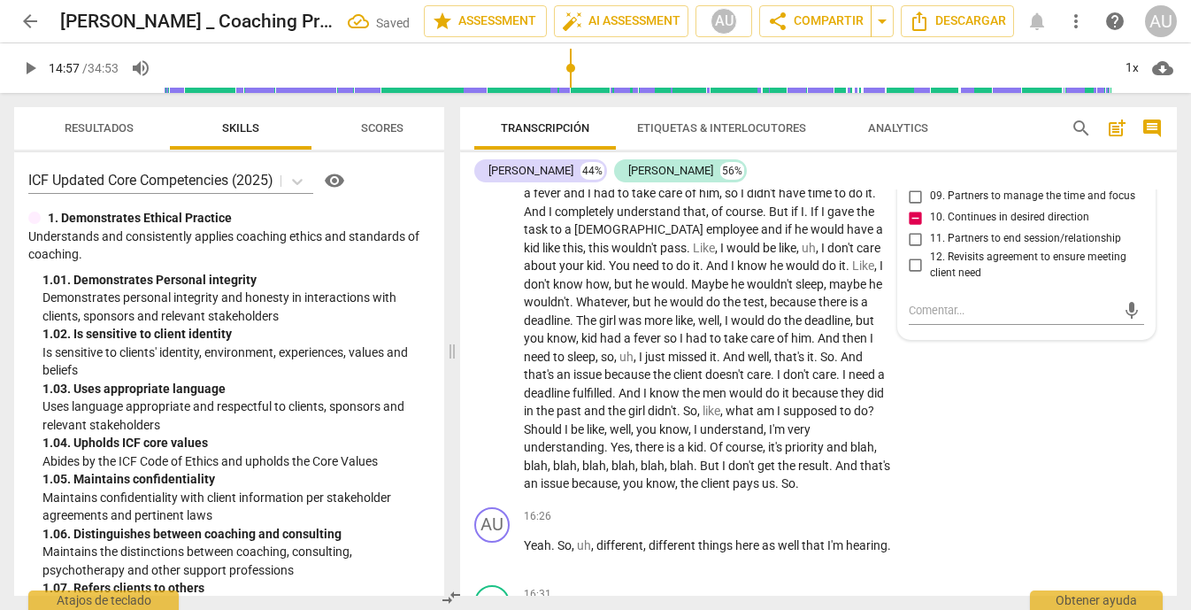
click at [930, 276] on input "12. Revisits agreement to ensure meeting client need" at bounding box center [916, 265] width 28 height 21
click at [937, 319] on textarea at bounding box center [1013, 310] width 208 height 17
click at [1125, 320] on span "send" at bounding box center [1131, 310] width 19 height 19
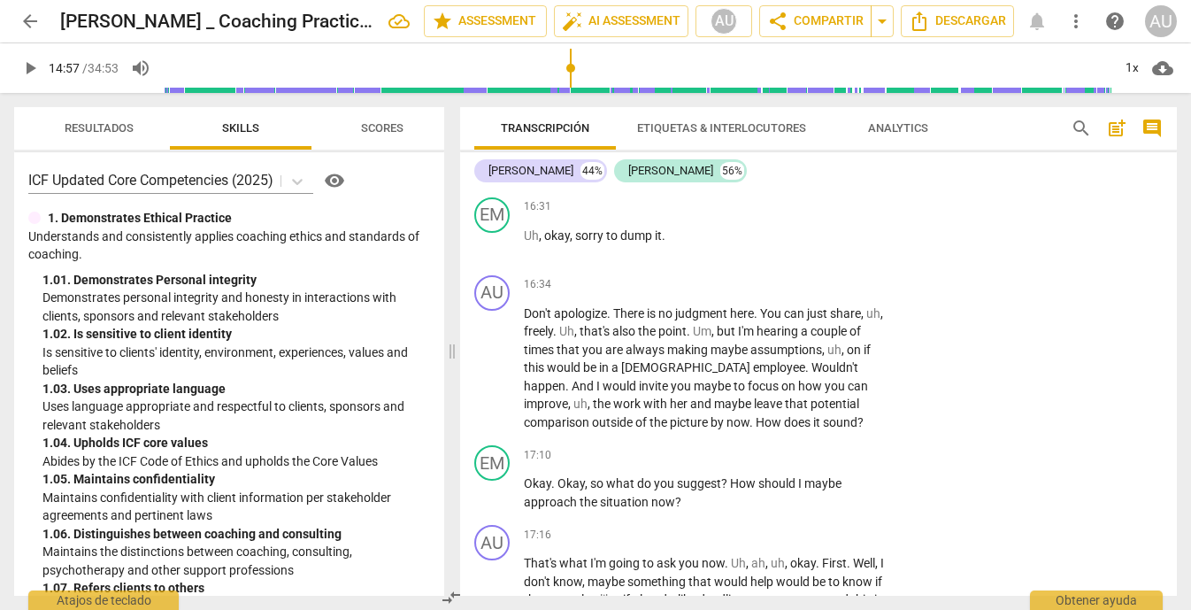
scroll to position [5109, 0]
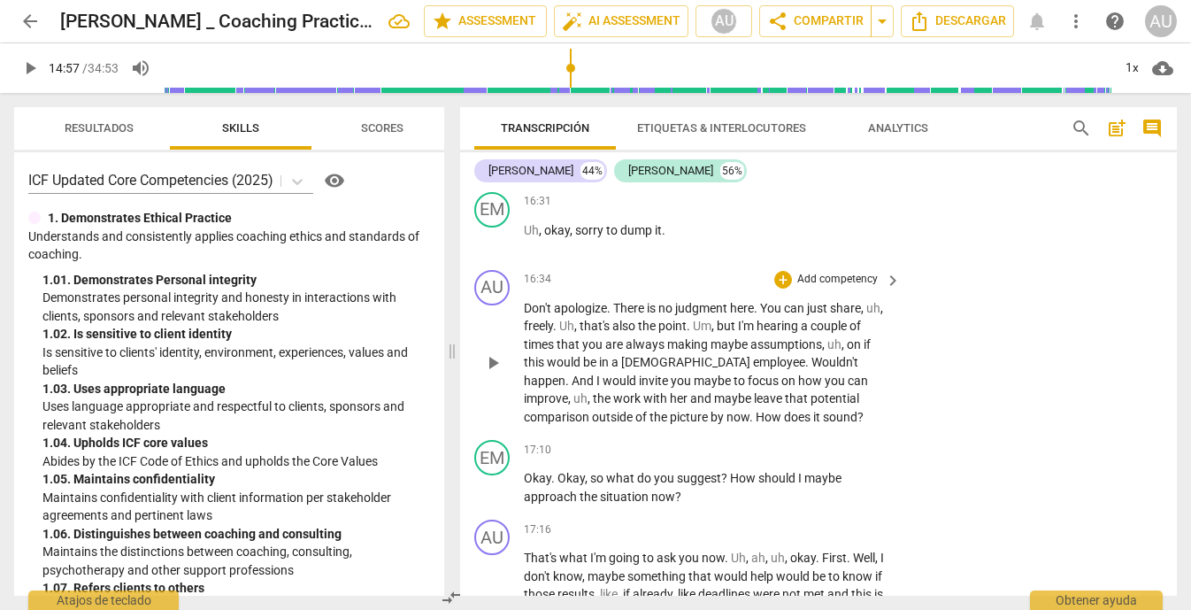
click at [495, 373] on span "play_arrow" at bounding box center [492, 362] width 21 height 21
click at [830, 288] on p "Add competency" at bounding box center [837, 280] width 84 height 16
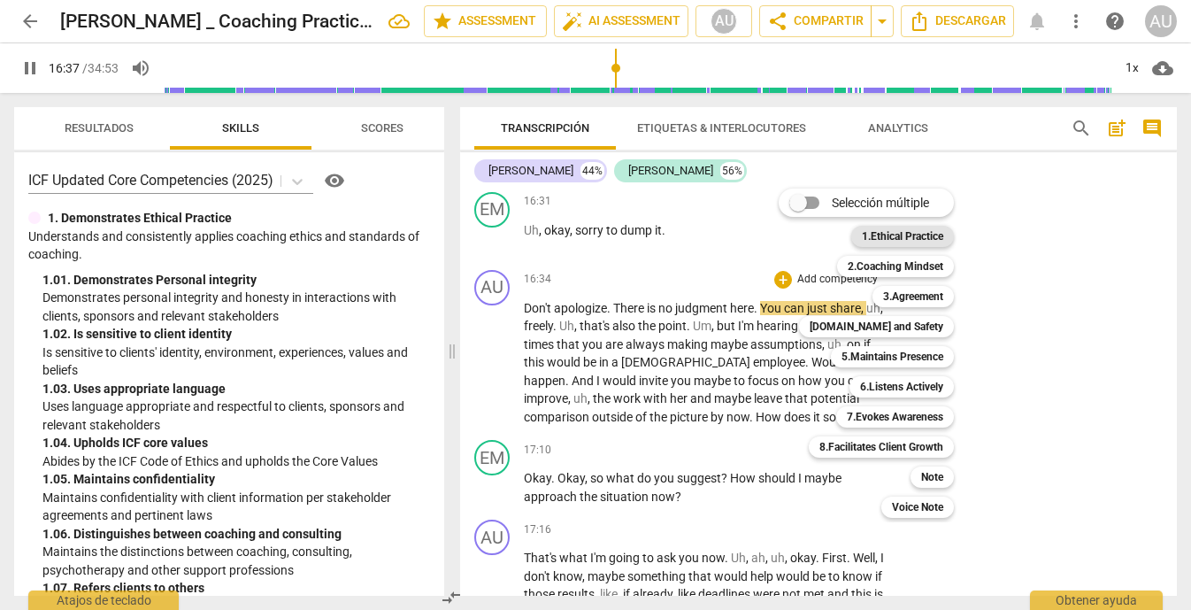
click at [907, 235] on b "1.Ethical Practice" at bounding box center [902, 236] width 81 height 21
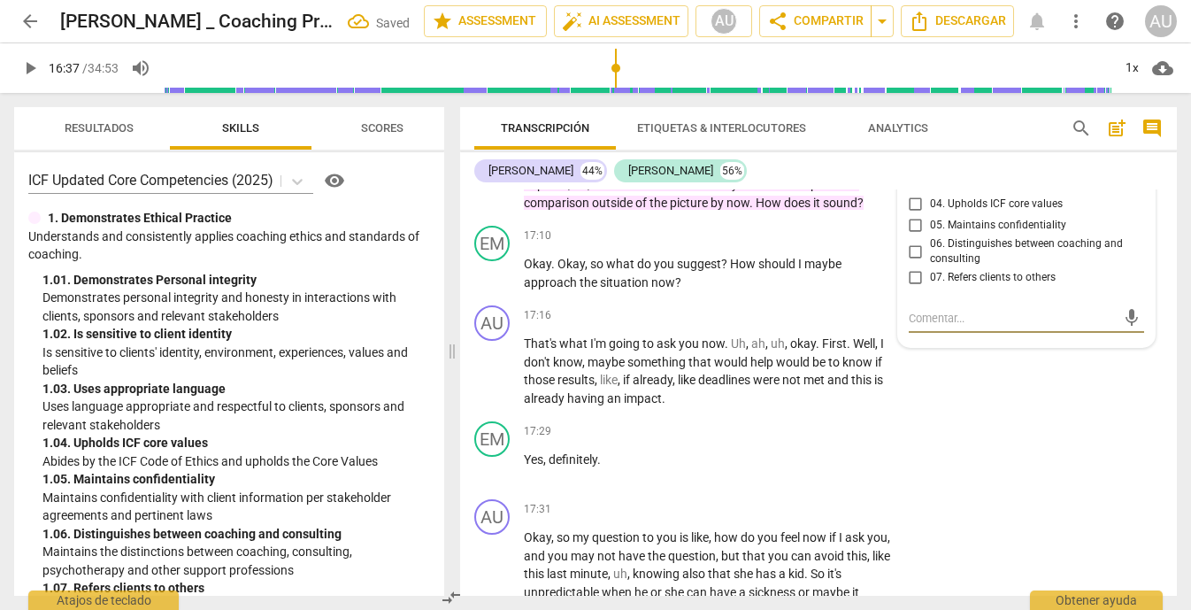
scroll to position [5316, 0]
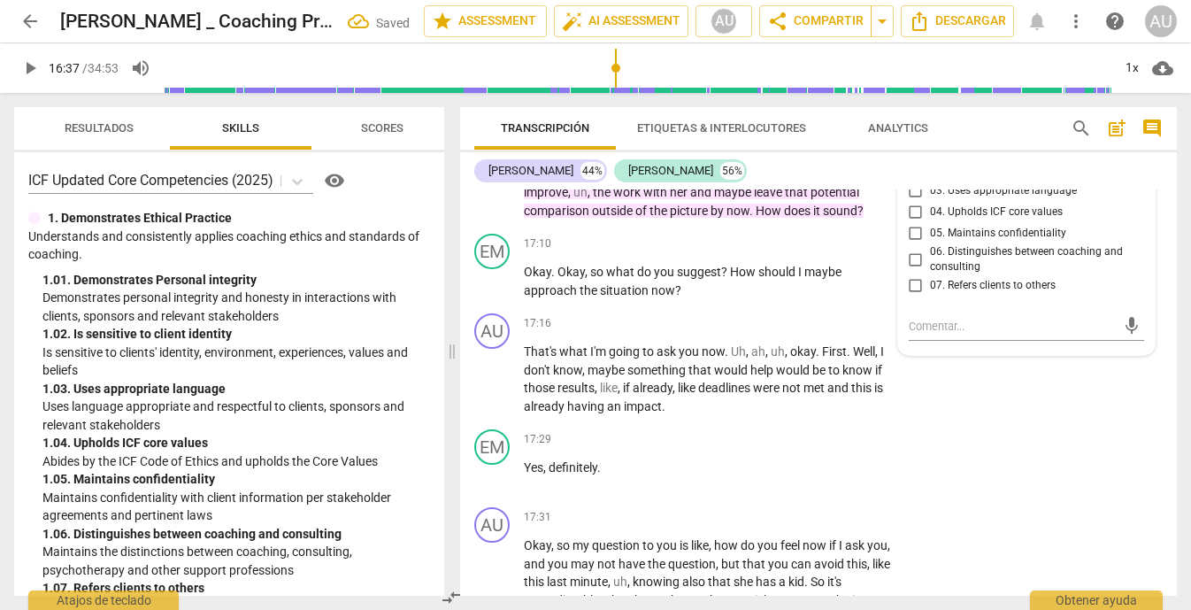
click at [916, 180] on input "02. Is sensitive to client identity" at bounding box center [916, 169] width 28 height 21
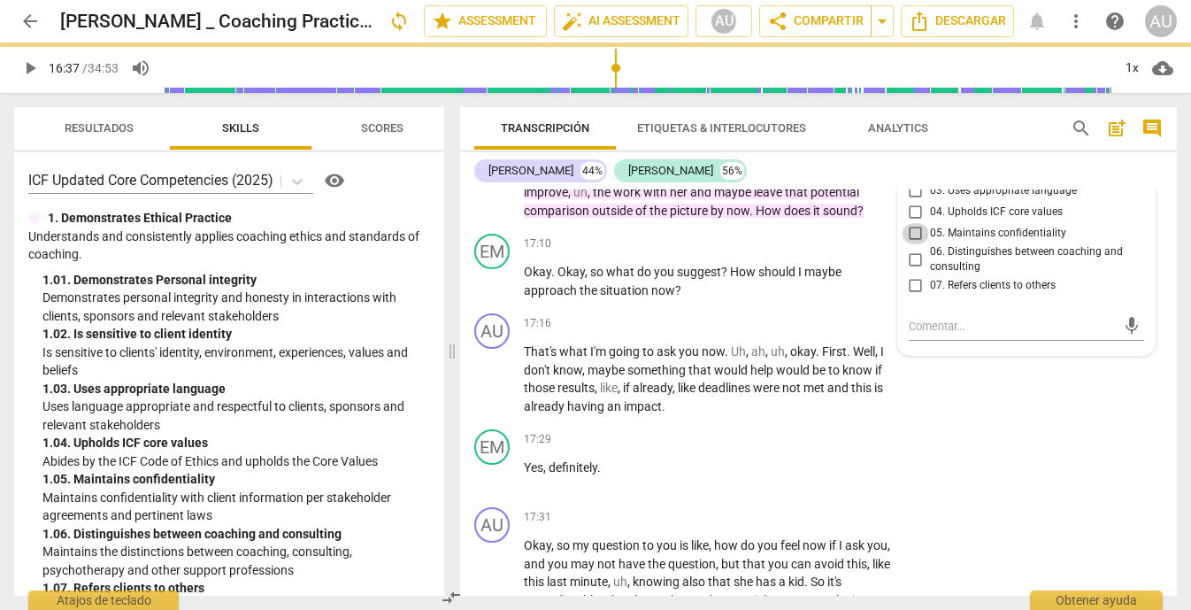
click at [907, 244] on input "05. Maintains confidentiality" at bounding box center [916, 233] width 28 height 21
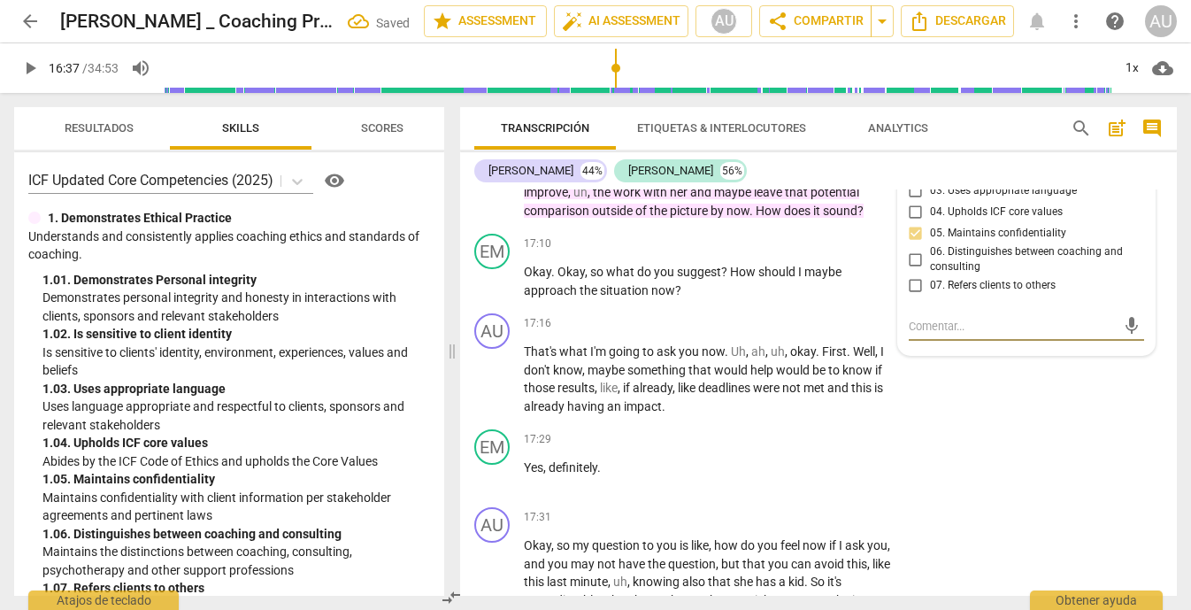
click at [989, 334] on textarea at bounding box center [1013, 326] width 208 height 17
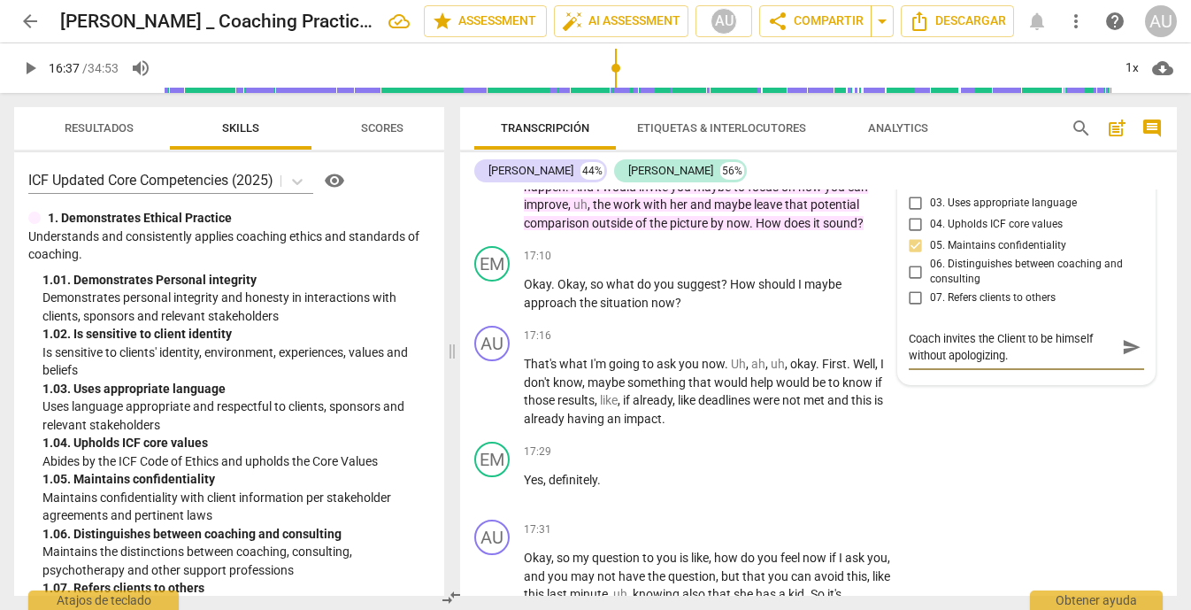
scroll to position [5302, 0]
click at [1125, 357] on span "send" at bounding box center [1131, 347] width 19 height 19
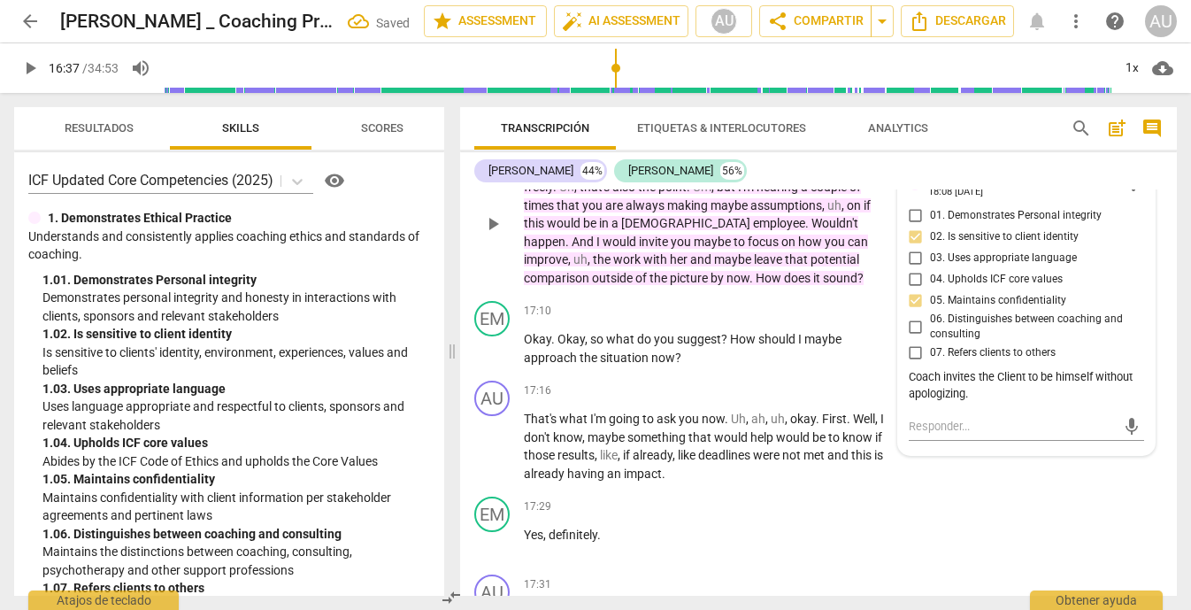
scroll to position [5246, 0]
click at [716, 151] on p "Add competency" at bounding box center [726, 143] width 84 height 16
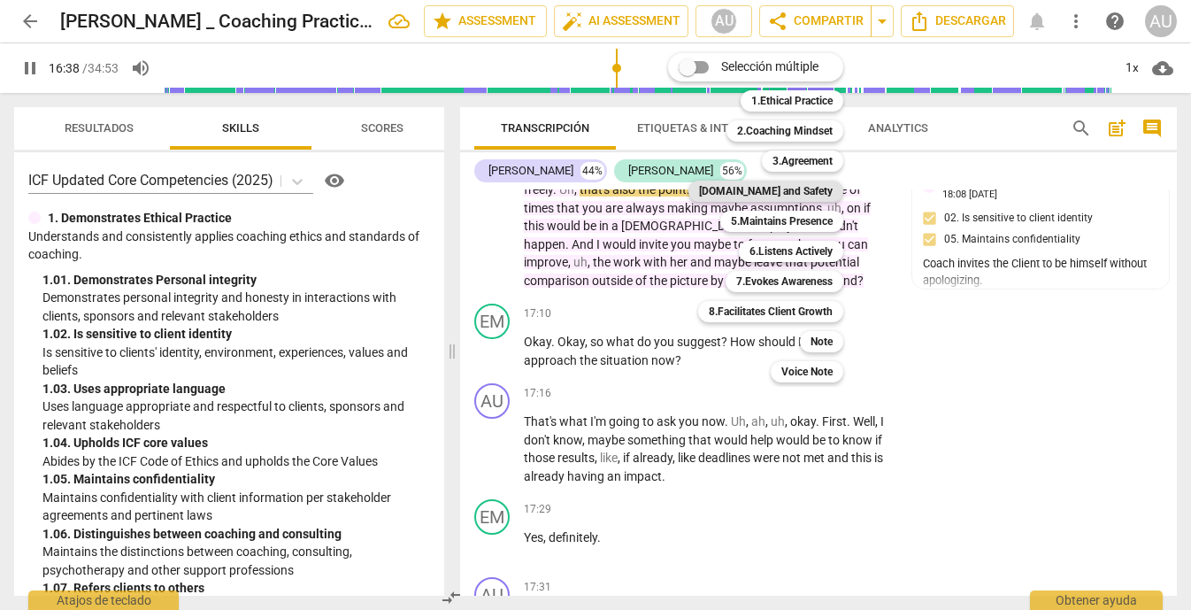
click at [812, 198] on b "[DOMAIN_NAME] and Safety" at bounding box center [766, 190] width 134 height 21
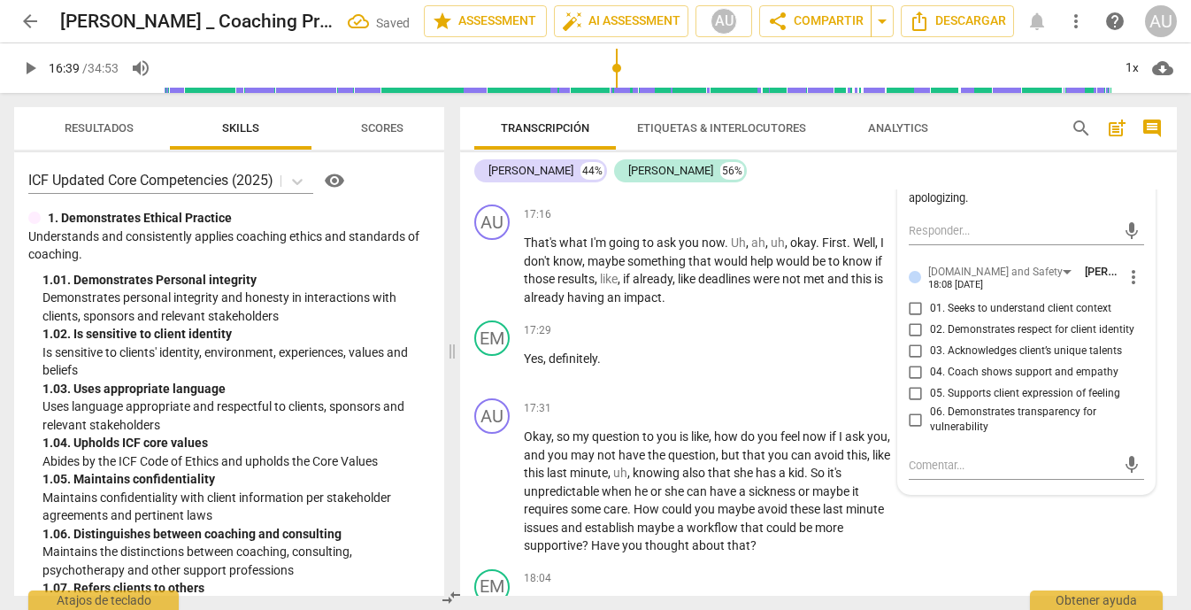
scroll to position [5445, 0]
click at [911, 340] on input "02. Demonstrates respect for client identity" at bounding box center [916, 329] width 28 height 21
click at [912, 382] on input "04. Coach shows support and empathy" at bounding box center [916, 371] width 28 height 21
click at [918, 403] on input "05. Supports client expression of feeling" at bounding box center [916, 392] width 28 height 21
click at [916, 382] on input "04. Coach shows support and empathy" at bounding box center [916, 371] width 28 height 21
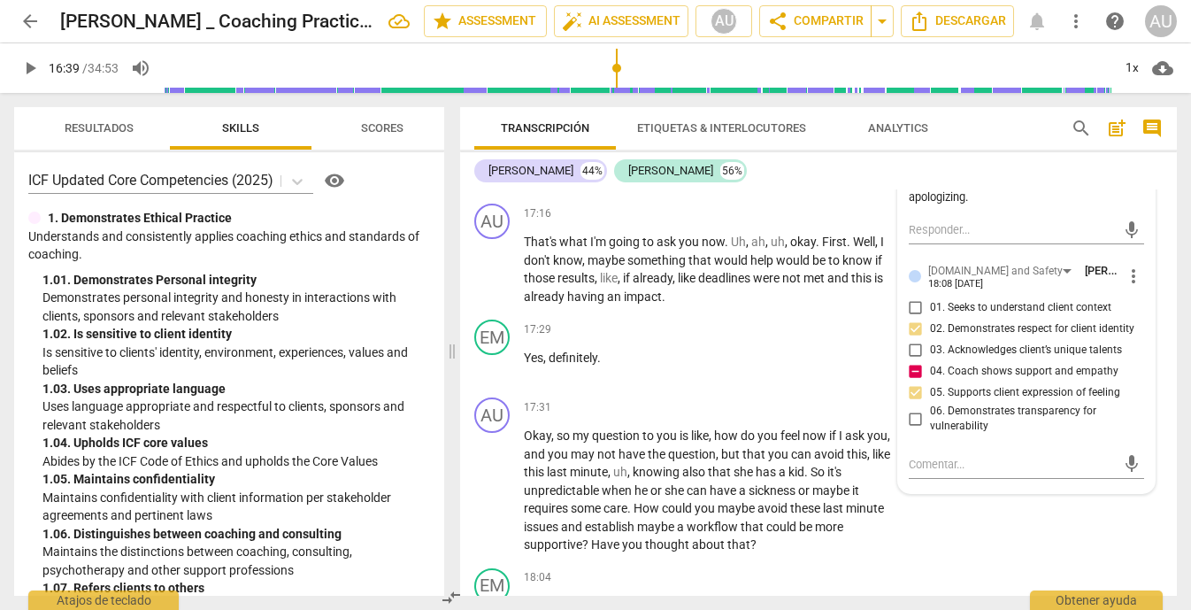
click at [1002, 482] on div "mic" at bounding box center [1027, 462] width 236 height 39
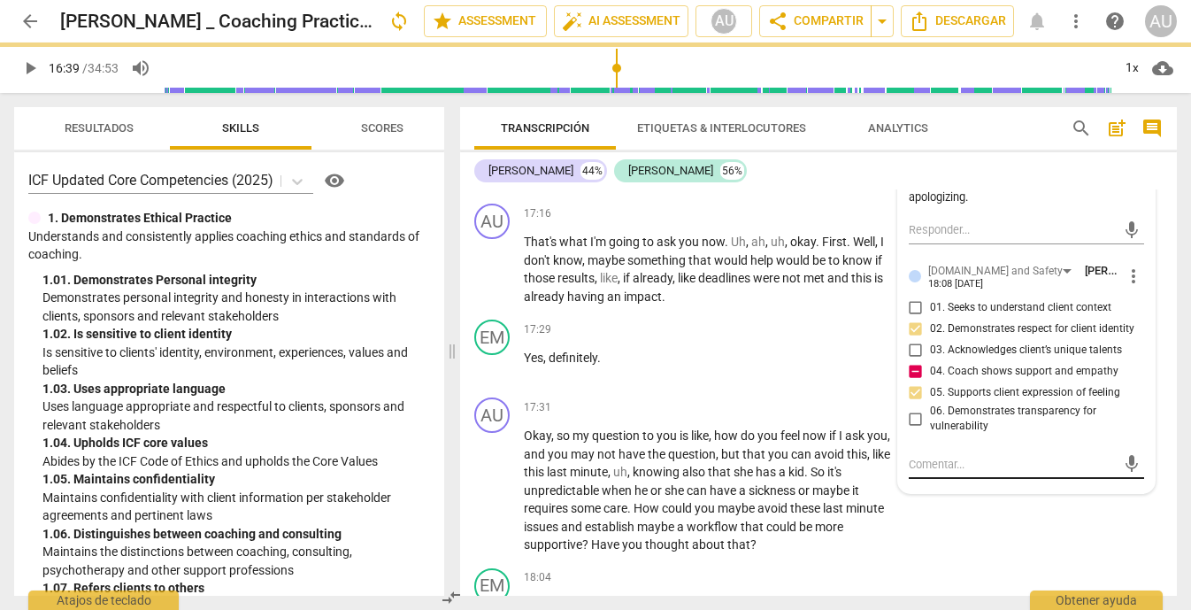
click at [1001, 472] on textarea at bounding box center [1013, 464] width 208 height 17
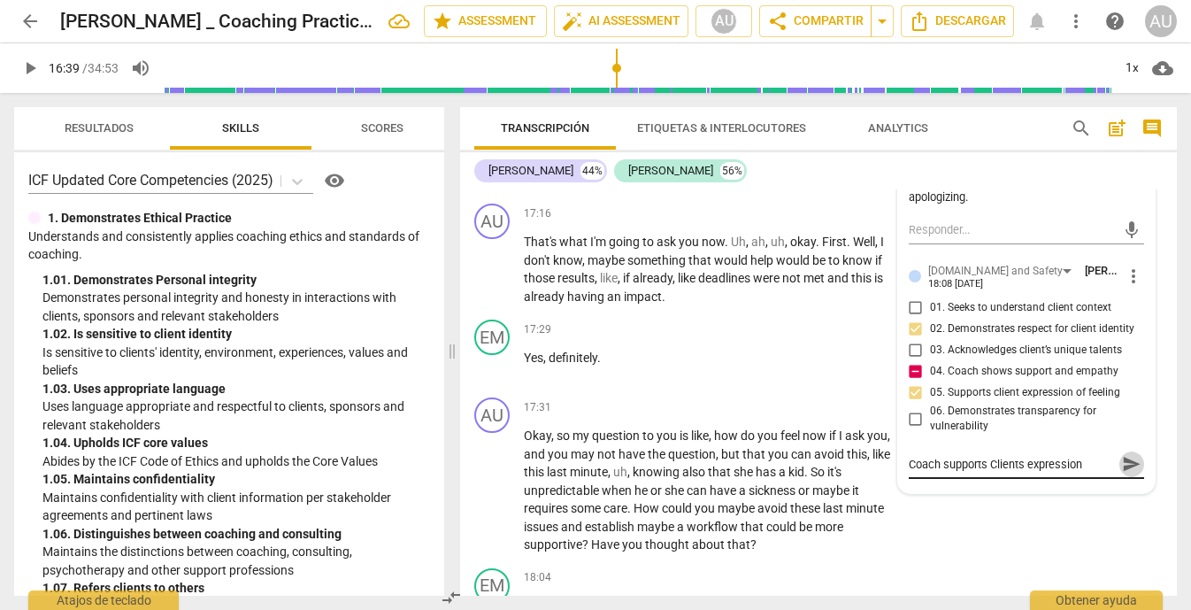
click at [1127, 474] on span "send" at bounding box center [1131, 464] width 19 height 19
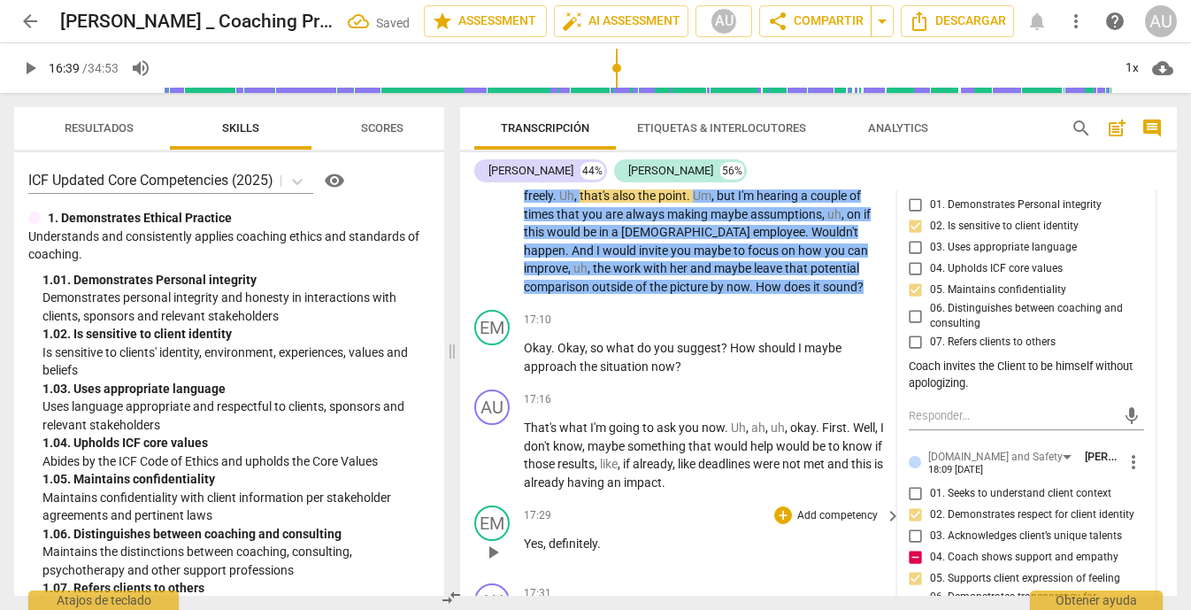
scroll to position [5260, 0]
click at [495, 233] on span "play_arrow" at bounding box center [492, 221] width 21 height 21
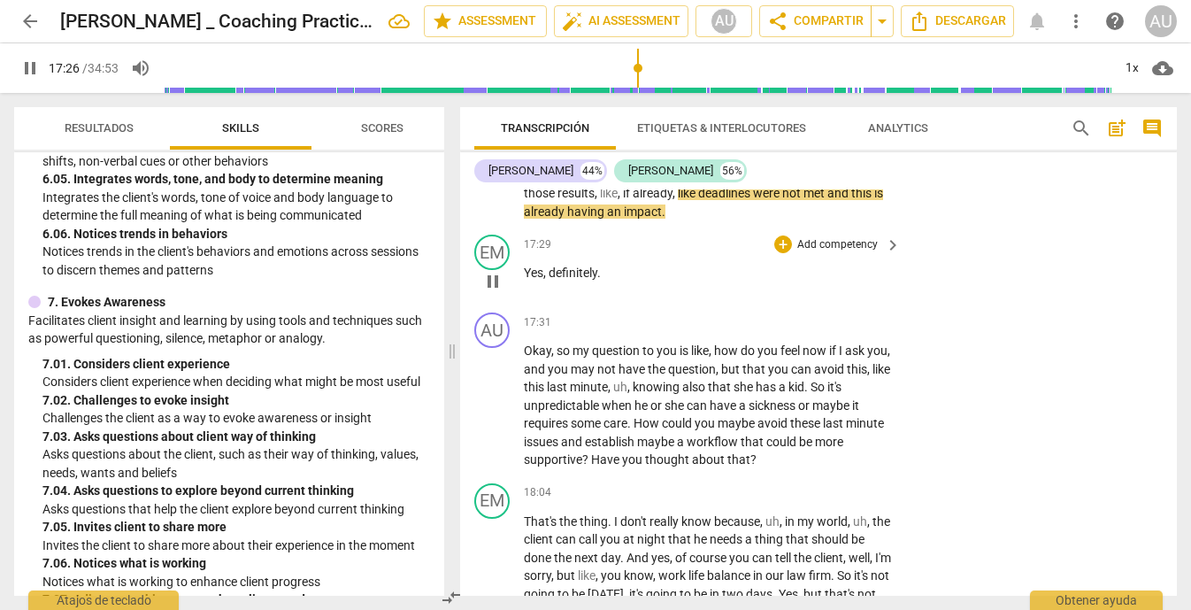
scroll to position [5532, 0]
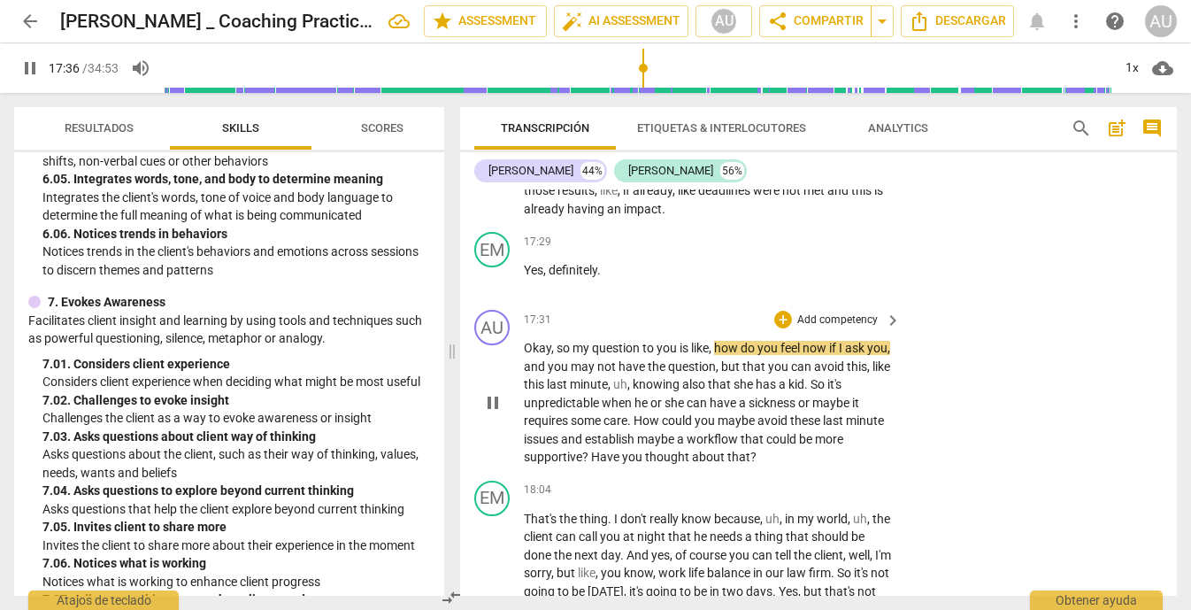
click at [848, 328] on p "Add competency" at bounding box center [837, 320] width 84 height 16
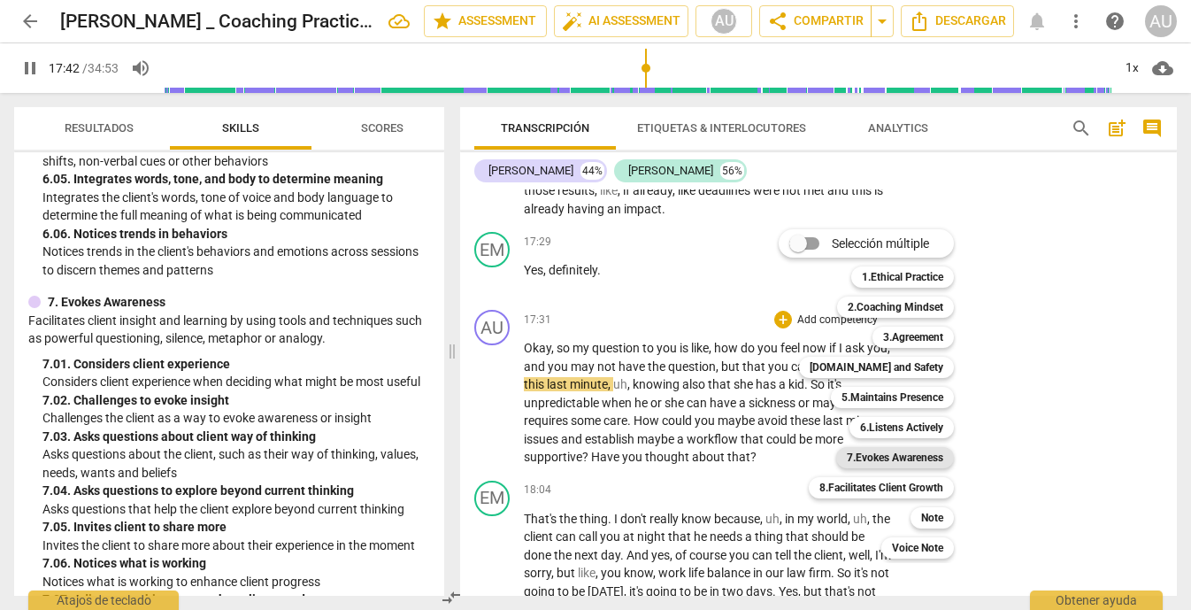
click at [926, 457] on b "7.Evokes Awareness" at bounding box center [895, 457] width 96 height 21
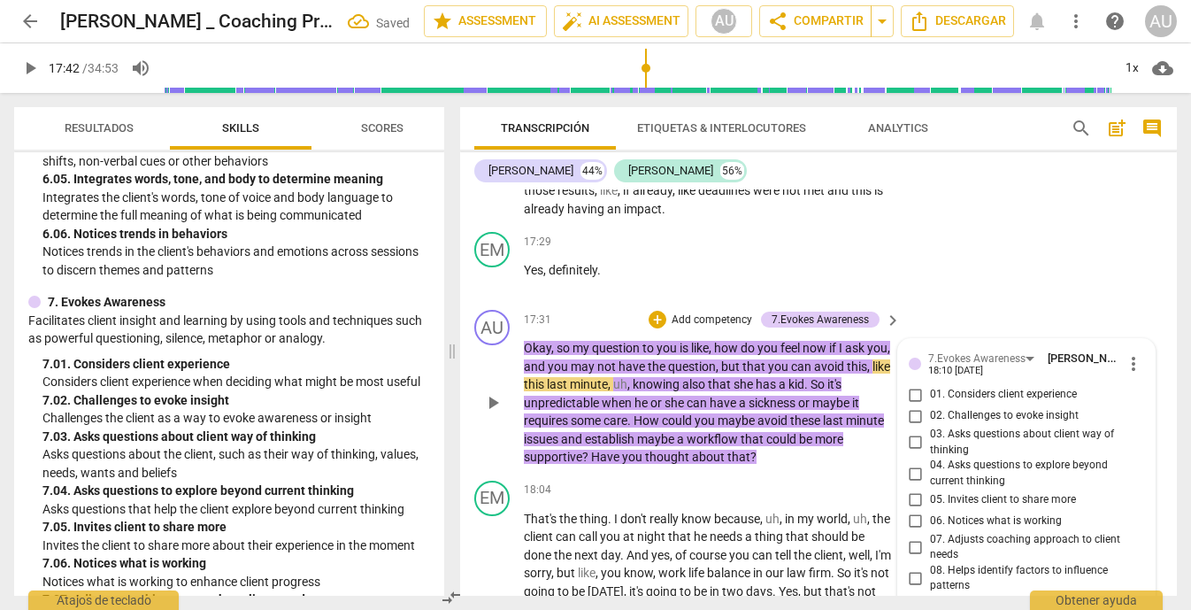
scroll to position [5911, 0]
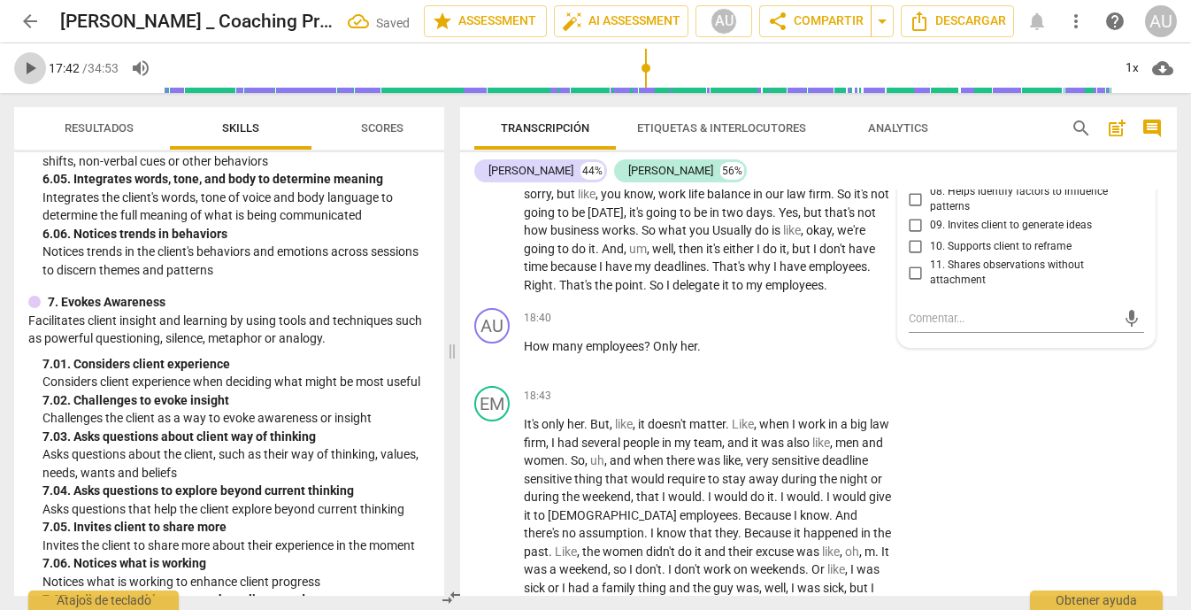
click at [30, 67] on span "play_arrow" at bounding box center [29, 68] width 21 height 21
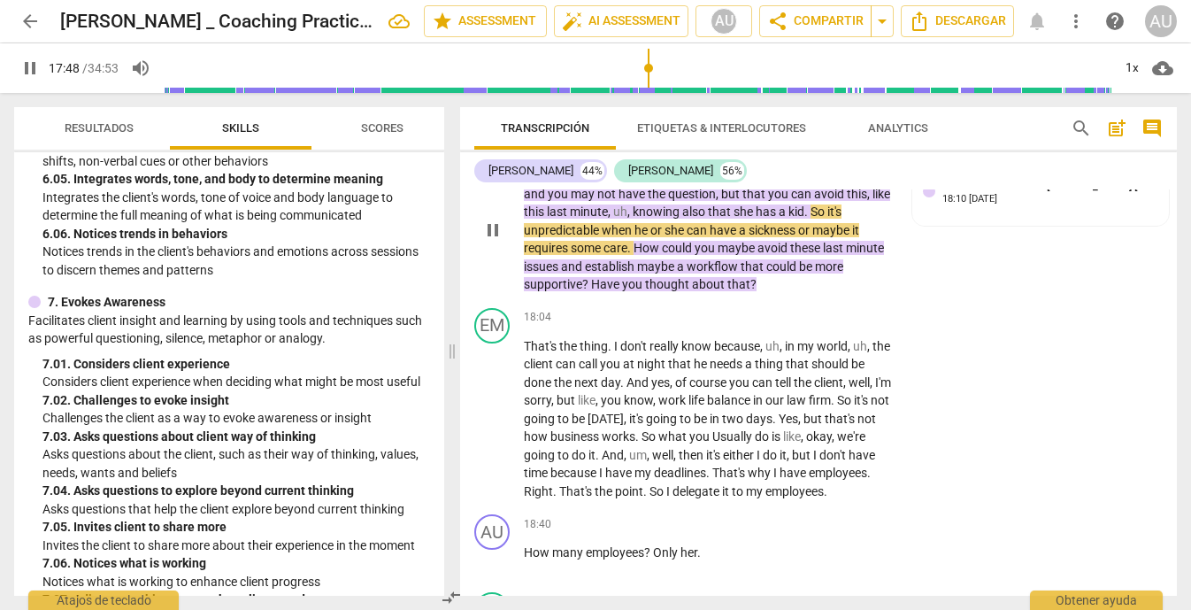
scroll to position [5674, 0]
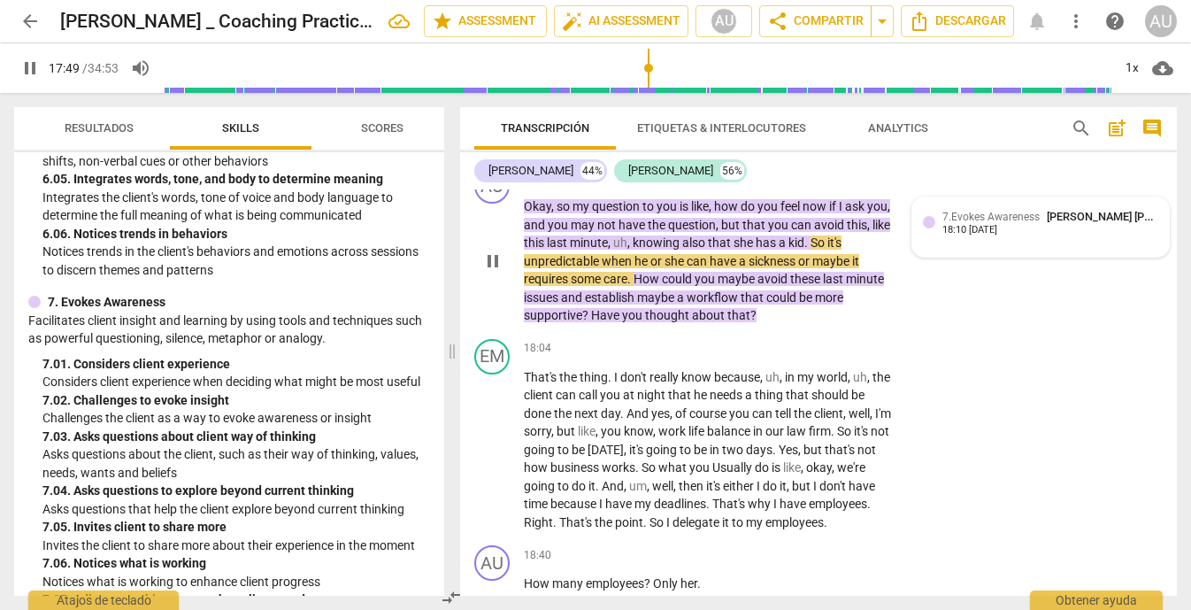
click at [1132, 225] on div "7.Evokes Awareness [PERSON_NAME] [PERSON_NAME]" at bounding box center [1050, 216] width 217 height 17
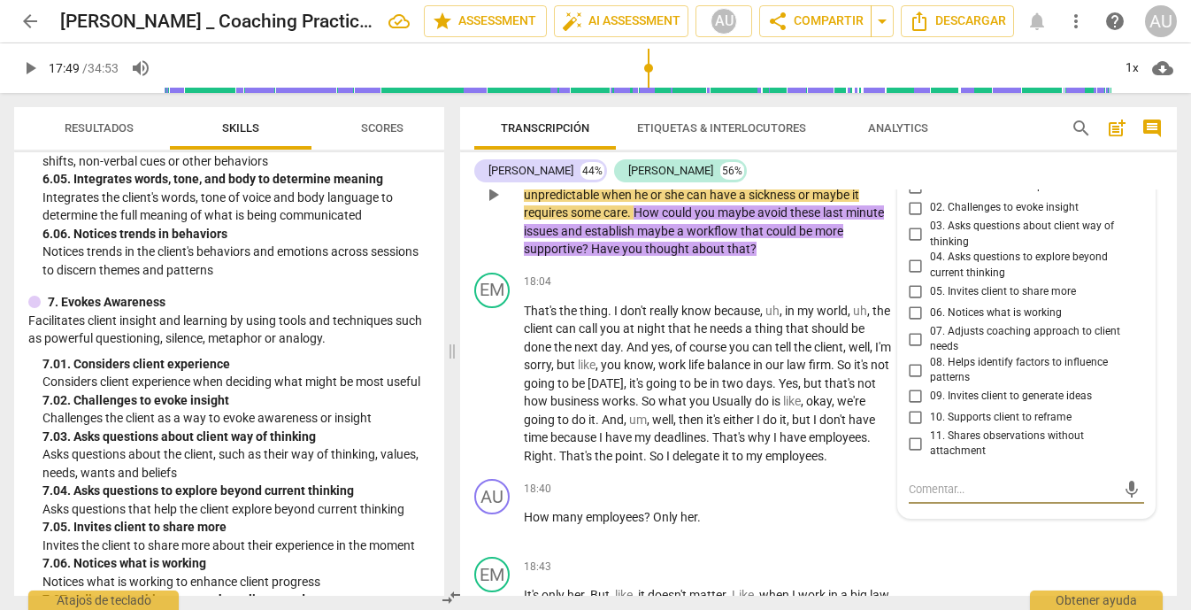
scroll to position [5739, 0]
click at [1076, 219] on label "02. Challenges to evoke insight" at bounding box center [1020, 208] width 236 height 21
click at [930, 219] on input "02. Challenges to evoke insight" at bounding box center [916, 208] width 28 height 21
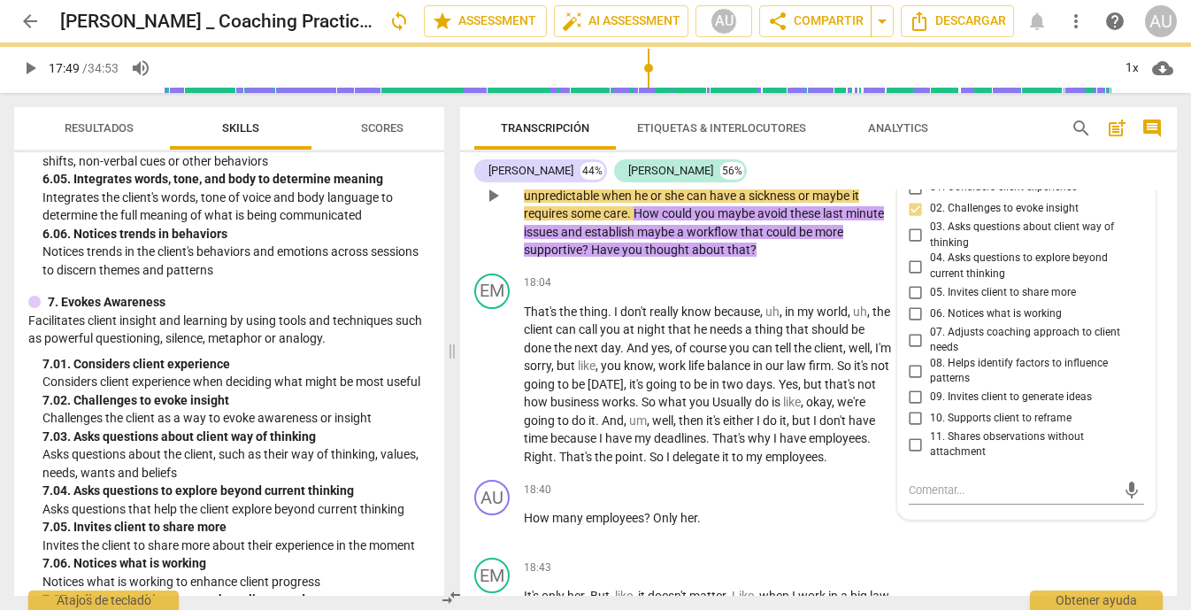
click at [1043, 250] on span "03. Asks questions about client way of thinking" at bounding box center [1034, 234] width 208 height 31
click at [930, 246] on input "03. Asks questions about client way of thinking" at bounding box center [916, 235] width 28 height 21
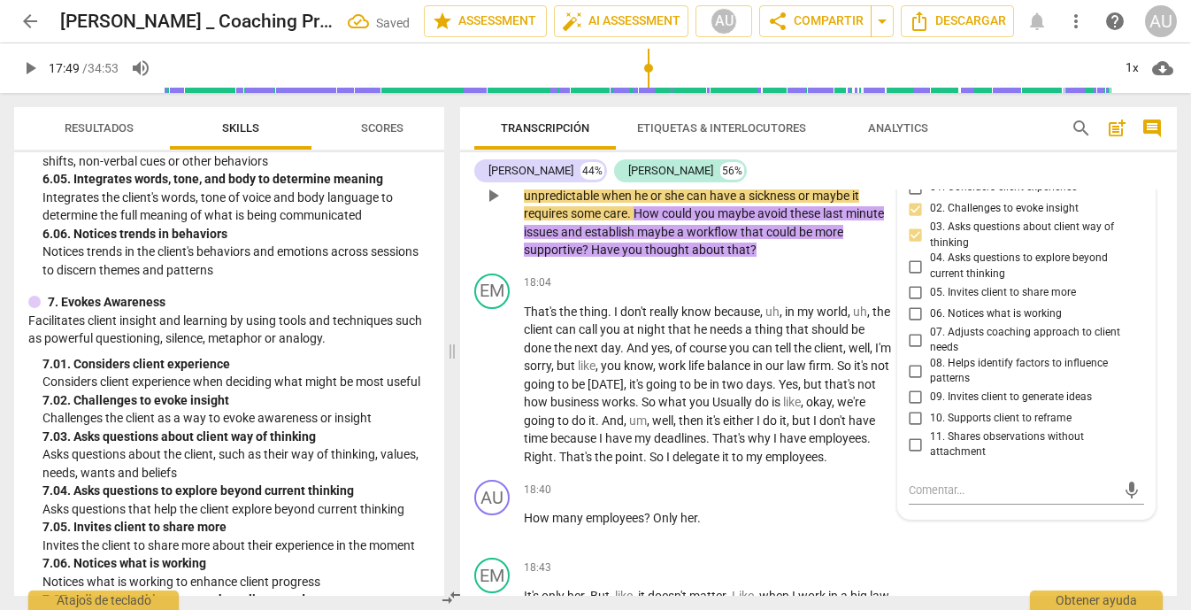
click at [1043, 250] on span "03. Asks questions about client way of thinking" at bounding box center [1034, 234] width 208 height 31
click at [930, 246] on input "03. Asks questions about client way of thinking" at bounding box center [916, 235] width 28 height 21
click at [1025, 281] on span "04. Asks questions to explore beyond current thinking" at bounding box center [1034, 265] width 208 height 31
click at [930, 277] on input "04. Asks questions to explore beyond current thinking" at bounding box center [916, 266] width 28 height 21
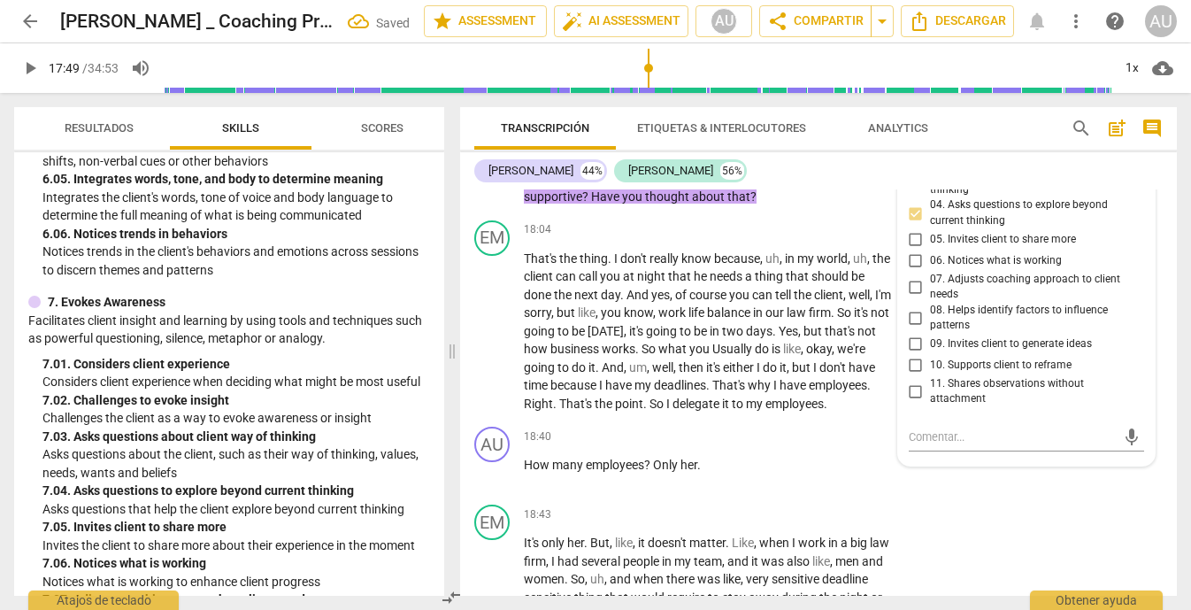
scroll to position [5794, 0]
drag, startPoint x: 908, startPoint y: 389, endPoint x: 905, endPoint y: 443, distance: 54.0
click at [909, 405] on div "01. Considers client experience 02. Challenges to evoke insight 03. Asks questi…" at bounding box center [1027, 263] width 236 height 283
click at [911, 353] on input "09. Invites client to generate ideas" at bounding box center [916, 342] width 28 height 21
click at [979, 443] on textarea at bounding box center [1013, 434] width 208 height 17
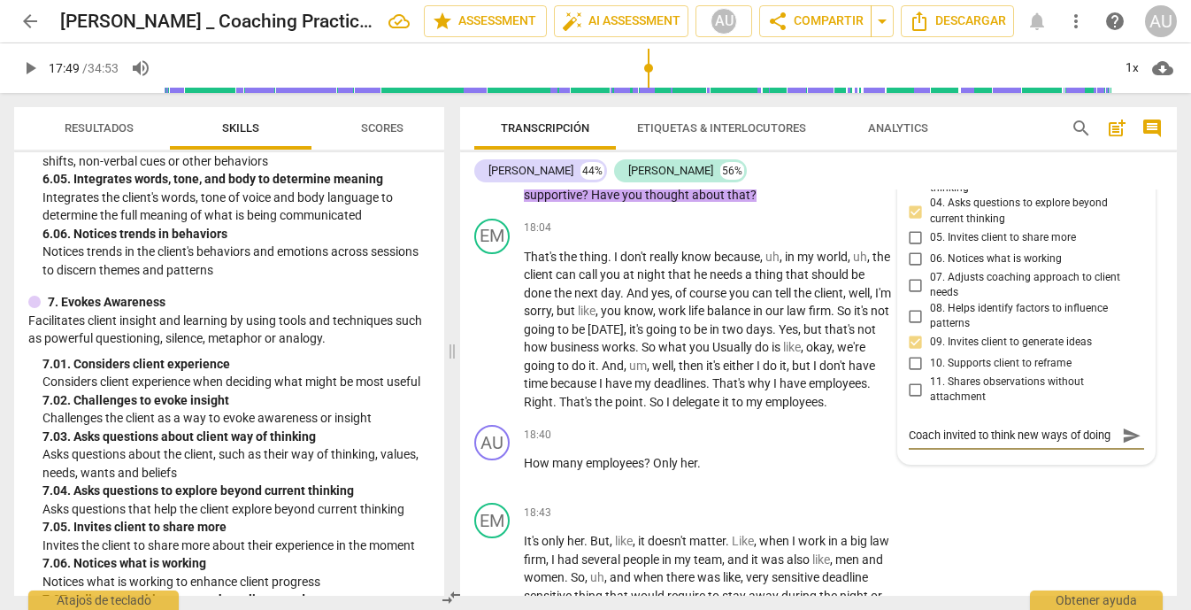
scroll to position [15, 0]
click at [1125, 445] on span "send" at bounding box center [1131, 435] width 19 height 19
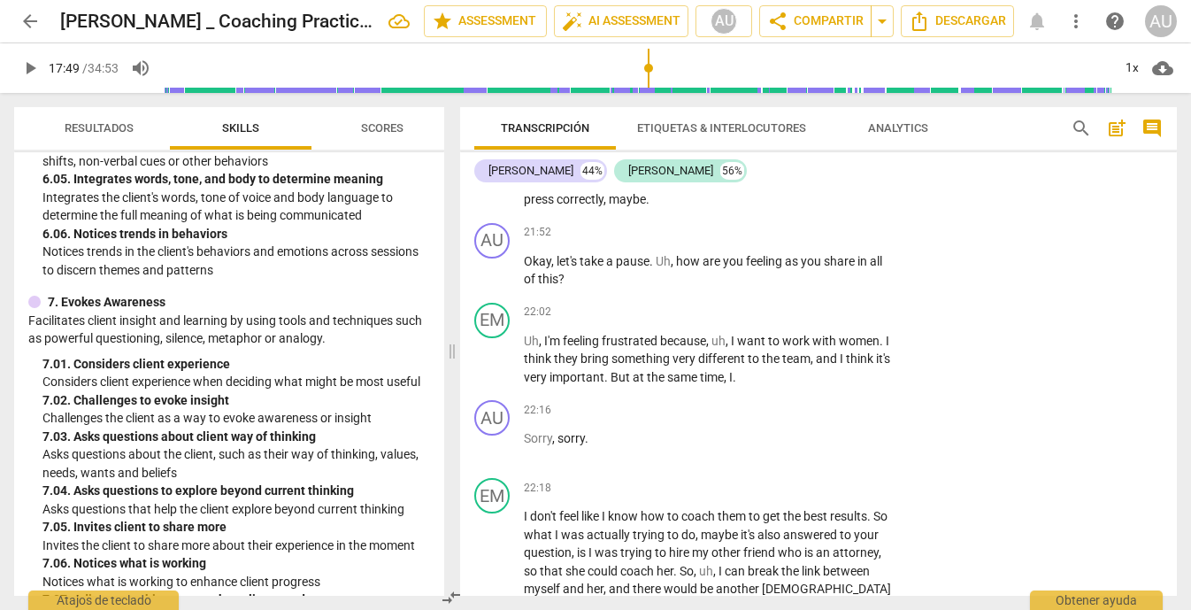
scroll to position [7036, 0]
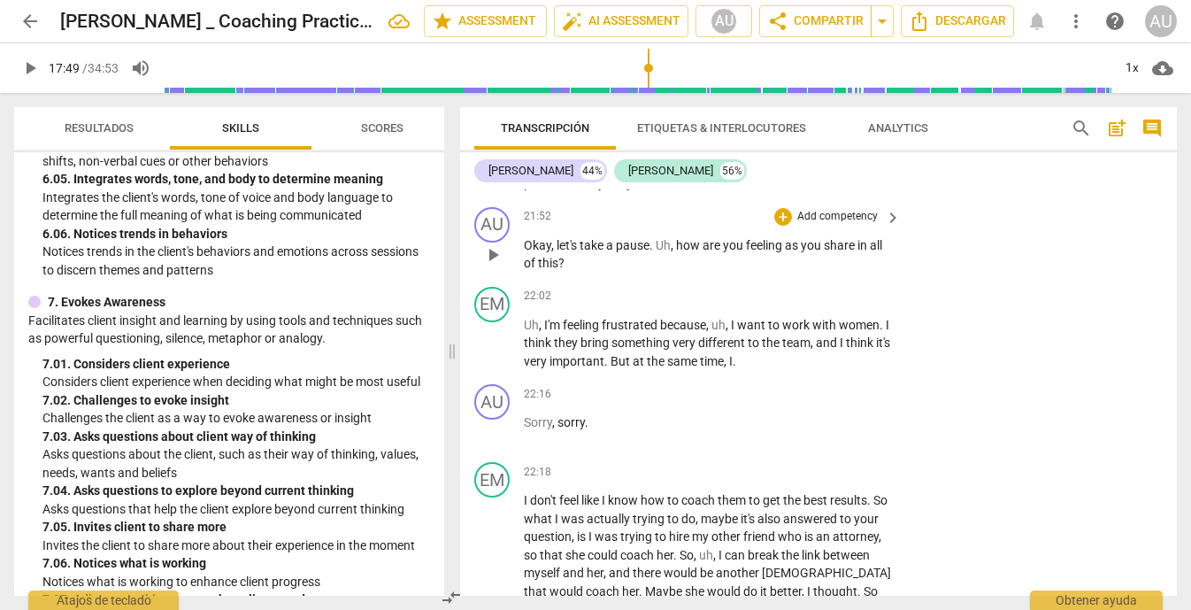
click at [489, 265] on span "play_arrow" at bounding box center [492, 254] width 21 height 21
click at [843, 225] on p "Add competency" at bounding box center [837, 217] width 84 height 16
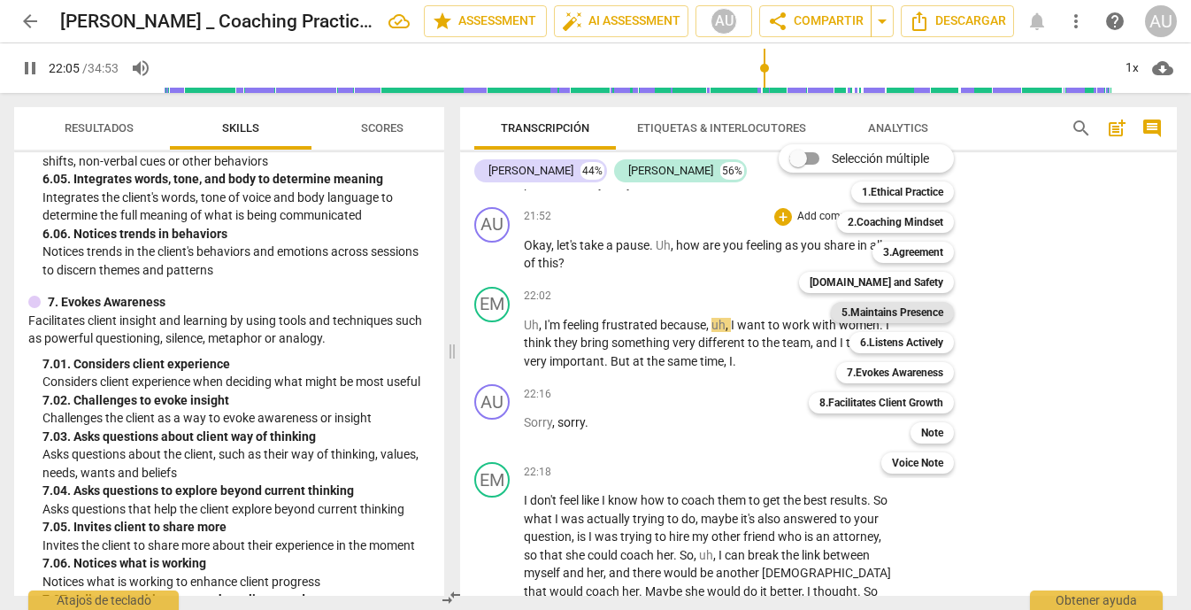
click at [938, 311] on b "5.Maintains Presence" at bounding box center [892, 312] width 102 height 21
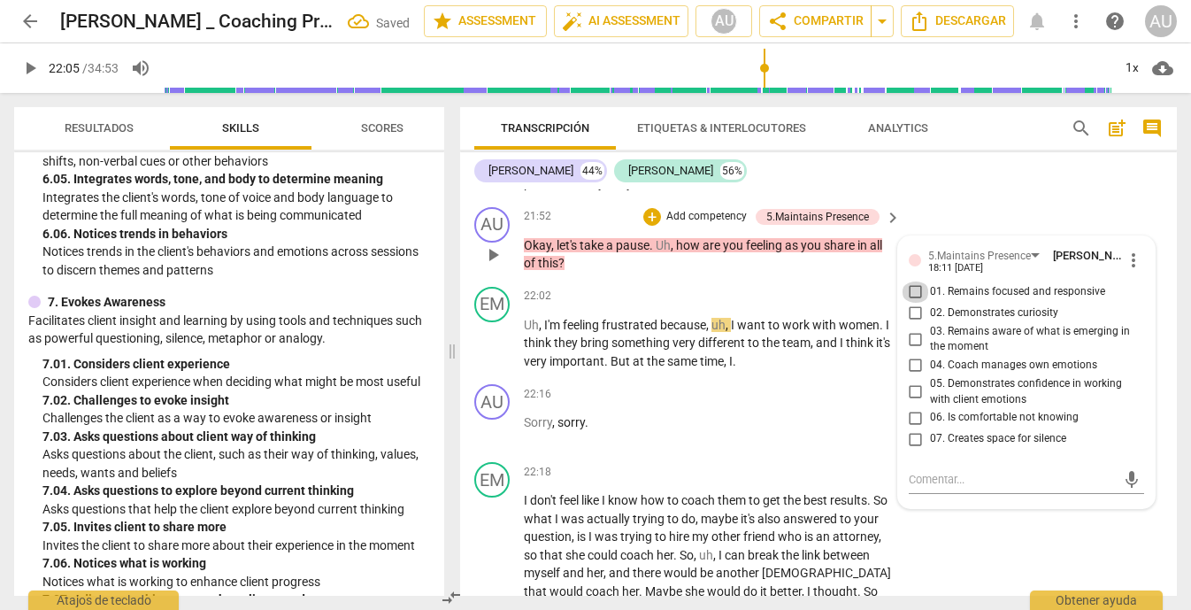
click at [908, 303] on input "01. Remains focused and responsive" at bounding box center [916, 291] width 28 height 21
click at [910, 324] on input "02. Demonstrates curiosity" at bounding box center [916, 313] width 28 height 21
click at [910, 349] on input "03. Remains aware of what is emerging in the moment" at bounding box center [916, 338] width 28 height 21
click at [911, 376] on input "04. Coach manages own emotions" at bounding box center [916, 365] width 28 height 21
click at [910, 403] on input "05. Demonstrates confidence in working with client emotions" at bounding box center [916, 391] width 28 height 21
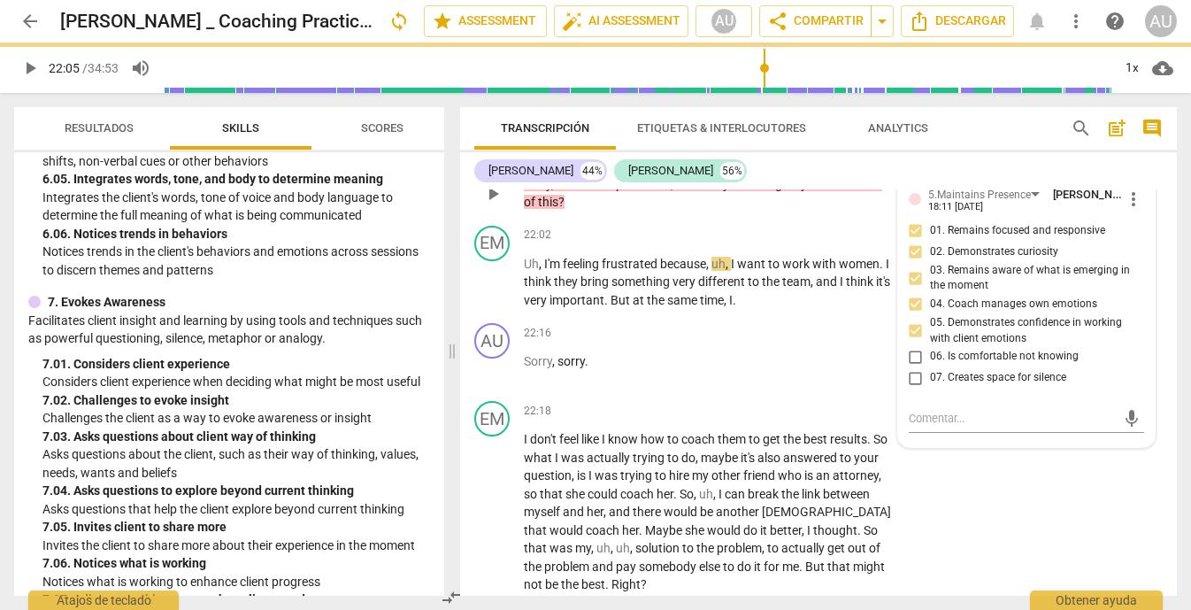
scroll to position [7115, 0]
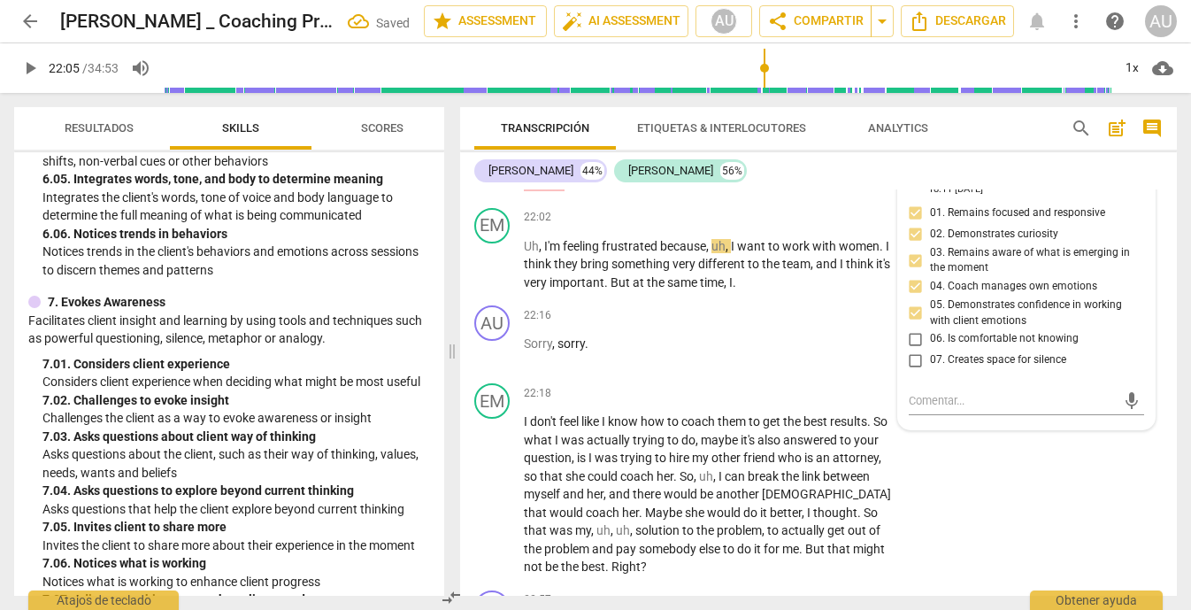
click at [910, 371] on input "07. Creates space for silence" at bounding box center [916, 359] width 28 height 21
click at [914, 371] on input "07. Creates space for silence" at bounding box center [916, 359] width 28 height 21
click at [909, 409] on textarea at bounding box center [1013, 400] width 208 height 17
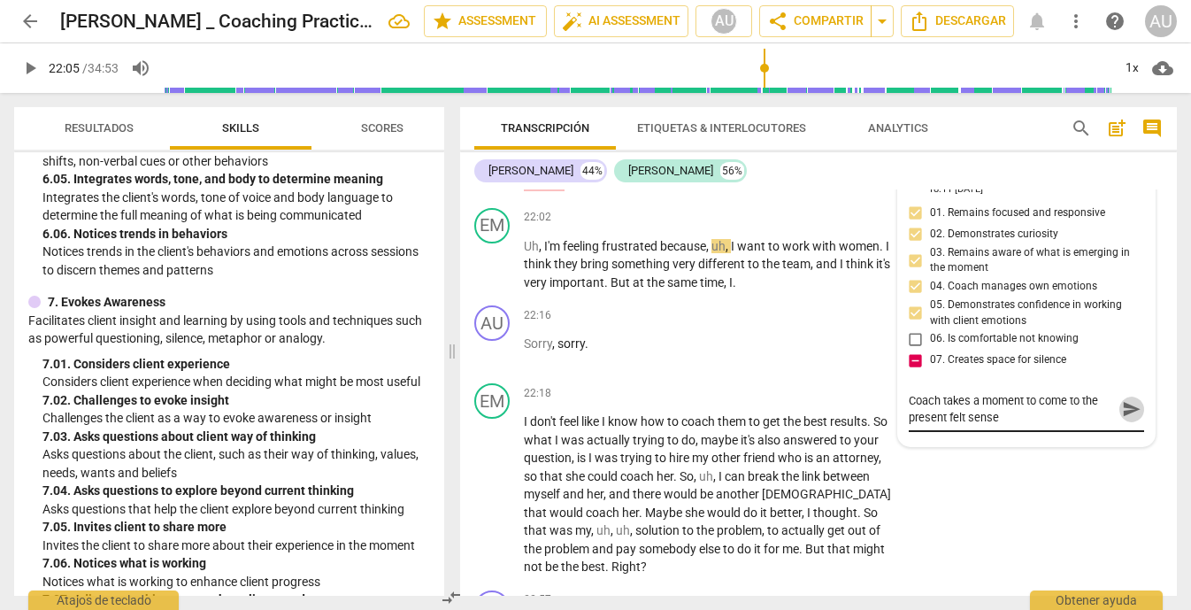
click at [1127, 418] on span "send" at bounding box center [1131, 408] width 19 height 19
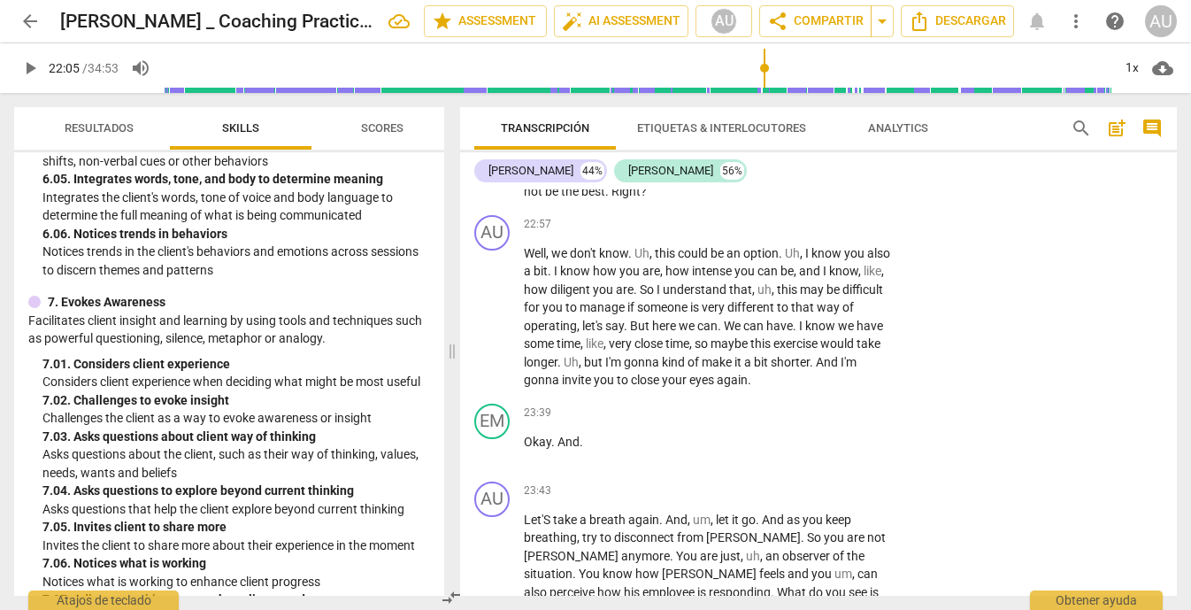
scroll to position [7500, 0]
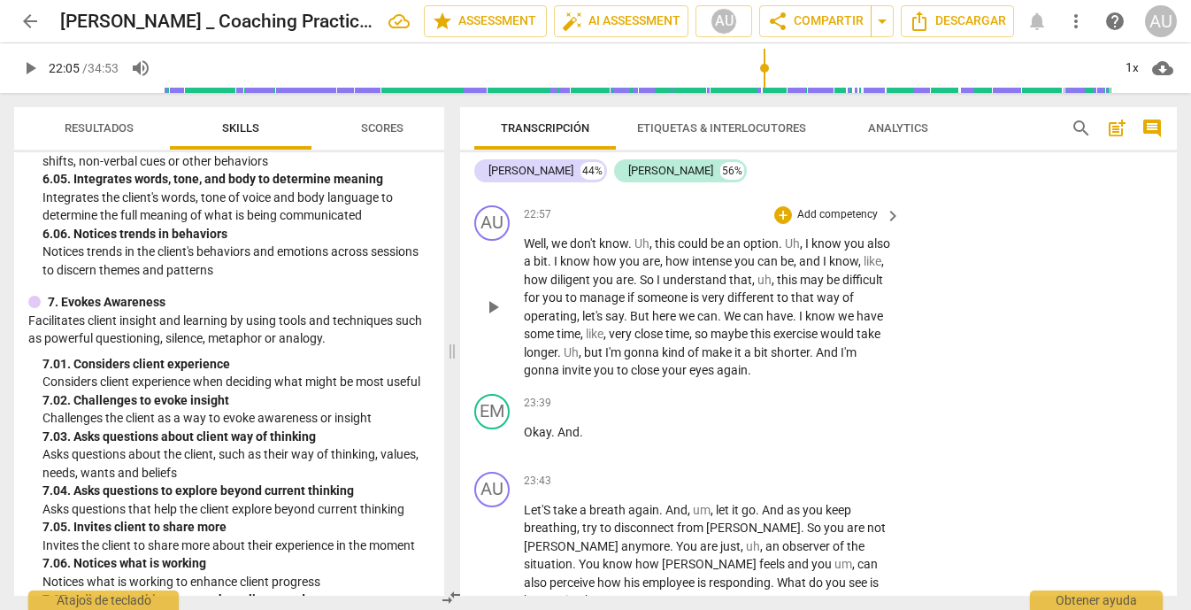
click at [492, 318] on span "play_arrow" at bounding box center [492, 306] width 21 height 21
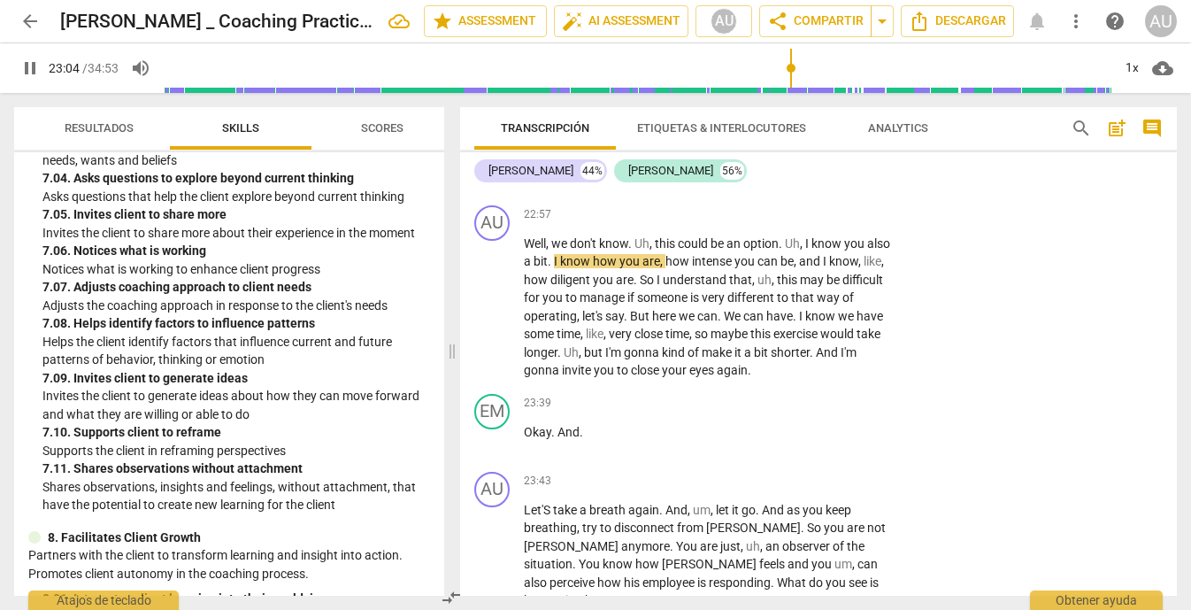
scroll to position [3220, 0]
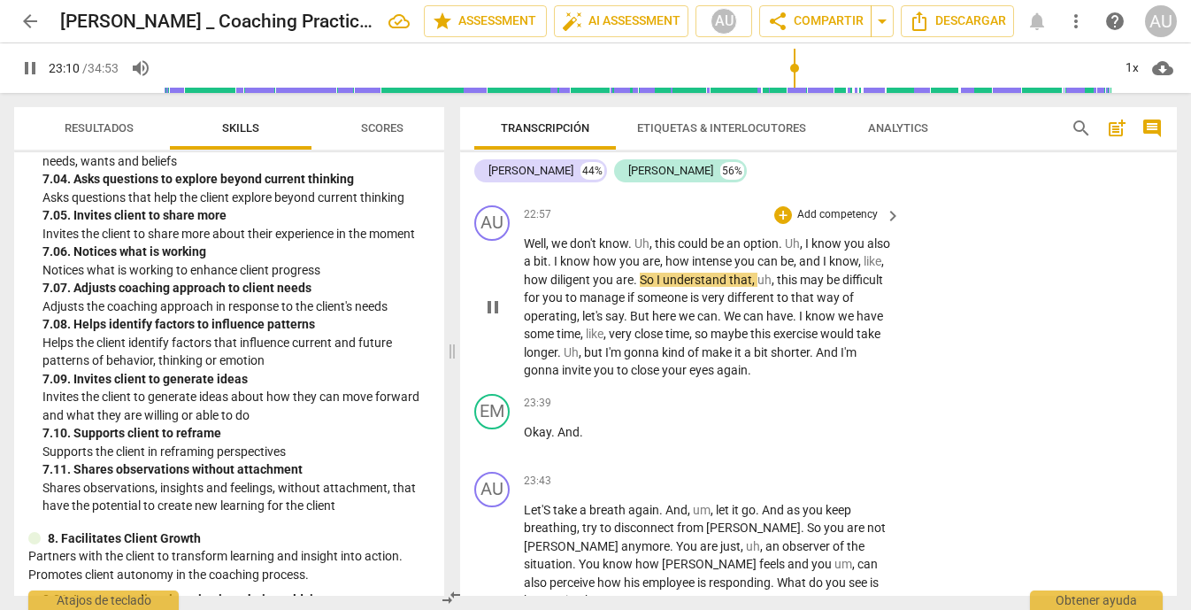
click at [846, 223] on p "Add competency" at bounding box center [837, 215] width 84 height 16
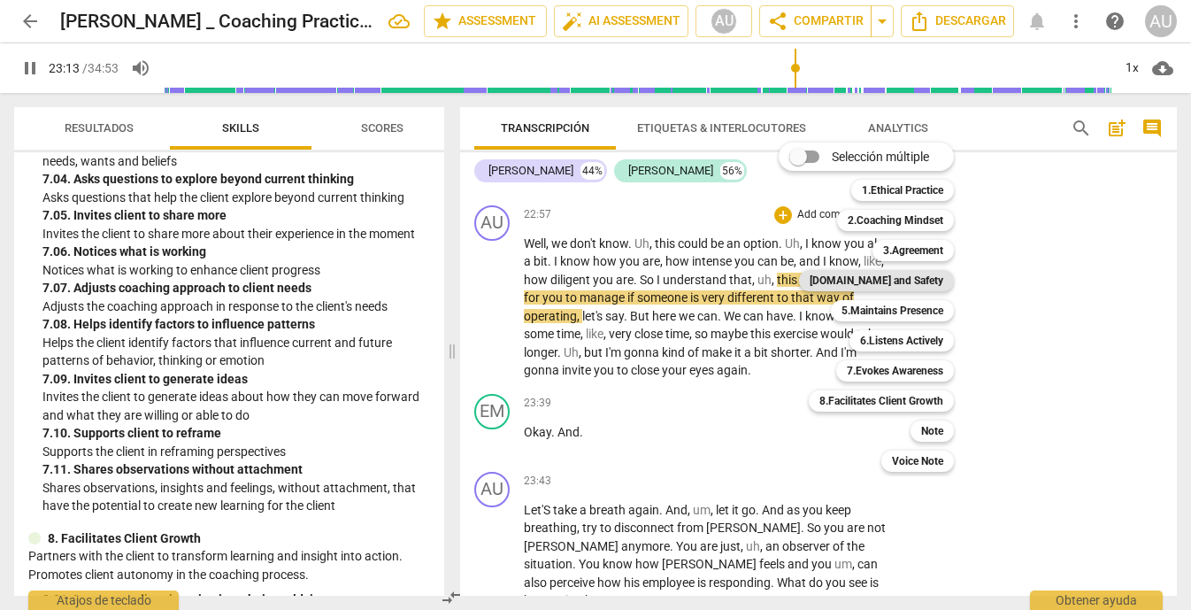
click at [929, 286] on b "[DOMAIN_NAME] and Safety" at bounding box center [877, 280] width 134 height 21
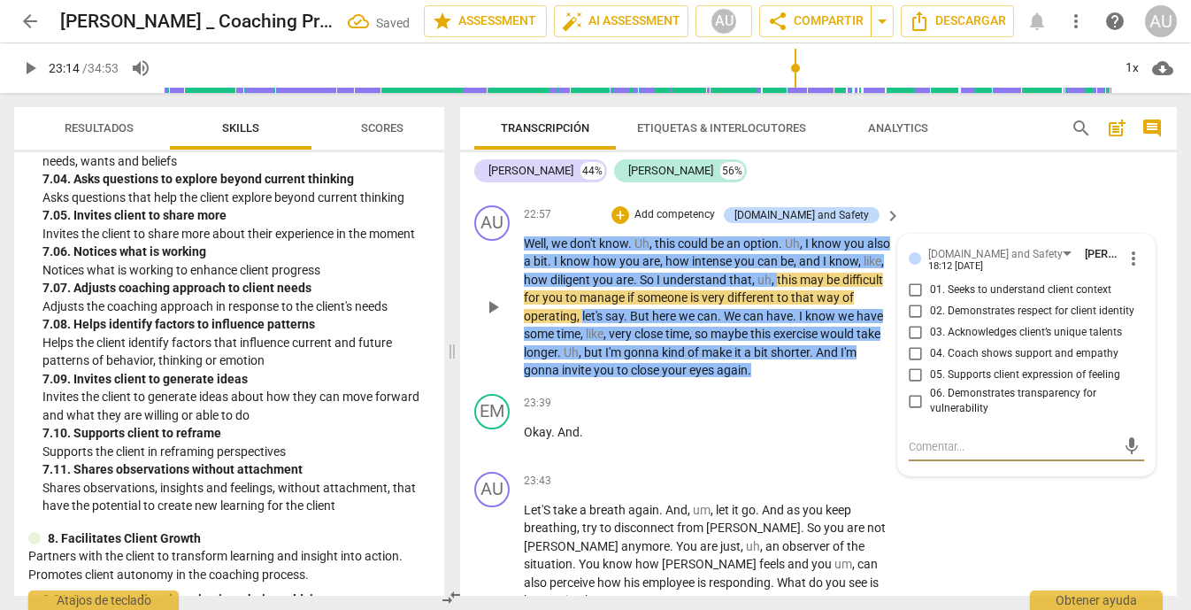
click at [1050, 319] on span "02. Demonstrates respect for client identity" at bounding box center [1032, 311] width 204 height 16
click at [930, 322] on input "02. Demonstrates respect for client identity" at bounding box center [916, 311] width 28 height 21
click at [1016, 341] on span "03. Acknowledges client’s unique talents" at bounding box center [1026, 333] width 192 height 16
click at [930, 343] on input "03. Acknowledges client’s unique talents" at bounding box center [916, 332] width 28 height 21
click at [967, 455] on textarea at bounding box center [1013, 446] width 208 height 17
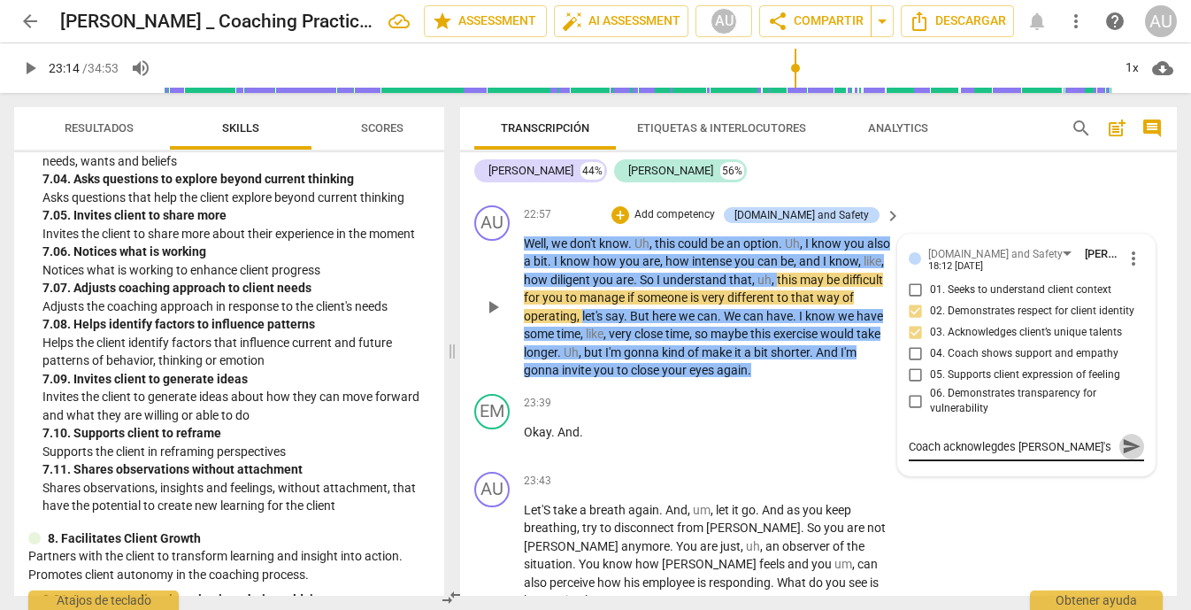
click at [1118, 457] on span "send" at bounding box center [1131, 445] width 26 height 21
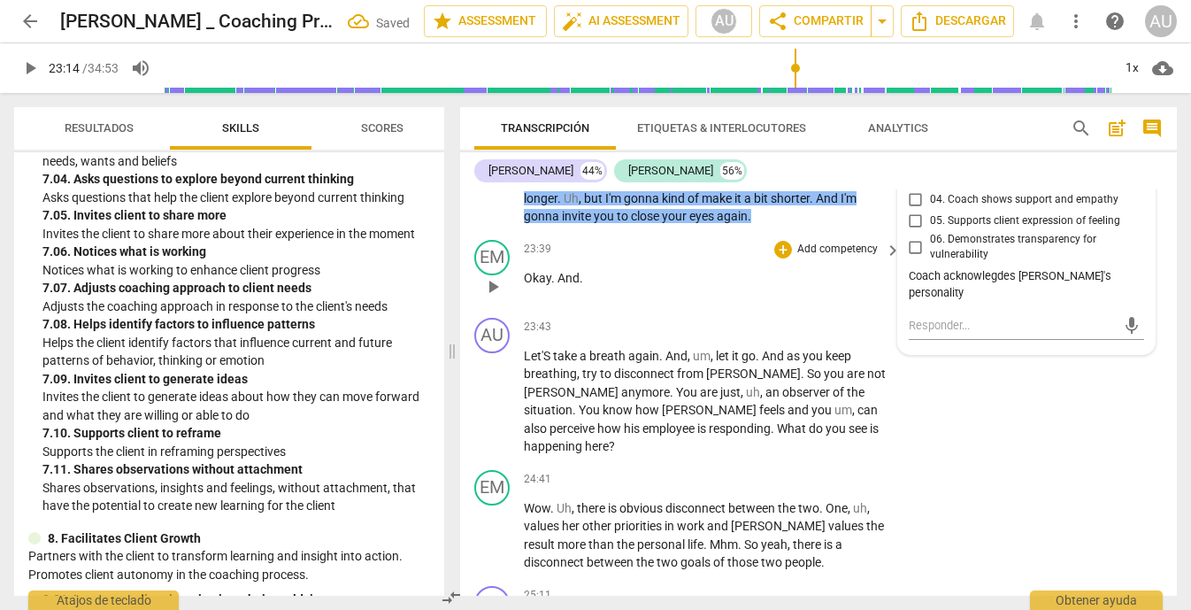
scroll to position [7656, 0]
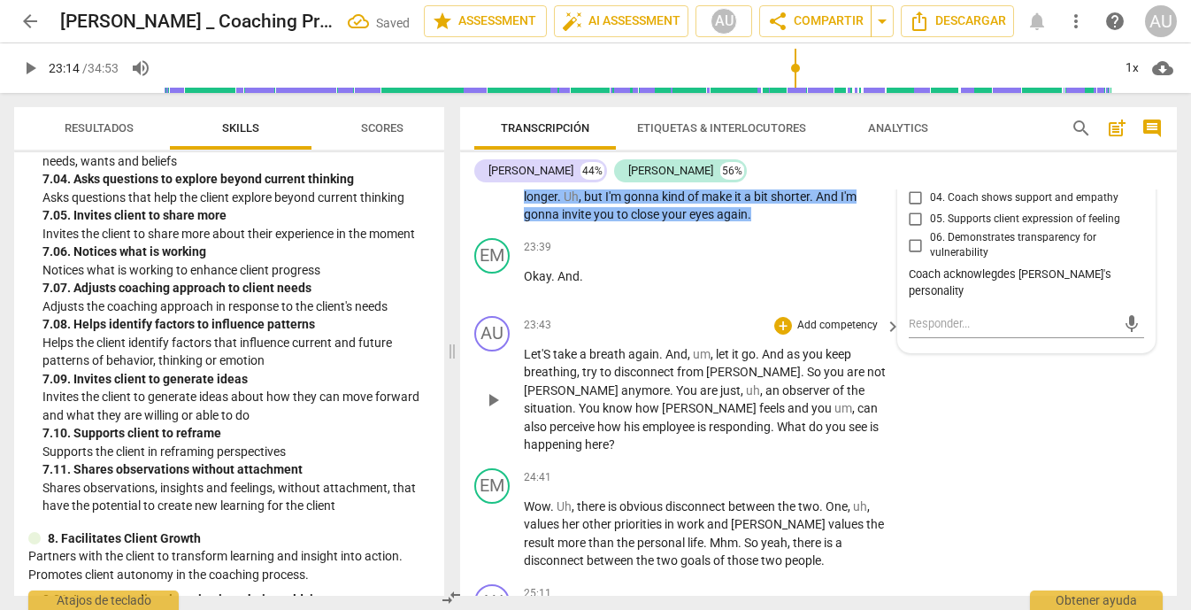
click at [502, 411] on span "play_arrow" at bounding box center [492, 399] width 21 height 21
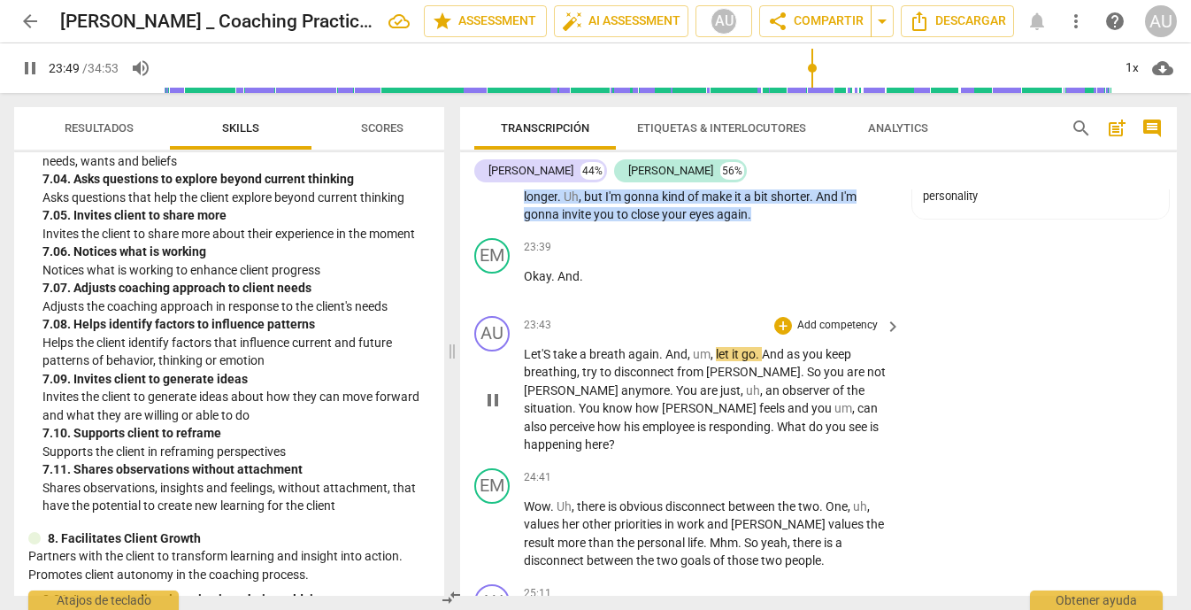
click at [817, 334] on p "Add competency" at bounding box center [837, 326] width 84 height 16
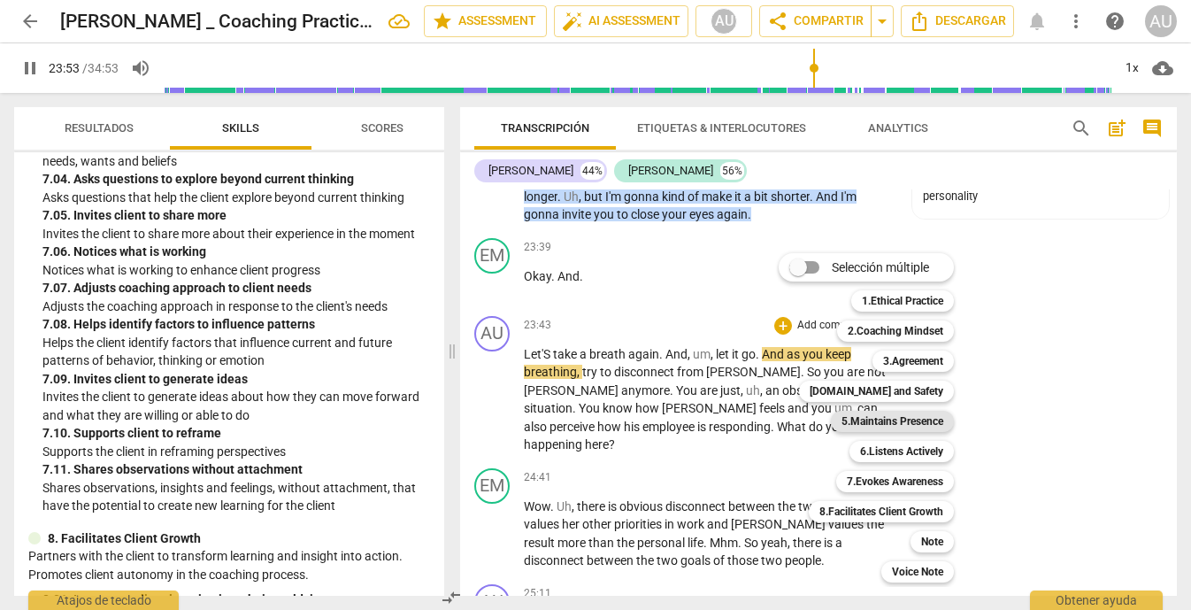
click at [924, 424] on b "5.Maintains Presence" at bounding box center [892, 421] width 102 height 21
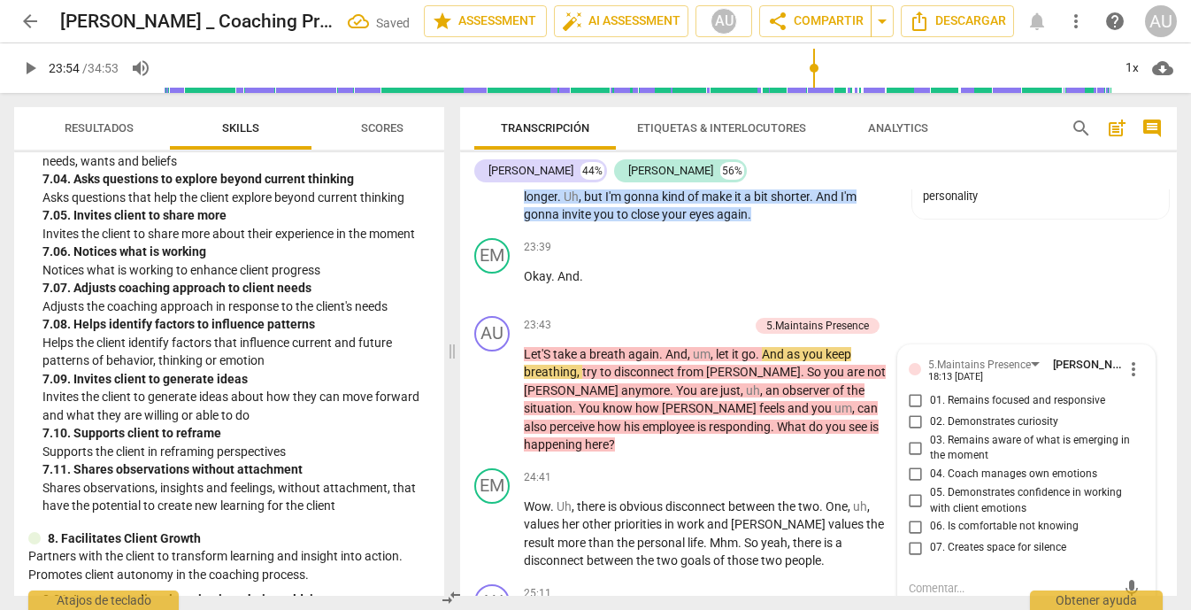
scroll to position [7944, 0]
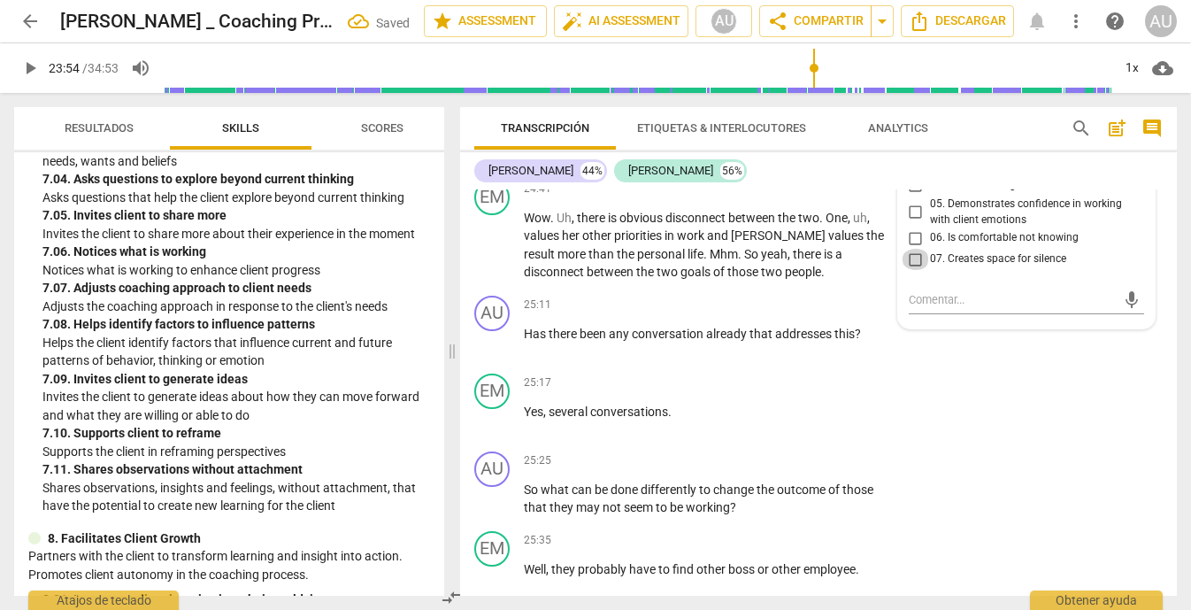
click at [911, 270] on input "07. Creates space for silence" at bounding box center [916, 259] width 28 height 21
click at [938, 314] on div "mic" at bounding box center [1027, 300] width 236 height 28
click at [936, 308] on textarea at bounding box center [1013, 299] width 208 height 17
click at [1137, 311] on span "send" at bounding box center [1131, 299] width 26 height 21
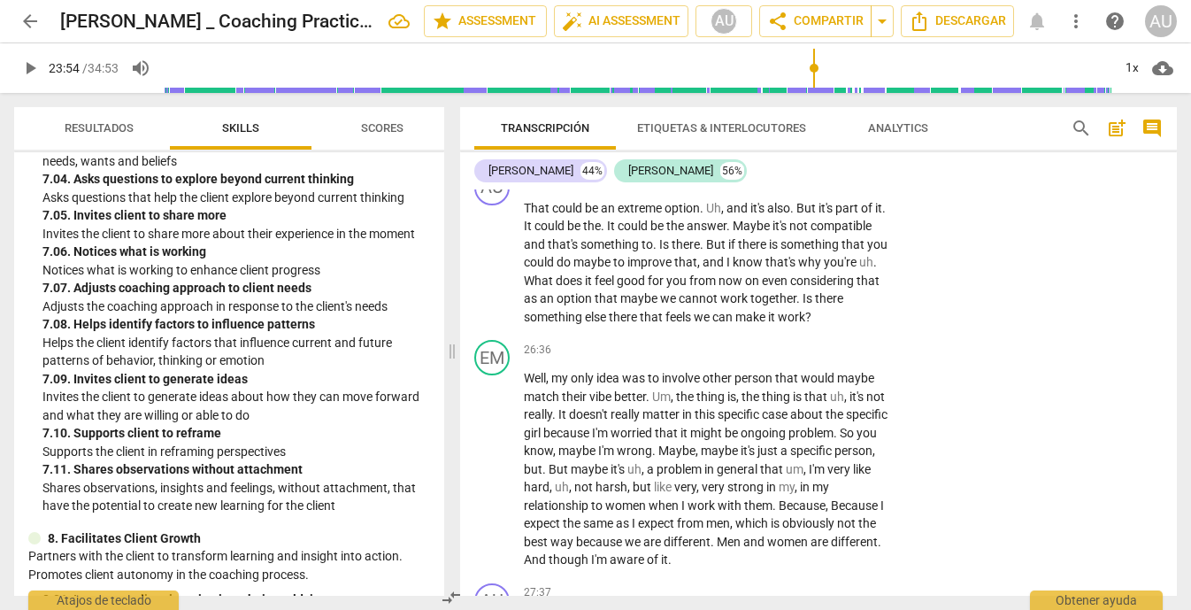
scroll to position [8400, 0]
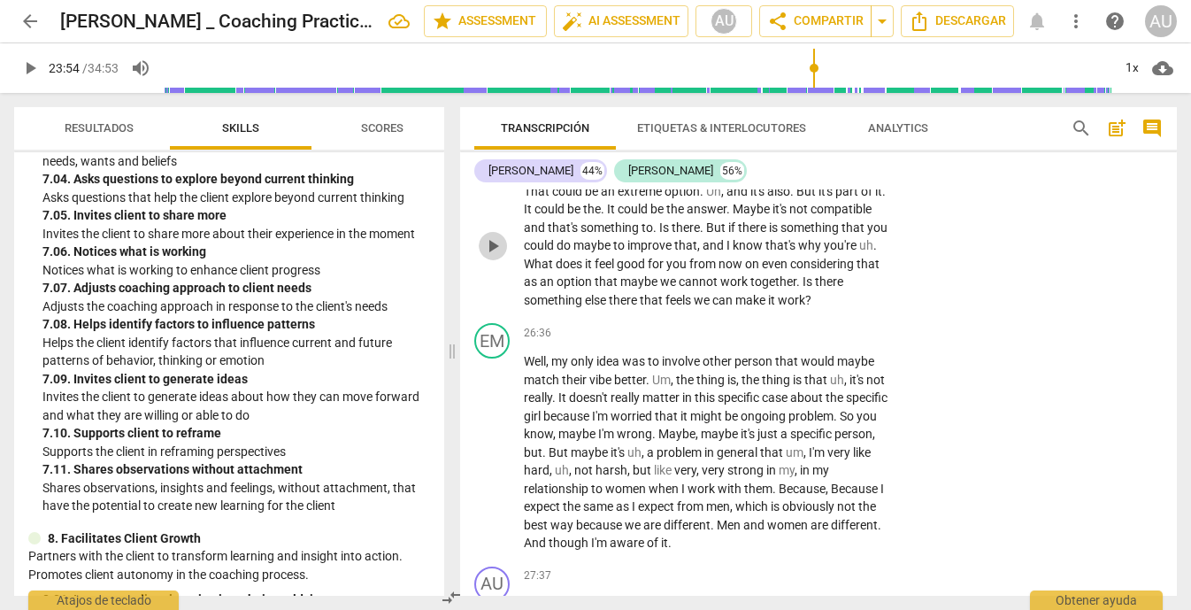
click at [494, 257] on span "play_arrow" at bounding box center [492, 245] width 21 height 21
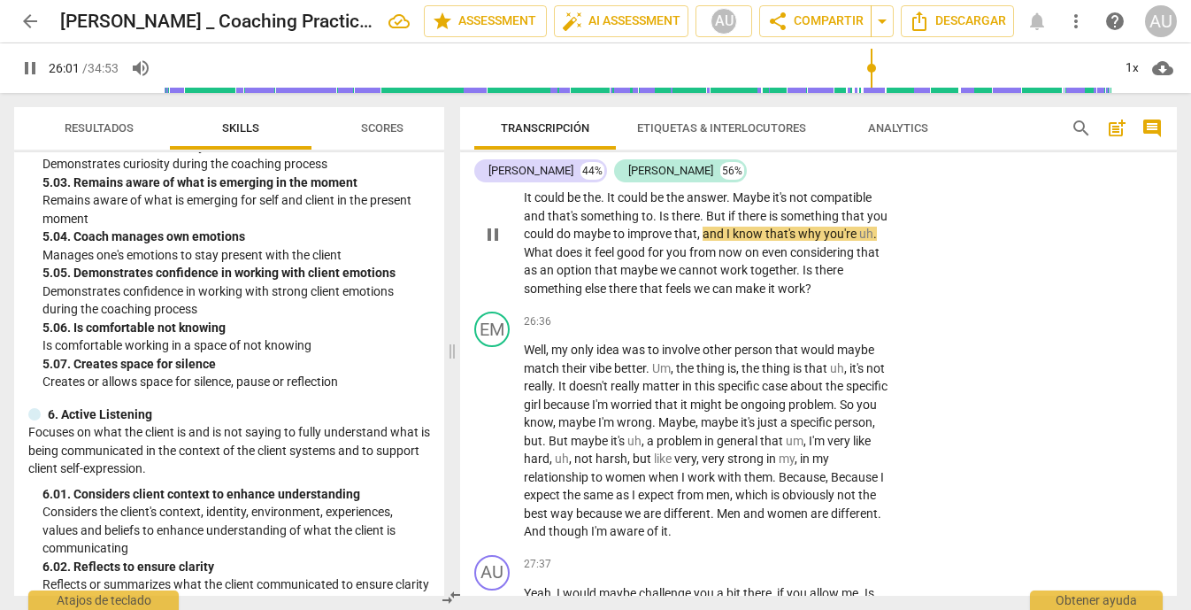
scroll to position [8413, 0]
click at [837, 157] on p "Add competency" at bounding box center [837, 150] width 84 height 16
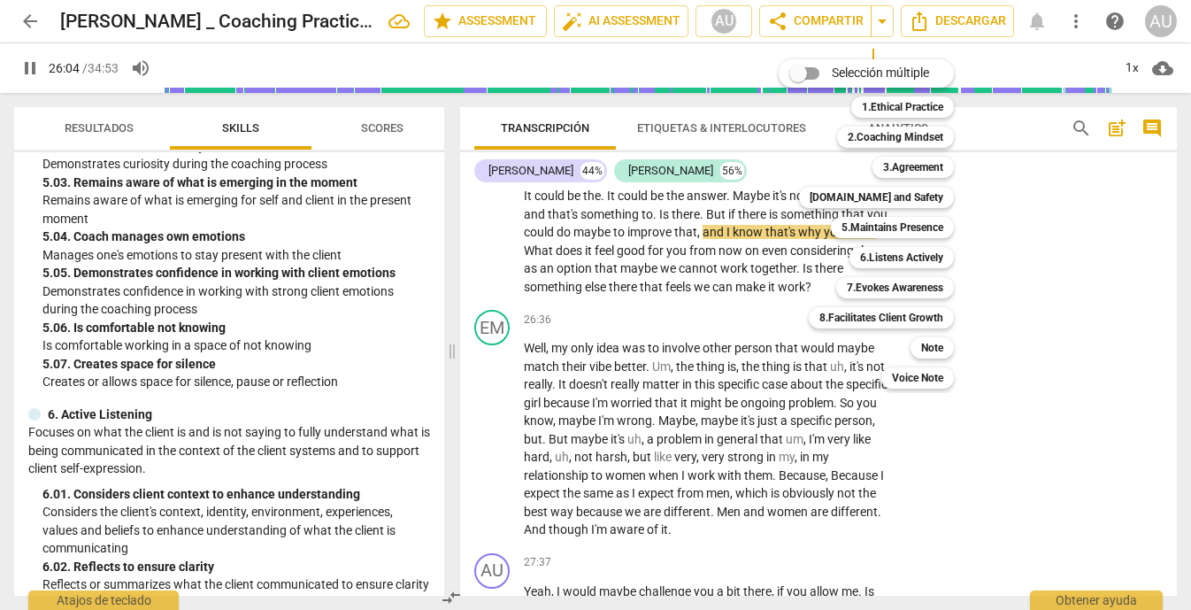
click at [1073, 315] on div at bounding box center [595, 305] width 1191 height 610
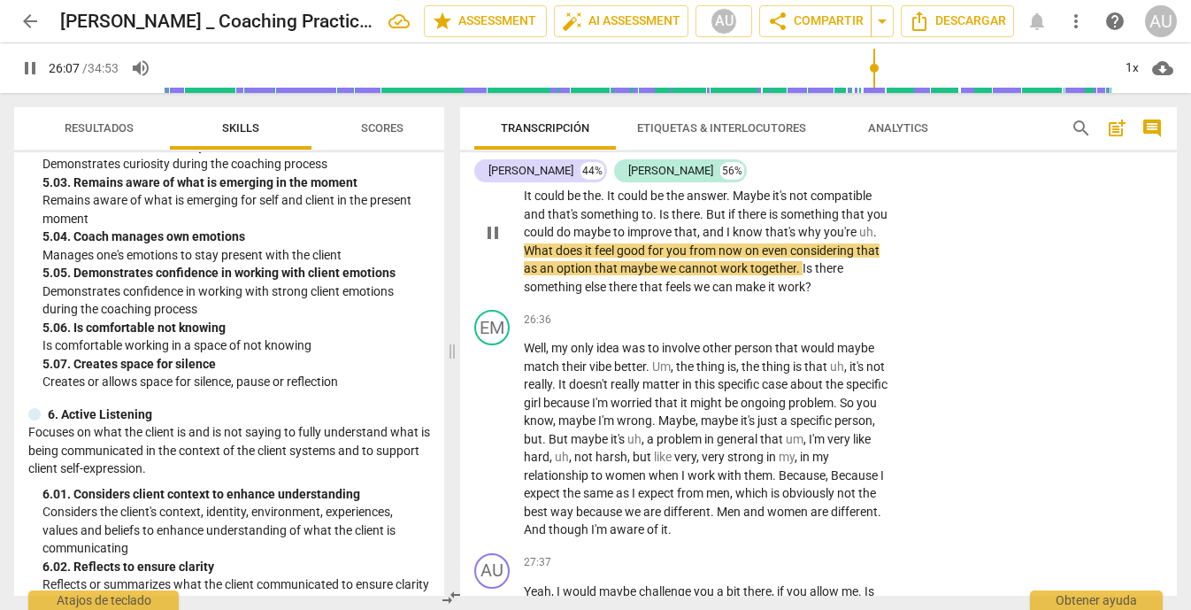
click at [489, 243] on span "pause" at bounding box center [492, 232] width 21 height 21
click at [489, 243] on span "play_arrow" at bounding box center [492, 232] width 21 height 21
click at [493, 243] on span "pause" at bounding box center [492, 232] width 21 height 21
click at [493, 243] on span "play_arrow" at bounding box center [492, 232] width 21 height 21
click at [861, 157] on p "Add competency" at bounding box center [837, 150] width 84 height 16
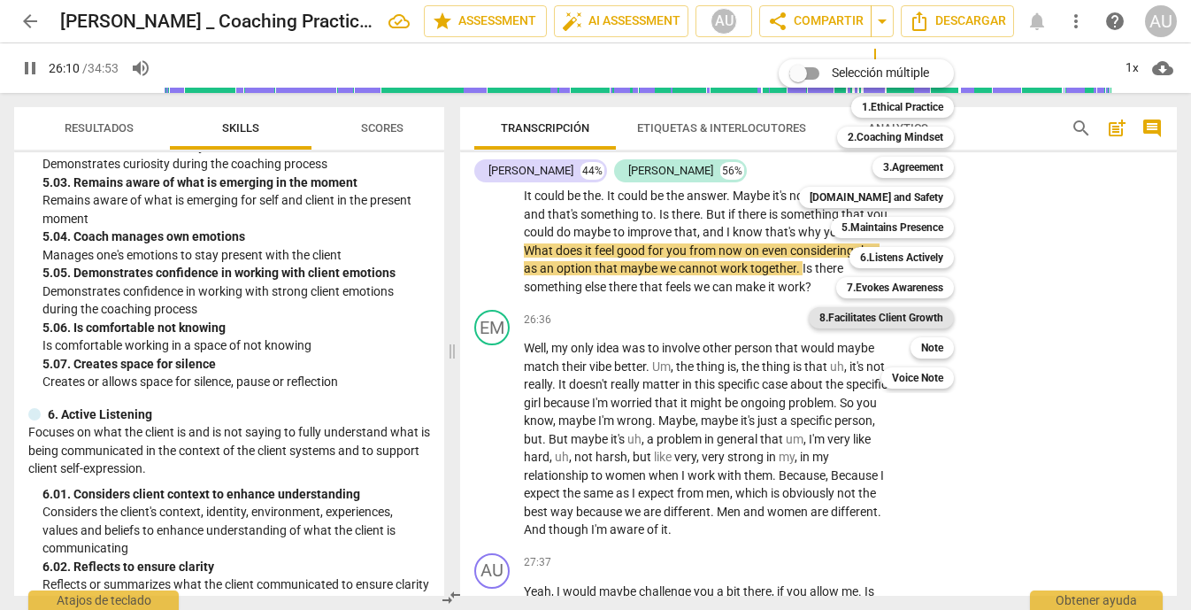
click at [933, 313] on b "8.Facilitates Client Growth" at bounding box center [881, 317] width 124 height 21
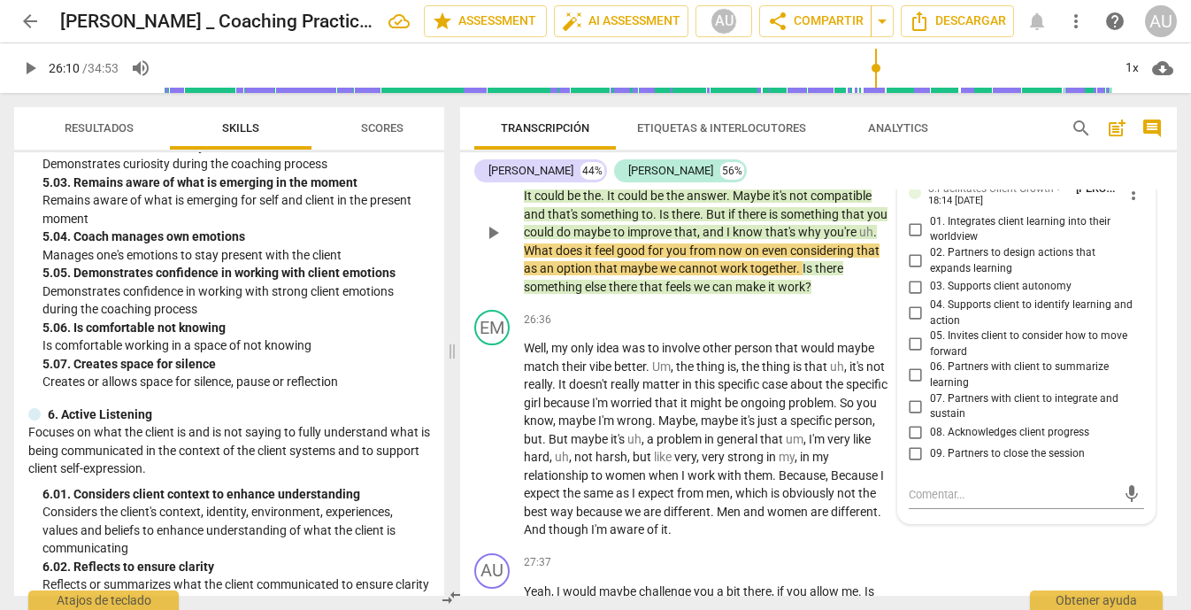
click at [1099, 328] on span "04. Supports client to identify learning and action" at bounding box center [1034, 312] width 208 height 31
click at [930, 324] on input "04. Supports client to identify learning and action" at bounding box center [916, 313] width 28 height 21
click at [1064, 359] on span "05. Invites client to consider how to move forward" at bounding box center [1034, 343] width 208 height 31
click at [930, 355] on input "05. Invites client to consider how to move forward" at bounding box center [916, 344] width 28 height 21
click at [939, 503] on textarea at bounding box center [1013, 494] width 208 height 17
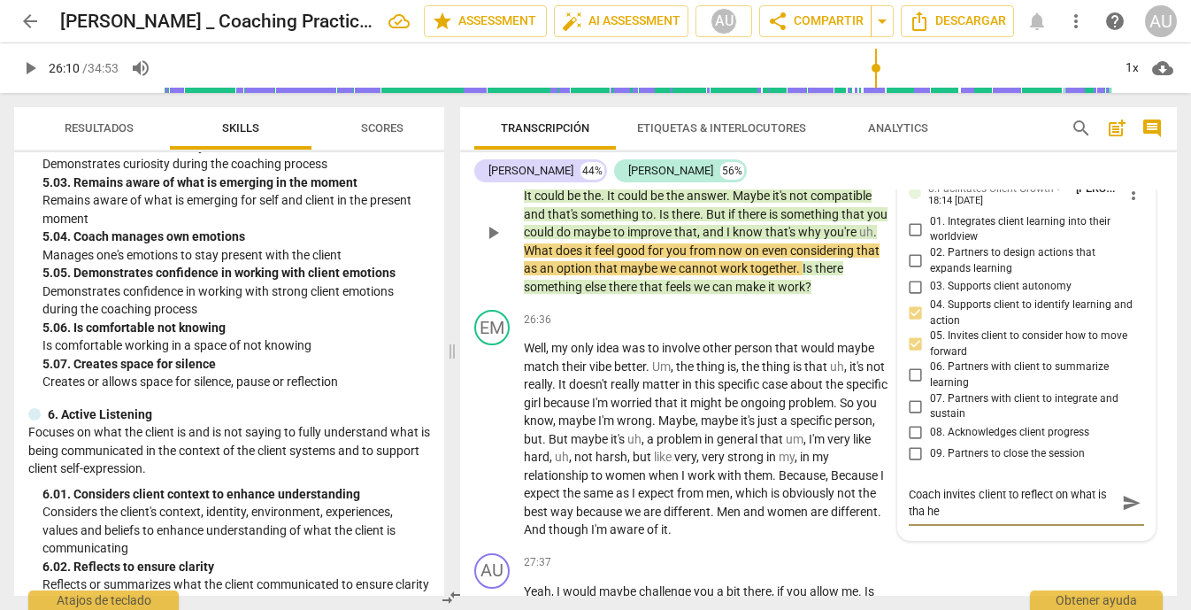
scroll to position [0, 0]
click at [1131, 519] on div "Coach invites client to reflect on what is tha he wants to do. Coach invites cl…" at bounding box center [1027, 503] width 236 height 34
click at [1126, 512] on span "send" at bounding box center [1131, 502] width 19 height 19
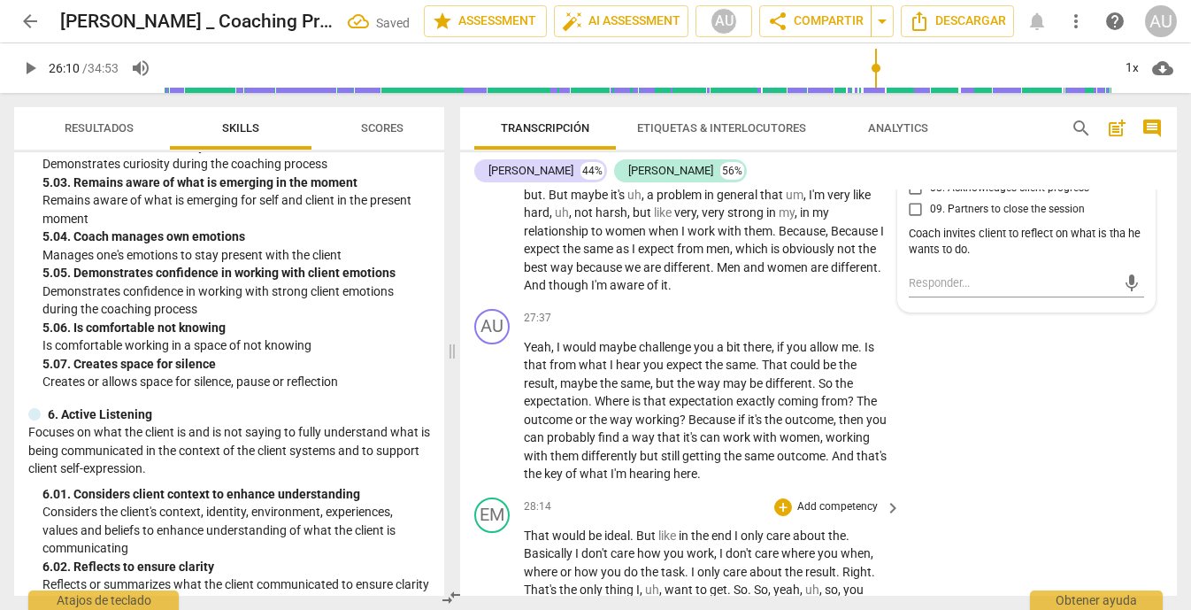
scroll to position [8744, 0]
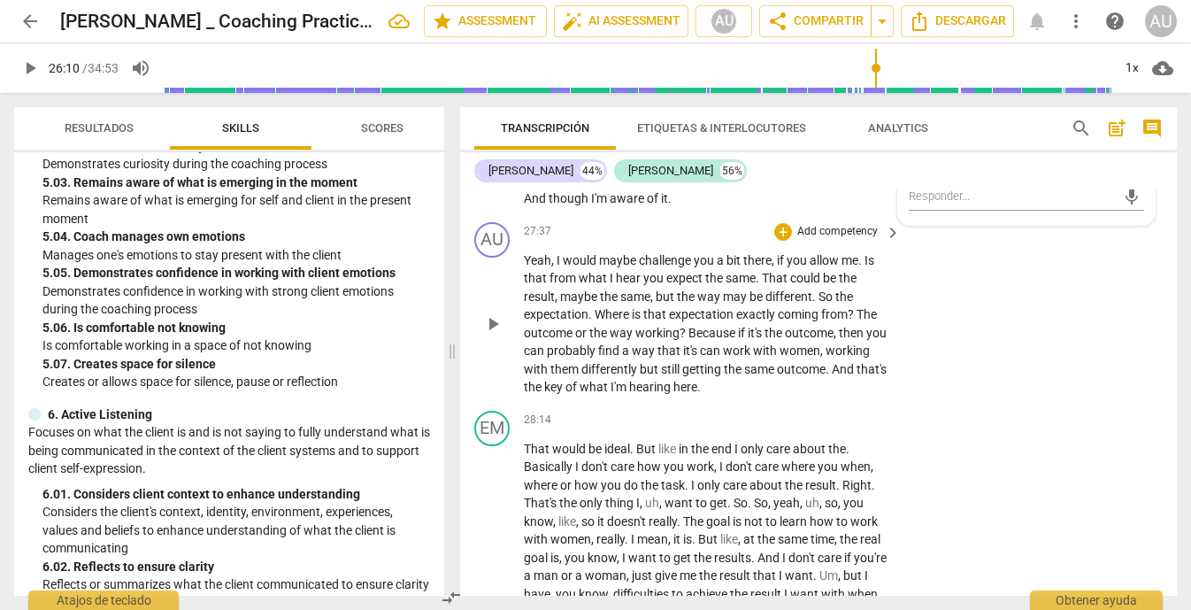
click at [491, 334] on span "play_arrow" at bounding box center [492, 323] width 21 height 21
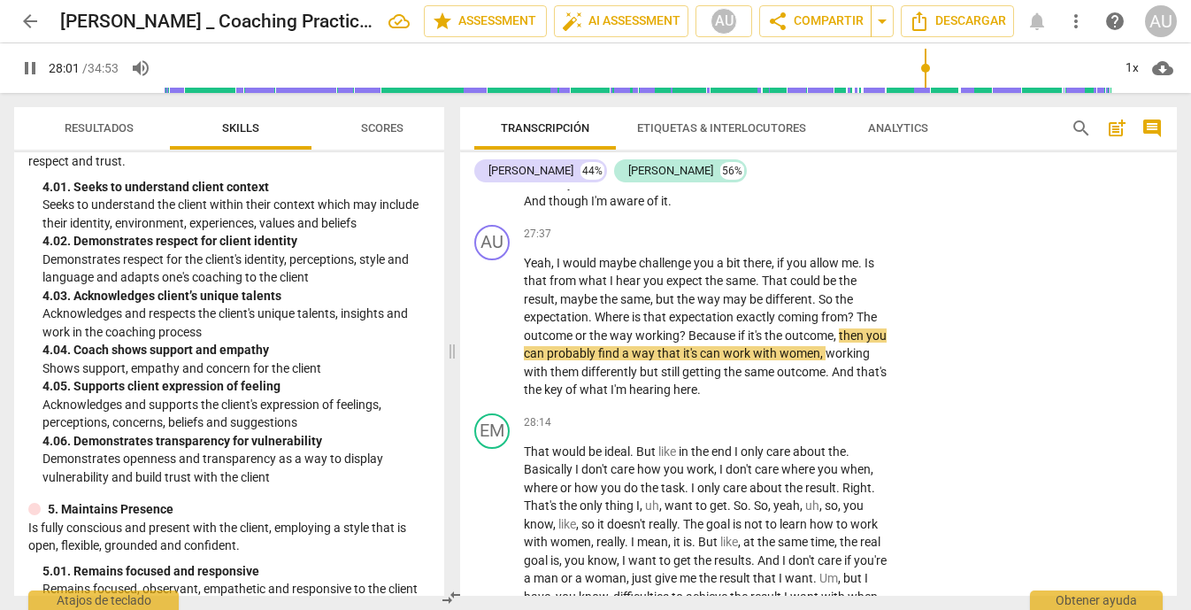
scroll to position [1931, 0]
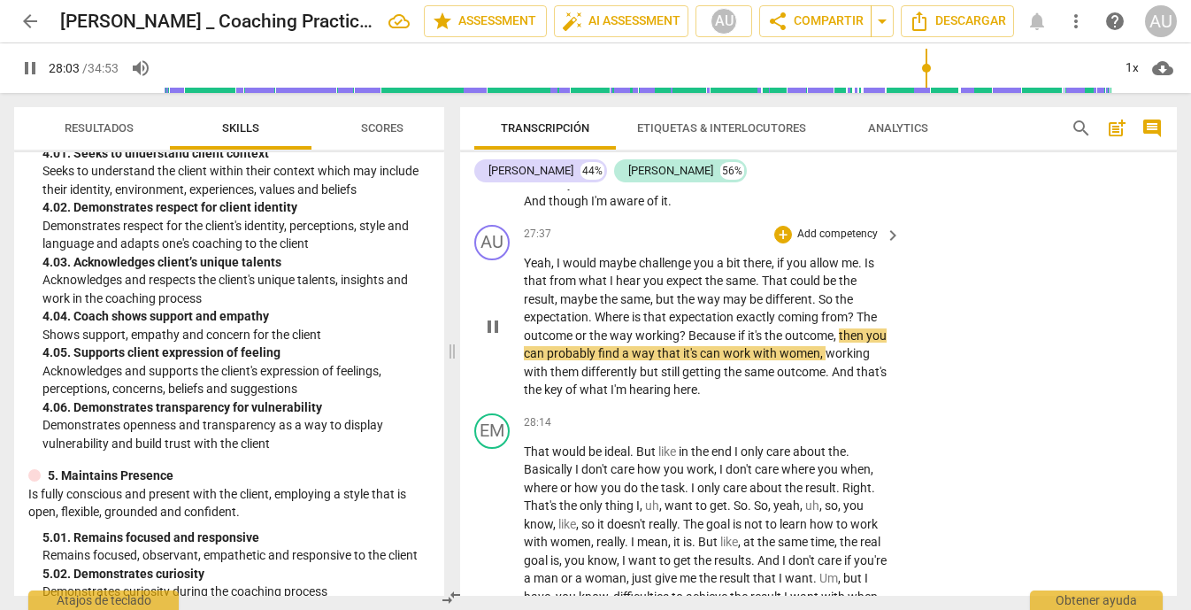
click at [849, 242] on p "Add competency" at bounding box center [837, 234] width 84 height 16
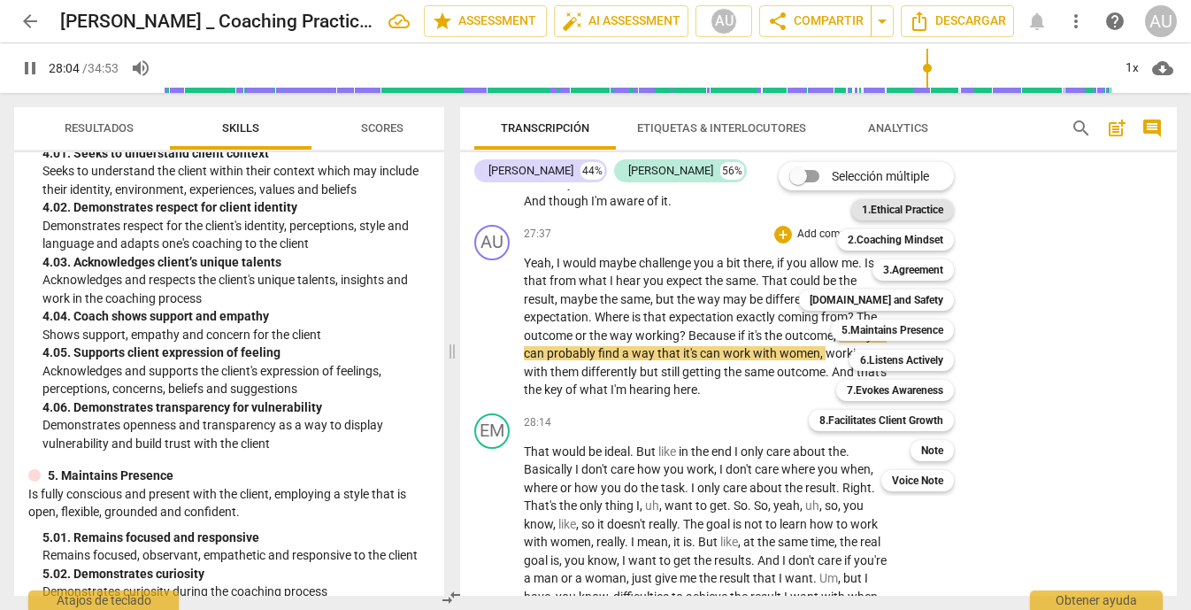
click at [940, 205] on b "1.Ethical Practice" at bounding box center [902, 209] width 81 height 21
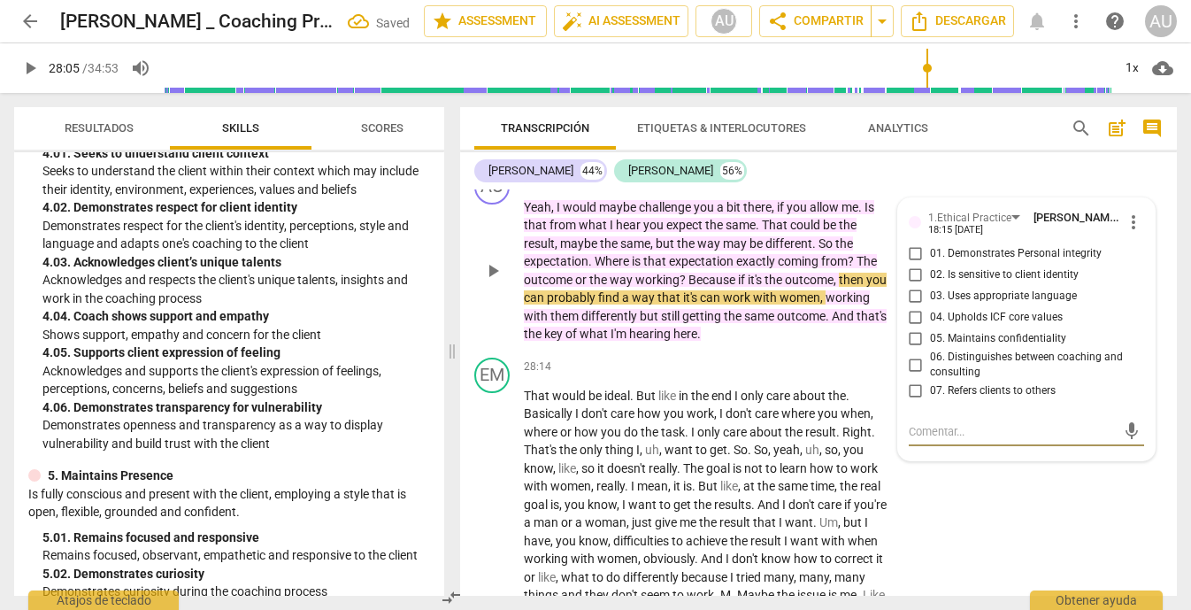
scroll to position [8799, 0]
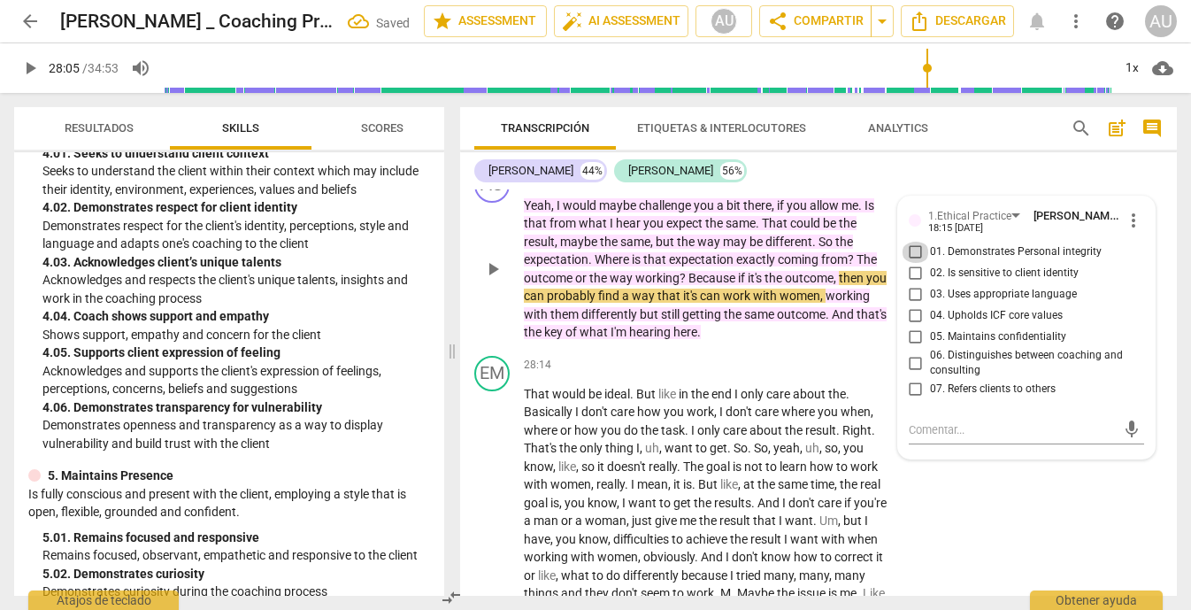
click at [909, 263] on input "01. Demonstrates Personal integrity" at bounding box center [916, 252] width 28 height 21
click at [909, 326] on input "04. Upholds ICF core values" at bounding box center [916, 315] width 28 height 21
click at [954, 438] on textarea at bounding box center [1013, 429] width 208 height 17
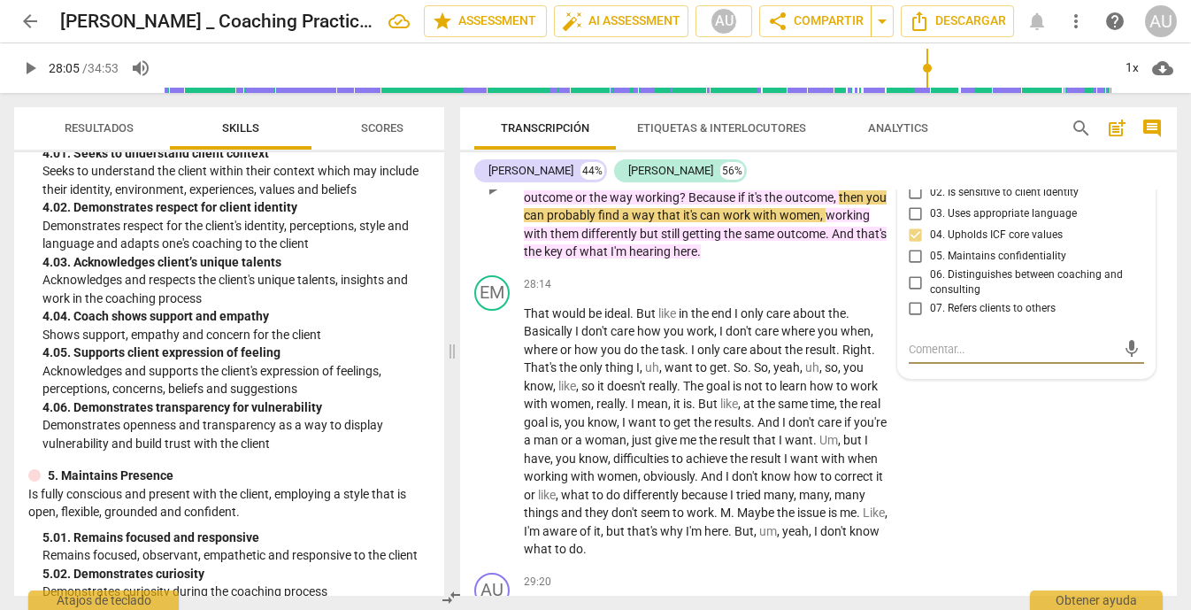
scroll to position [8886, 0]
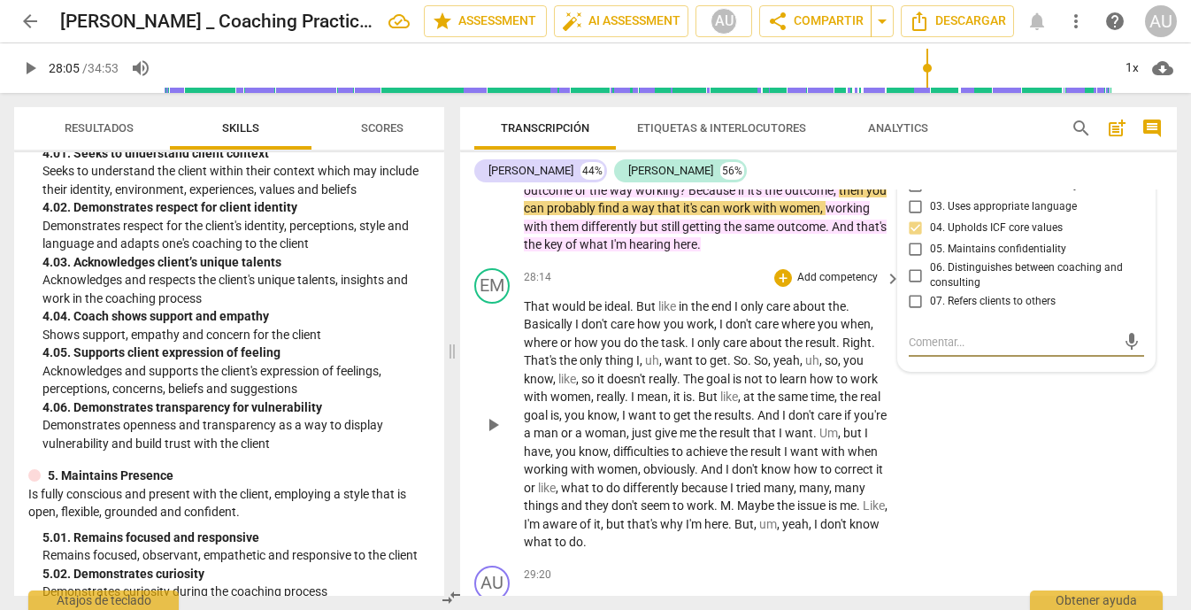
click at [961, 515] on div "EM play_arrow pause 28:14 + Add competency keyboard_arrow_right That would be i…" at bounding box center [818, 409] width 717 height 297
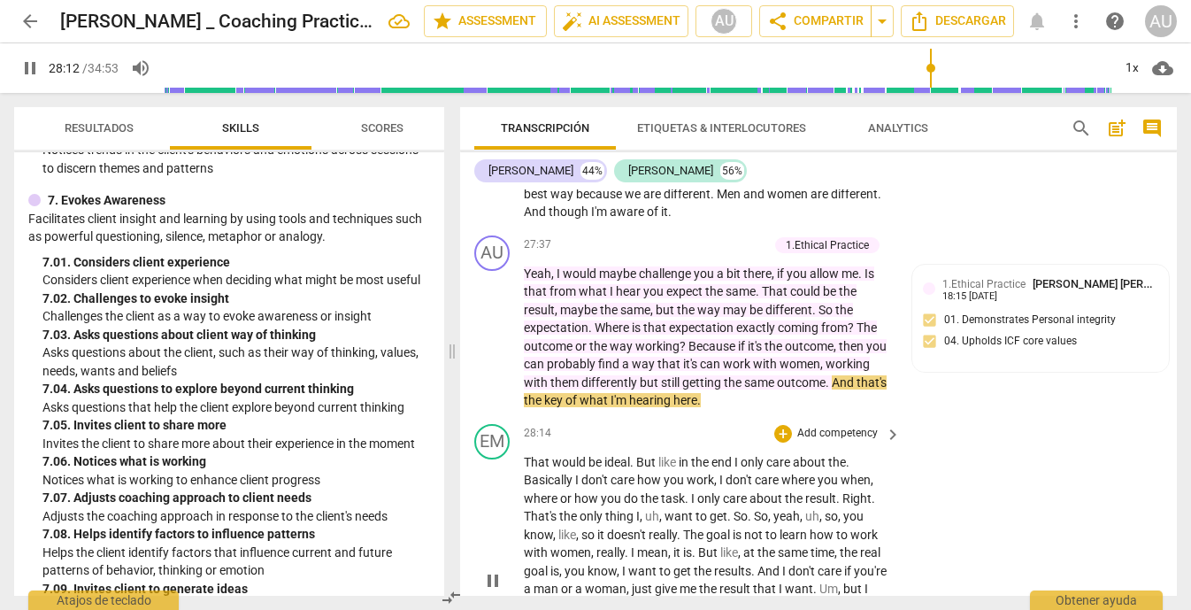
scroll to position [8710, 0]
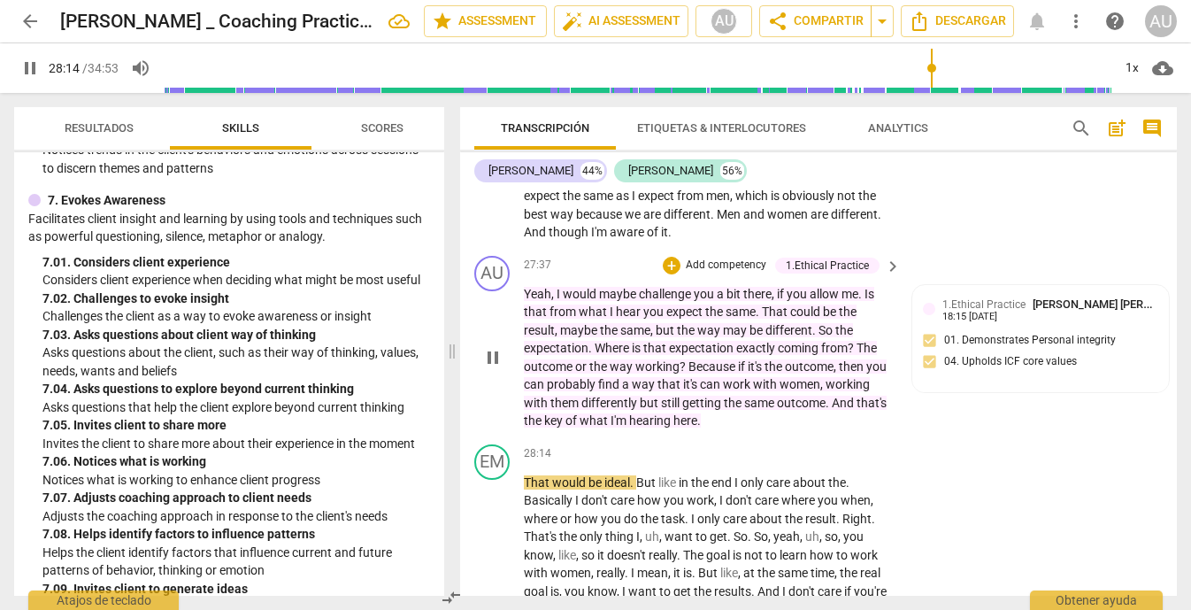
click at [743, 273] on p "Add competency" at bounding box center [726, 265] width 84 height 16
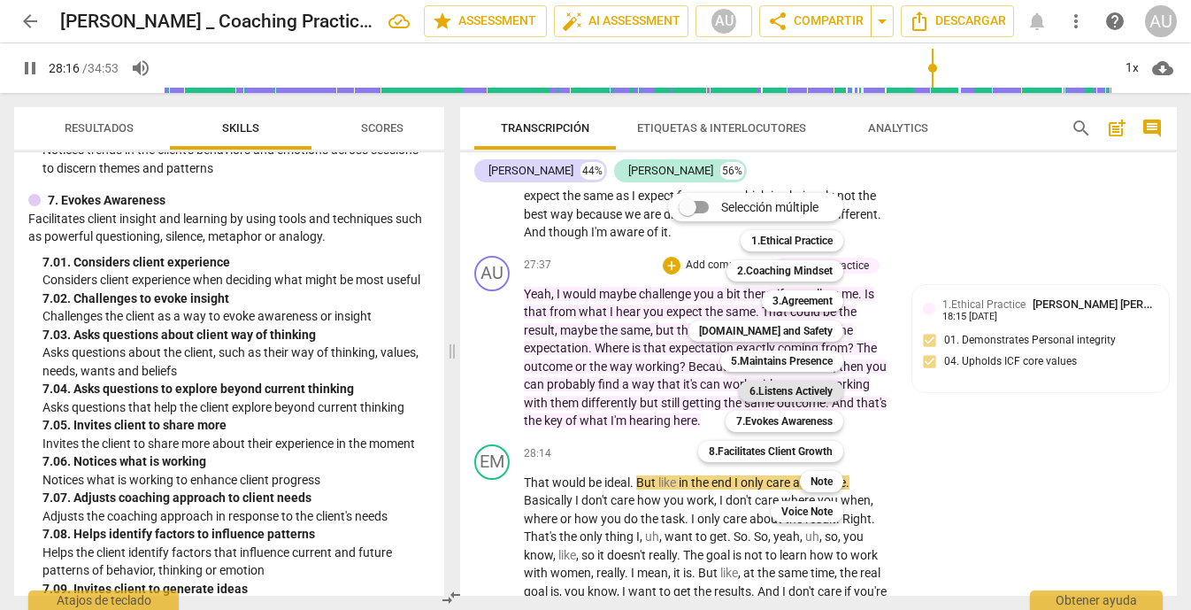
click at [811, 380] on b "6.Listens Actively" at bounding box center [790, 390] width 83 height 21
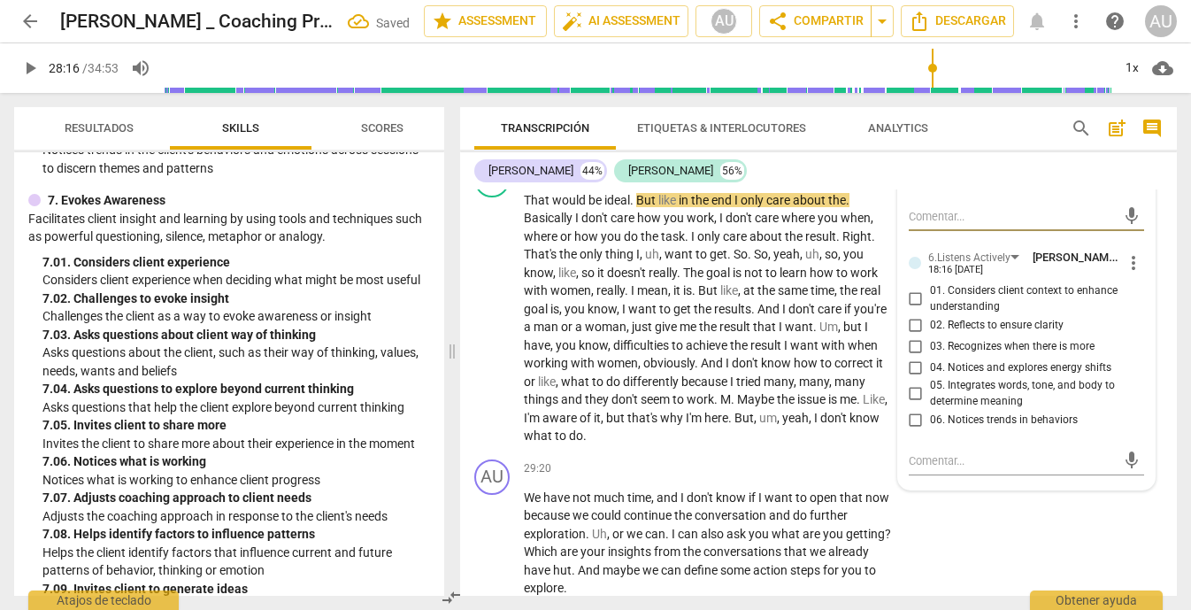
scroll to position [9023, 0]
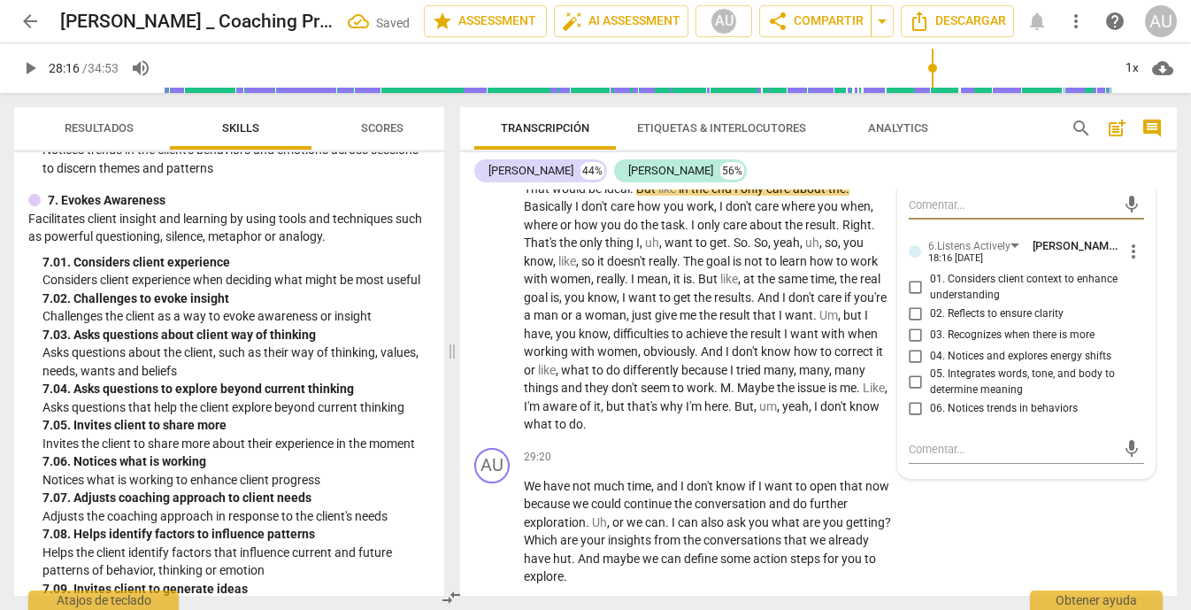
click at [916, 298] on input "01. Considers client context to enhance understanding" at bounding box center [916, 287] width 28 height 21
drag, startPoint x: 1040, startPoint y: 405, endPoint x: 1101, endPoint y: 387, distance: 64.7
click at [1101, 387] on div "01. Considers client context to enhance understanding 02. Reflects to ensure cl…" at bounding box center [1027, 345] width 236 height 147
click at [966, 365] on span "04. Notices and explores energy shifts" at bounding box center [1020, 357] width 181 height 16
click at [930, 366] on input "04. Notices and explores energy shifts" at bounding box center [916, 355] width 28 height 21
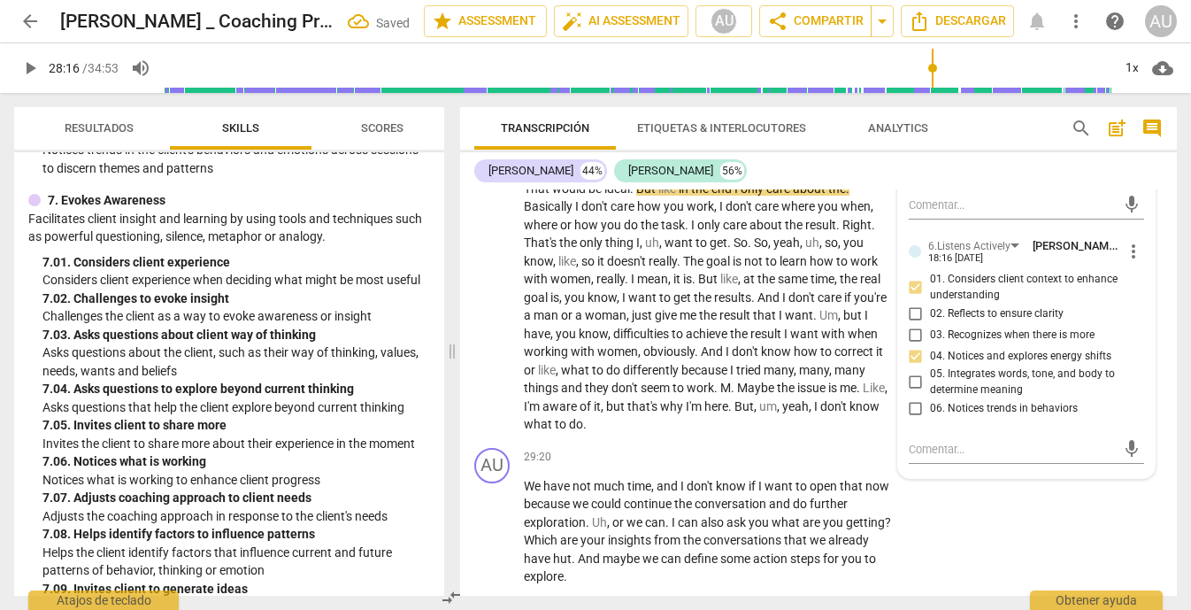
click at [966, 365] on span "04. Notices and explores energy shifts" at bounding box center [1020, 357] width 181 height 16
click at [930, 366] on input "04. Notices and explores energy shifts" at bounding box center [916, 355] width 28 height 21
click at [910, 393] on input "05. Integrates words, tone, and body to determine meaning" at bounding box center [916, 382] width 28 height 21
click at [1123, 223] on div "mic" at bounding box center [1027, 203] width 236 height 39
click at [1153, 268] on div "EM play_arrow pause 28:14 + Add competency keyboard_arrow_right That would be i…" at bounding box center [818, 291] width 717 height 297
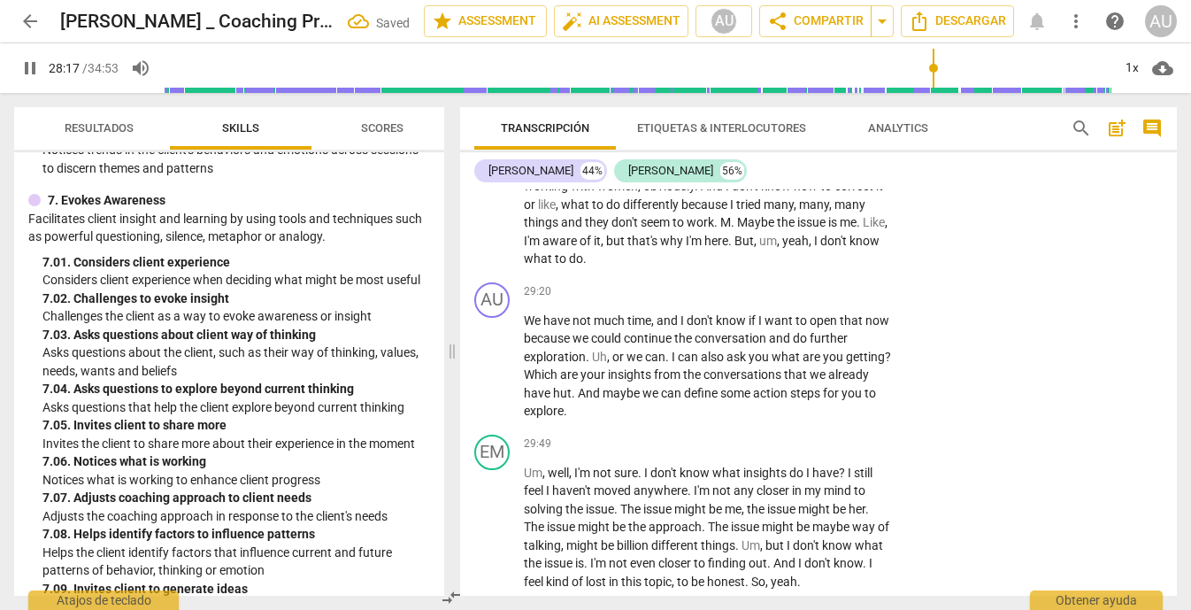
scroll to position [9200, 0]
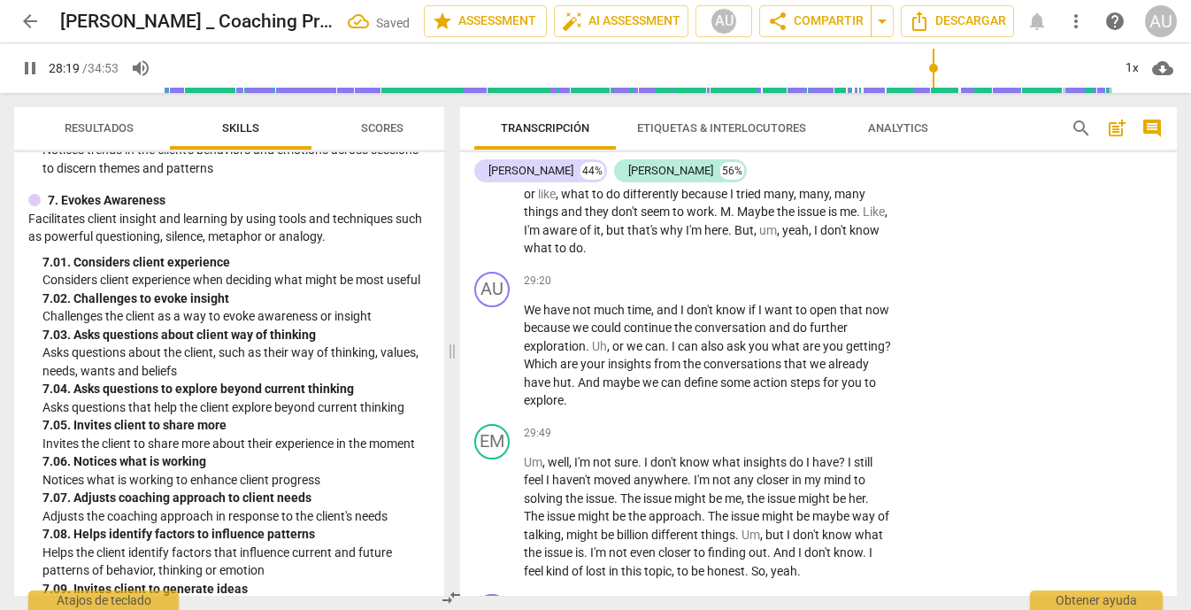
click at [495, 142] on span "pause" at bounding box center [492, 130] width 21 height 21
click at [497, 366] on span "play_arrow" at bounding box center [492, 355] width 21 height 21
click at [840, 289] on p "Add competency" at bounding box center [837, 281] width 84 height 16
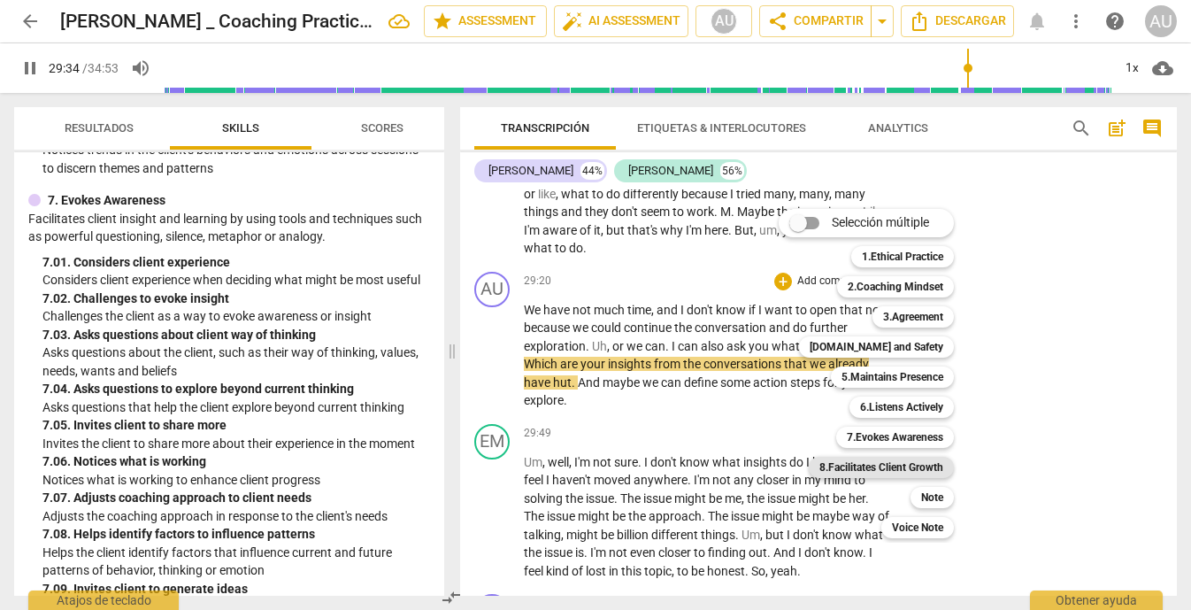
click at [887, 464] on b "8.Facilitates Client Growth" at bounding box center [881, 467] width 124 height 21
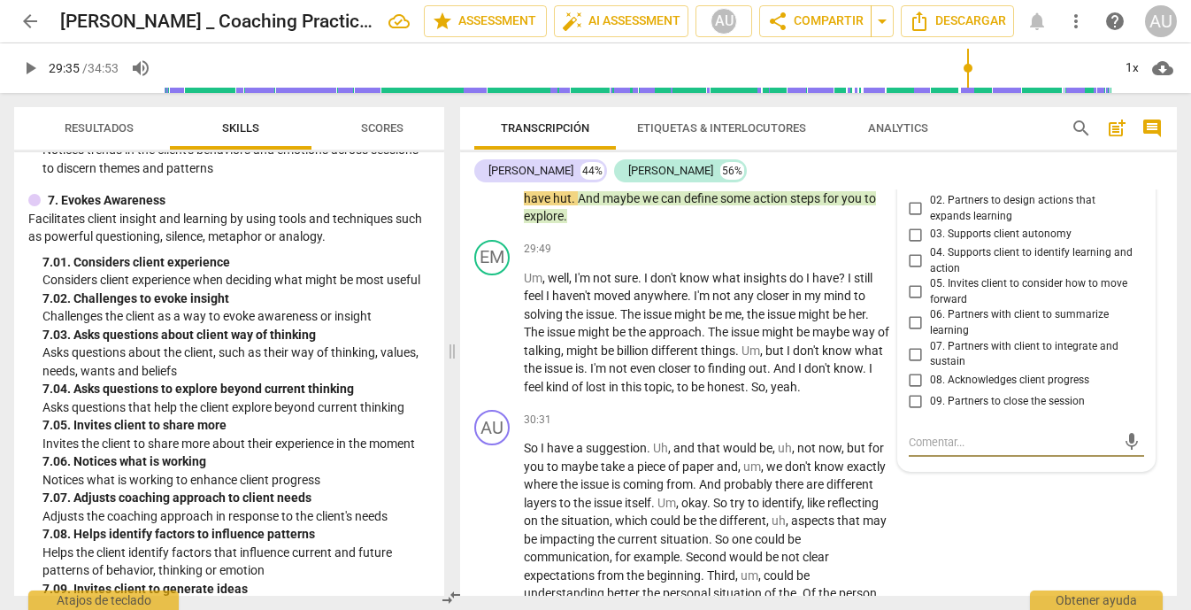
scroll to position [9368, 0]
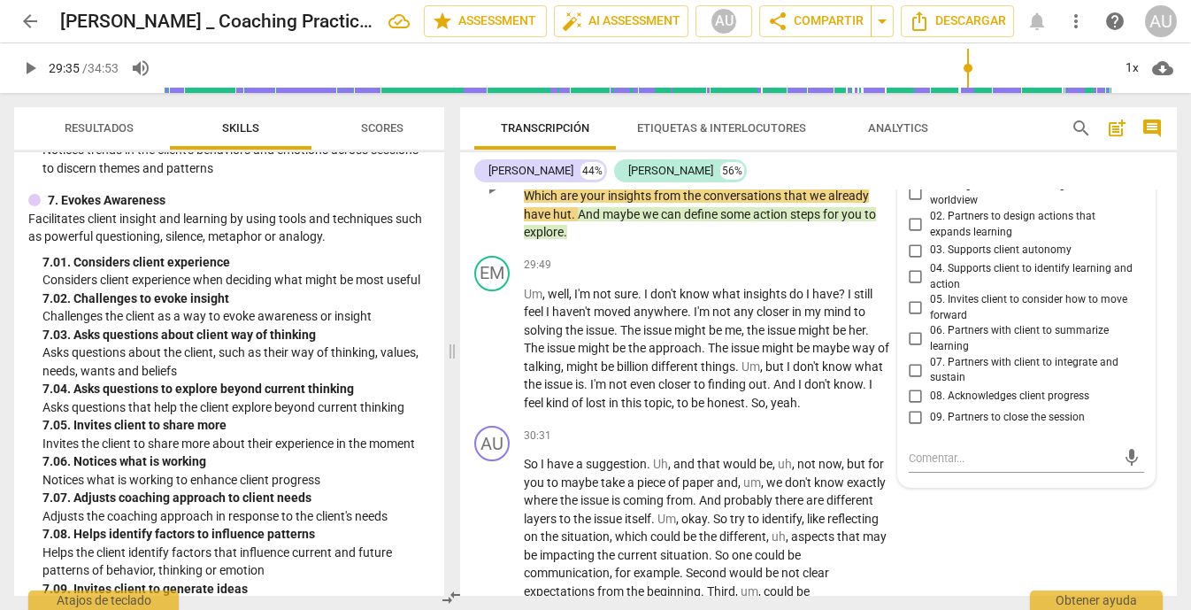
click at [1071, 240] on span "02. Partners to design actions that expands learning" at bounding box center [1034, 224] width 208 height 31
click at [930, 235] on input "02. Partners to design actions that expands learning" at bounding box center [916, 224] width 28 height 21
click at [968, 209] on span "01. Integrates client learning into their worldview" at bounding box center [1034, 193] width 208 height 31
click at [930, 203] on input "01. Integrates client learning into their worldview" at bounding box center [916, 192] width 28 height 21
click at [969, 209] on span "01. Integrates client learning into their worldview" at bounding box center [1034, 193] width 208 height 31
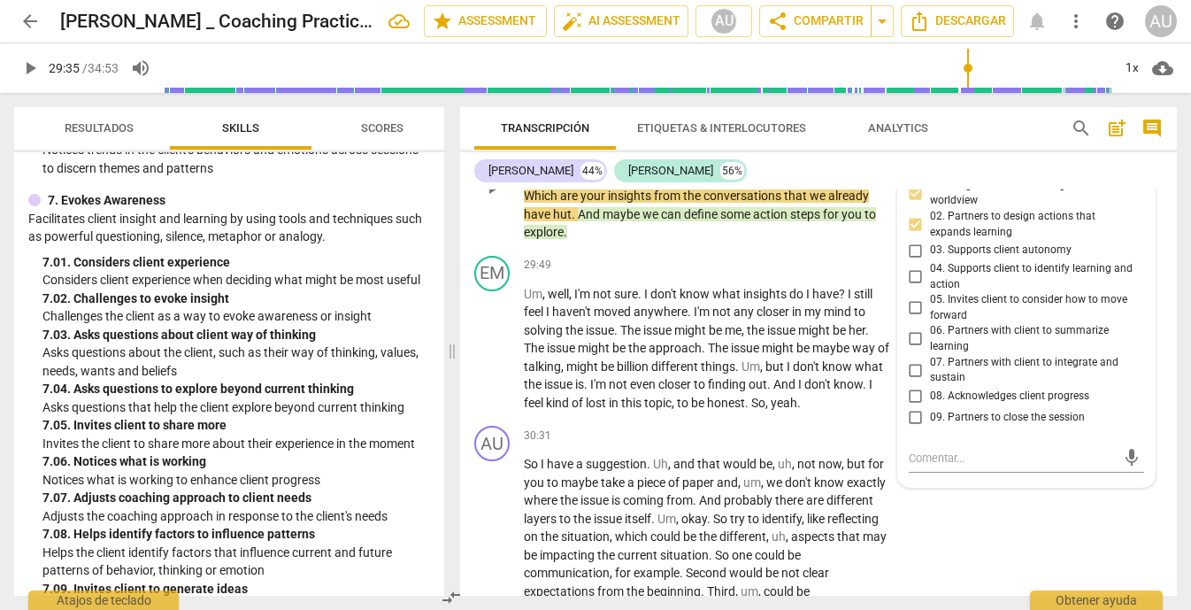
click at [930, 203] on input "01. Integrates client learning into their worldview" at bounding box center [916, 192] width 28 height 21
click at [1065, 323] on span "05. Invites client to consider how to move forward" at bounding box center [1034, 307] width 208 height 31
click at [930, 319] on input "05. Invites client to consider how to move forward" at bounding box center [916, 307] width 28 height 21
click at [919, 428] on input "09. Partners to close the session" at bounding box center [916, 417] width 28 height 21
click at [918, 428] on input "09. Partners to close the session" at bounding box center [916, 417] width 28 height 21
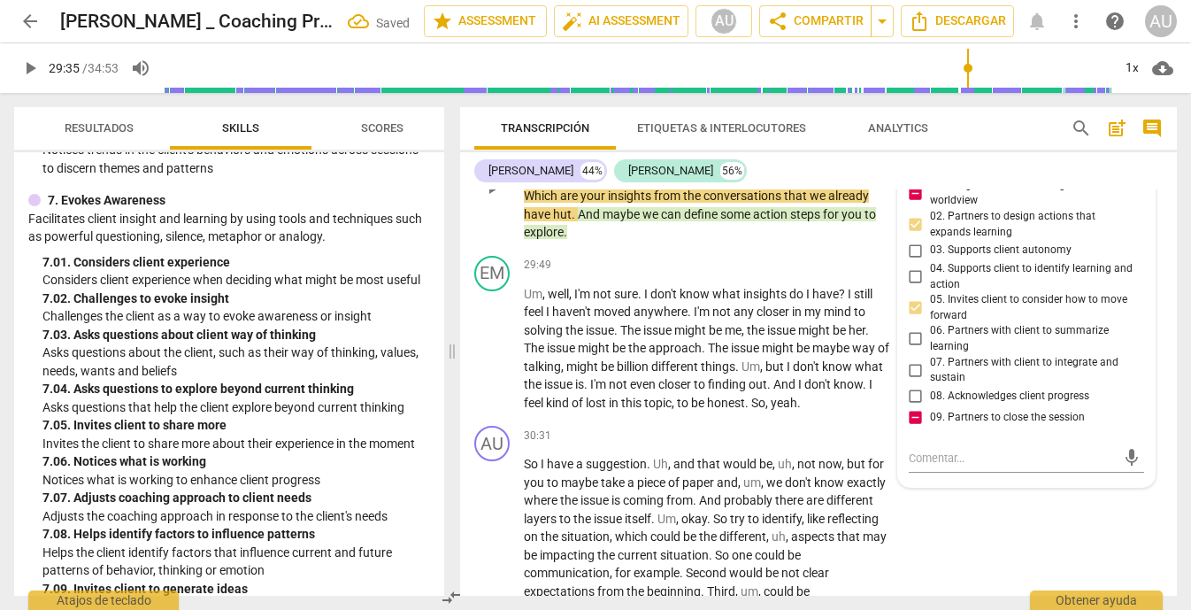
click at [1116, 203] on div "AU play_arrow pause 29:20 + Add competency 8.Facilitates Client Growth keyboard…" at bounding box center [818, 172] width 717 height 152
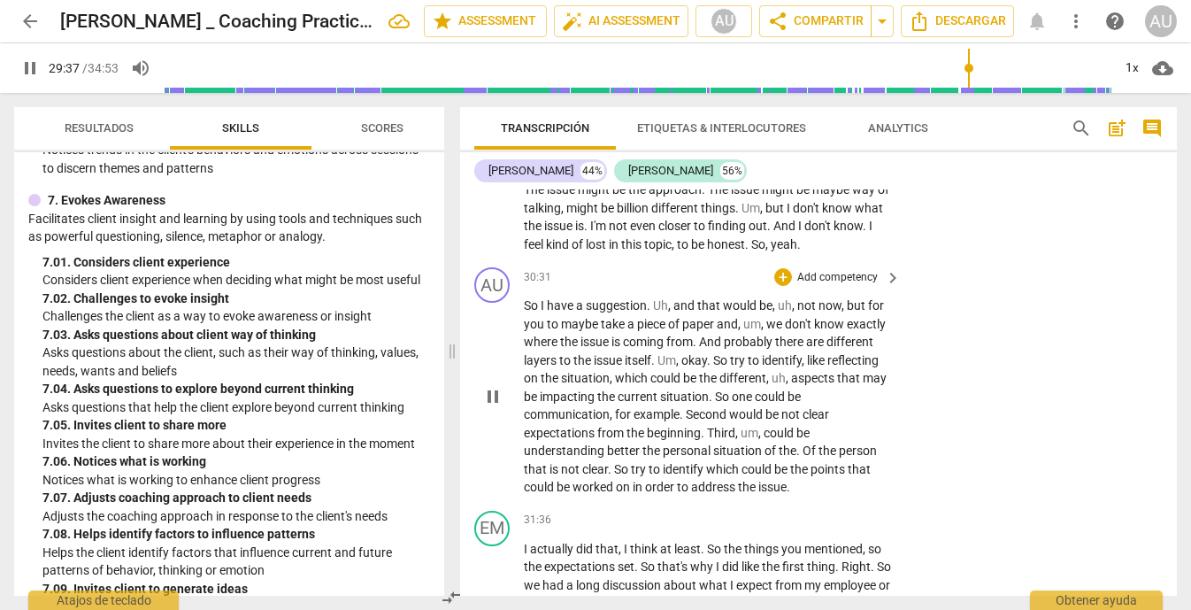
scroll to position [9530, 0]
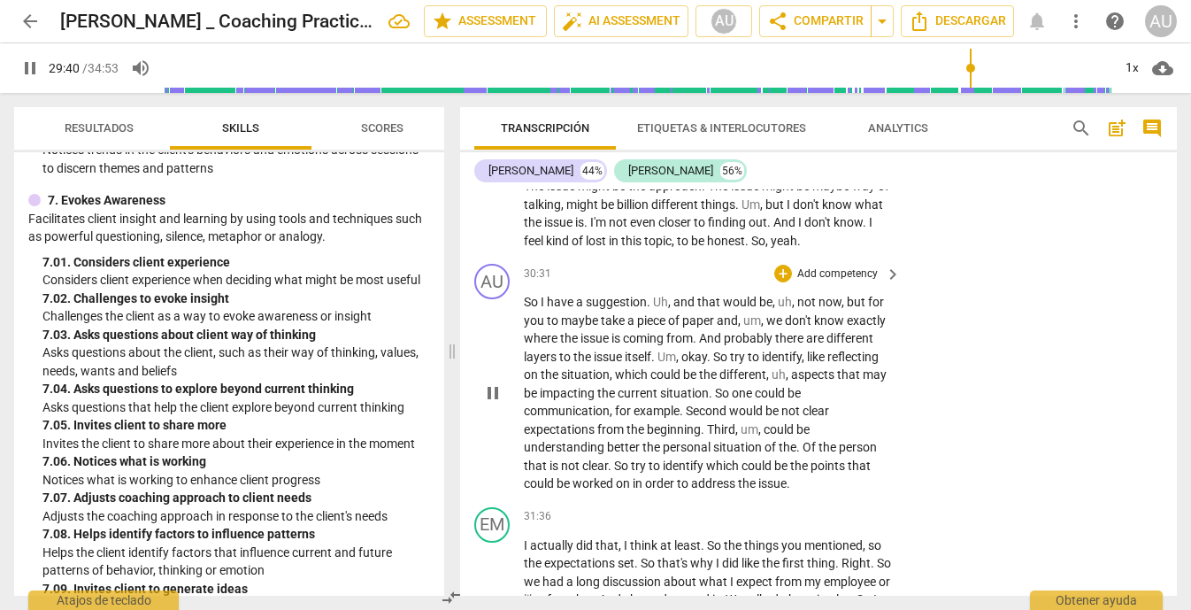
click at [486, 403] on span "pause" at bounding box center [492, 392] width 21 height 21
click at [486, 403] on span "play_arrow" at bounding box center [492, 392] width 21 height 21
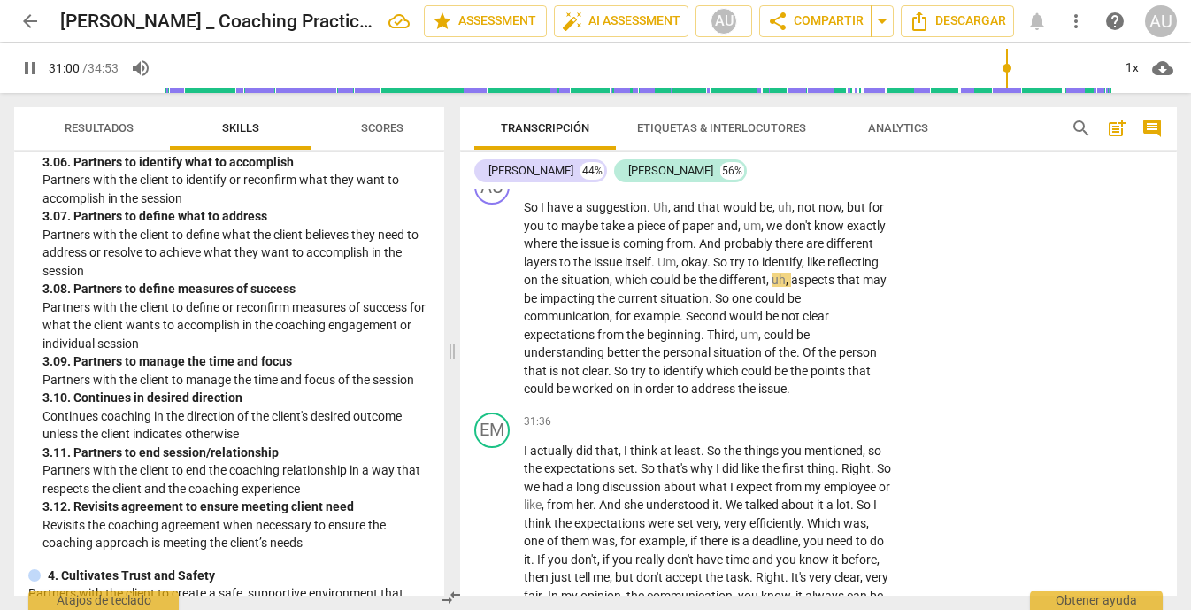
scroll to position [1614, 0]
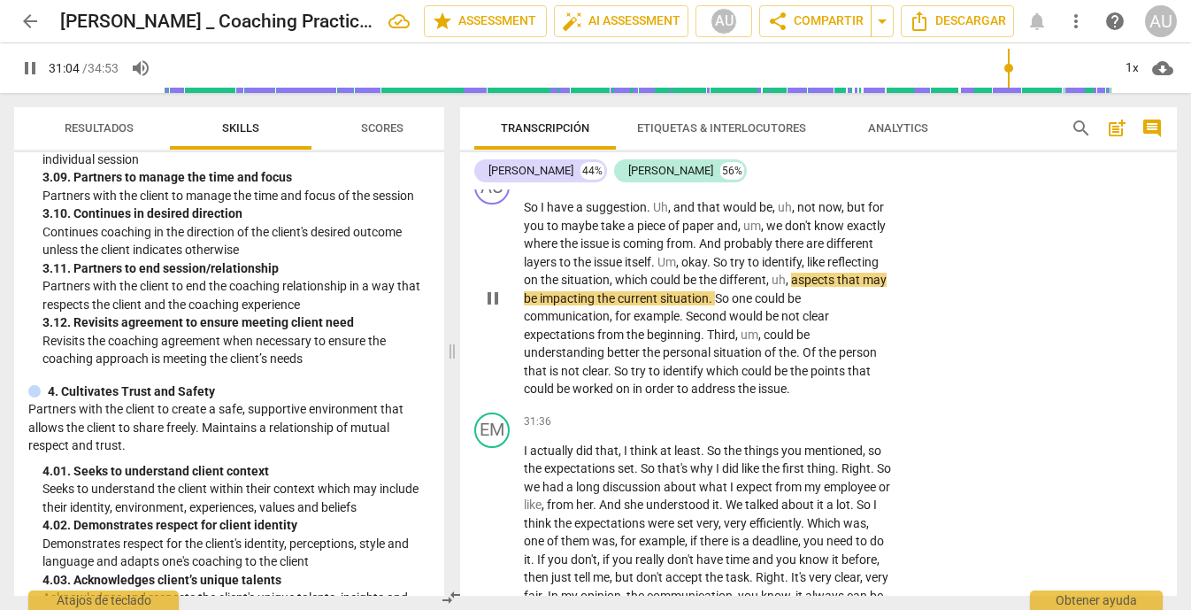
click at [841, 188] on p "Add competency" at bounding box center [837, 180] width 84 height 16
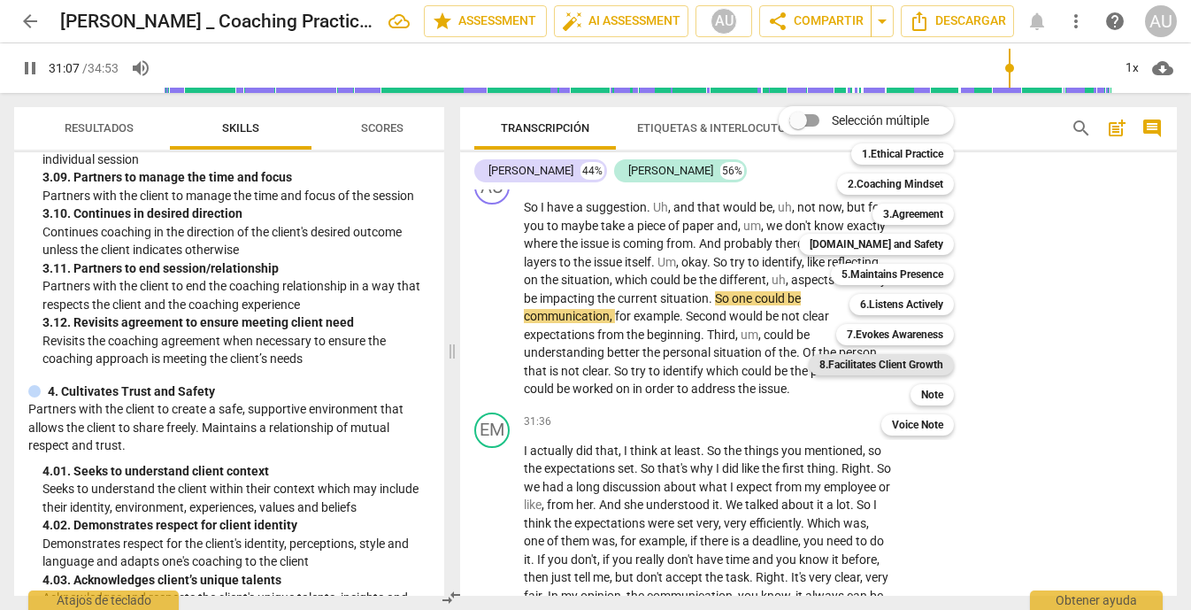
click at [878, 364] on b "8.Facilitates Client Growth" at bounding box center [881, 364] width 124 height 21
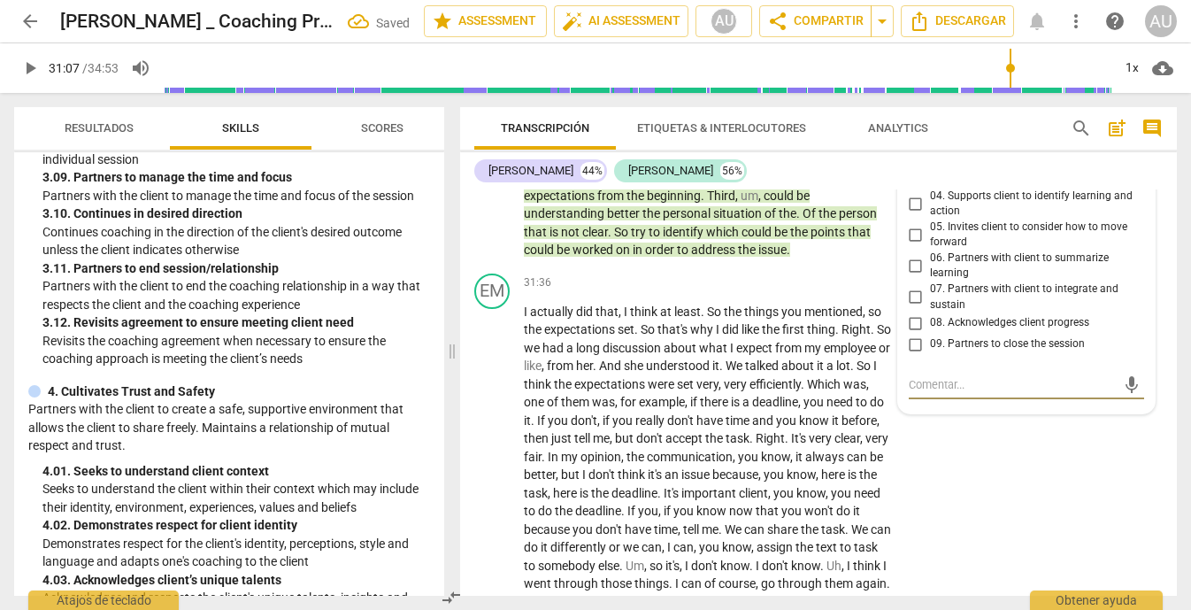
scroll to position [9752, 0]
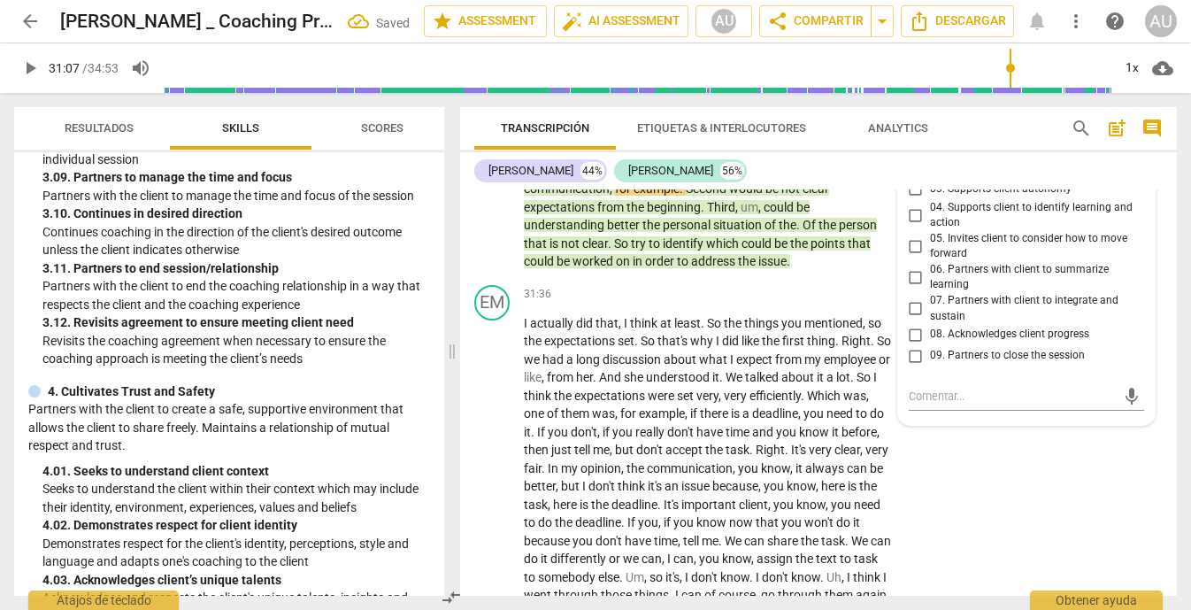
click at [920, 173] on input "02. Partners to design actions that expands learning" at bounding box center [916, 162] width 28 height 21
click at [1029, 364] on span "09. Partners to close the session" at bounding box center [1007, 356] width 155 height 16
click at [930, 366] on input "09. Partners to close the session" at bounding box center [916, 355] width 28 height 21
click at [1013, 231] on span "04. Supports client to identify learning and action" at bounding box center [1034, 215] width 208 height 31
click at [930, 226] on input "04. Supports client to identify learning and action" at bounding box center [916, 214] width 28 height 21
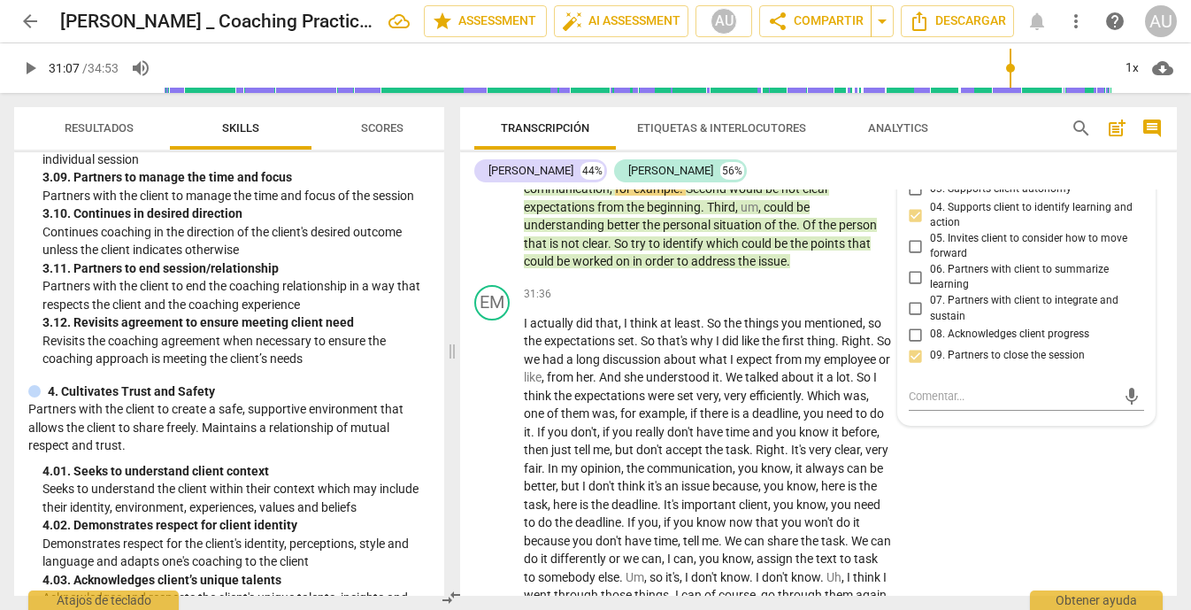
click at [1013, 231] on span "04. Supports client to identify learning and action" at bounding box center [1034, 215] width 208 height 31
click at [930, 226] on input "04. Supports client to identify learning and action" at bounding box center [916, 214] width 28 height 21
click at [1037, 541] on div "EM play_arrow pause 31:36 + Add competency keyboard_arrow_right I actually did …" at bounding box center [818, 472] width 717 height 388
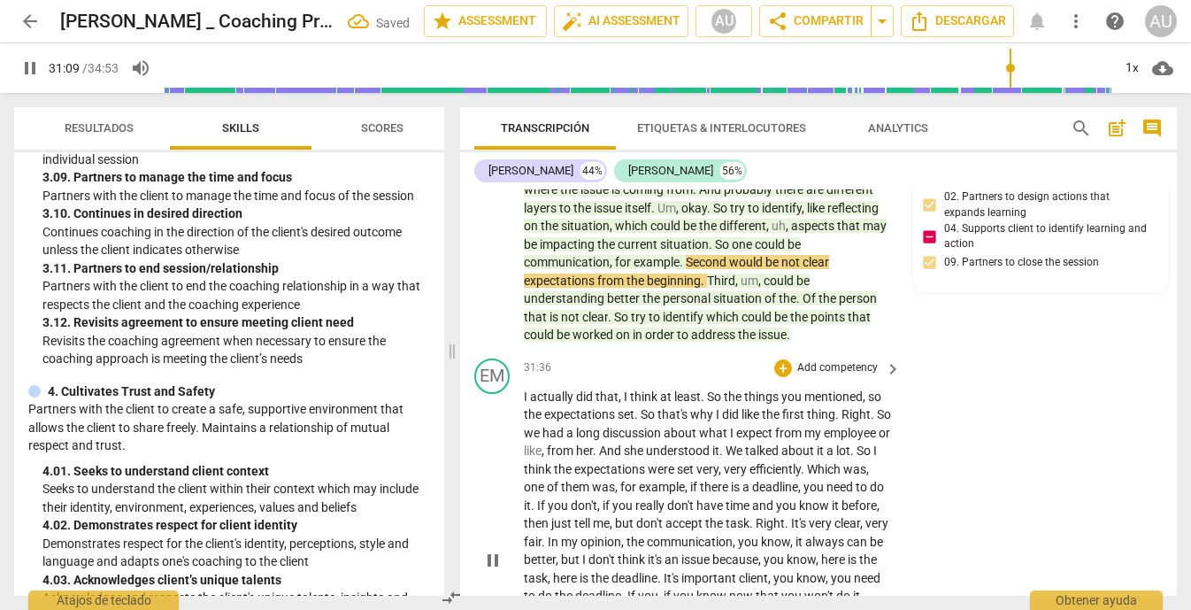
scroll to position [9652, 0]
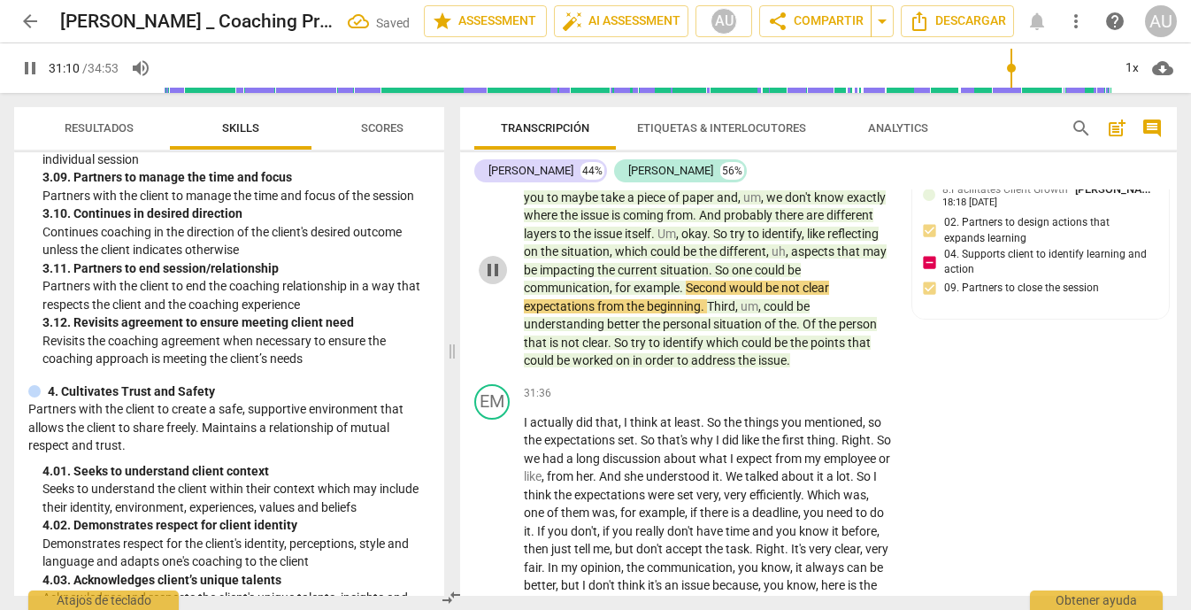
click at [497, 280] on span "pause" at bounding box center [492, 269] width 21 height 21
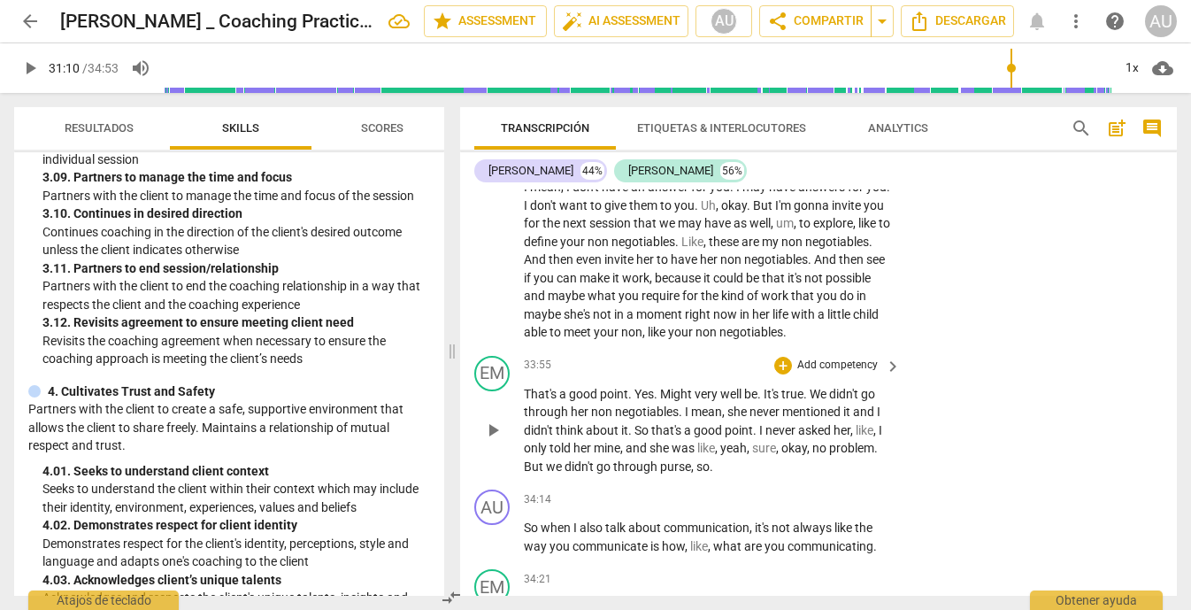
scroll to position [10434, 0]
click at [490, 268] on span "play_arrow" at bounding box center [492, 257] width 21 height 21
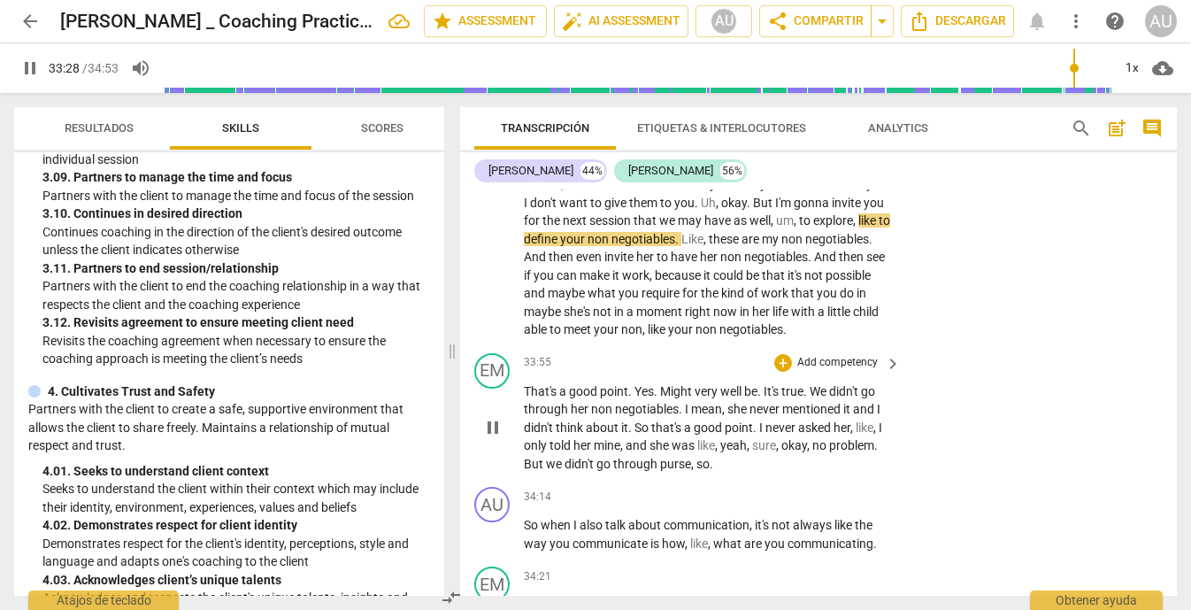
click at [833, 371] on p "Add competency" at bounding box center [837, 363] width 84 height 16
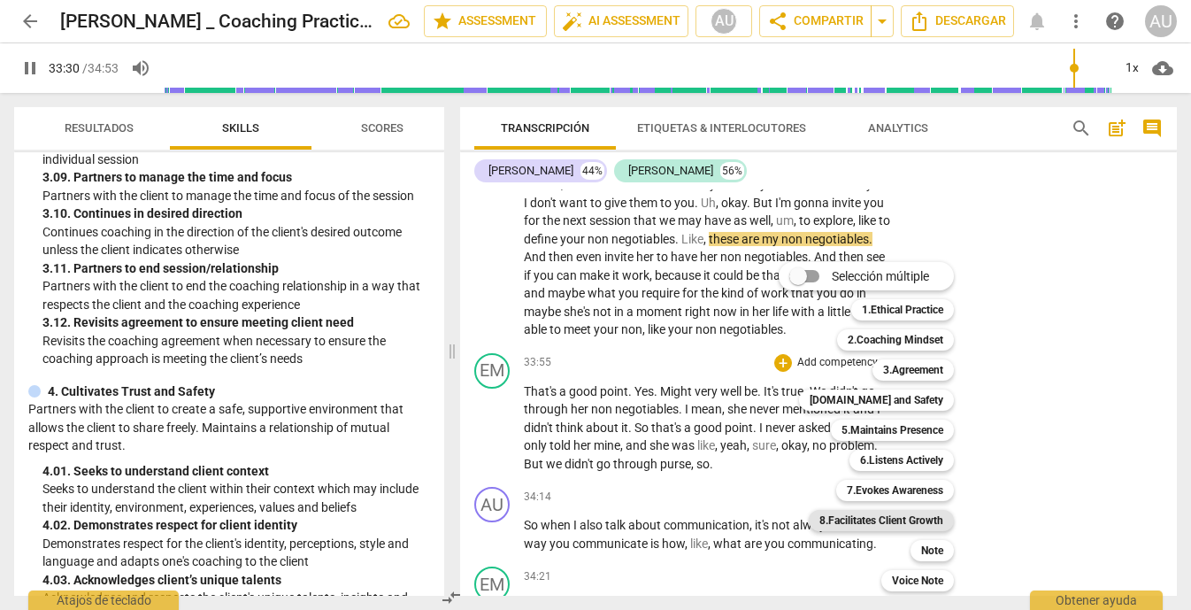
click at [897, 515] on b "8.Facilitates Client Growth" at bounding box center [881, 520] width 124 height 21
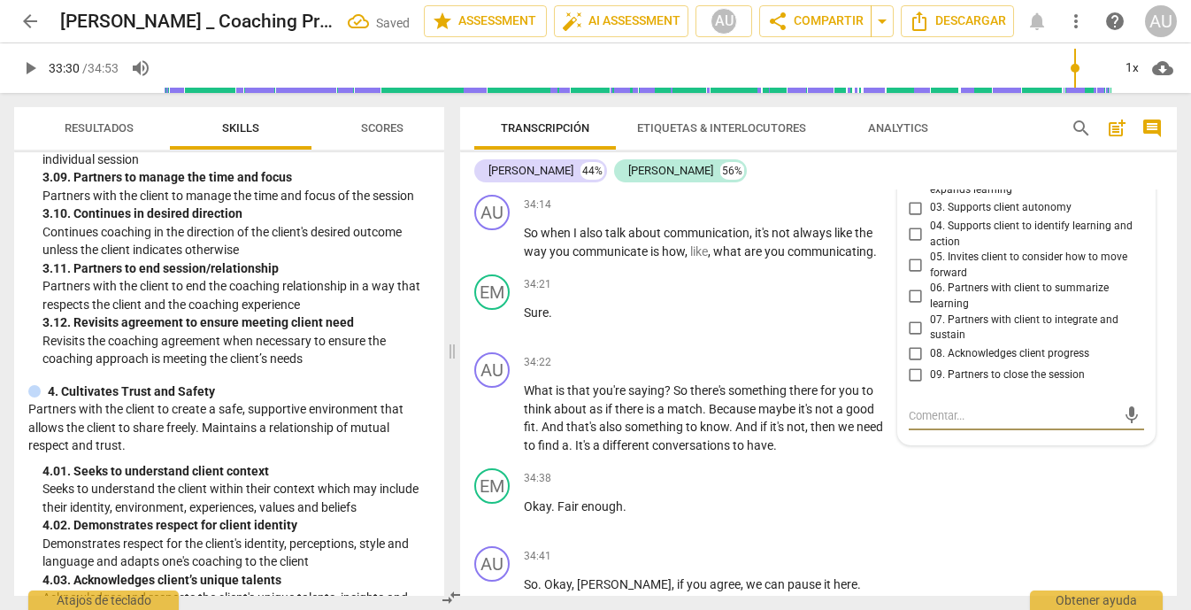
scroll to position [10724, 0]
click at [1139, 190] on div "EM play_arrow pause 33:55 + Add competency 8.Facilitates Client Growth keyboard…" at bounding box center [818, 123] width 717 height 134
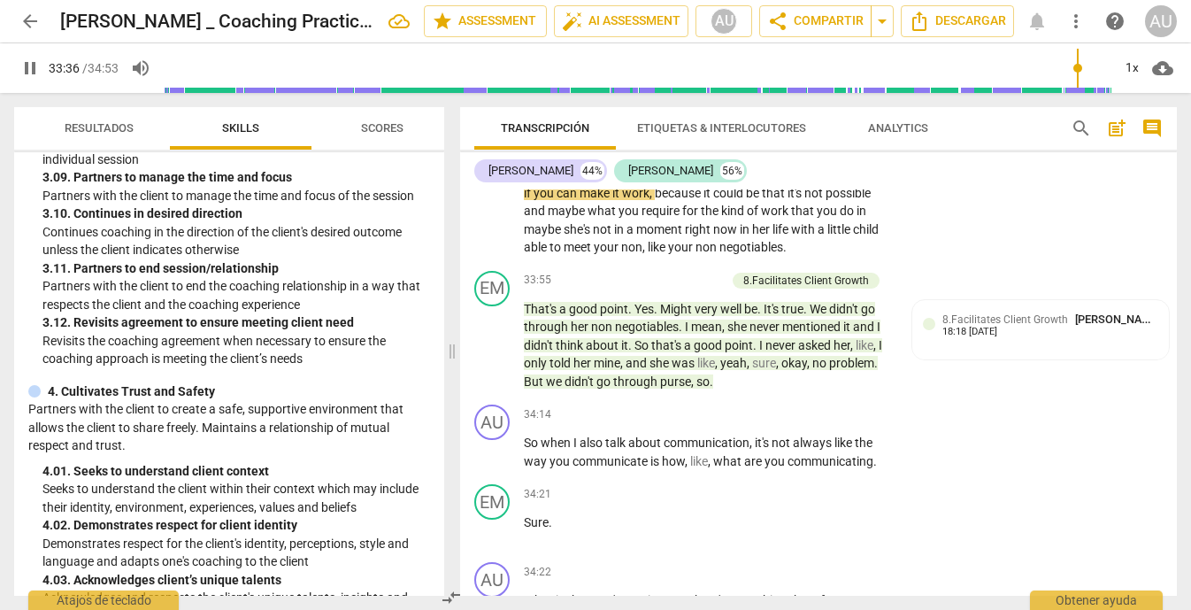
scroll to position [10505, 0]
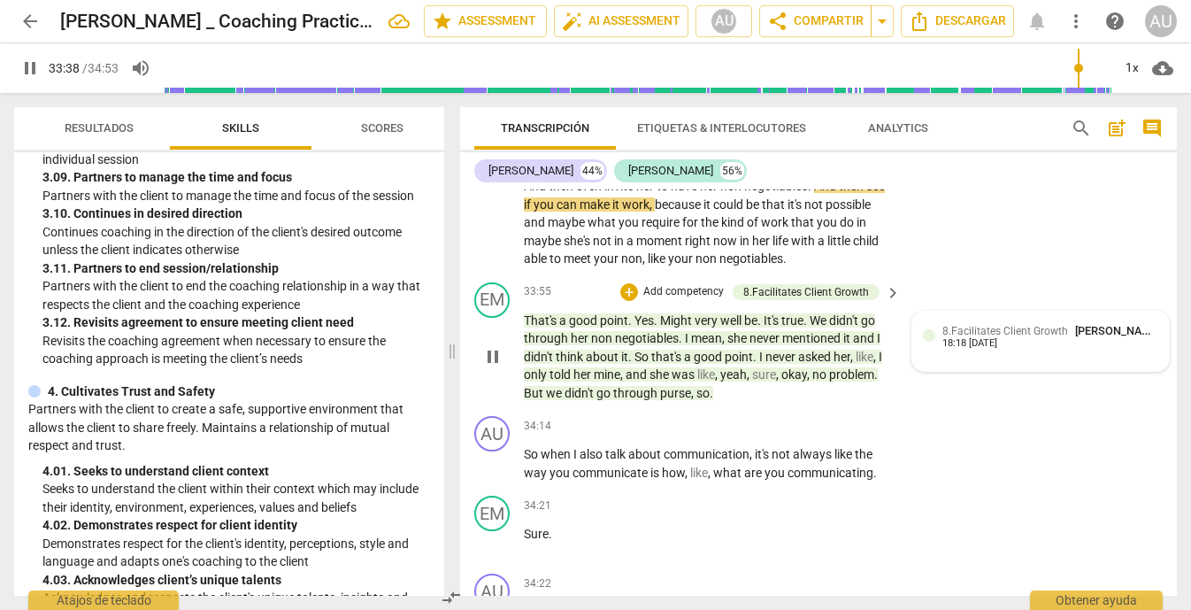
click at [997, 349] on div "18:18 [DATE]" at bounding box center [969, 344] width 55 height 12
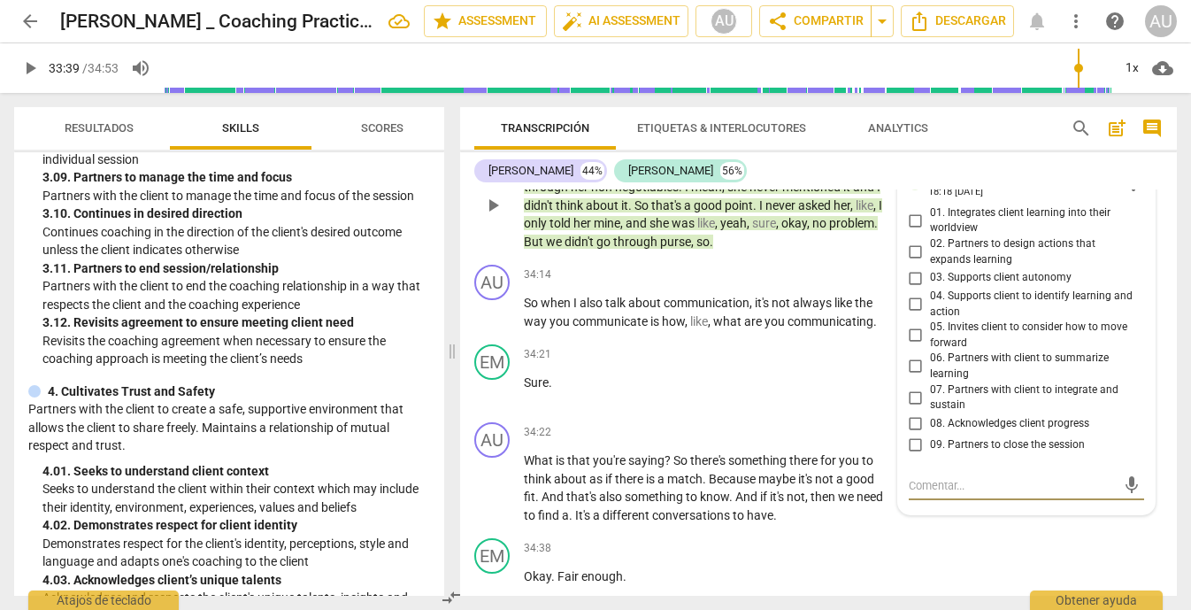
scroll to position [10652, 0]
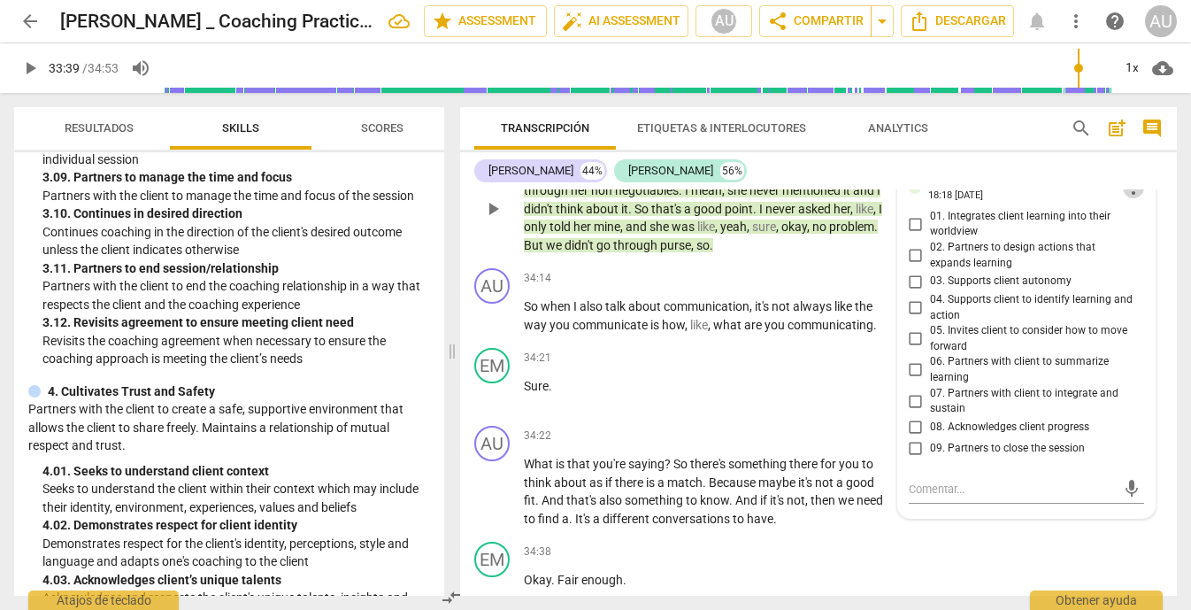
click at [1125, 198] on span "more_vert" at bounding box center [1133, 187] width 21 height 21
click at [1139, 335] on li "Borrar" at bounding box center [1147, 332] width 62 height 34
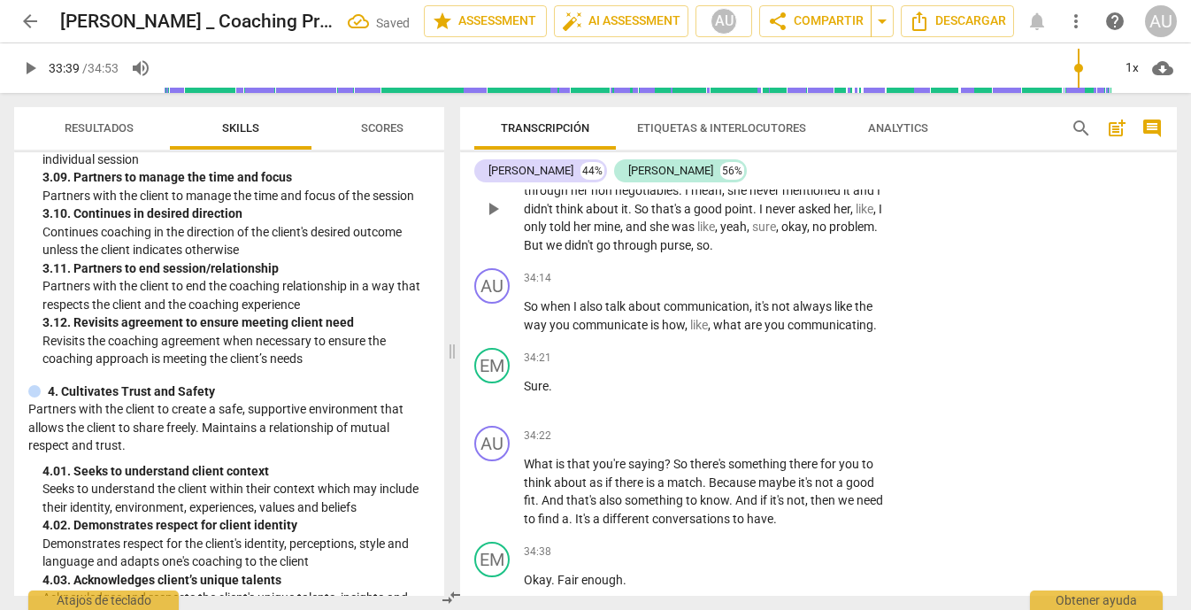
click at [859, 152] on p "Add competency" at bounding box center [837, 144] width 84 height 16
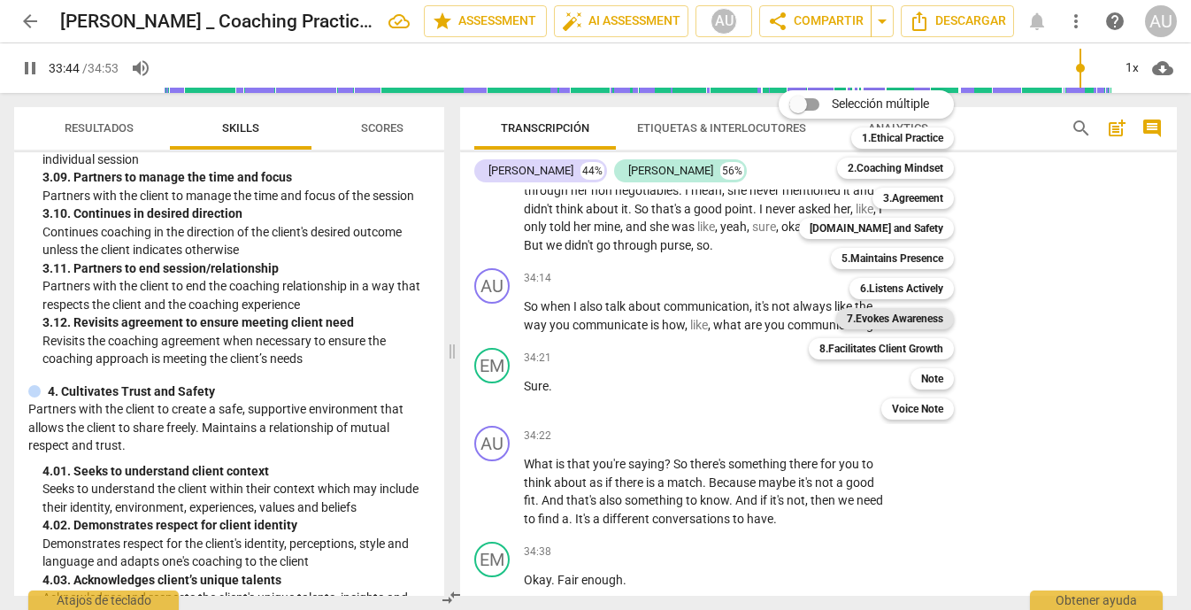
click at [903, 318] on b "7.Evokes Awareness" at bounding box center [895, 318] width 96 height 21
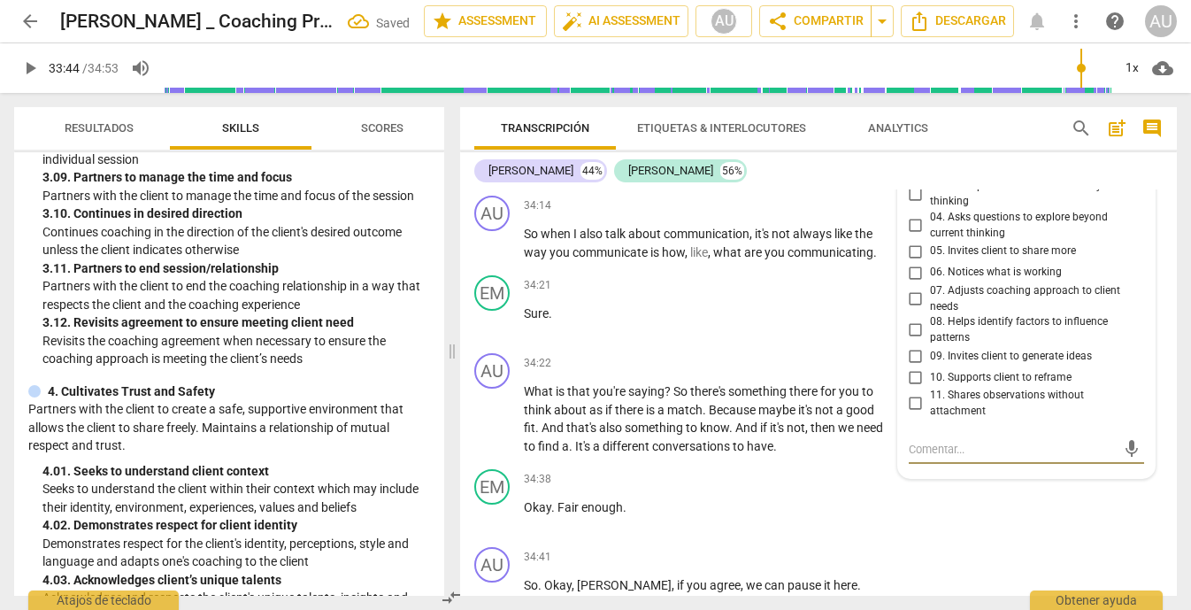
scroll to position [10723, 0]
click at [822, 341] on div "34:21 + Add competency keyboard_arrow_right Sure ." at bounding box center [713, 309] width 379 height 64
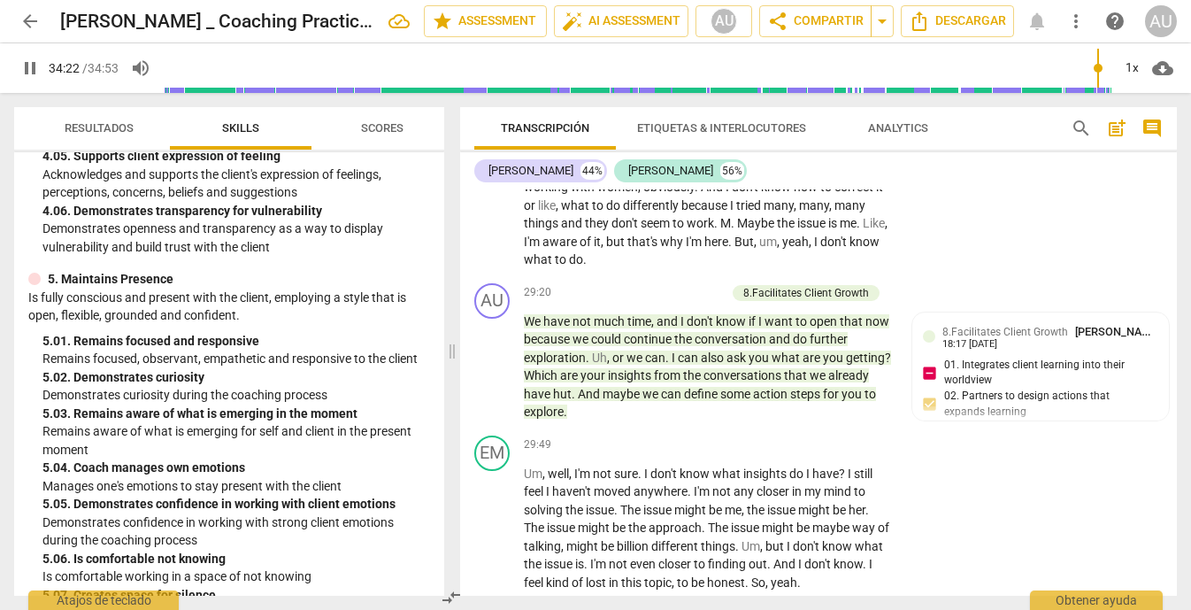
scroll to position [9186, 0]
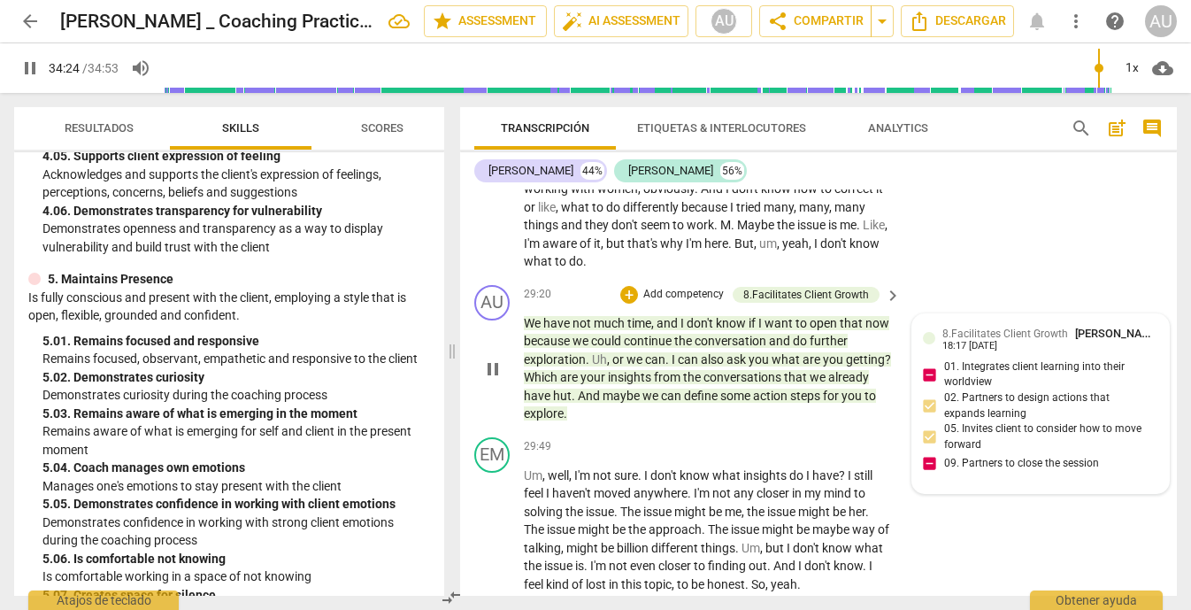
click at [927, 466] on div "8.Facilitates Client Growth [PERSON_NAME] [PERSON_NAME] 18:17 [DATE] 01. Integr…" at bounding box center [1041, 404] width 236 height 158
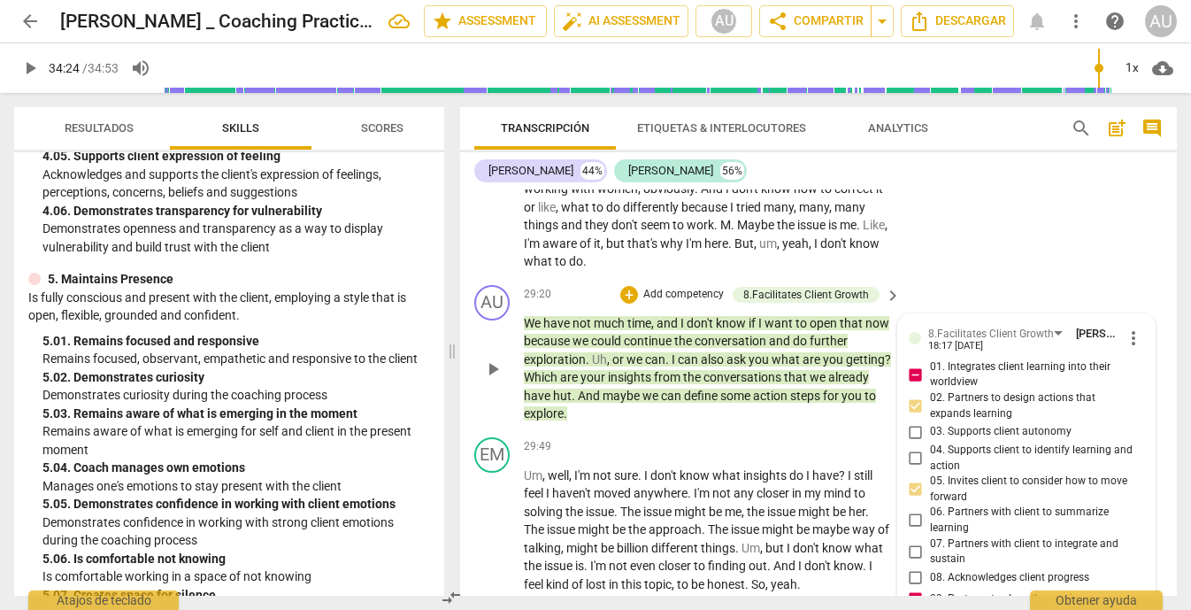
scroll to position [9525, 0]
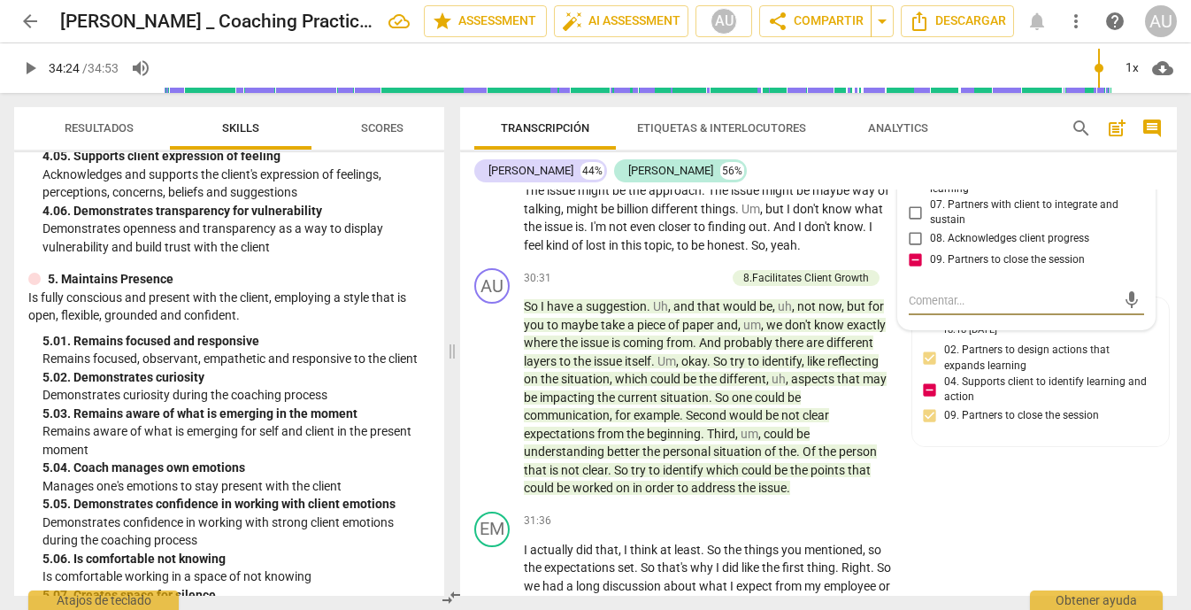
click at [914, 271] on input "09. Partners to close the session" at bounding box center [916, 259] width 28 height 21
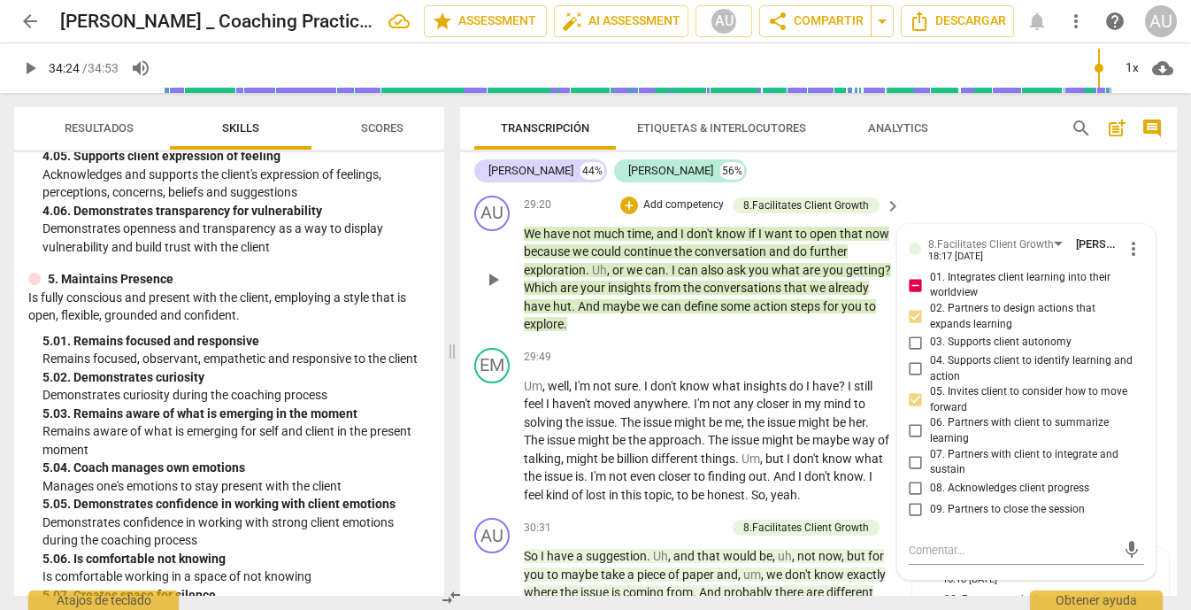
scroll to position [9275, 0]
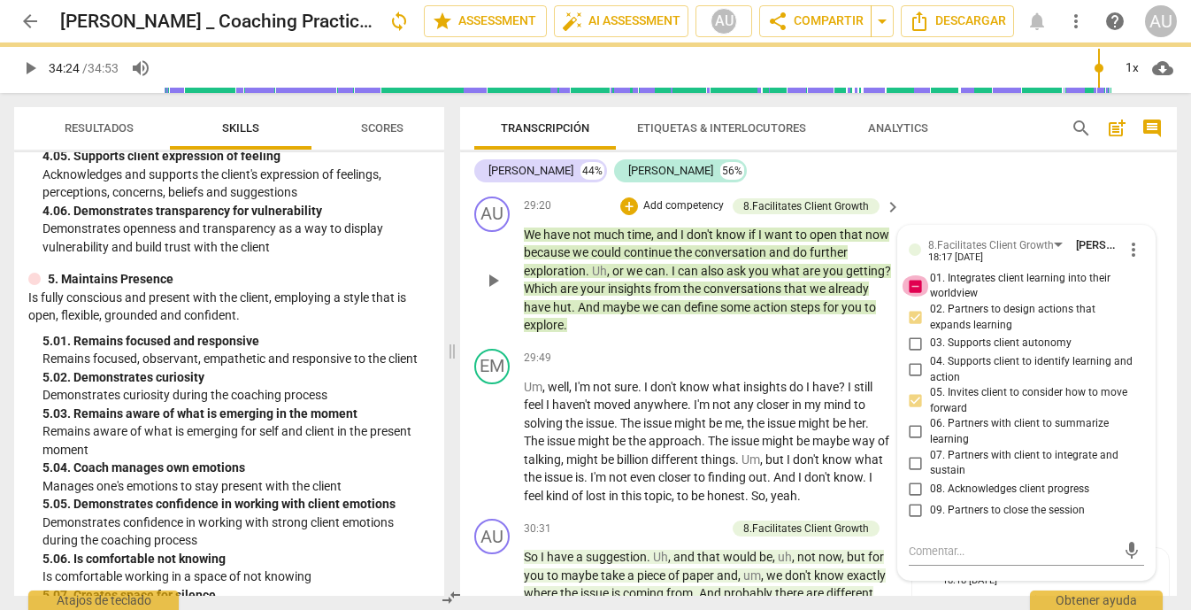
click at [915, 296] on input "01. Integrates client learning into their worldview" at bounding box center [916, 285] width 28 height 21
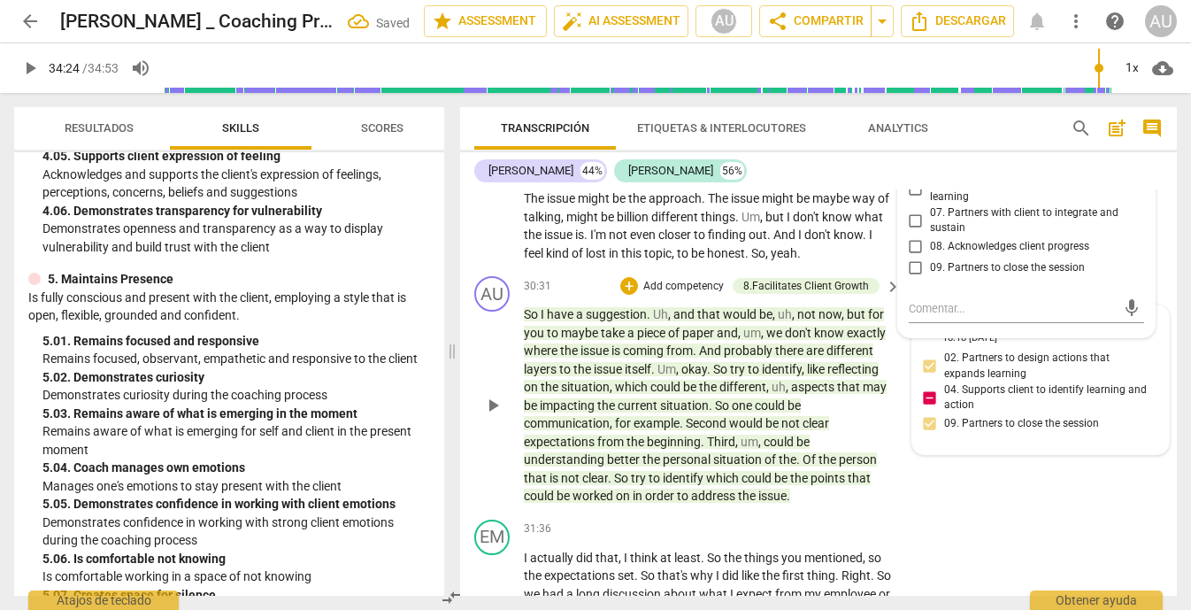
click at [925, 443] on div "8.Facilitates Client Growth [PERSON_NAME] [PERSON_NAME] 18:18 [DATE] 02. Partne…" at bounding box center [1041, 379] width 236 height 127
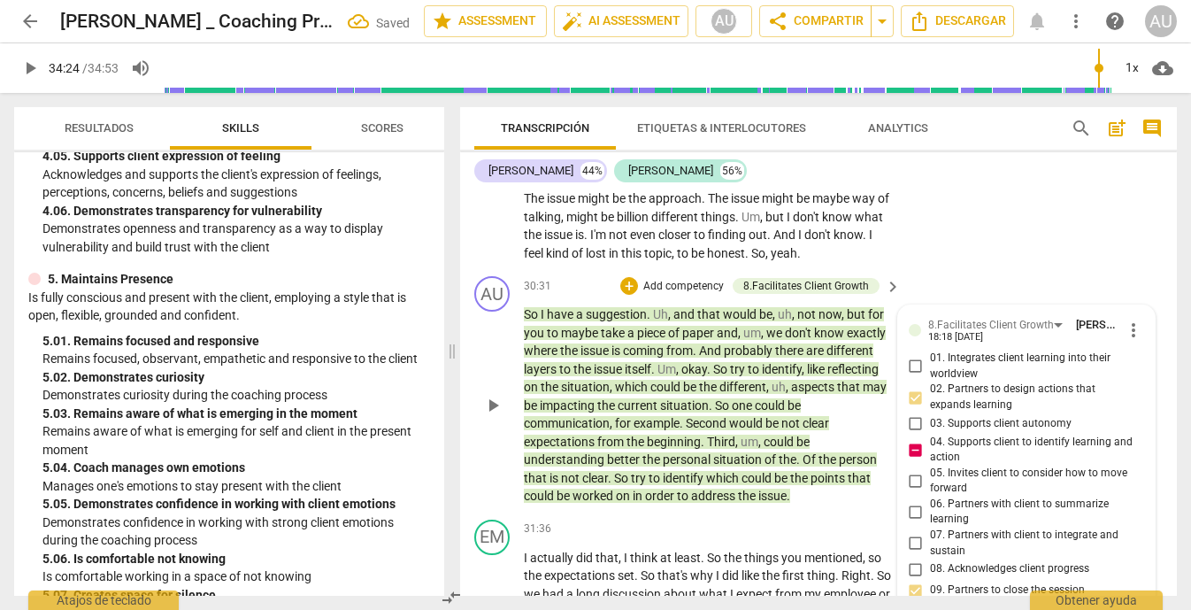
scroll to position [9848, 0]
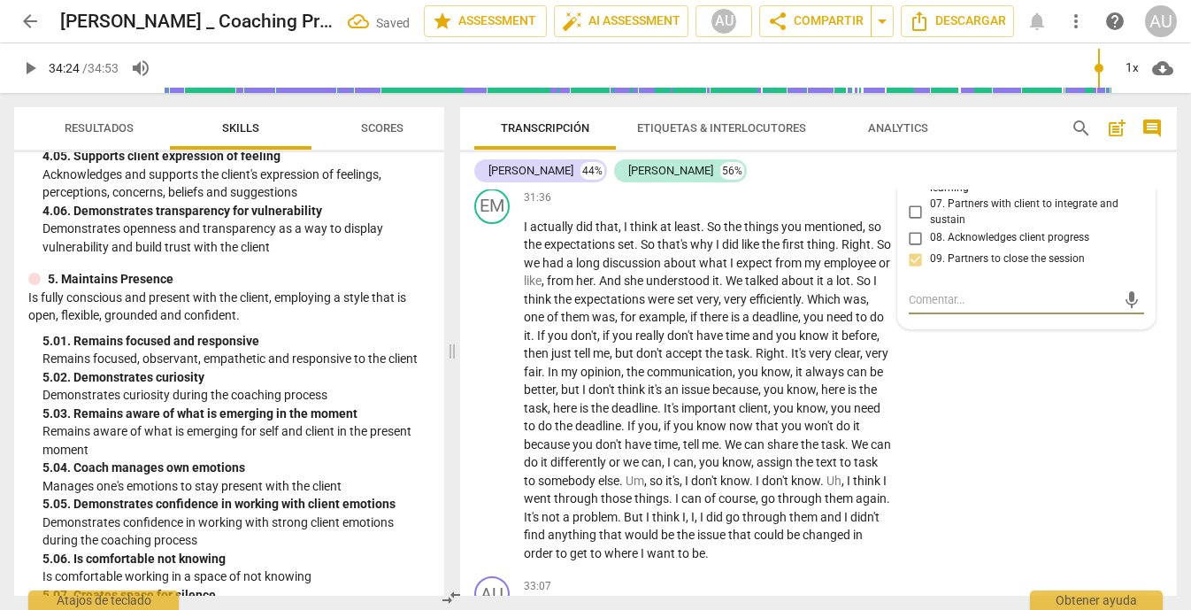
click at [913, 129] on input "04. Supports client to identify learning and action" at bounding box center [916, 118] width 28 height 21
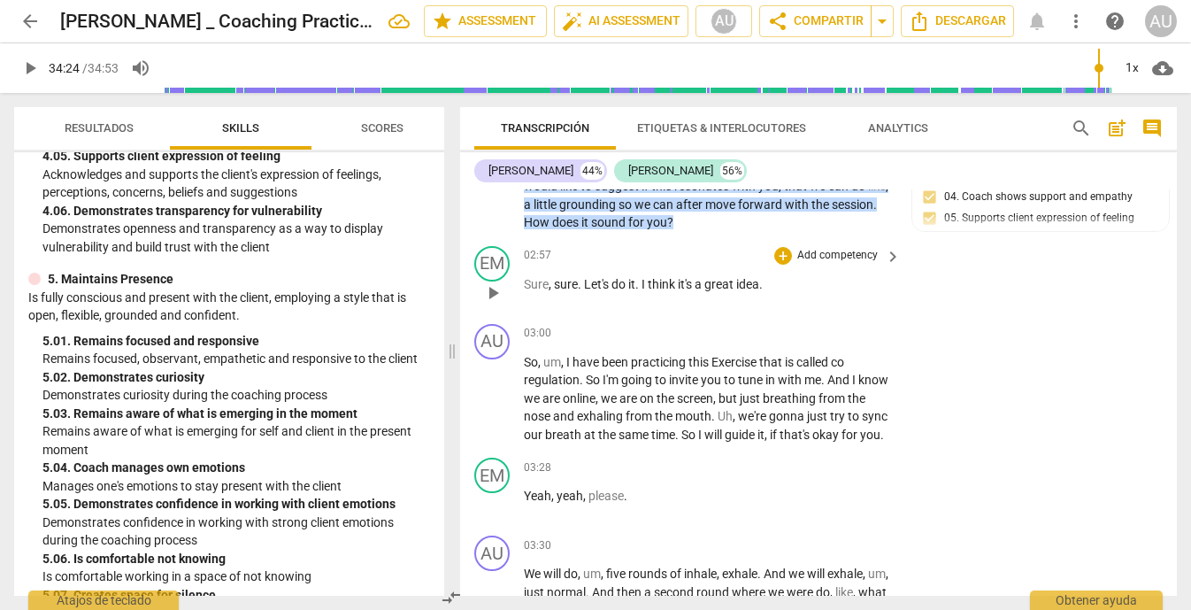
scroll to position [1117, 0]
click at [844, 330] on p "Add competency" at bounding box center [837, 333] width 84 height 16
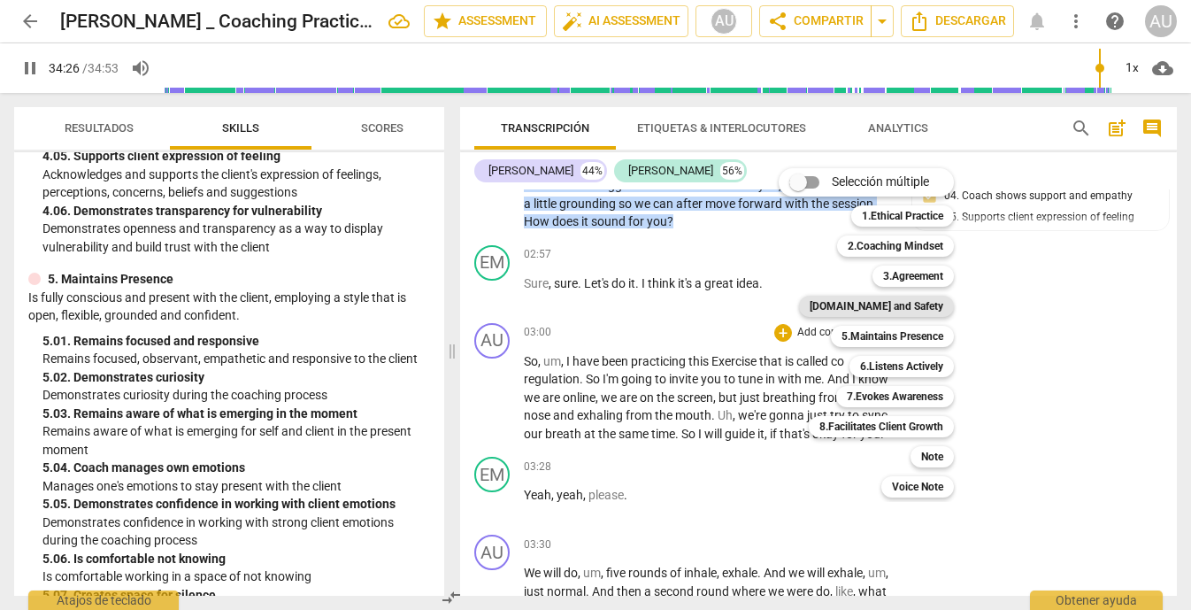
click at [935, 300] on b "[DOMAIN_NAME] and Safety" at bounding box center [877, 306] width 134 height 21
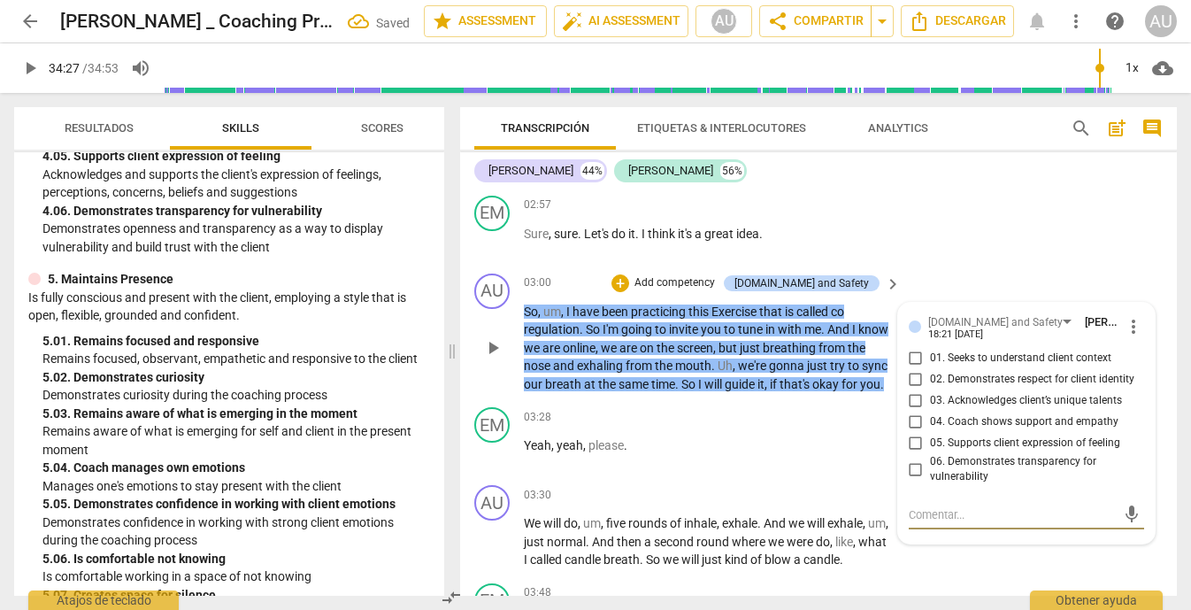
scroll to position [1168, 0]
click at [911, 424] on input "04. Coach shows support and empathy" at bounding box center [916, 421] width 28 height 21
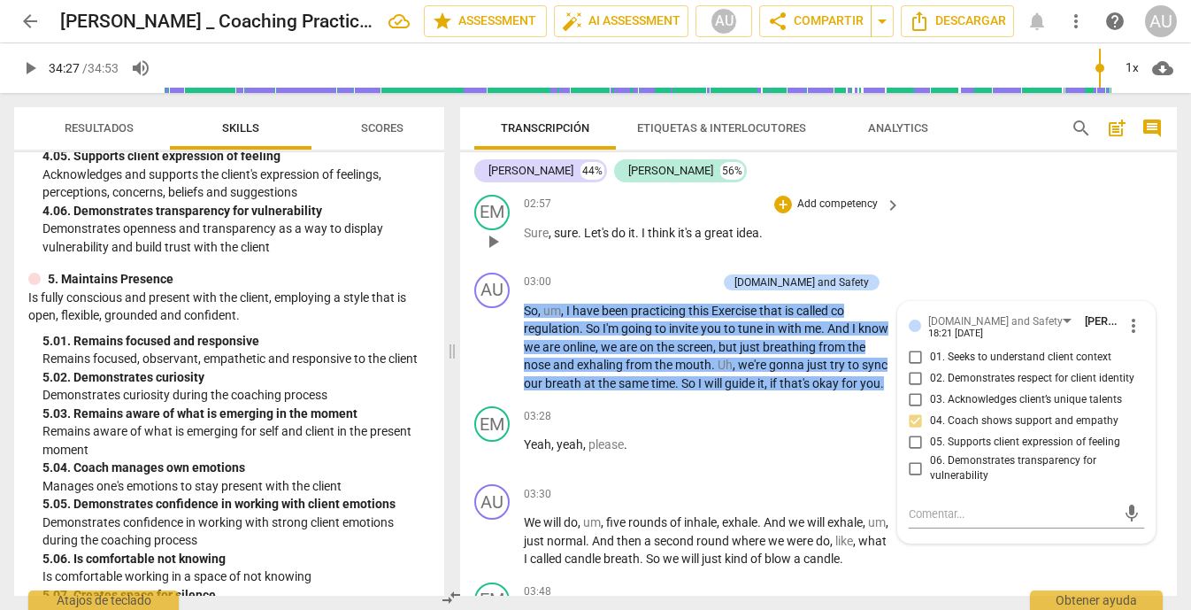
click at [1104, 263] on div "EM play_arrow pause 02:57 + Add competency keyboard_arrow_right Sure , sure . L…" at bounding box center [818, 227] width 717 height 78
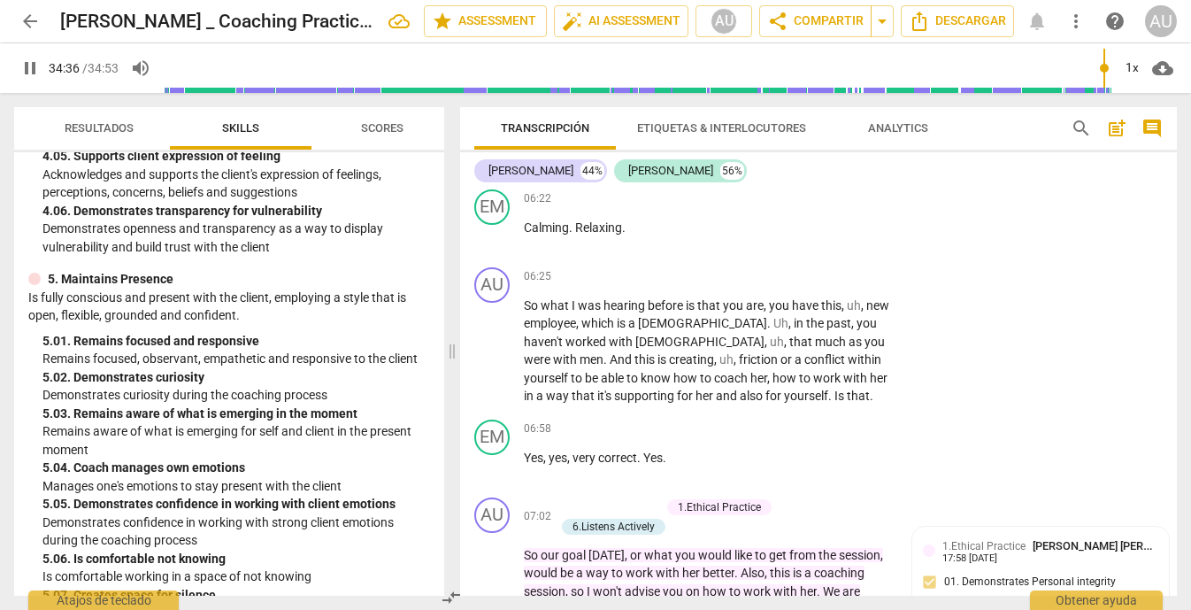
scroll to position [2060, 0]
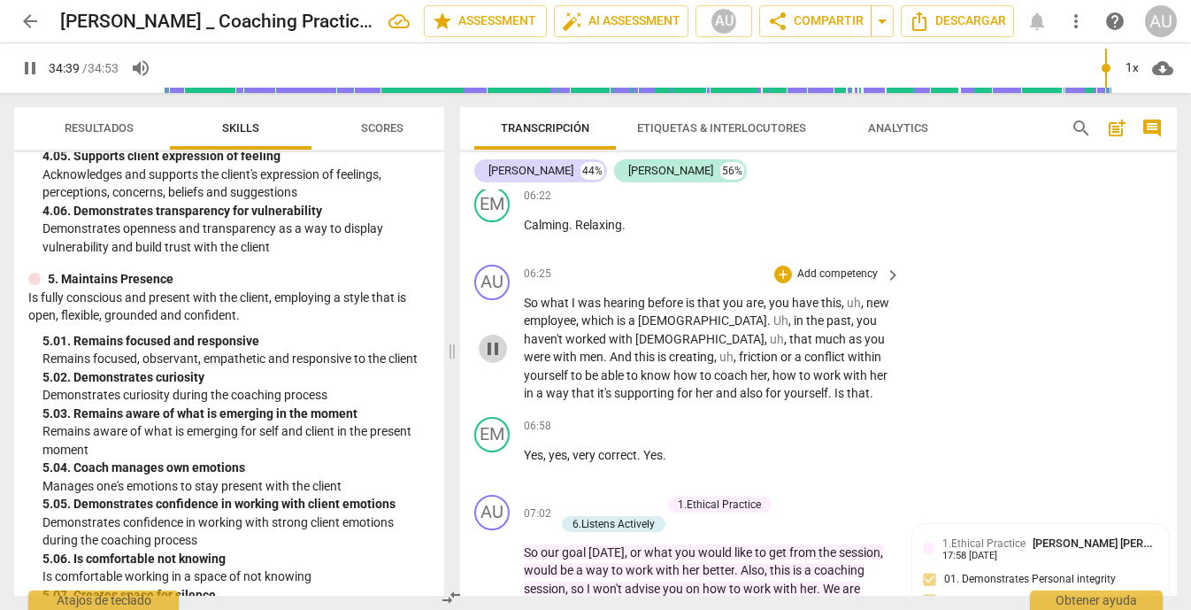
click at [495, 359] on span "pause" at bounding box center [492, 348] width 21 height 21
click at [495, 359] on span "play_arrow" at bounding box center [492, 348] width 21 height 21
click at [832, 282] on p "Add competency" at bounding box center [837, 274] width 84 height 16
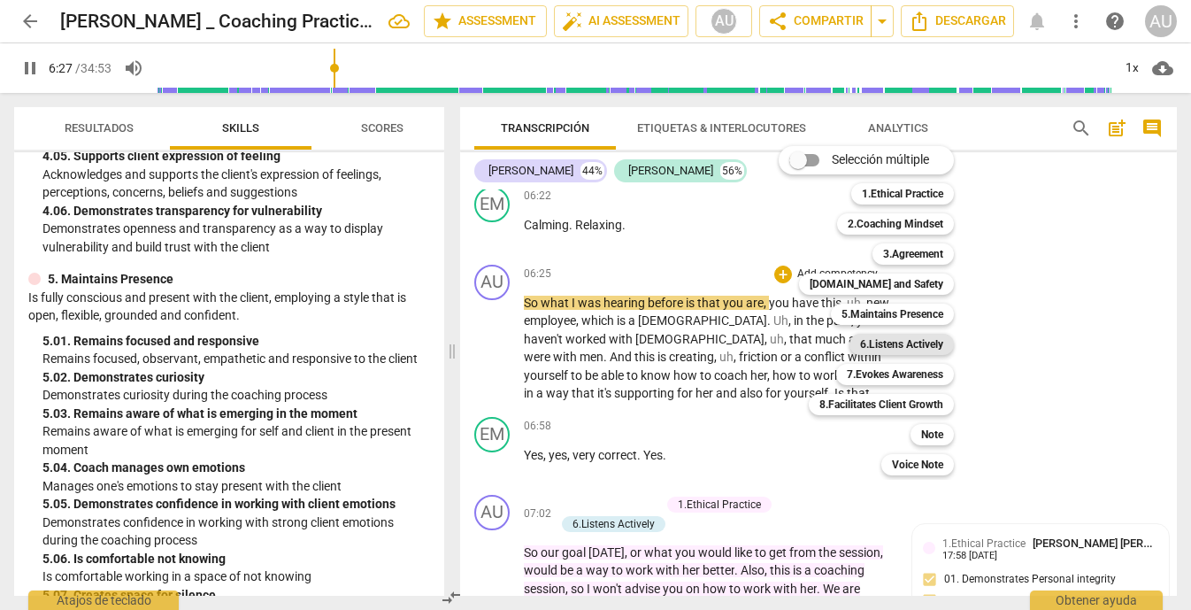
click at [935, 343] on b "6.Listens Actively" at bounding box center [901, 344] width 83 height 21
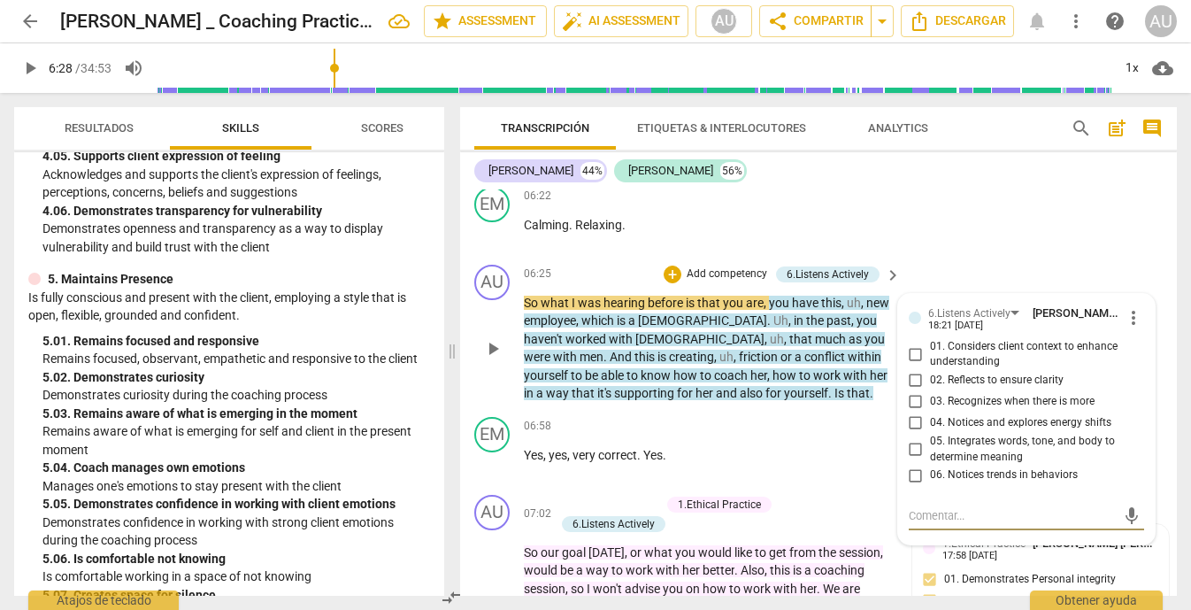
click at [912, 365] on input "01. Considers client context to enhance understanding" at bounding box center [916, 353] width 28 height 21
click at [913, 391] on input "02. Reflects to ensure clarity" at bounding box center [916, 380] width 28 height 21
click at [1146, 302] on div "AU play_arrow pause 06:25 + Add competency 6.Listens Actively keyboard_arrow_ri…" at bounding box center [818, 333] width 717 height 152
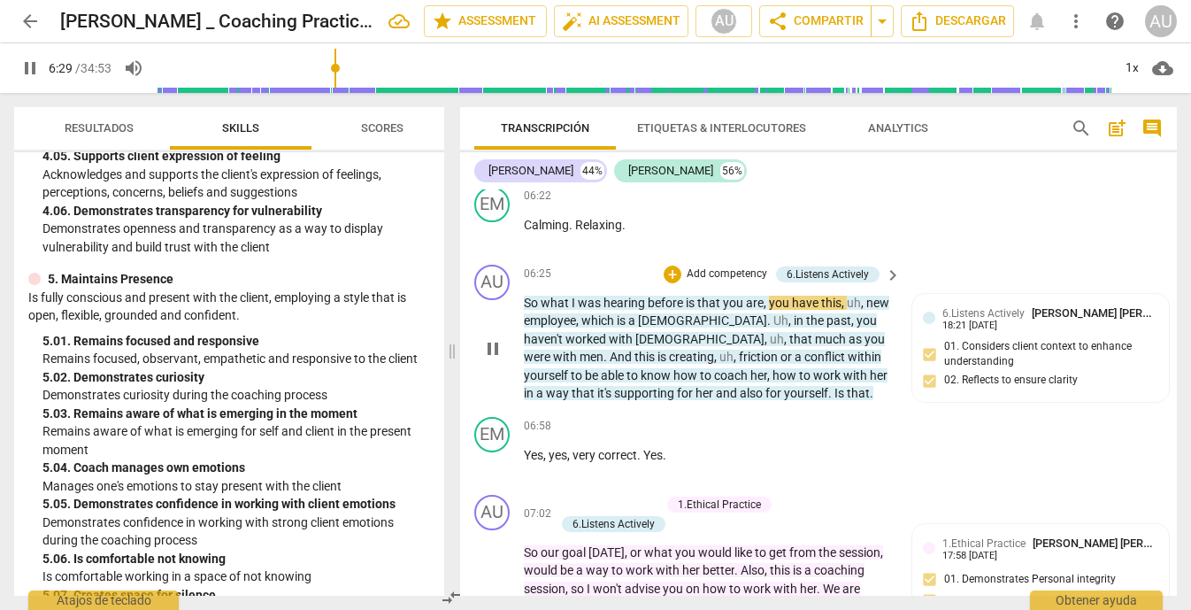
click at [723, 282] on p "Add competency" at bounding box center [727, 274] width 84 height 16
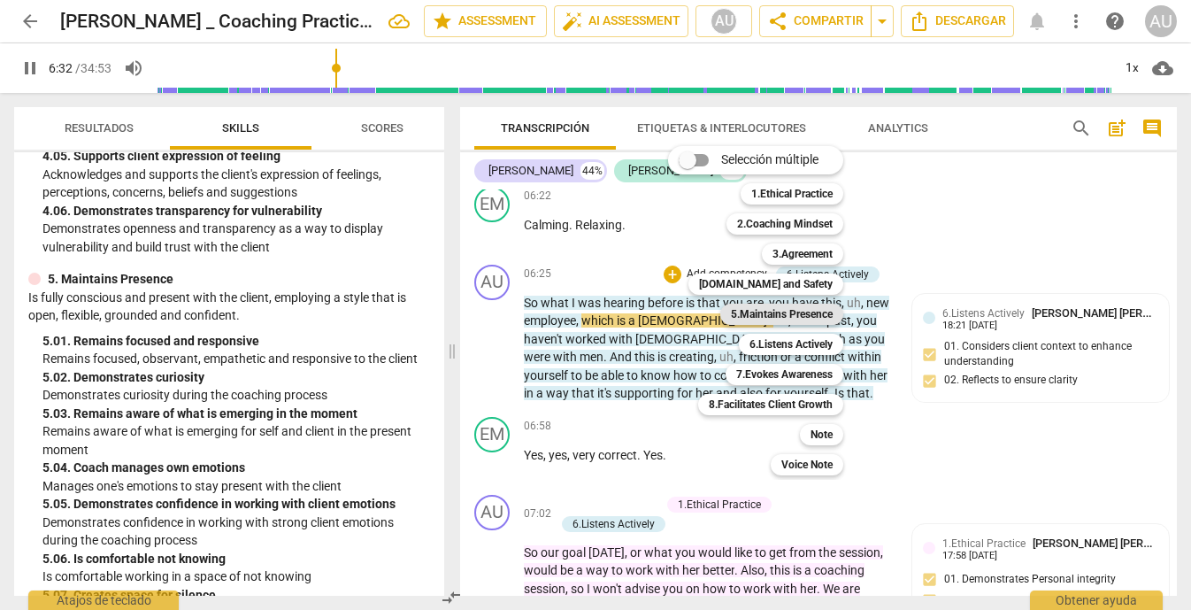
click at [813, 315] on b "5.Maintains Presence" at bounding box center [782, 313] width 102 height 21
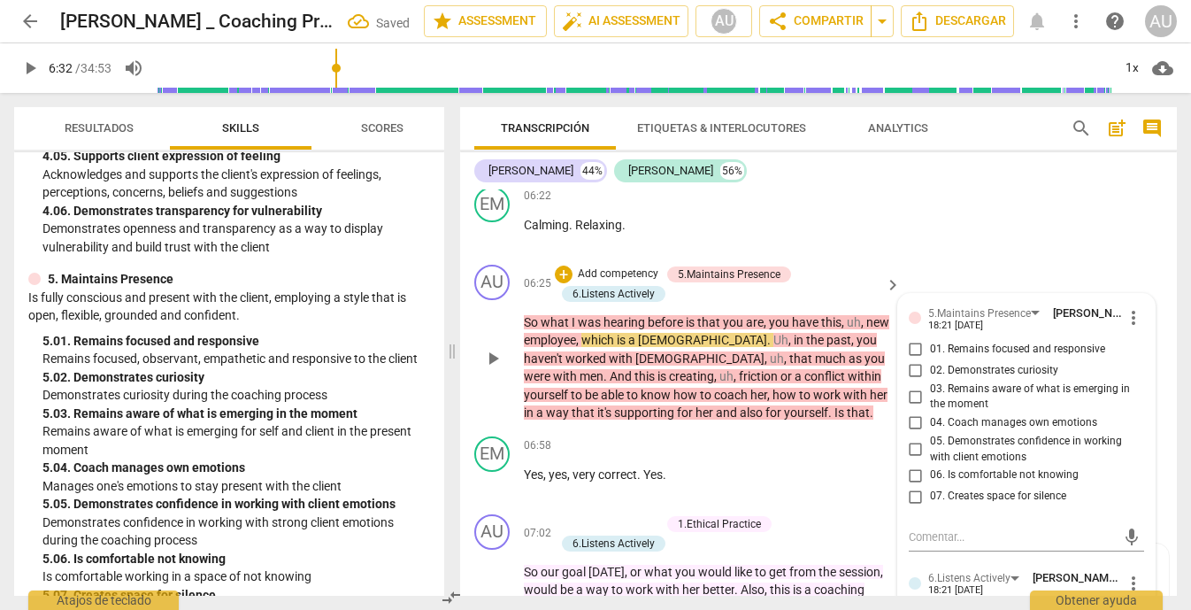
click at [980, 357] on span "01. Remains focused and responsive" at bounding box center [1017, 350] width 175 height 16
click at [930, 360] on input "01. Remains focused and responsive" at bounding box center [916, 349] width 28 height 21
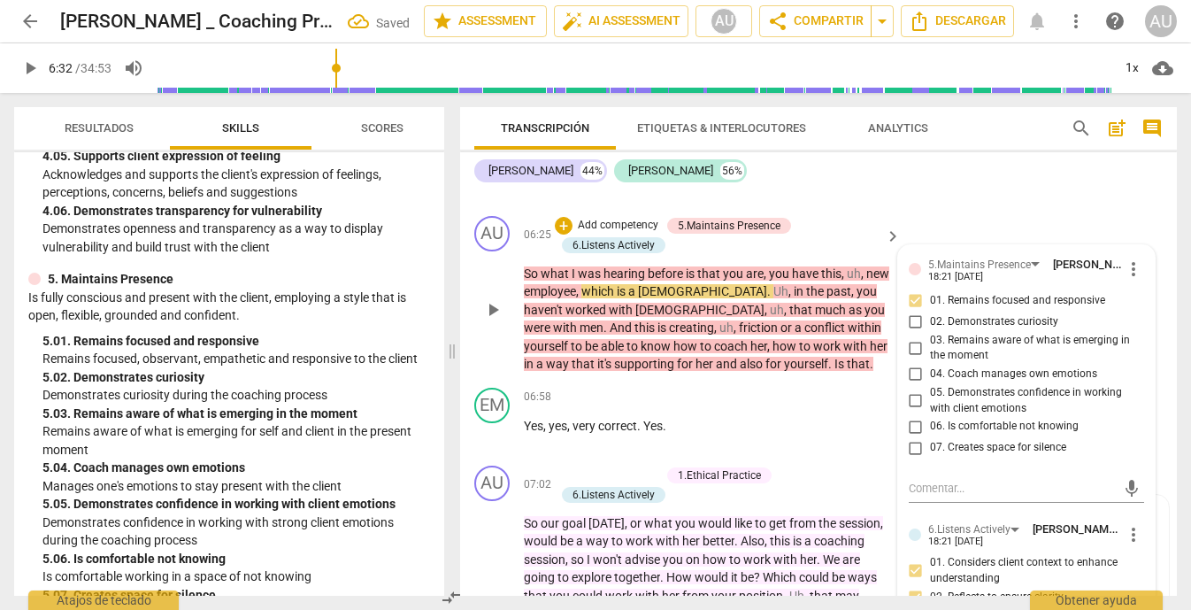
scroll to position [2110, 0]
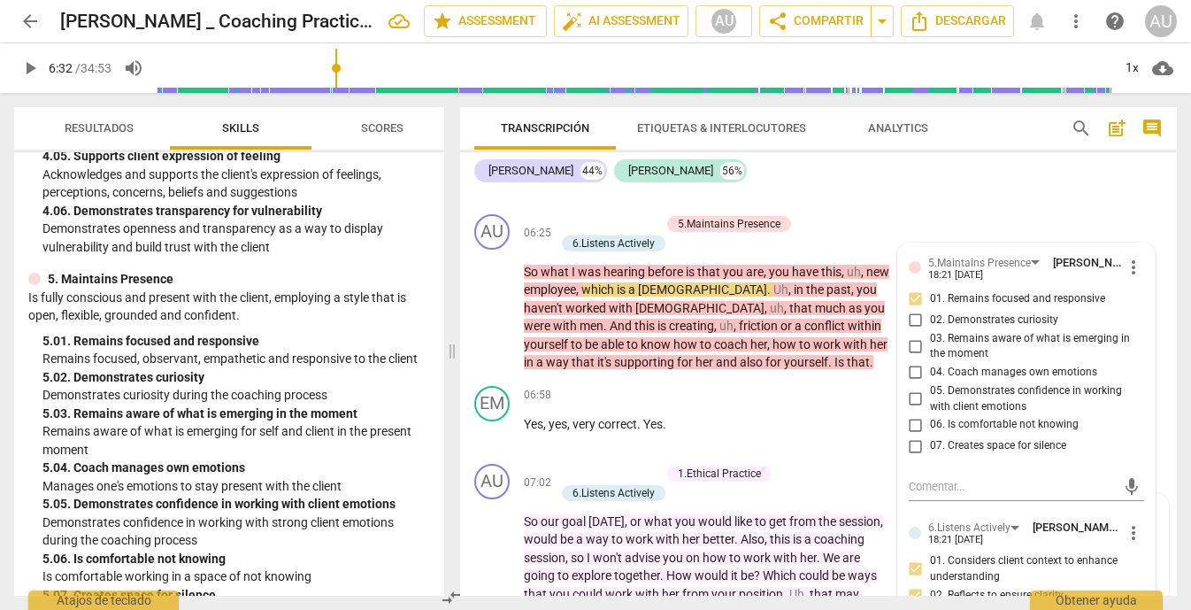
click at [1075, 188] on div "[PERSON_NAME] 44% [PERSON_NAME] 56% format_bold format_list_bulleted [PERSON_NA…" at bounding box center [818, 373] width 717 height 443
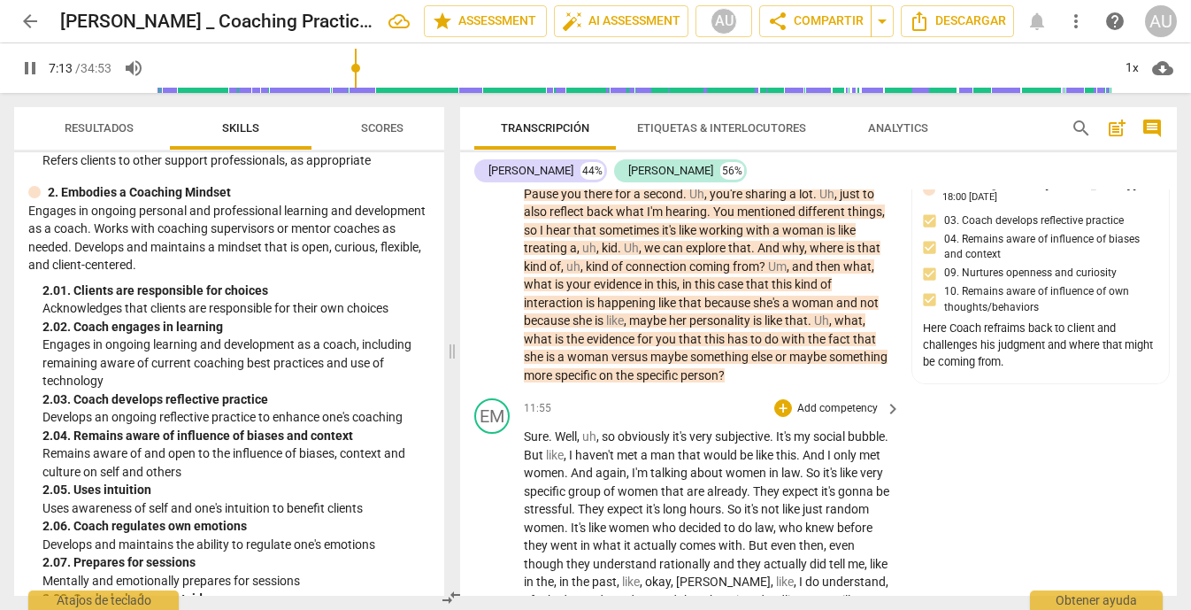
scroll to position [2489, 0]
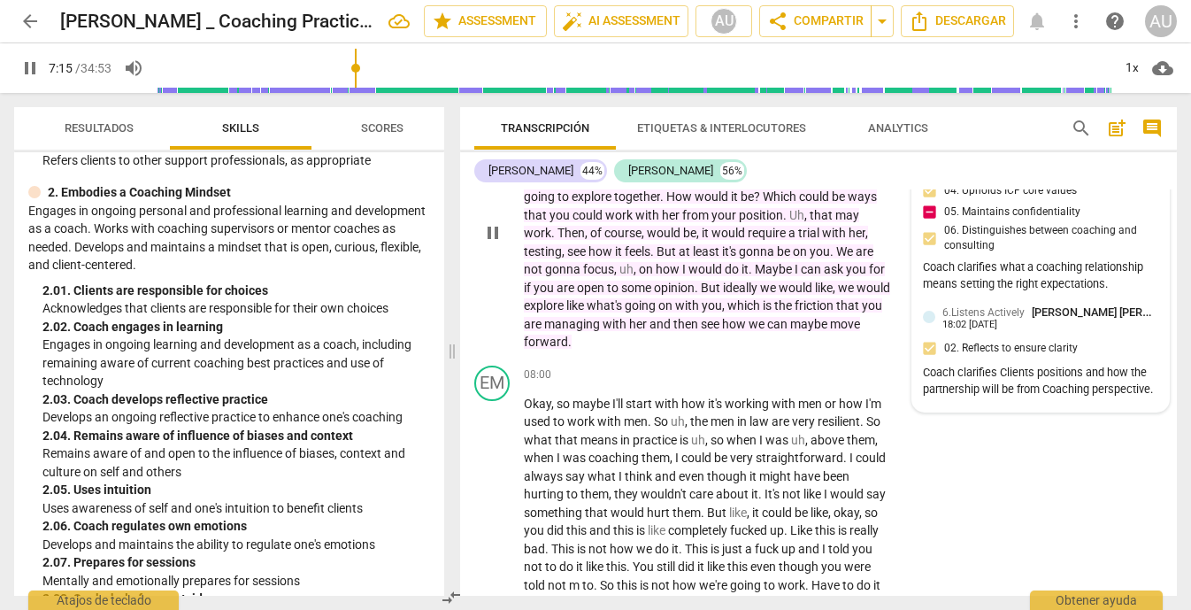
click at [925, 254] on div "1.Ethical Practice [PERSON_NAME] [PERSON_NAME] 17:58 [DATE] 01. Demonstrates Pe…" at bounding box center [1041, 211] width 236 height 172
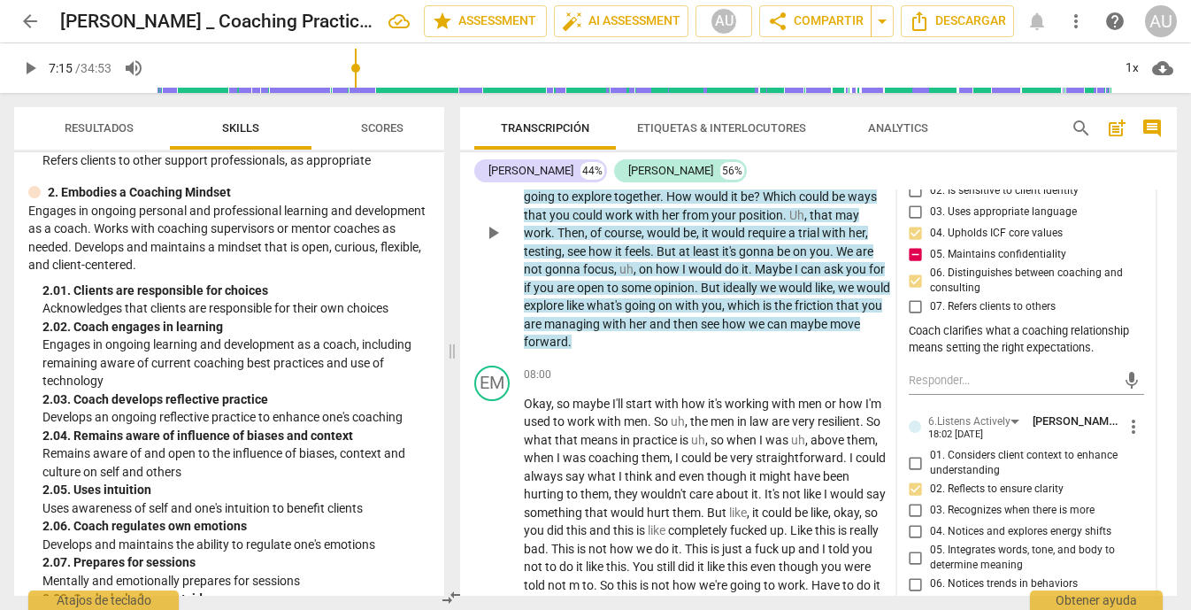
click at [912, 265] on input "05. Maintains confidentiality" at bounding box center [916, 254] width 28 height 21
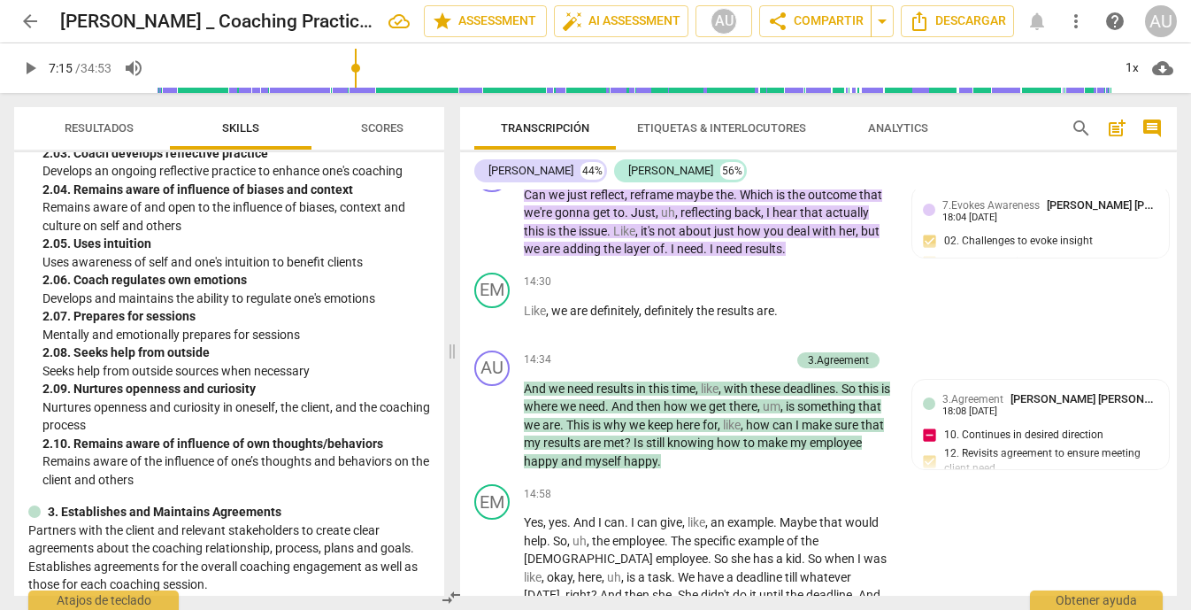
scroll to position [787, 0]
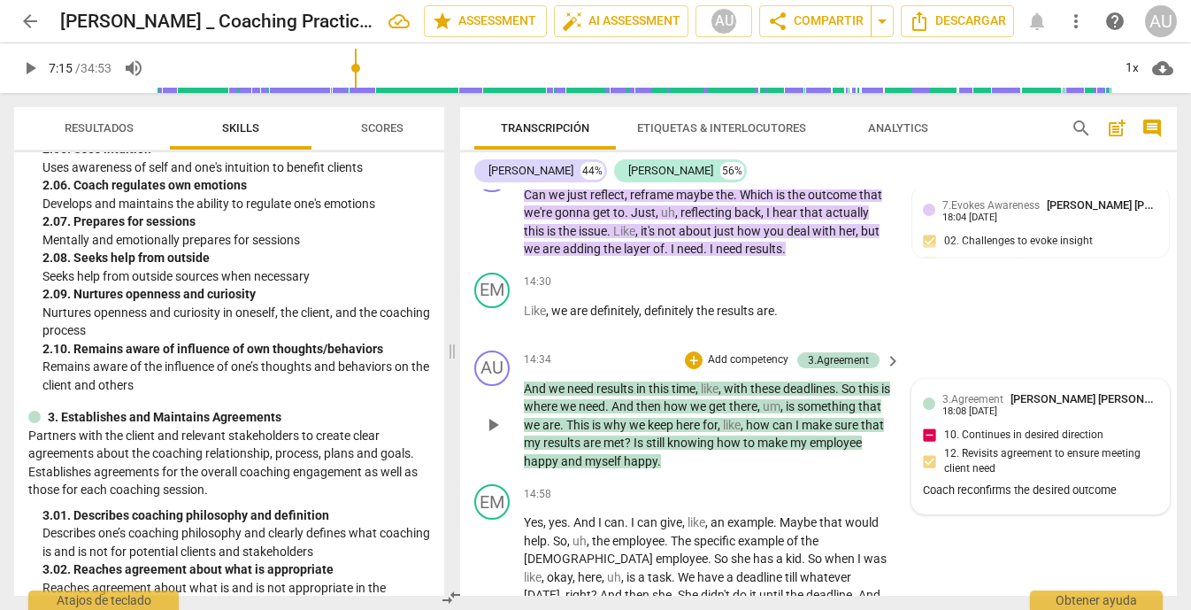
click at [930, 503] on div "3.Agreement [PERSON_NAME] [PERSON_NAME] 18:08 [DATE] 10. Continues in desired d…" at bounding box center [1041, 446] width 236 height 112
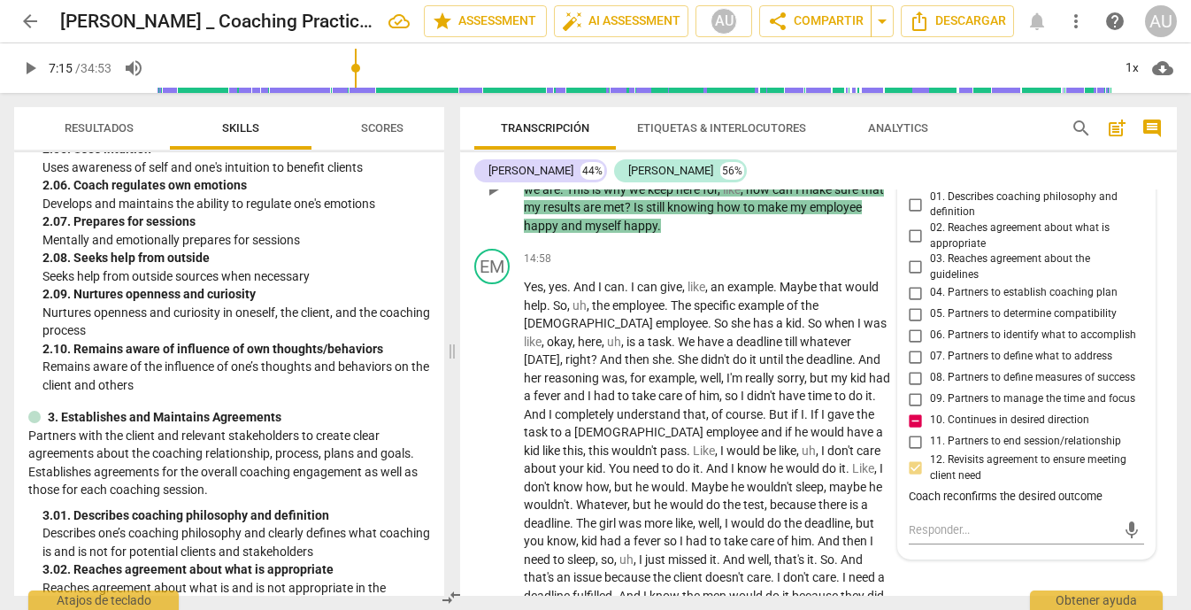
scroll to position [4533, 0]
click at [915, 432] on input "10. Continues in desired direction" at bounding box center [916, 421] width 28 height 21
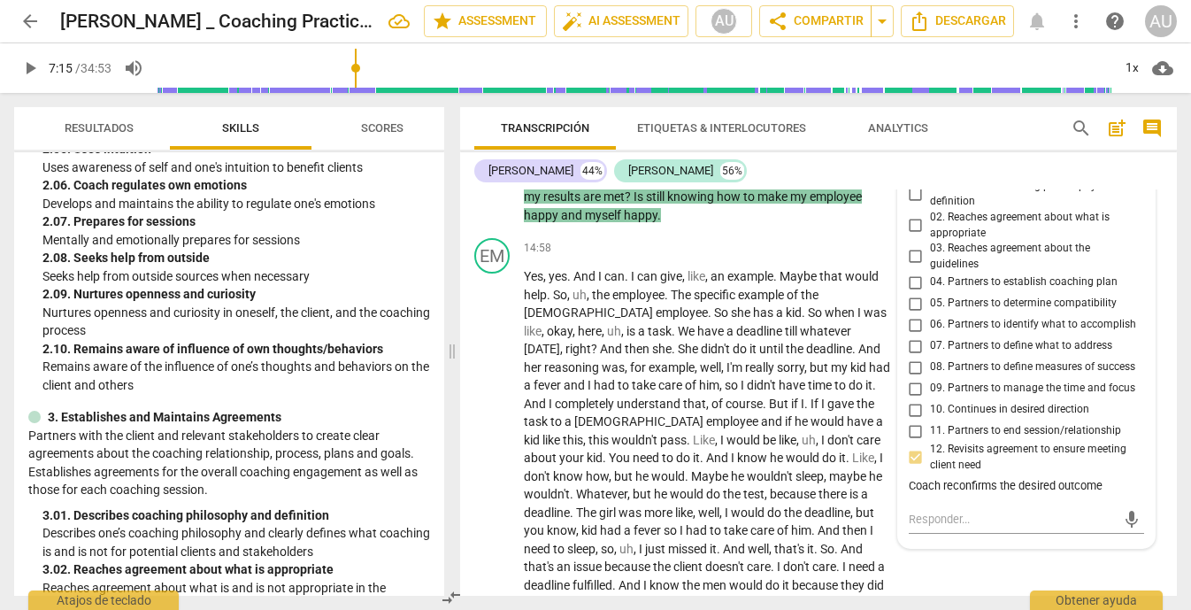
scroll to position [4546, 0]
click at [493, 188] on span "play_arrow" at bounding box center [492, 176] width 21 height 21
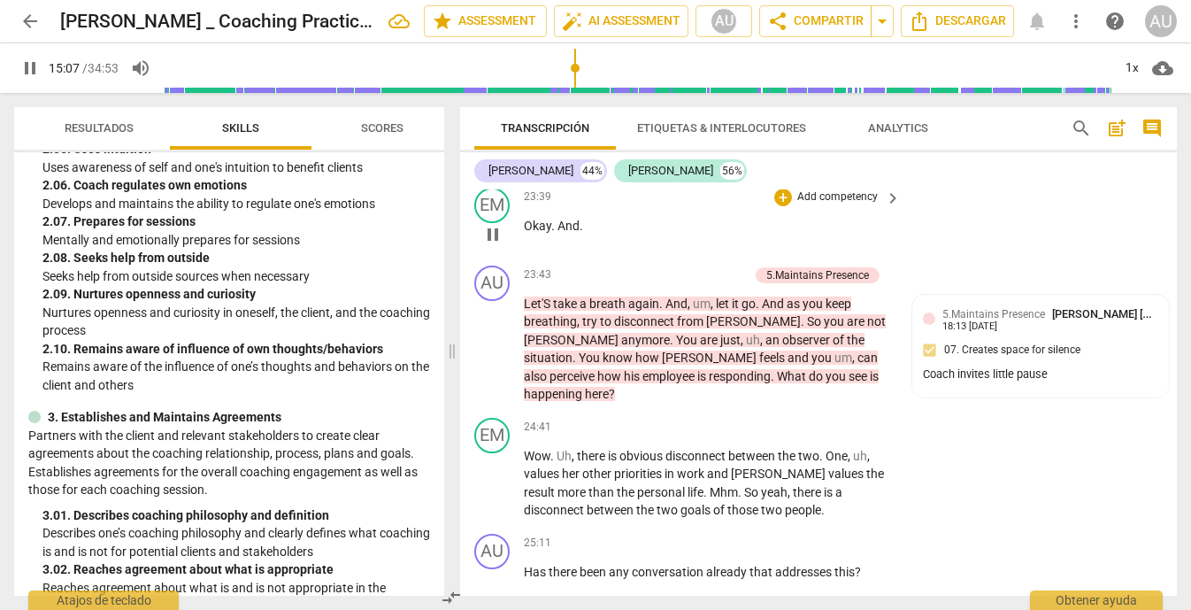
scroll to position [7726, 0]
click at [490, 359] on span "pause" at bounding box center [492, 348] width 21 height 21
click at [490, 359] on span "play_arrow" at bounding box center [492, 348] width 21 height 21
click at [693, 283] on div "+ Add competency" at bounding box center [695, 274] width 105 height 18
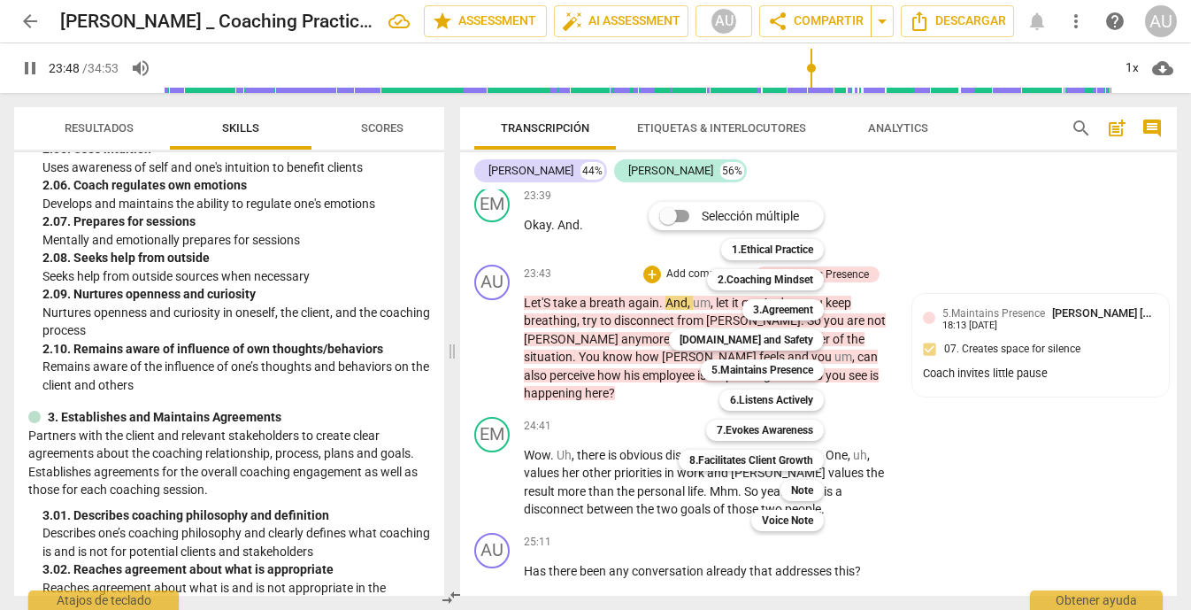
click at [690, 307] on div "Selección múltiple m 1.Ethical Practice 1 2.Coaching Mindset 2 3.Agreement 3 [D…" at bounding box center [749, 366] width 216 height 338
click at [494, 419] on div at bounding box center [595, 305] width 1191 height 610
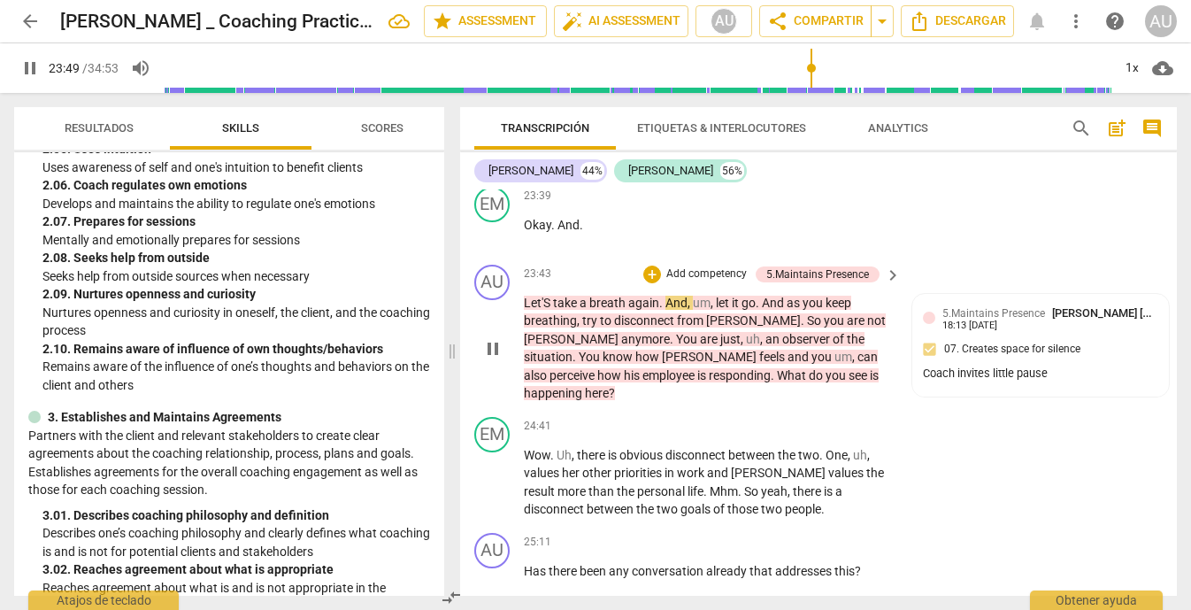
click at [487, 359] on span "pause" at bounding box center [492, 348] width 21 height 21
click at [487, 359] on span "play_arrow" at bounding box center [492, 348] width 21 height 21
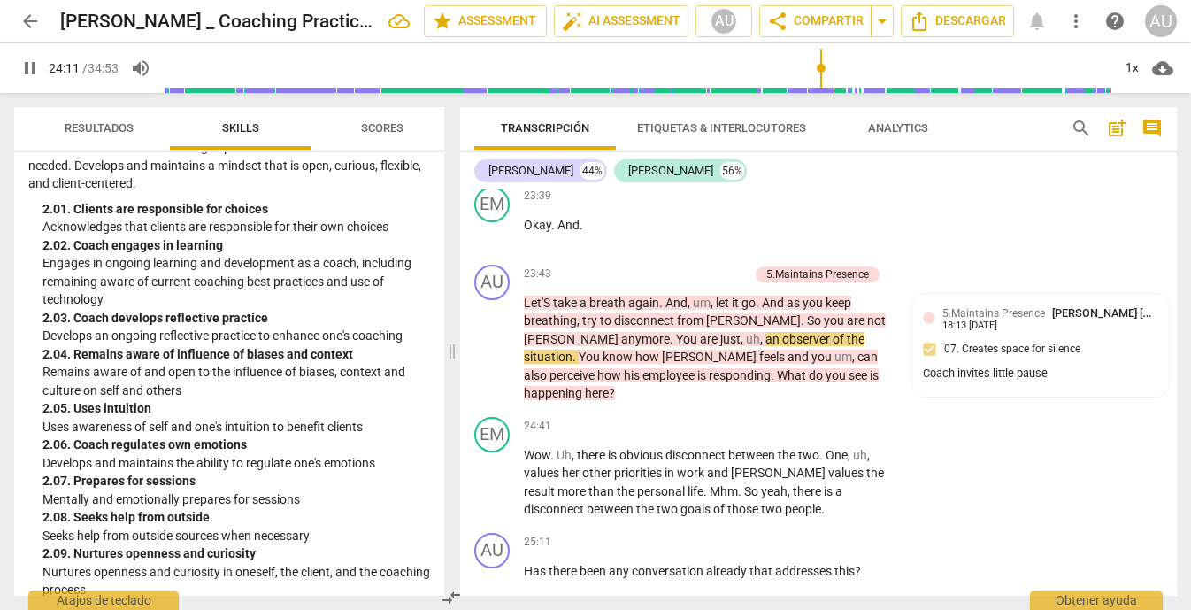
scroll to position [555, 0]
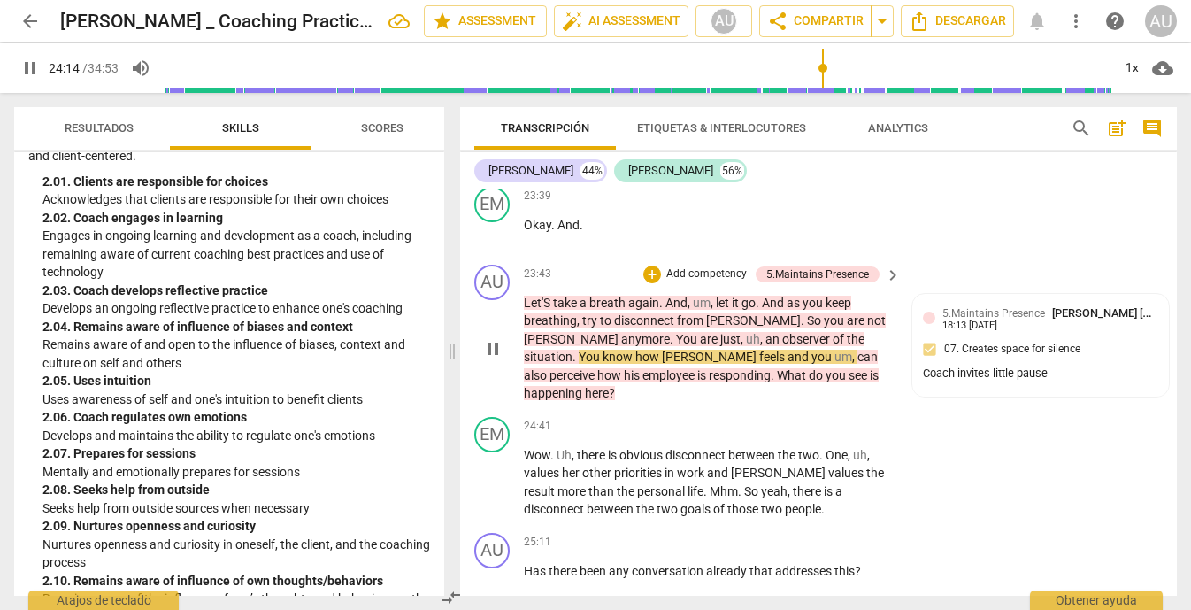
click at [708, 282] on p "Add competency" at bounding box center [706, 274] width 84 height 16
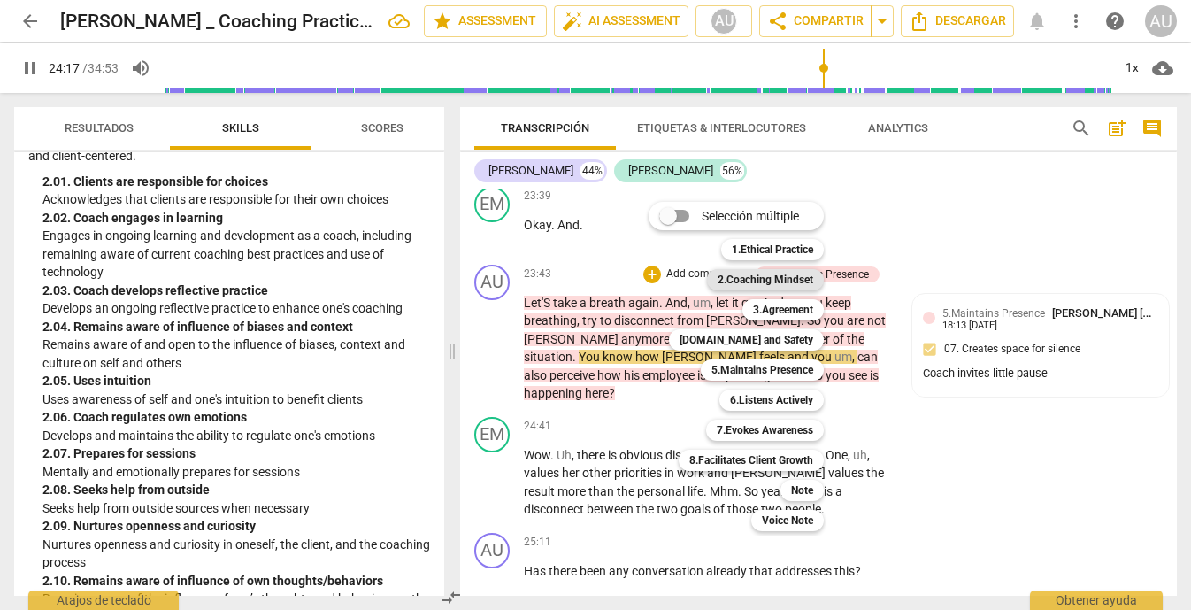
click at [783, 287] on b "2.Coaching Mindset" at bounding box center [766, 279] width 96 height 21
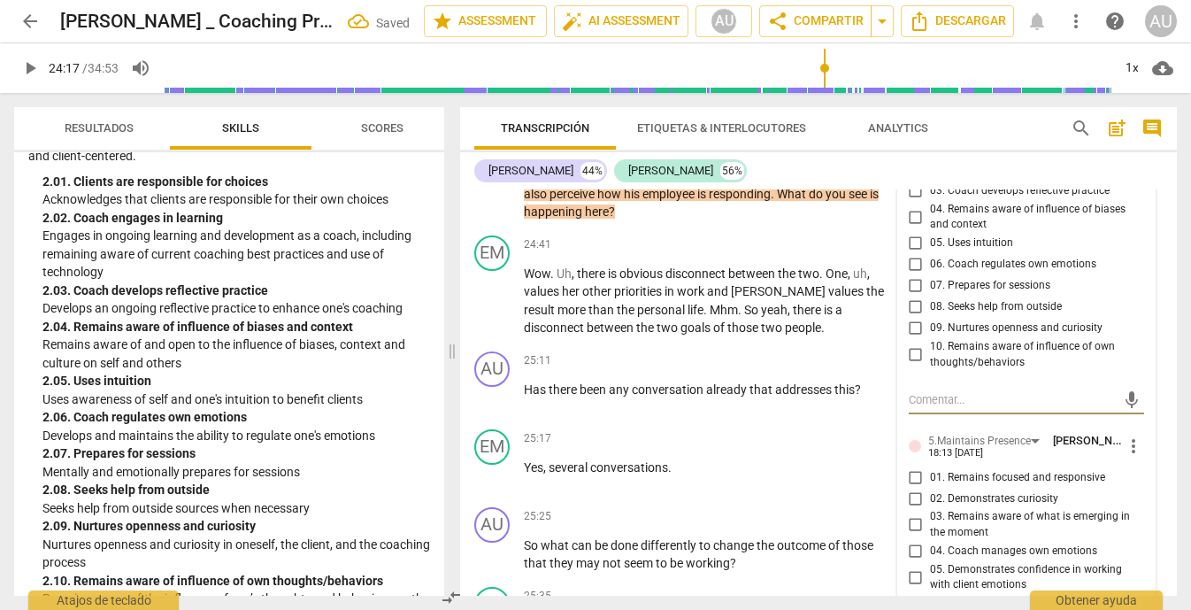
scroll to position [7924, 0]
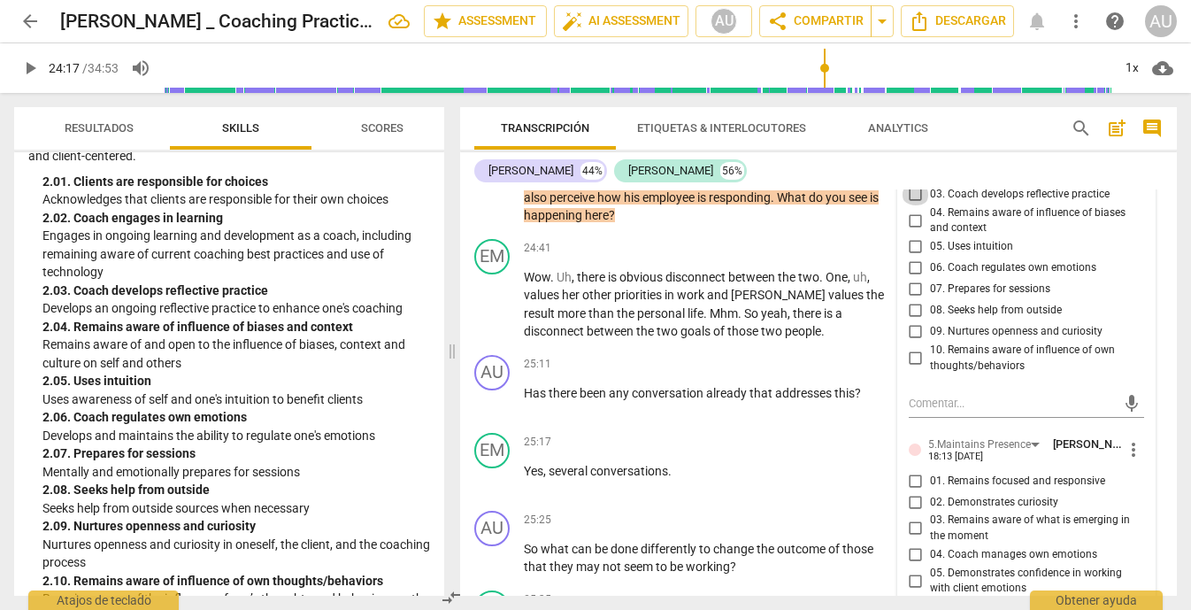
click at [913, 205] on input "03. Coach develops reflective practice" at bounding box center [916, 194] width 28 height 21
click at [908, 342] on input "09. Nurtures openness and curiosity" at bounding box center [916, 331] width 28 height 21
click at [1163, 348] on div "EM play_arrow pause 24:41 + Add competency keyboard_arrow_right Wow . Uh , ther…" at bounding box center [818, 290] width 717 height 116
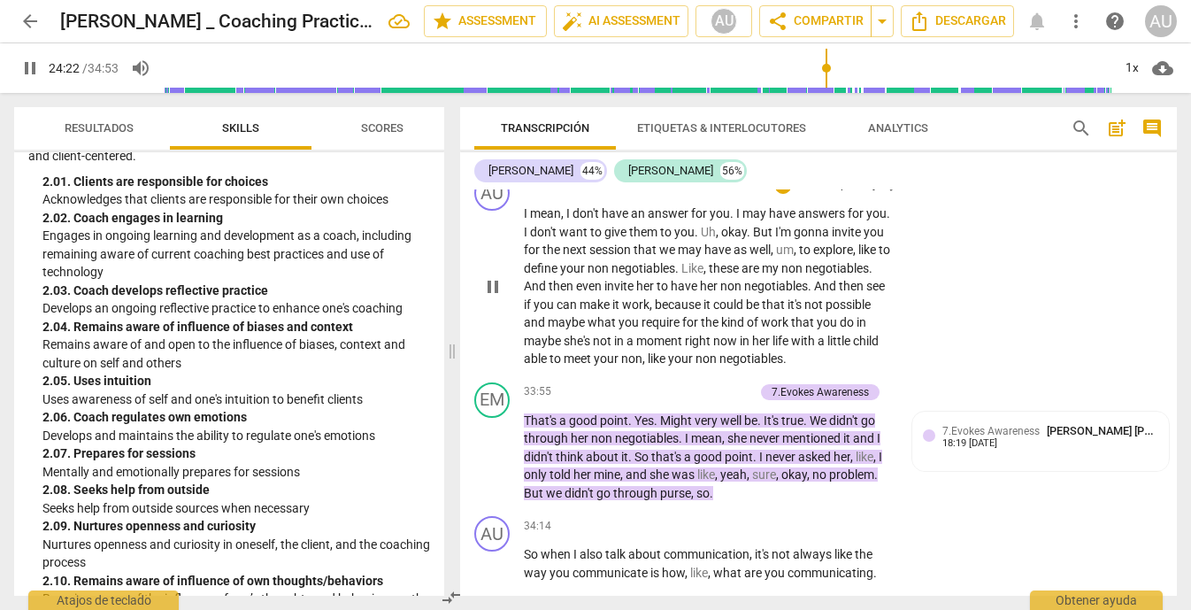
scroll to position [10593, 0]
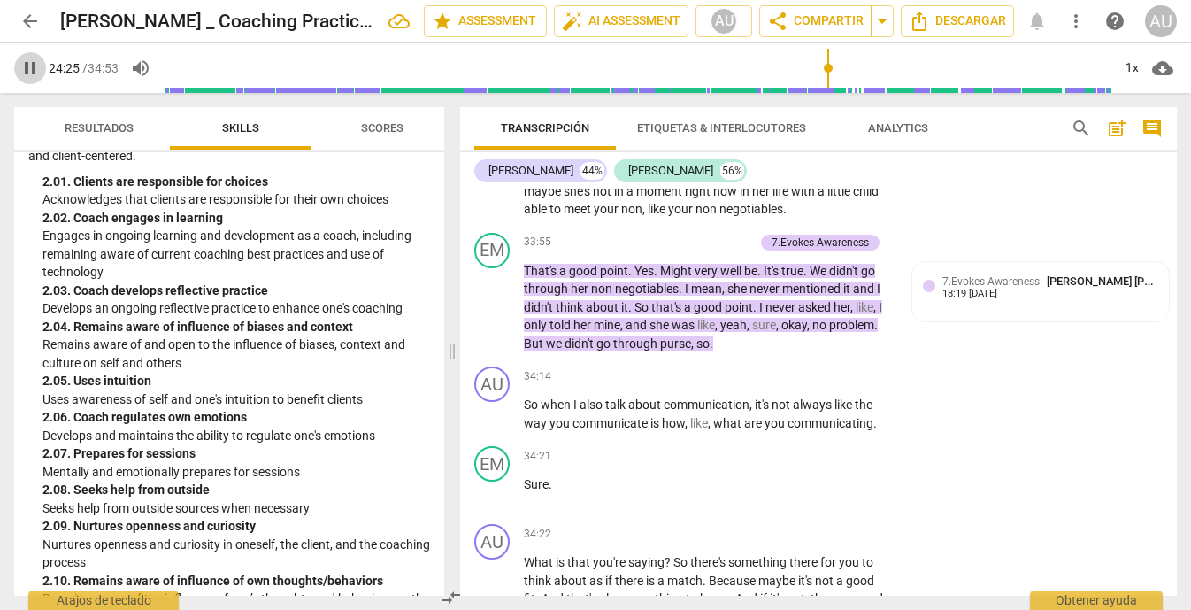
click at [27, 66] on span "pause" at bounding box center [29, 68] width 21 height 21
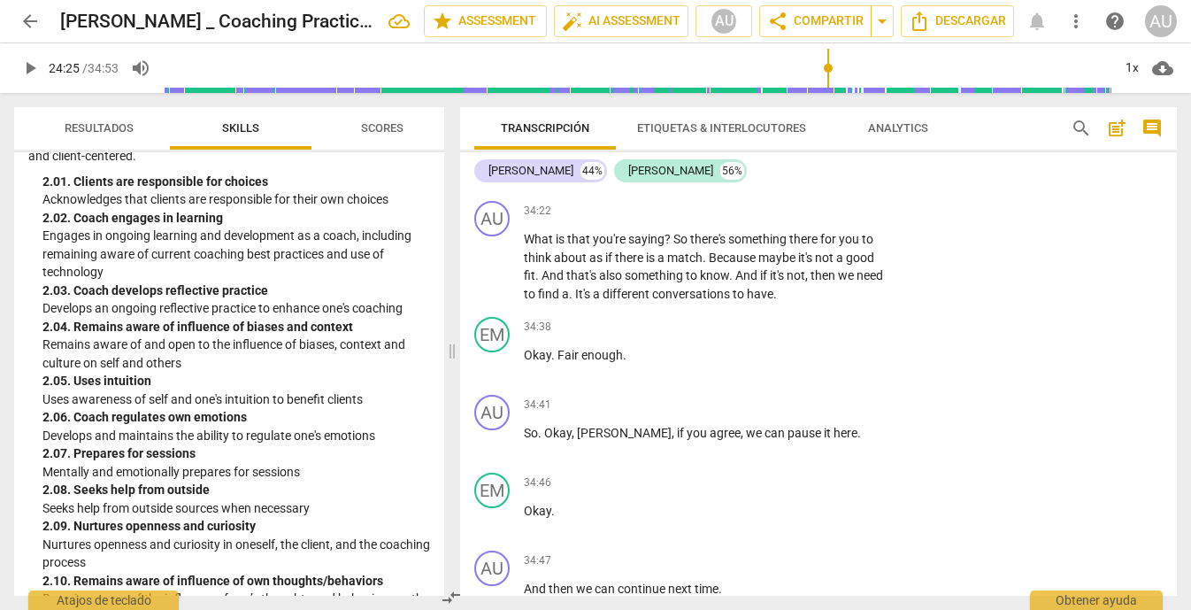
scroll to position [11195, 0]
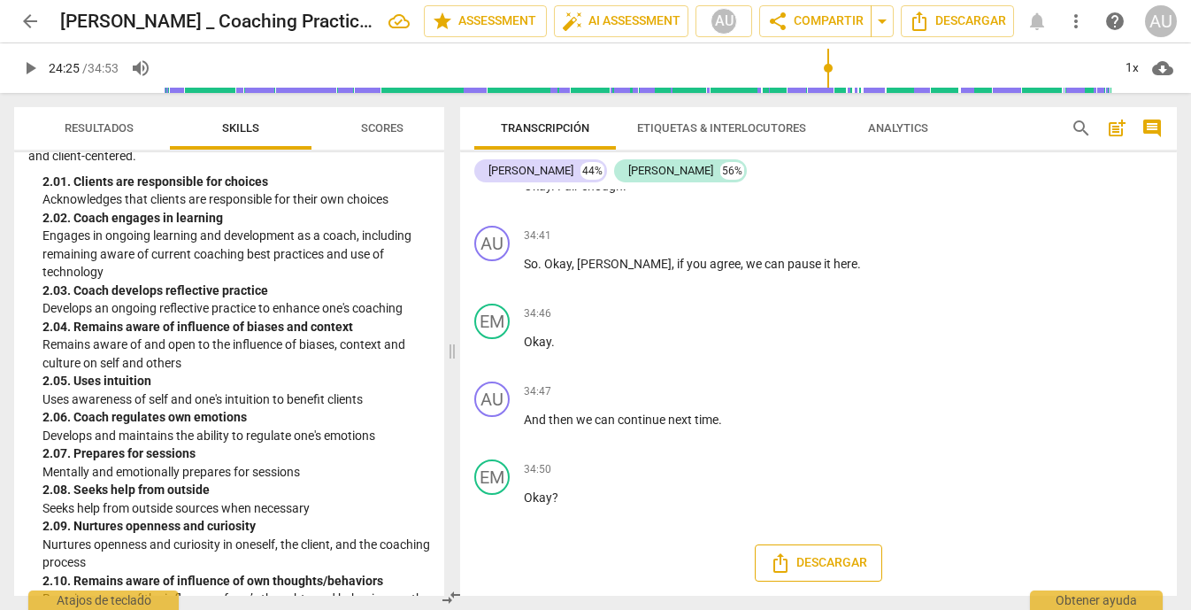
click at [806, 550] on button "Descargar" at bounding box center [818, 562] width 127 height 37
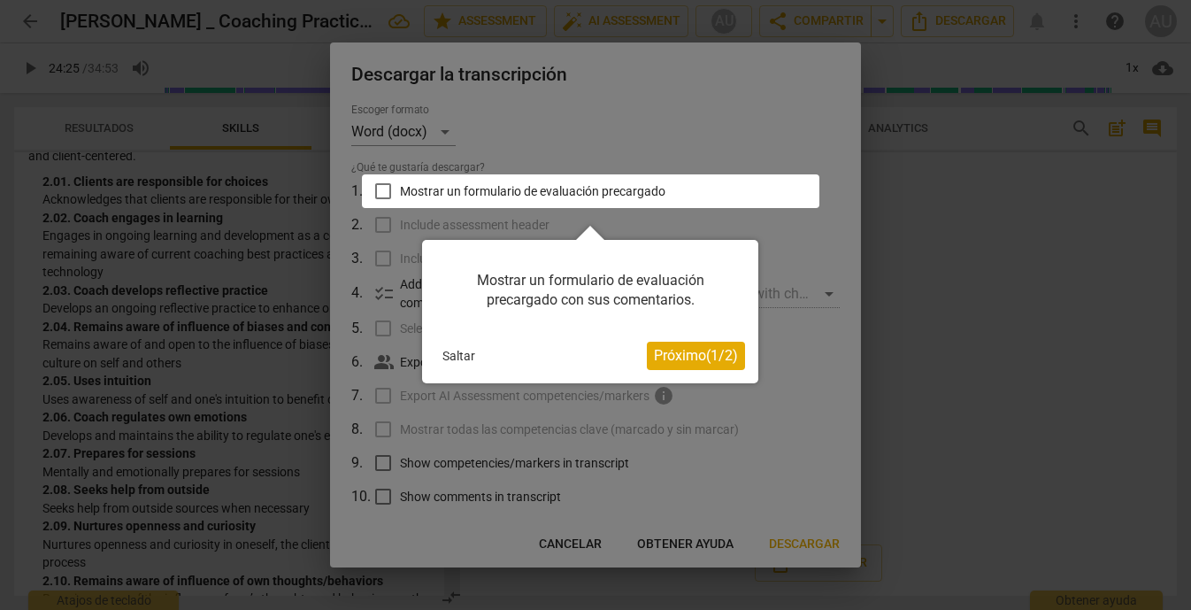
click at [383, 196] on div at bounding box center [590, 191] width 457 height 34
click at [688, 336] on div "Mostrar un formulario de evaluación precargado con sus comentarios. Saltar Próx…" at bounding box center [590, 311] width 336 height 143
click at [680, 348] on span "Próximo ( 1 / 2 )" at bounding box center [696, 355] width 84 height 17
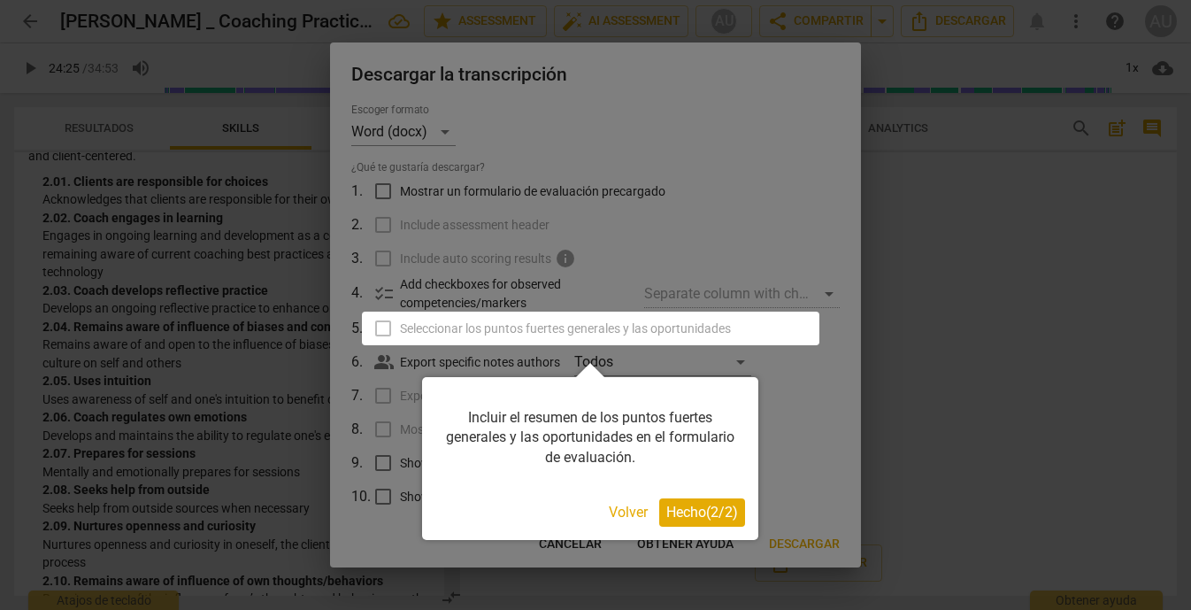
click at [693, 510] on span "Hecho ( 2 / 2 )" at bounding box center [702, 511] width 72 height 17
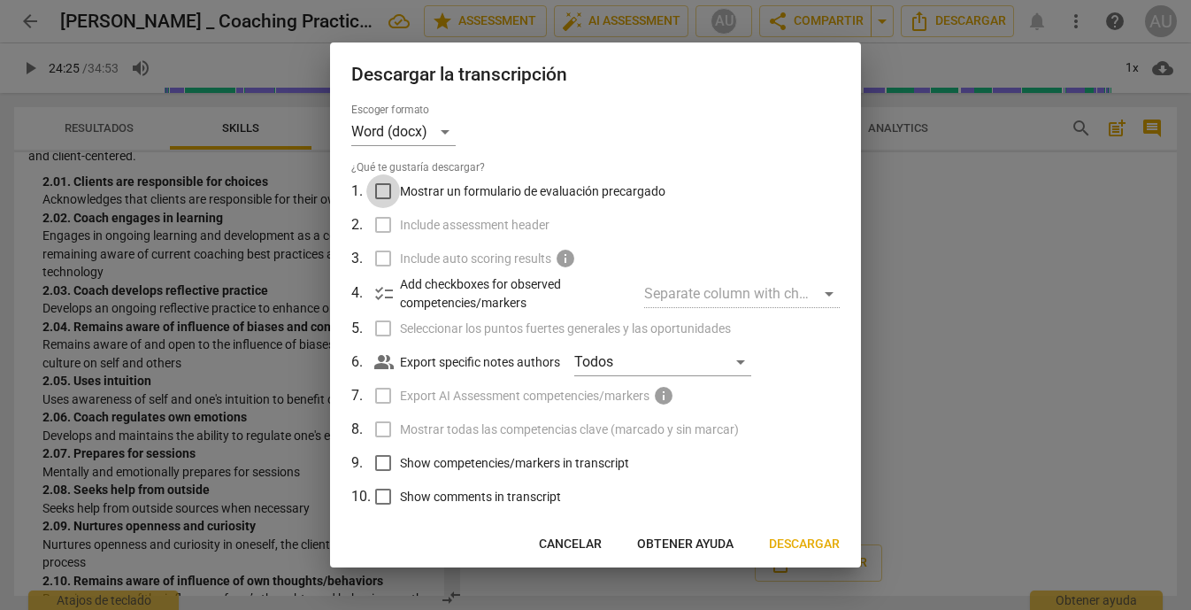
click at [381, 195] on input "Mostrar un formulario de evaluación precargado" at bounding box center [383, 191] width 34 height 34
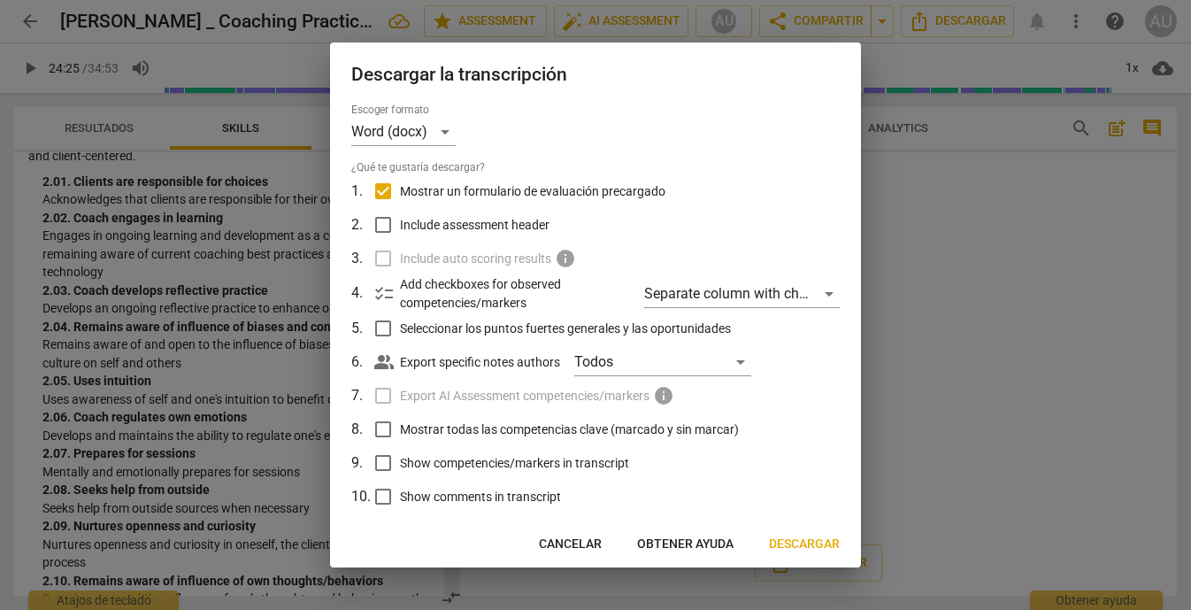
click at [383, 232] on input "Include assessment header" at bounding box center [383, 225] width 34 height 34
click at [385, 295] on span "checklist" at bounding box center [383, 293] width 21 height 21
click at [790, 275] on div "checklist Add checkboxes for observed competencies/markers Separate column with…" at bounding box center [606, 293] width 465 height 36
click at [800, 288] on div "Separate column with check marks" at bounding box center [742, 294] width 196 height 28
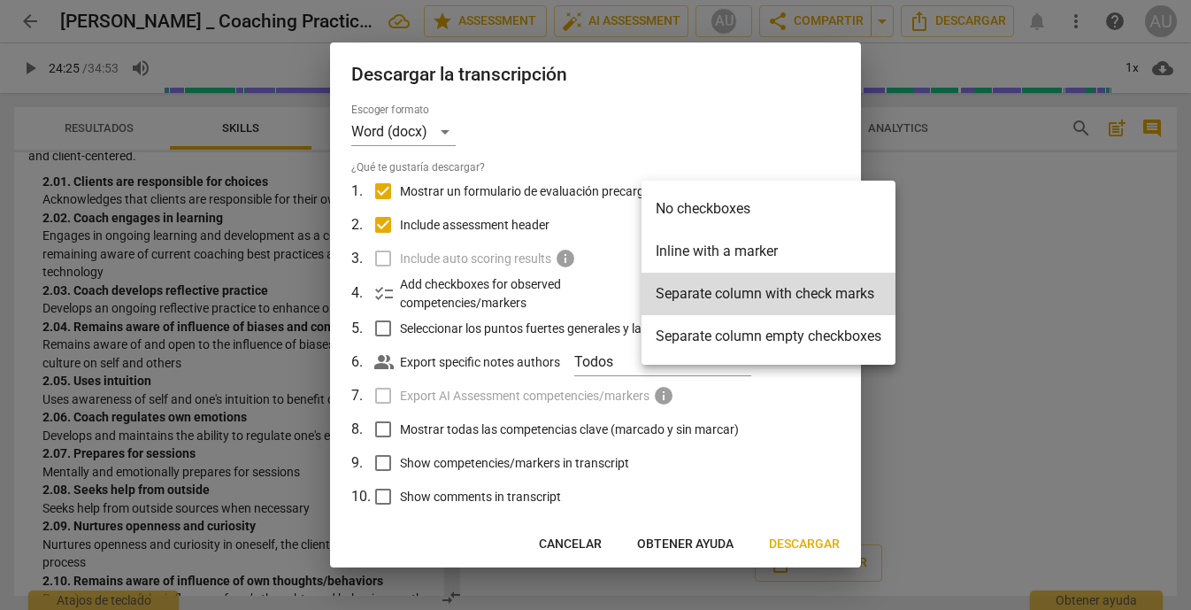
click at [779, 207] on li "No checkboxes" at bounding box center [768, 209] width 254 height 42
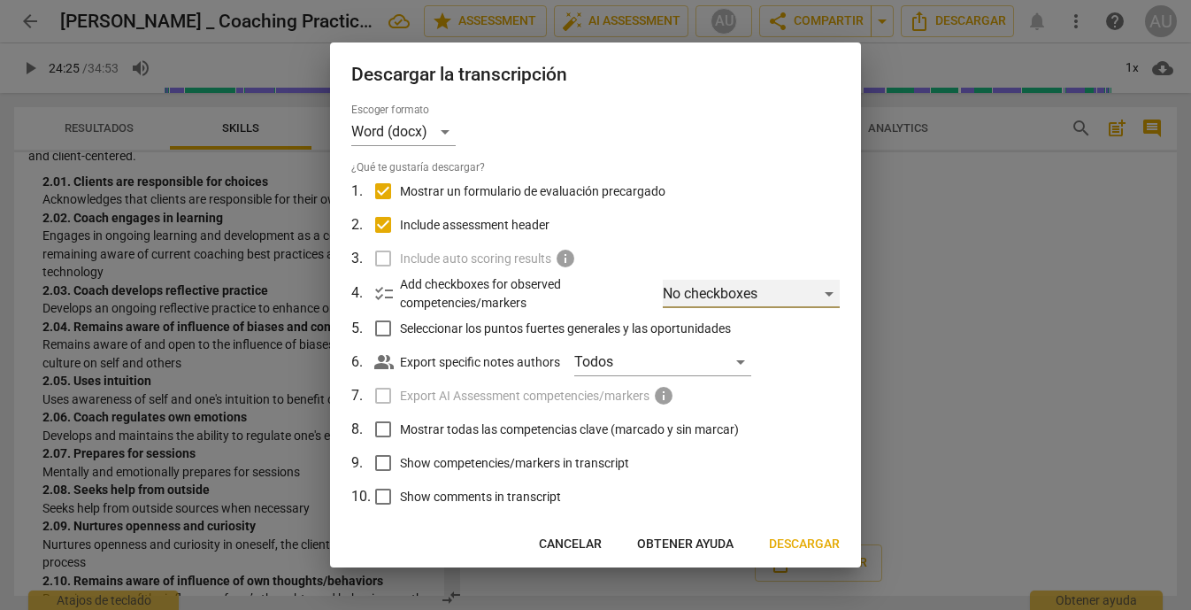
click at [756, 303] on div "No checkboxes" at bounding box center [751, 294] width 177 height 28
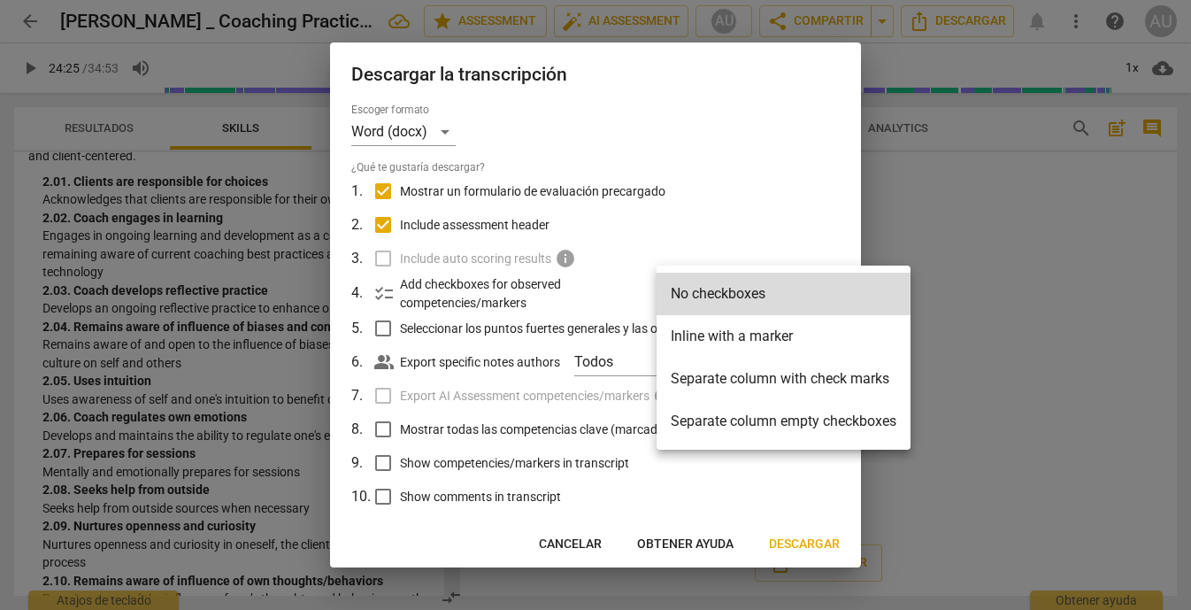
click at [855, 380] on li "Separate column with check marks" at bounding box center [783, 378] width 254 height 42
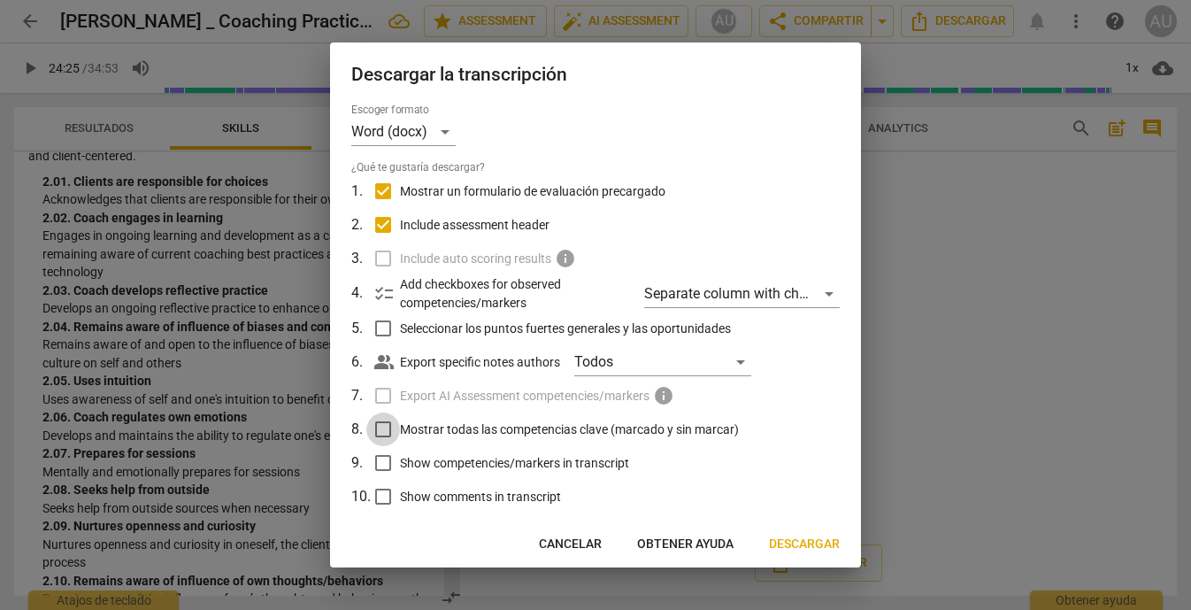
click at [388, 424] on input "Mostrar todas las competencias clave (marcado y sin marcar)" at bounding box center [383, 429] width 34 height 34
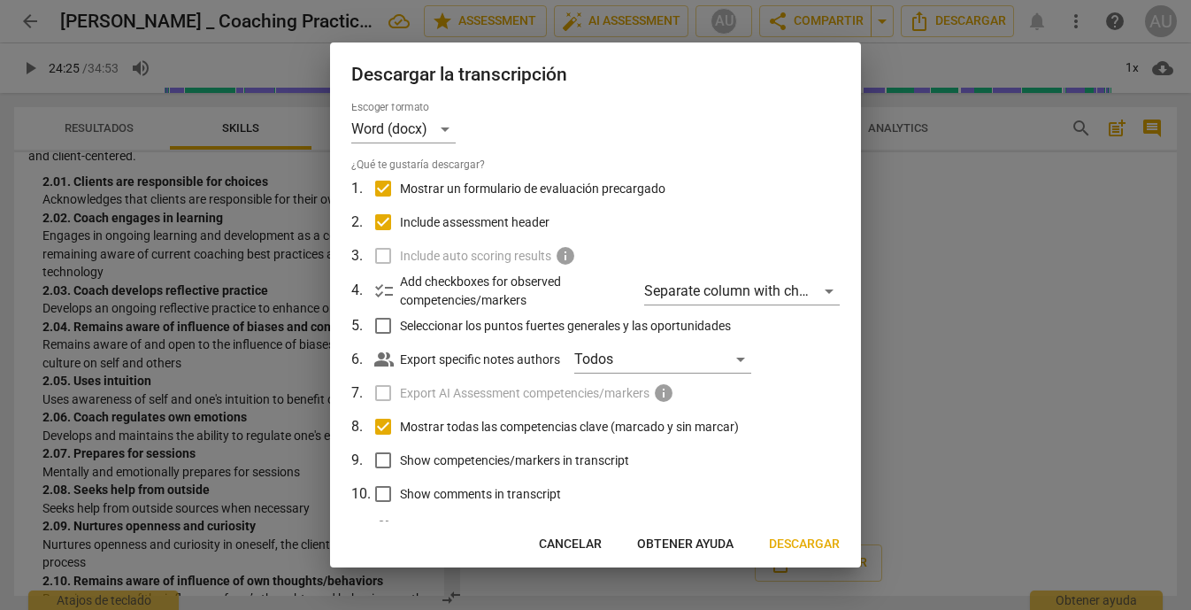
scroll to position [0, 0]
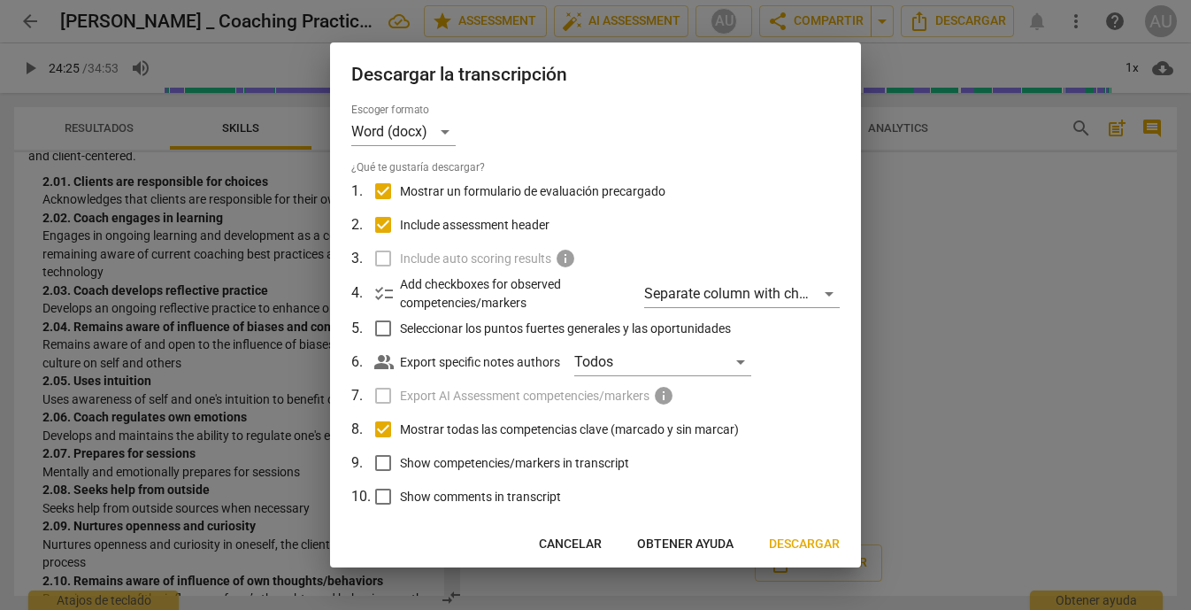
click at [386, 458] on input "Show competencies/markers in transcript" at bounding box center [383, 463] width 34 height 34
click at [799, 542] on span "Descargar" at bounding box center [804, 544] width 71 height 18
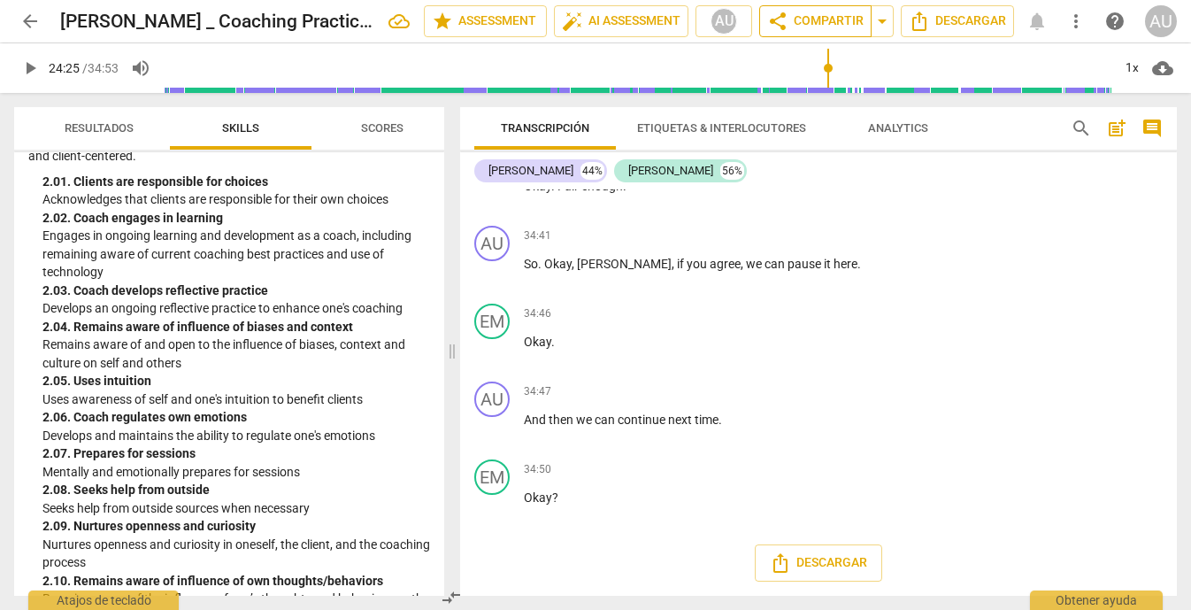
click at [794, 10] on button "share Compartir" at bounding box center [815, 21] width 112 height 32
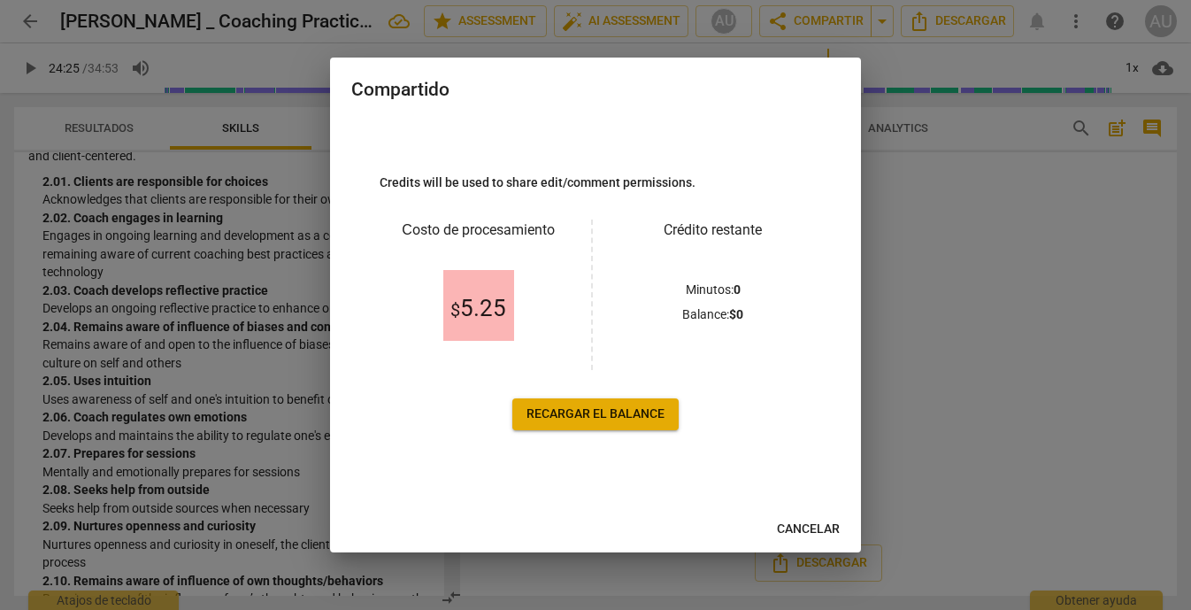
click at [797, 529] on span "Cancelar" at bounding box center [808, 529] width 63 height 18
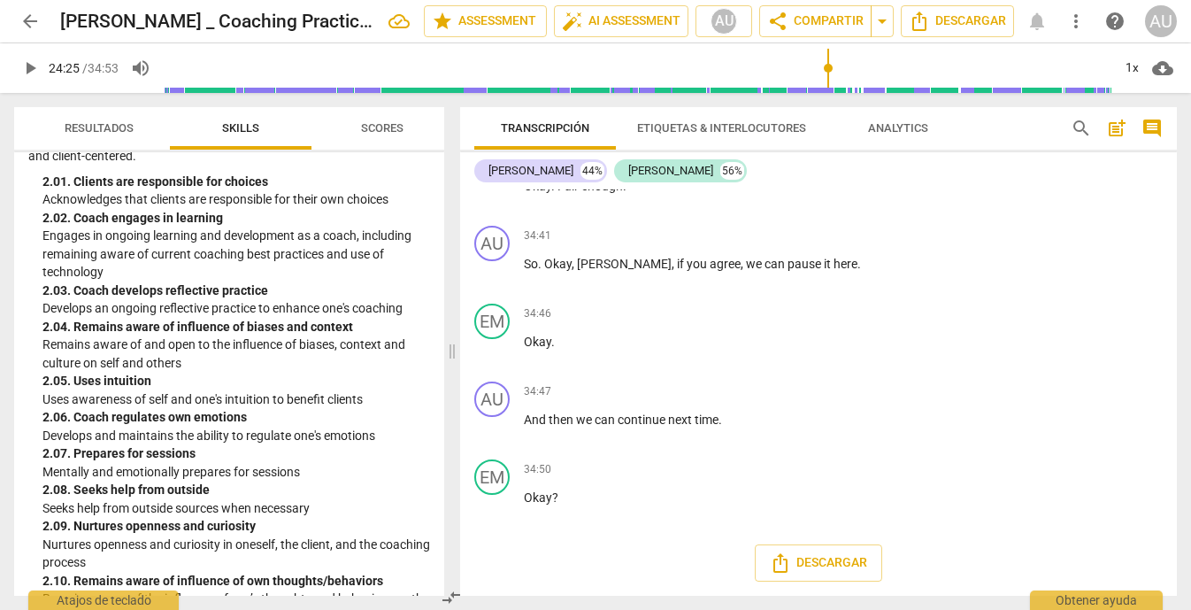
click at [170, 71] on input "range" at bounding box center [638, 68] width 948 height 57
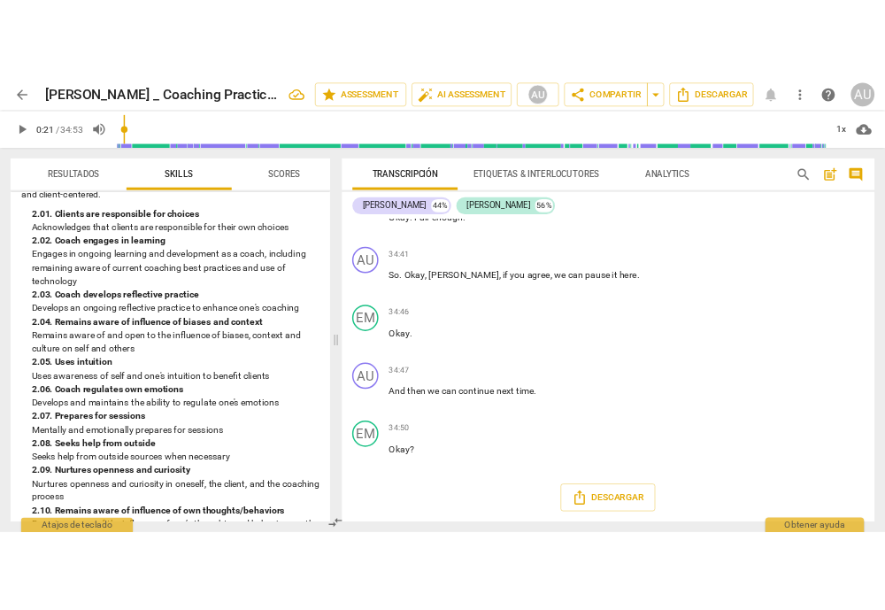
scroll to position [439, 0]
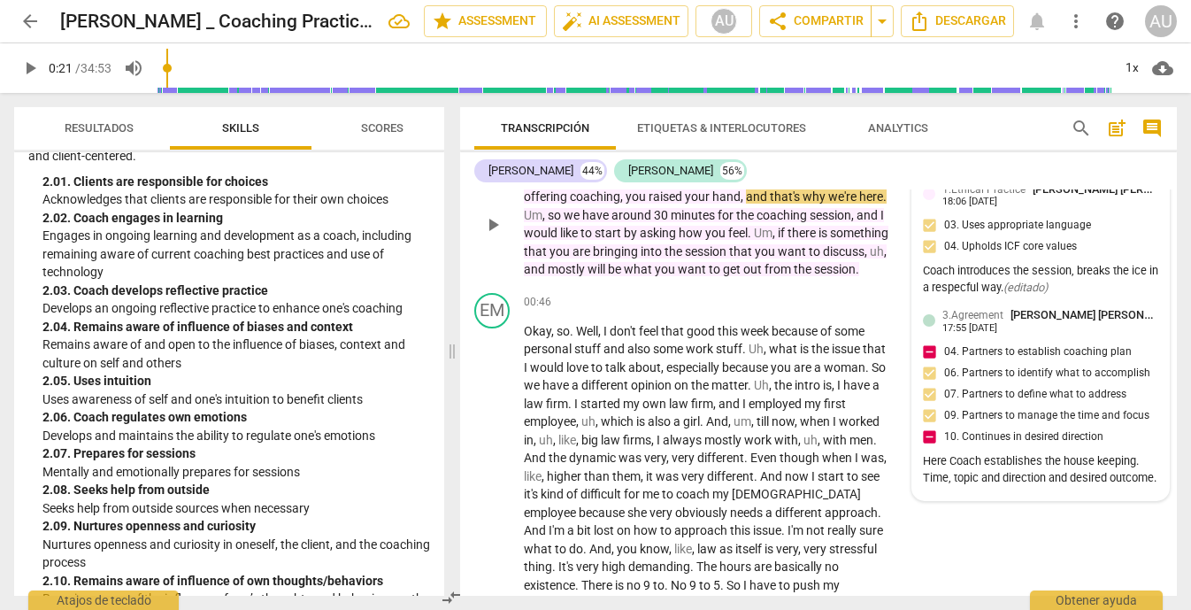
drag, startPoint x: 170, startPoint y: 70, endPoint x: 153, endPoint y: 70, distance: 16.8
click at [157, 70] on input "range" at bounding box center [634, 68] width 955 height 57
click at [32, 66] on span "play_arrow" at bounding box center [29, 68] width 21 height 21
click at [1137, 64] on div "1x" at bounding box center [1132, 68] width 34 height 28
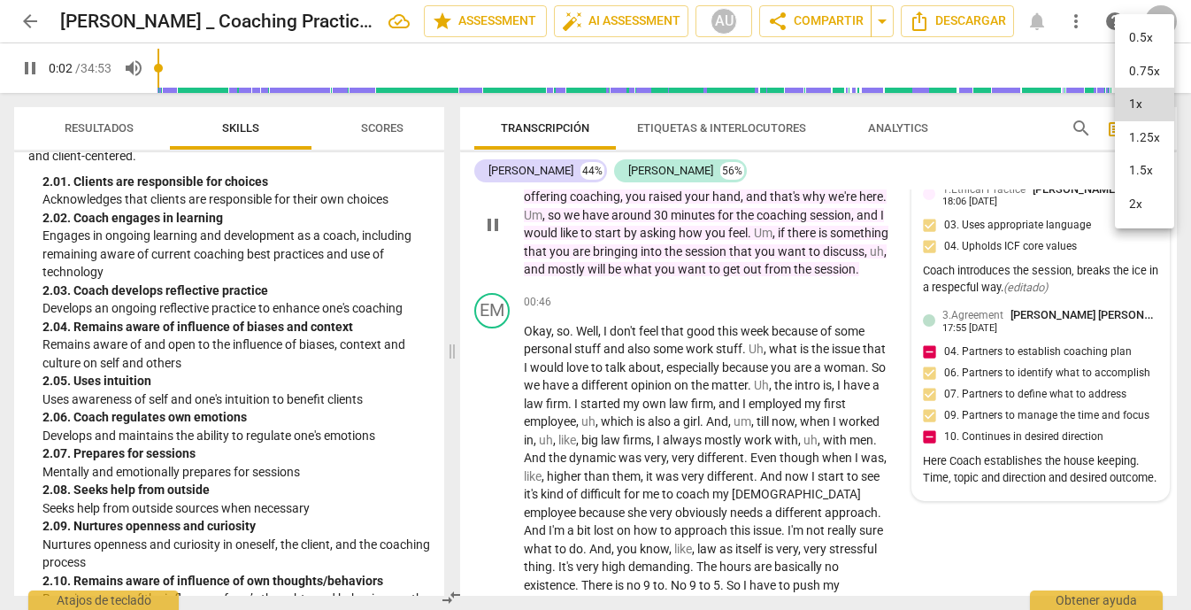
click at [1138, 201] on li "2x" at bounding box center [1144, 205] width 59 height 34
click at [1129, 66] on div "2x" at bounding box center [1132, 68] width 34 height 28
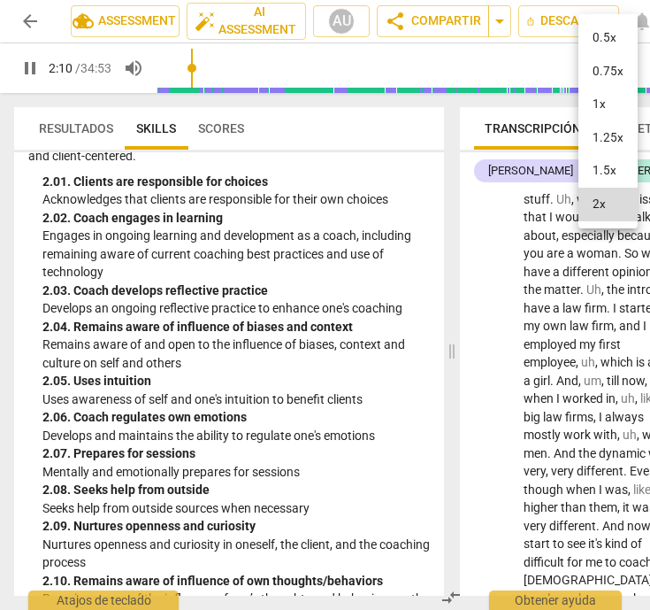
scroll to position [1301, 0]
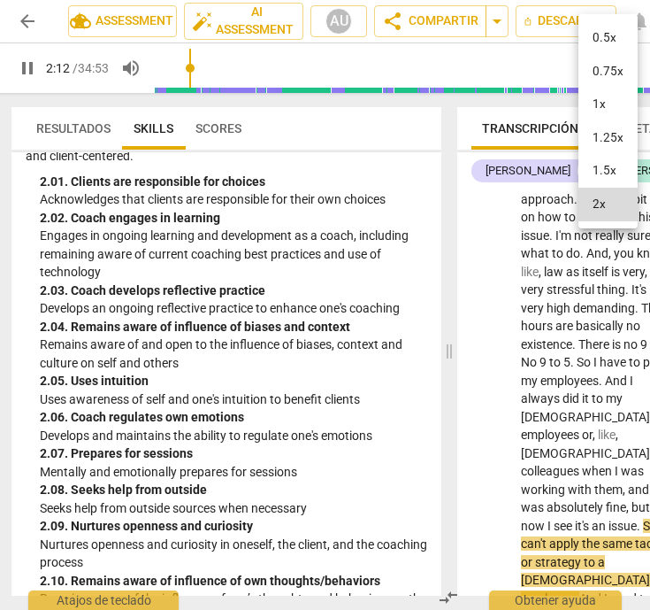
click at [21, 69] on div at bounding box center [325, 305] width 650 height 610
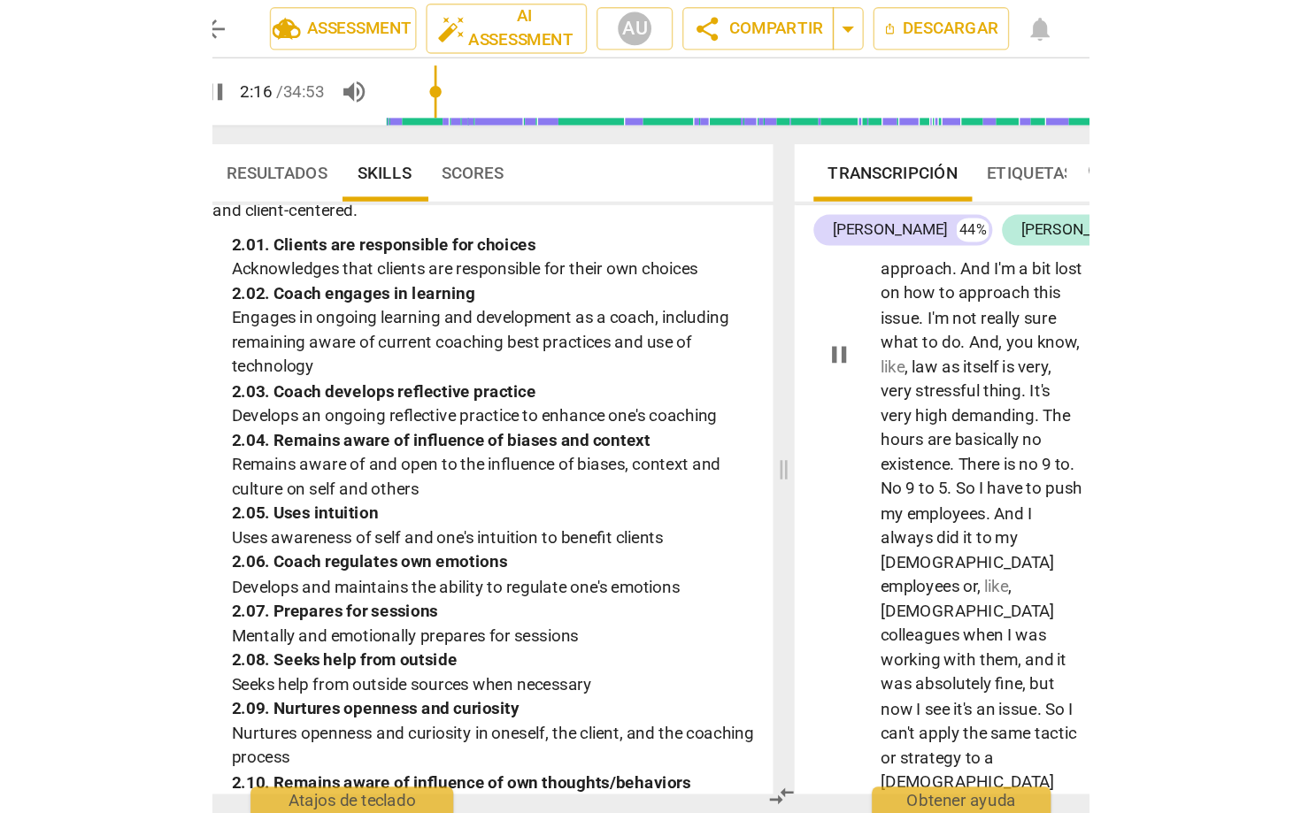
scroll to position [0, 0]
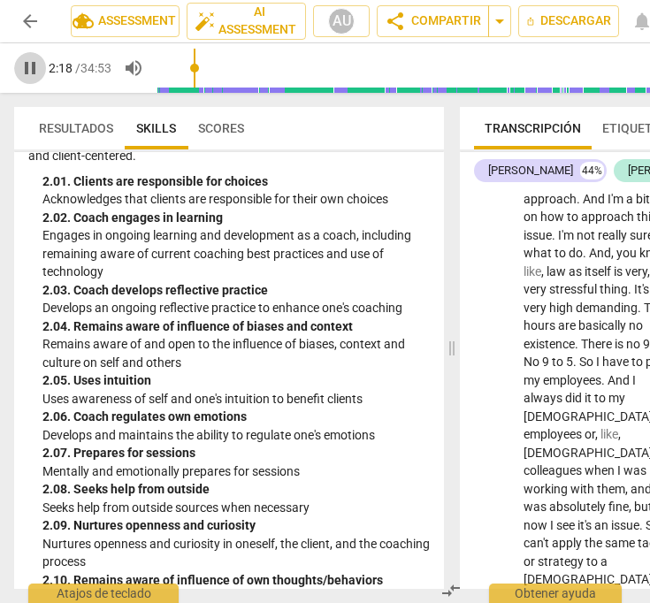
click at [33, 63] on span "pause" at bounding box center [29, 68] width 21 height 21
click at [33, 73] on span "play_arrow" at bounding box center [29, 68] width 21 height 21
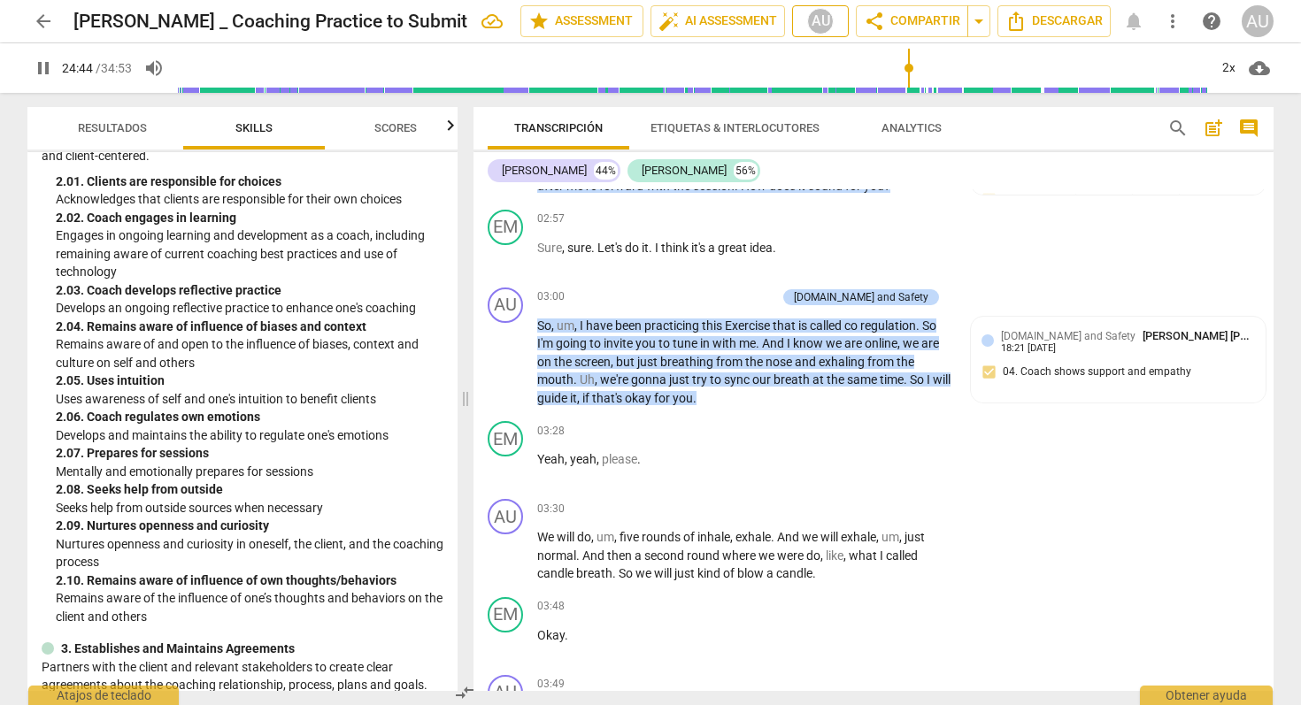
scroll to position [7227, 0]
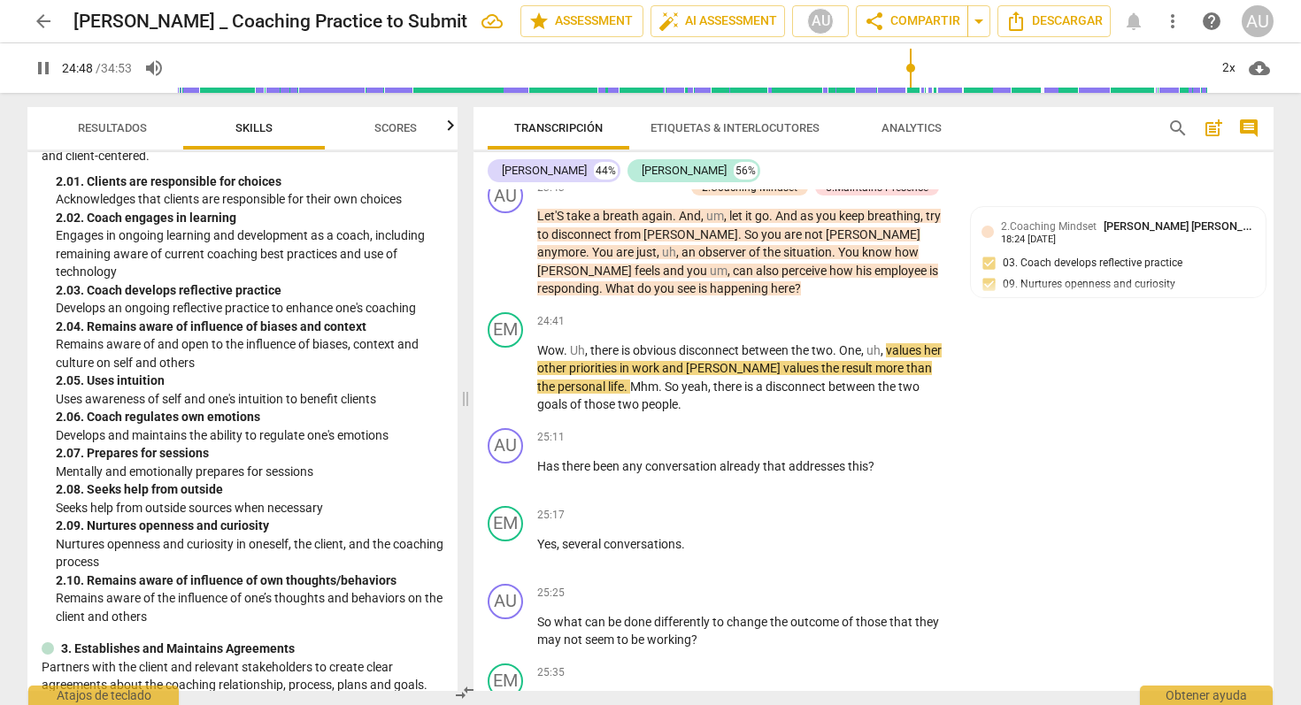
click at [40, 65] on span "pause" at bounding box center [43, 68] width 21 height 21
click at [184, 73] on input "range" at bounding box center [692, 68] width 1031 height 57
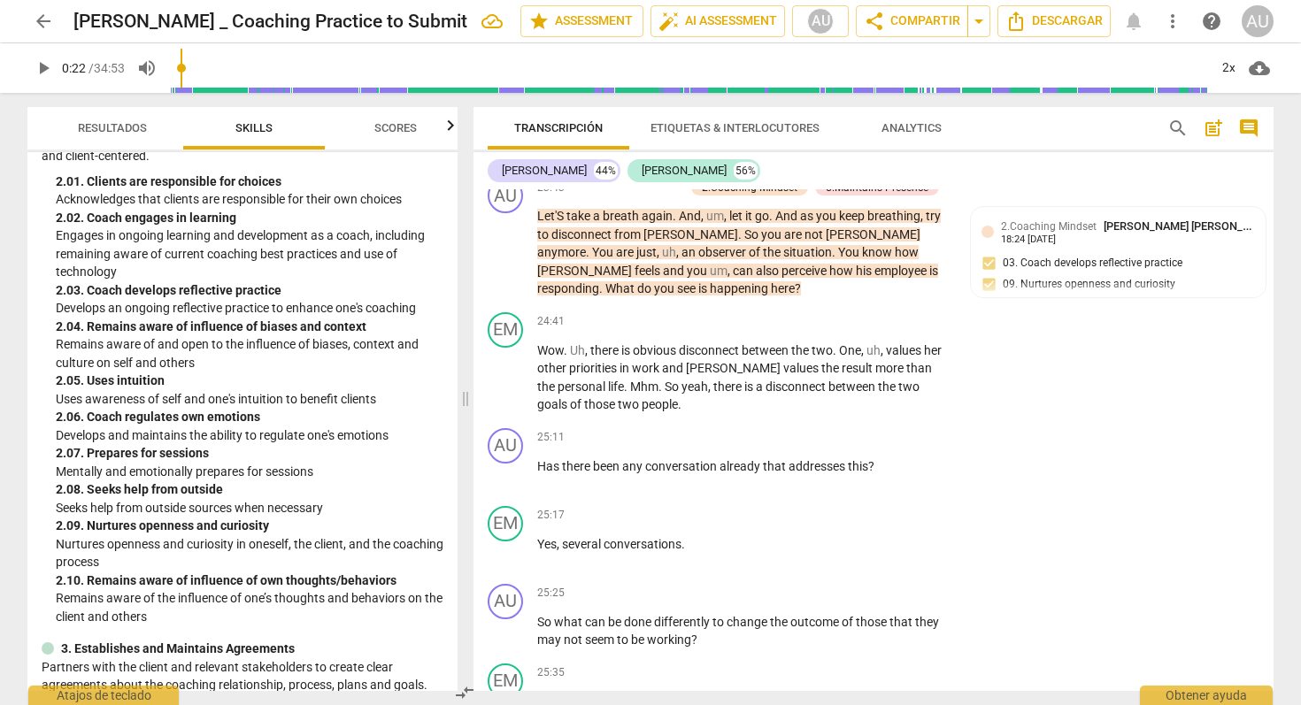
scroll to position [265, 0]
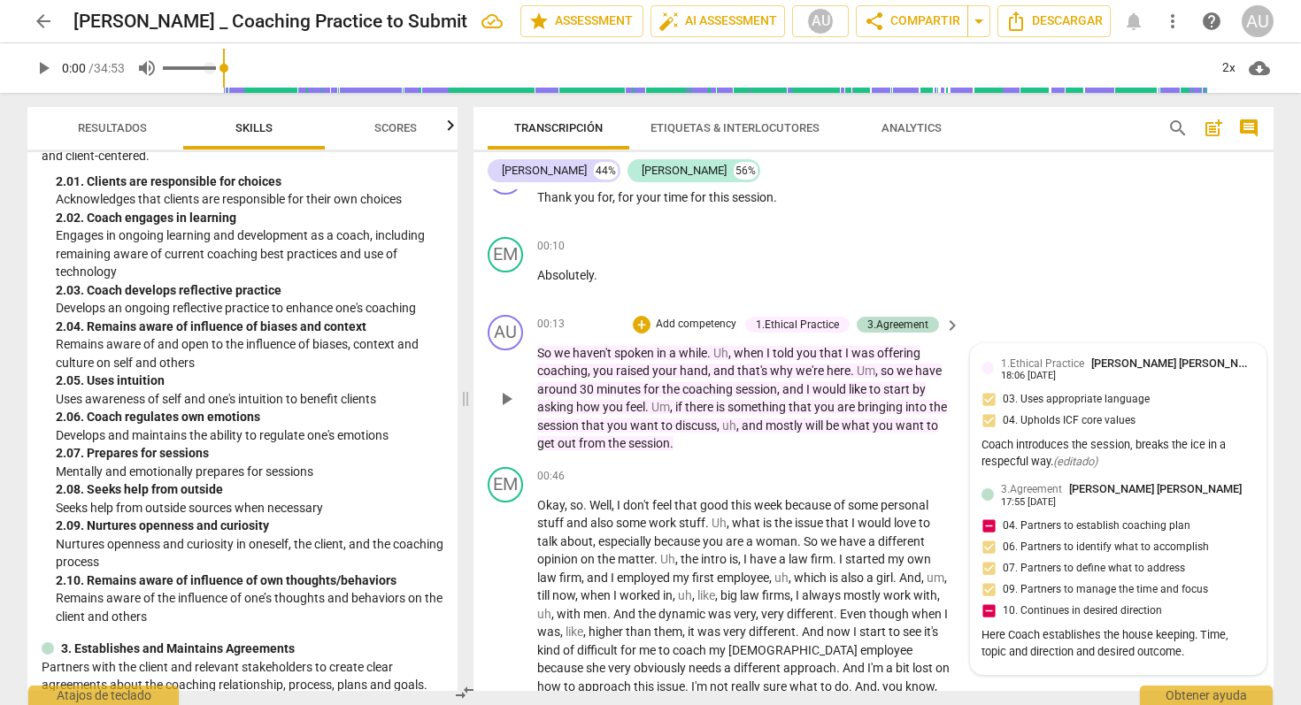
drag, startPoint x: 184, startPoint y: 69, endPoint x: 153, endPoint y: 69, distance: 31.0
click at [223, 70] on input "range" at bounding box center [715, 68] width 985 height 57
click at [36, 67] on span "play_arrow" at bounding box center [43, 68] width 21 height 21
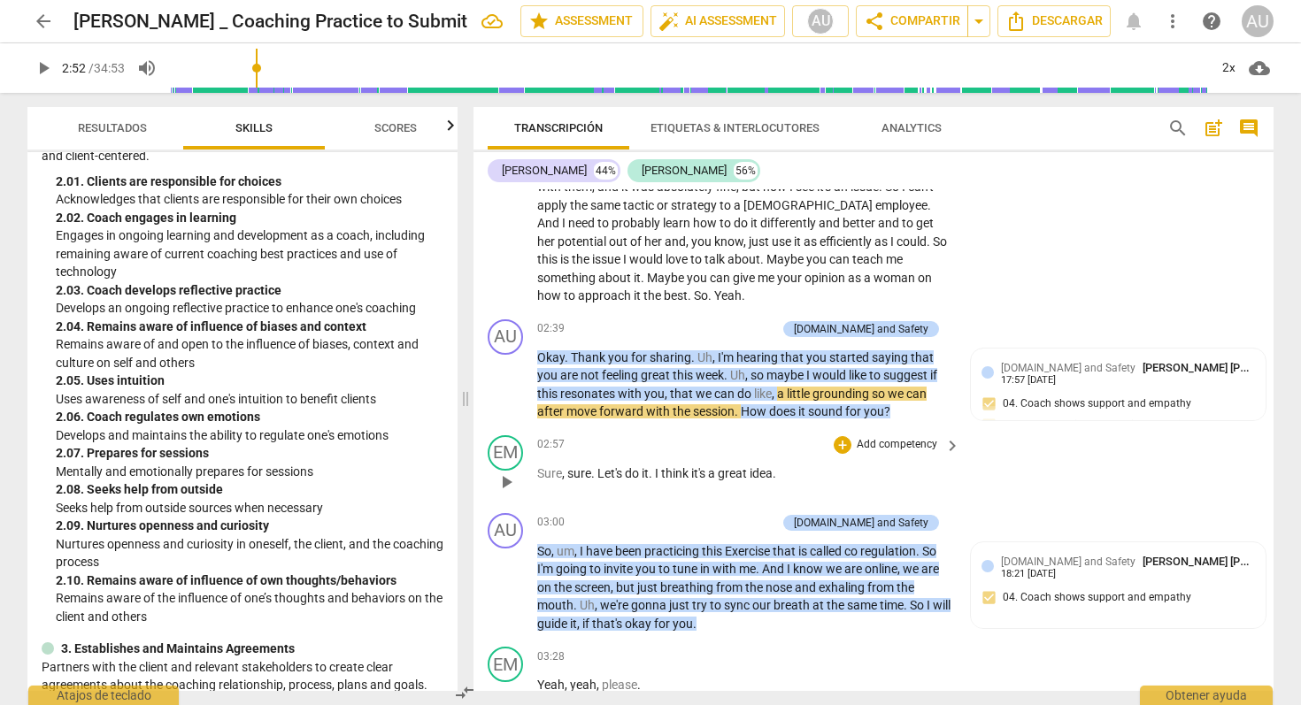
scroll to position [889, 0]
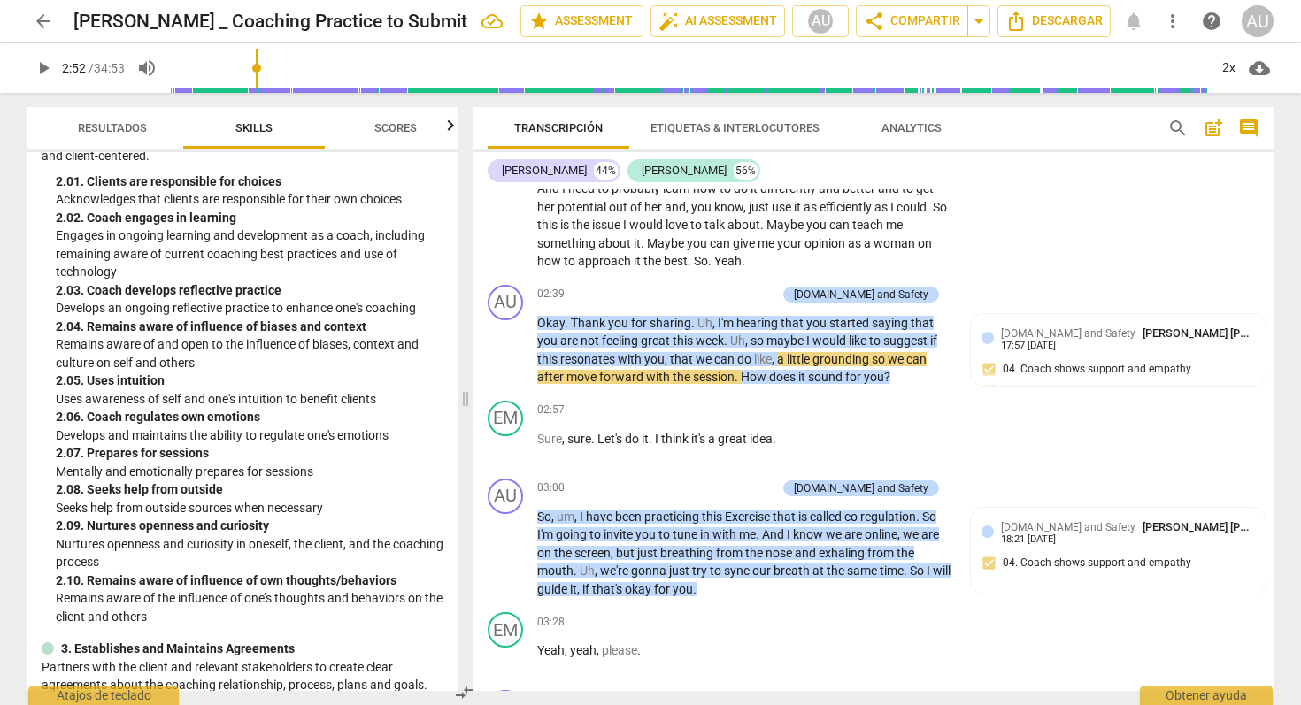
click at [45, 65] on span "play_arrow" at bounding box center [43, 68] width 21 height 21
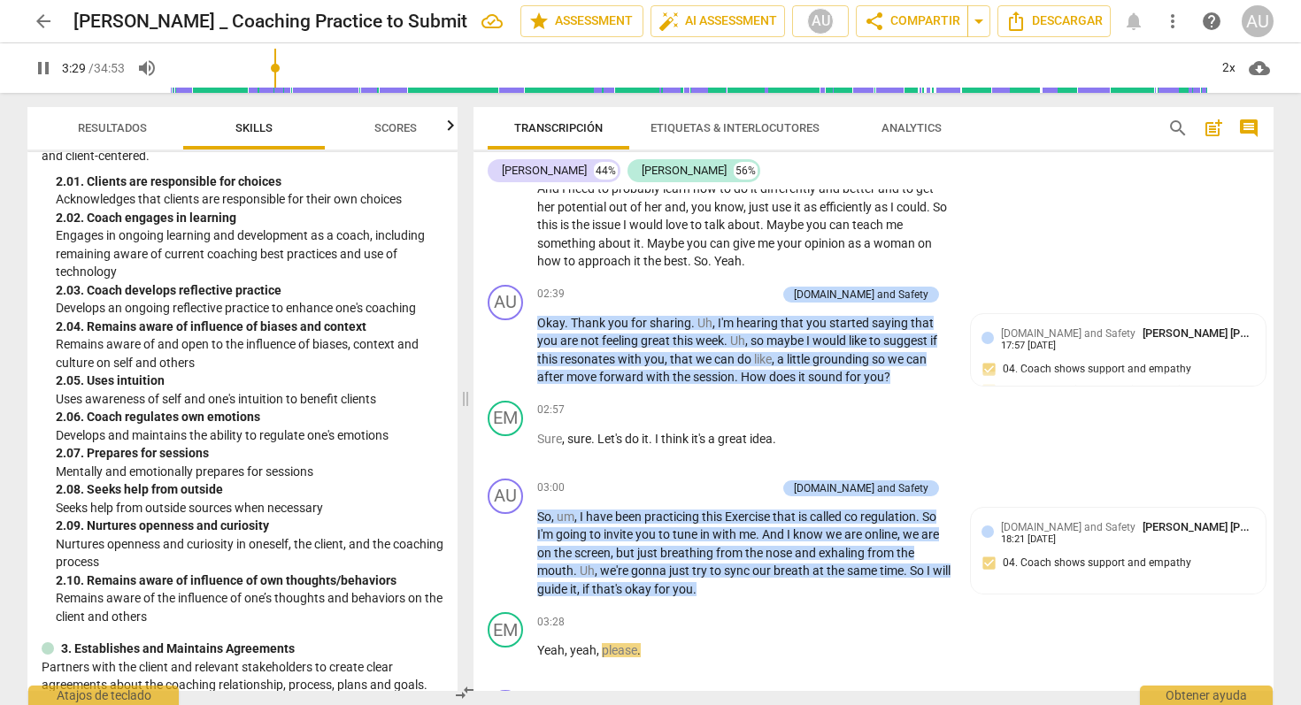
scroll to position [1402, 0]
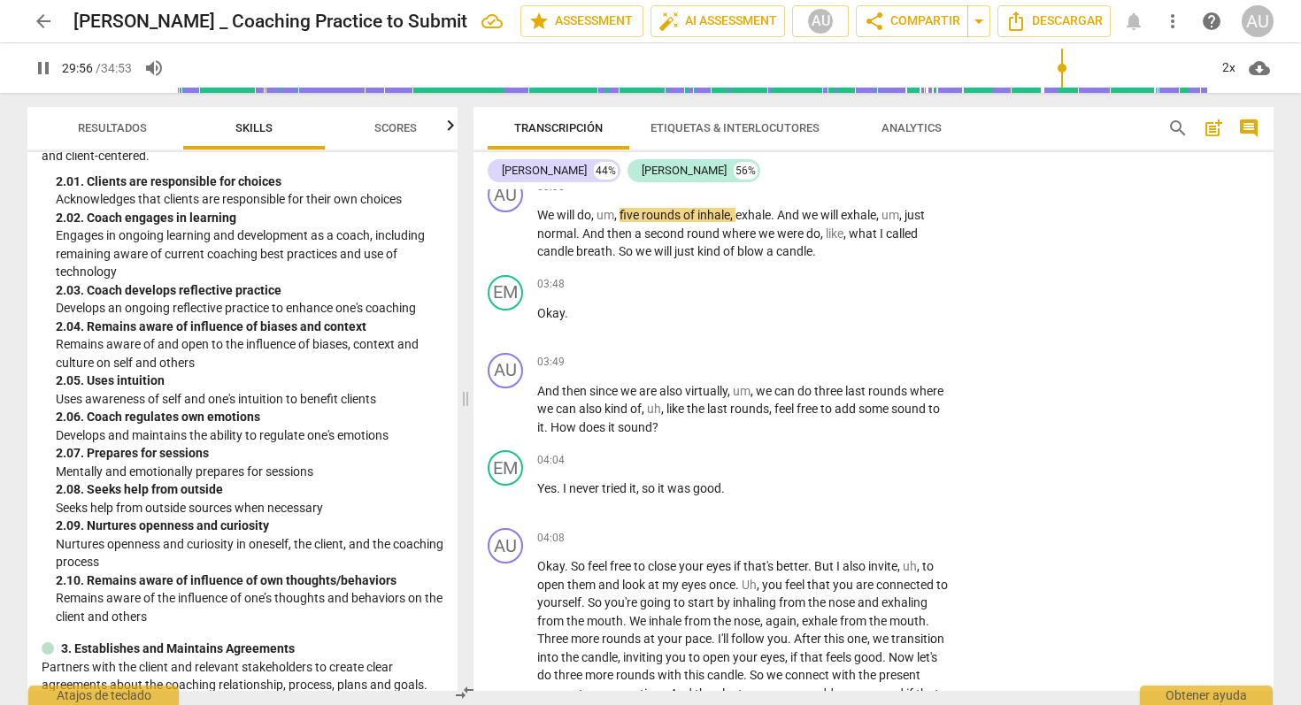
click at [1060, 68] on input "range" at bounding box center [692, 68] width 1031 height 57
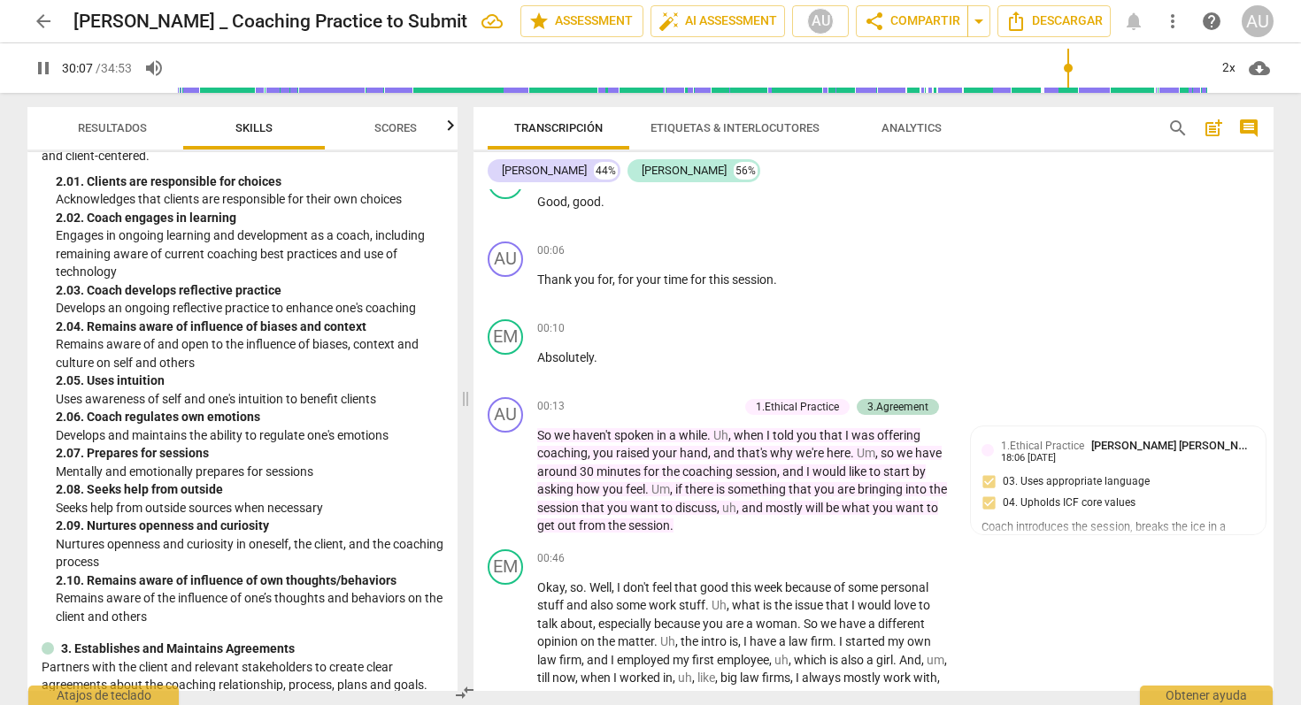
scroll to position [0, 0]
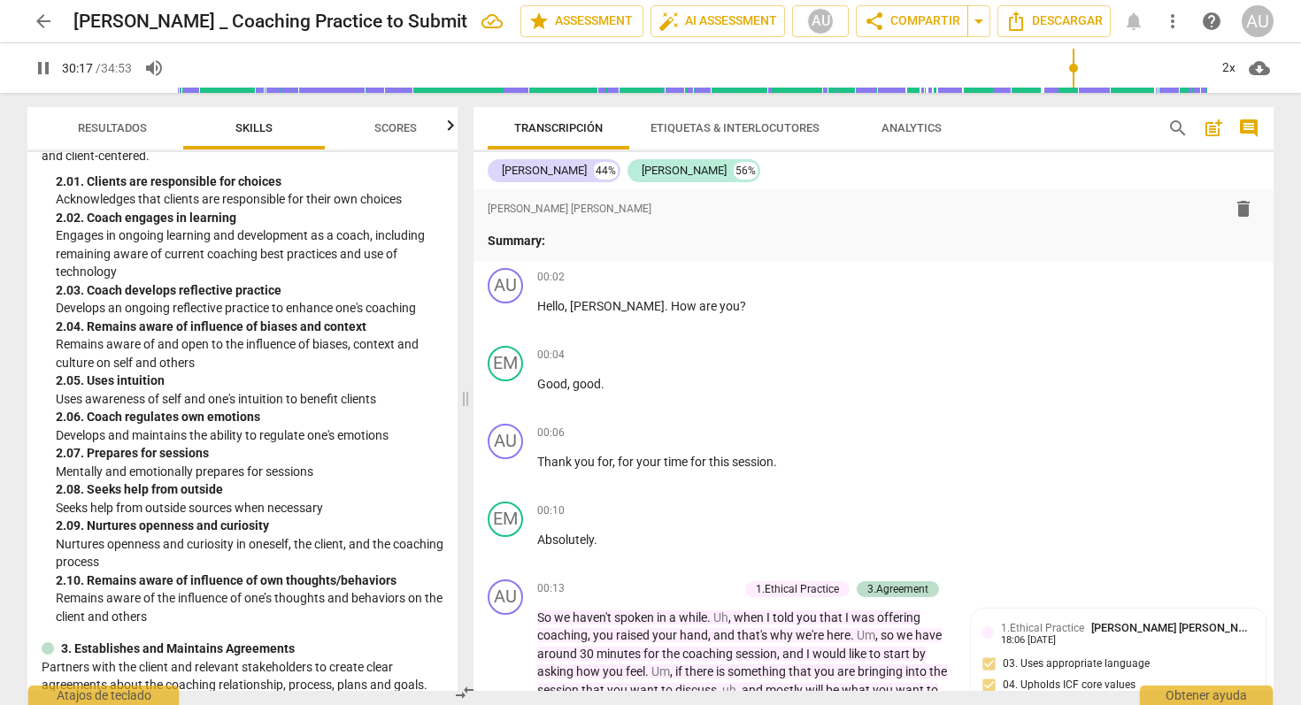
click at [1271, 27] on div "AU" at bounding box center [1257, 21] width 32 height 32
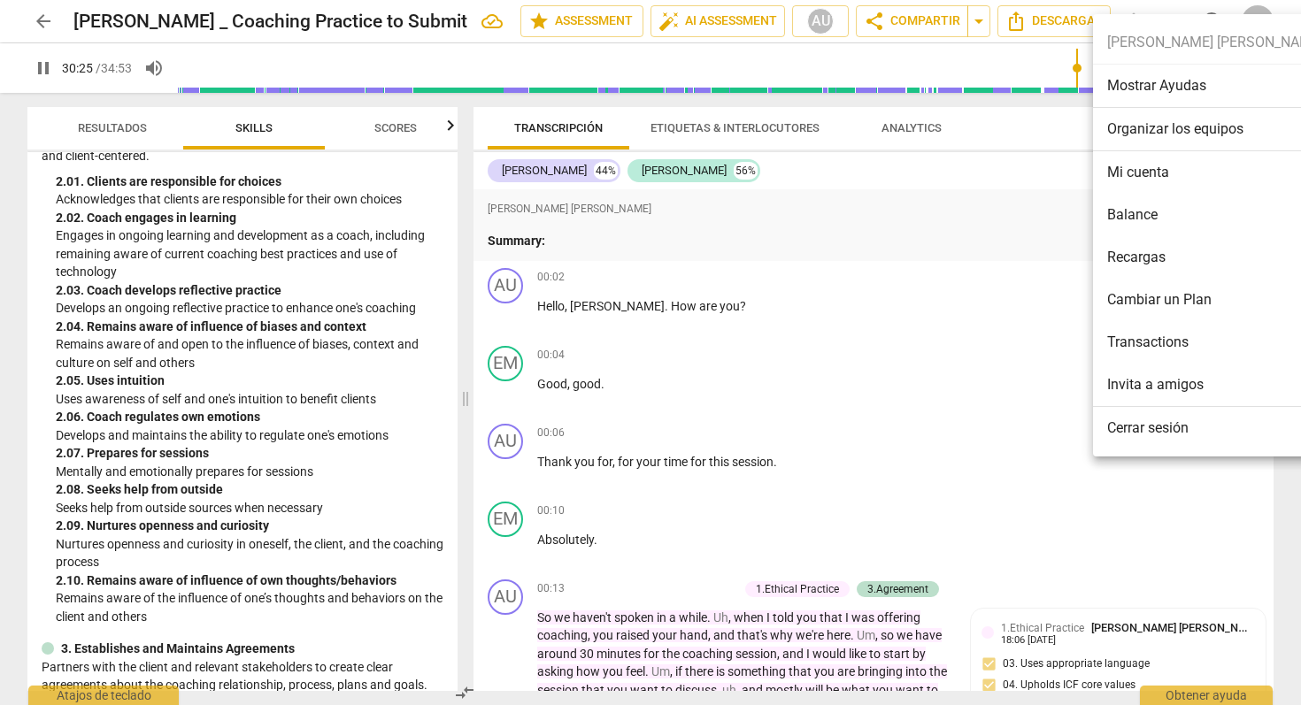
click at [906, 189] on div at bounding box center [650, 352] width 1301 height 705
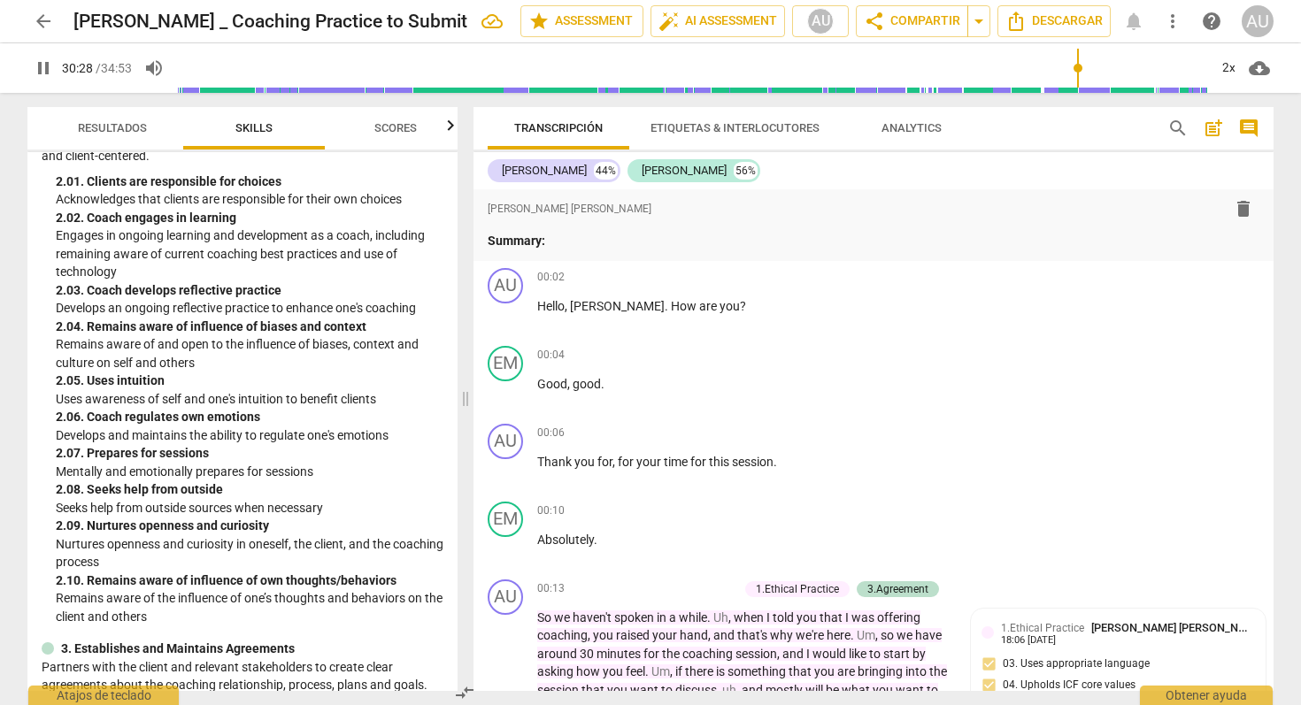
scroll to position [8859, 0]
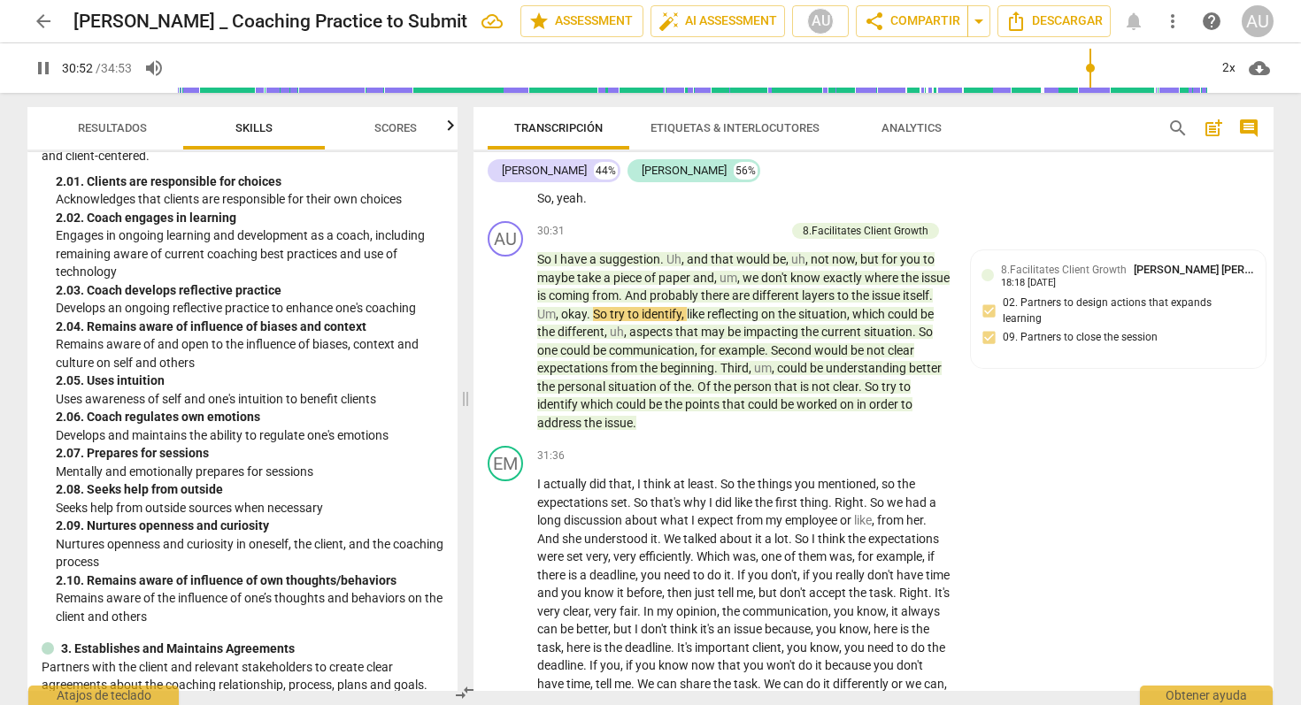
type input "1853"
